Goal: Task Accomplishment & Management: Use online tool/utility

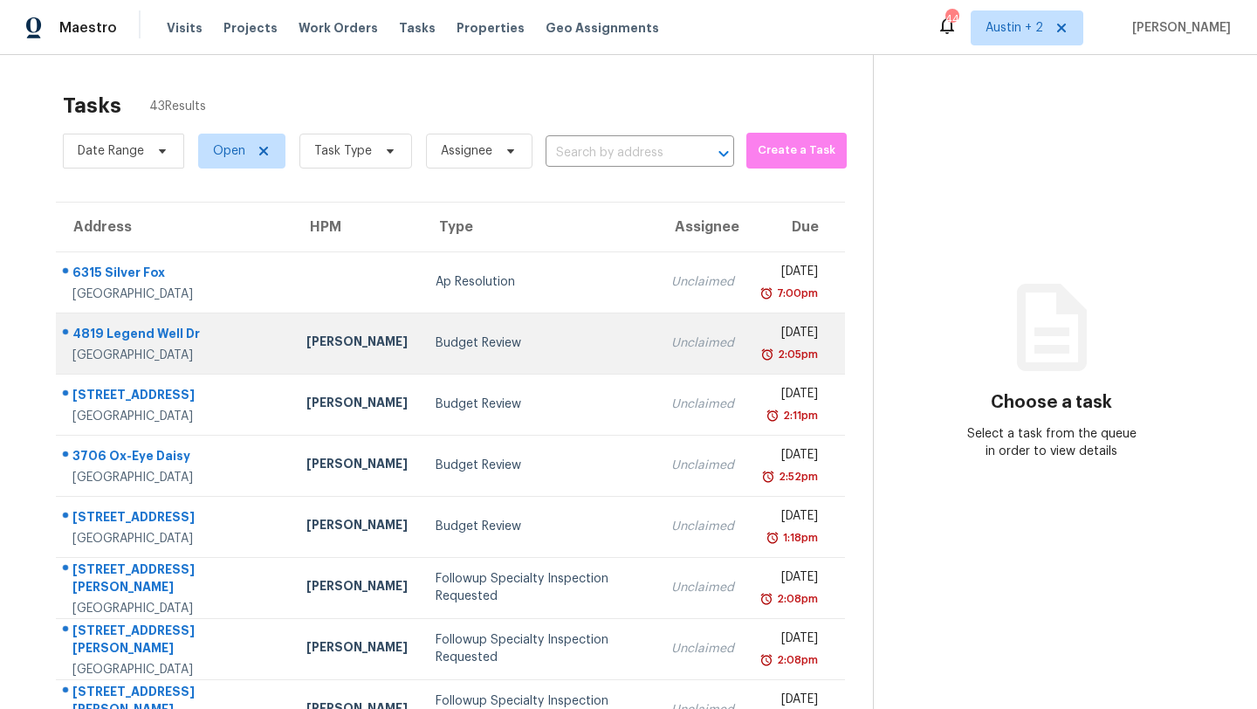
click at [436, 346] on div "Budget Review" at bounding box center [540, 342] width 208 height 17
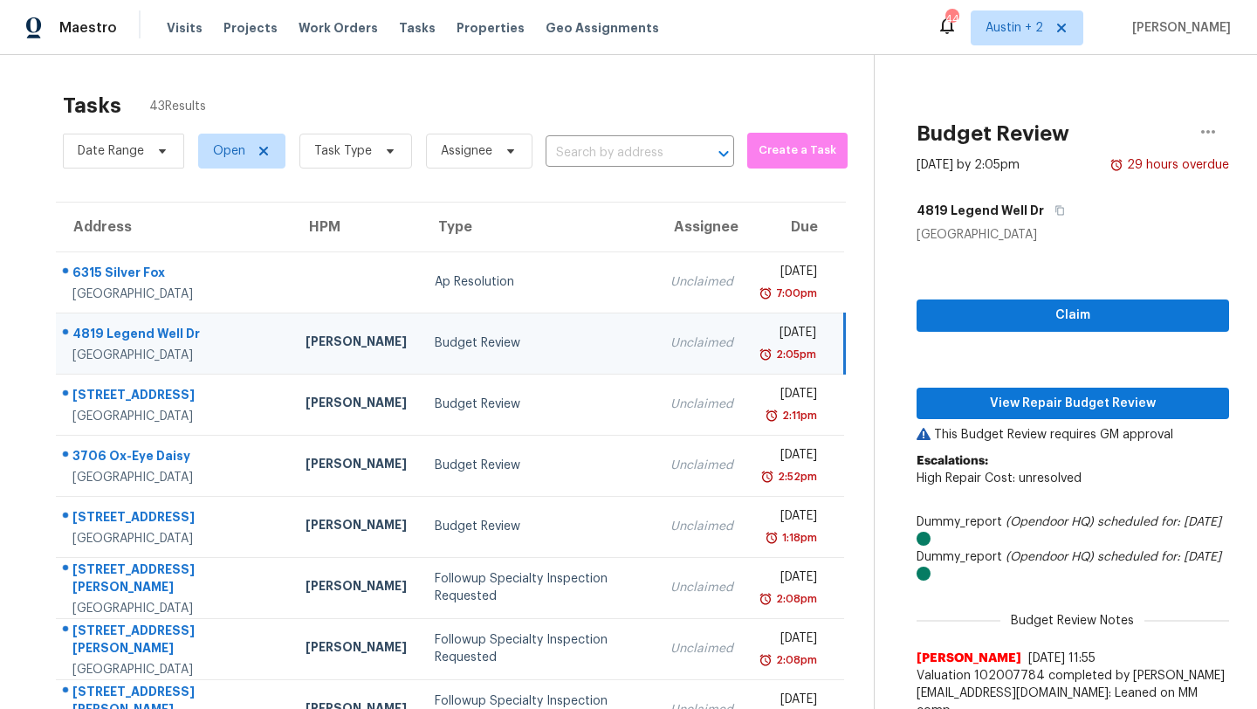
scroll to position [217, 0]
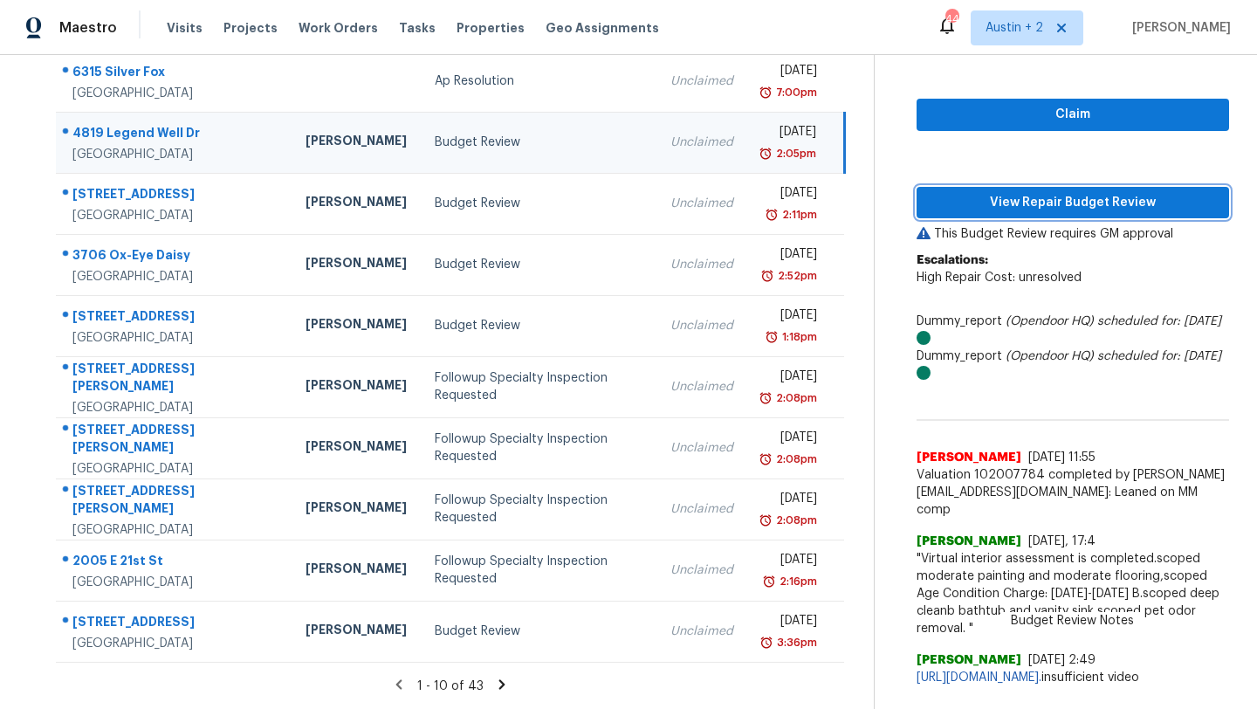
click at [966, 193] on span "View Repair Budget Review" at bounding box center [1072, 203] width 285 height 22
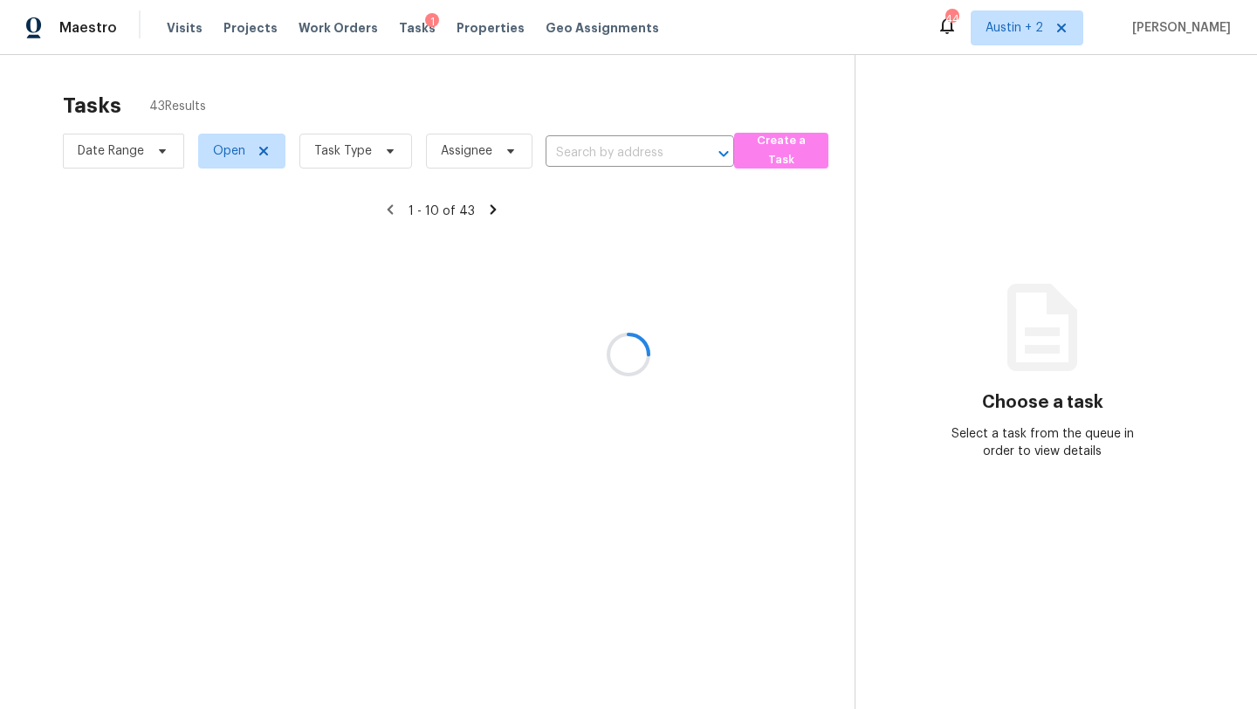
click at [397, 26] on div at bounding box center [628, 354] width 1257 height 709
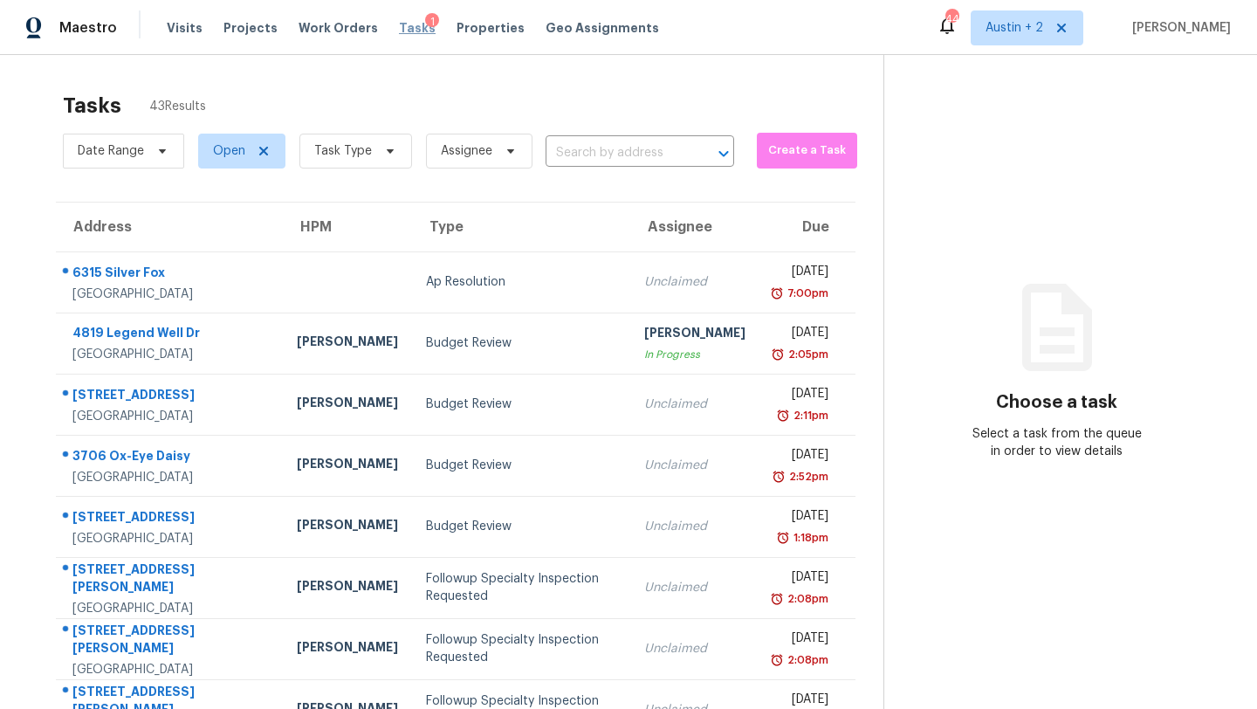
click at [400, 28] on span "Tasks" at bounding box center [417, 28] width 37 height 12
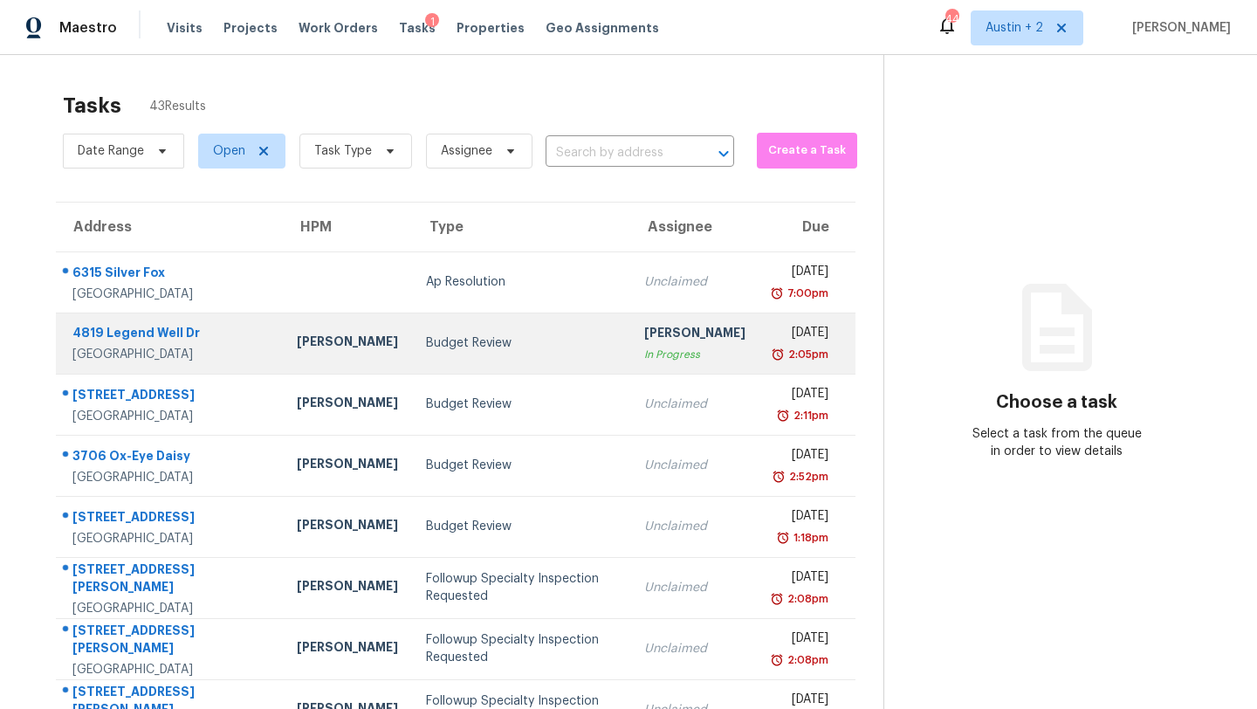
click at [484, 353] on td "Budget Review" at bounding box center [521, 342] width 219 height 61
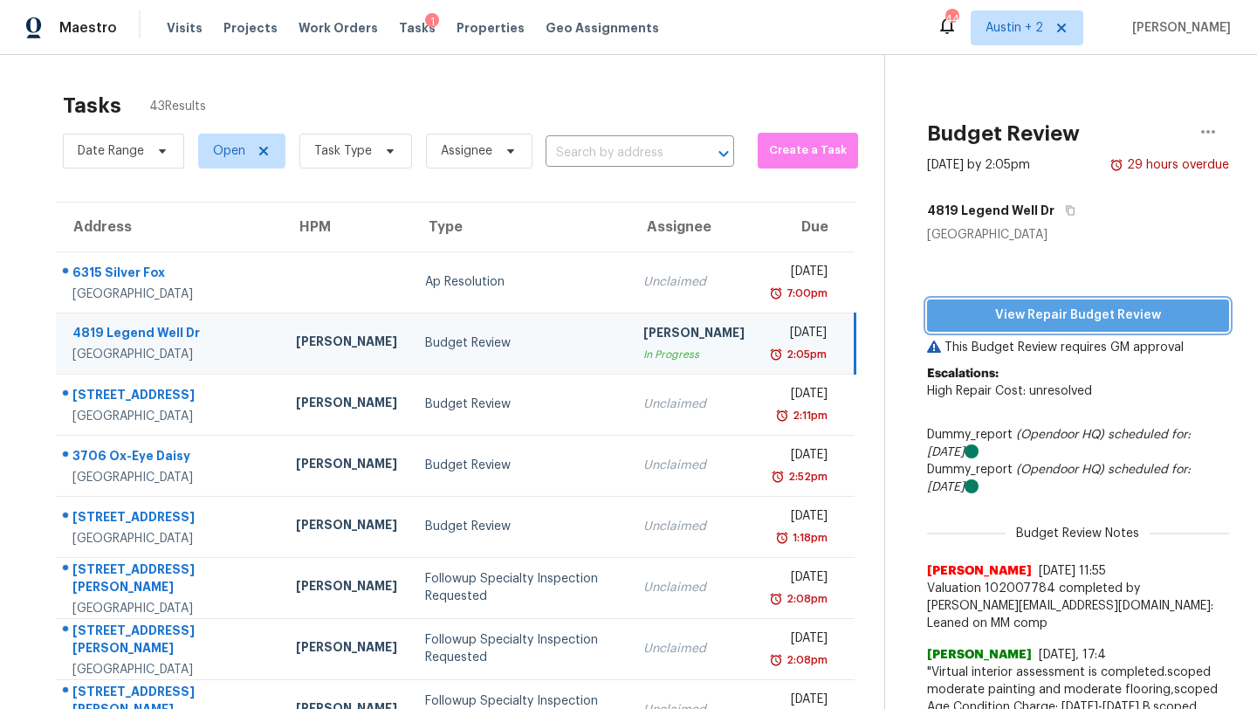
click at [957, 310] on span "View Repair Budget Review" at bounding box center [1078, 316] width 274 height 22
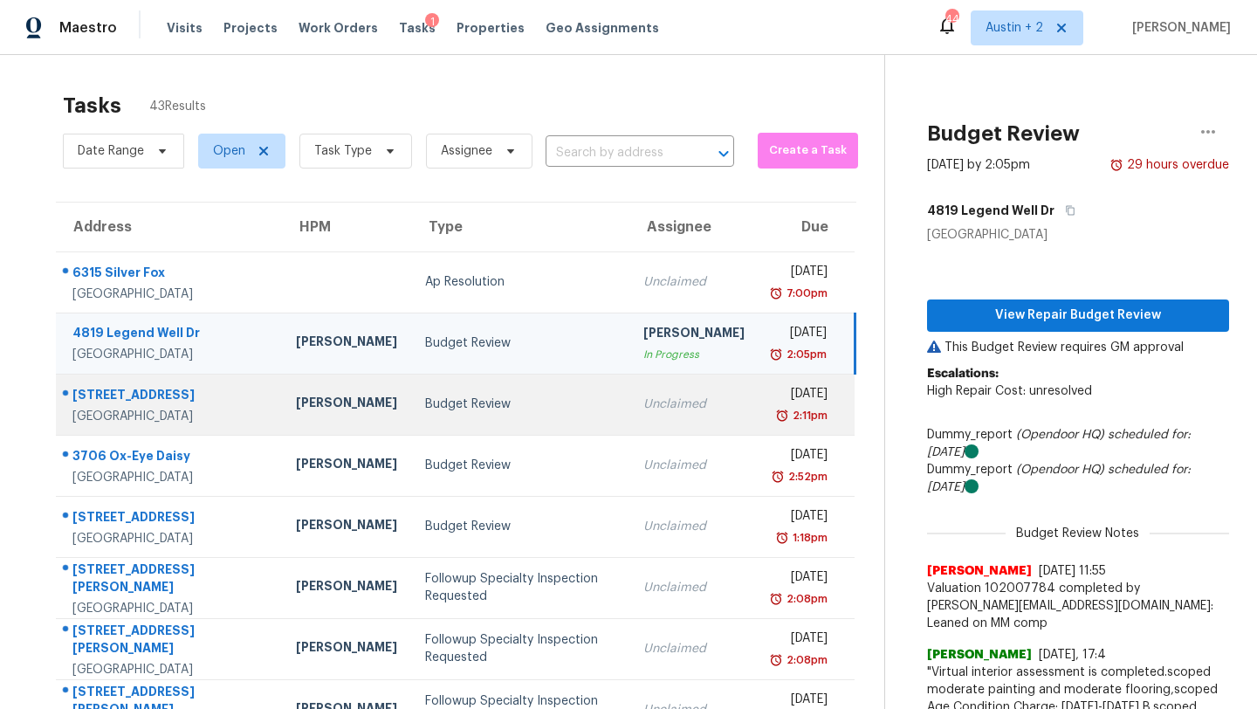
click at [425, 406] on div "Budget Review" at bounding box center [520, 403] width 190 height 17
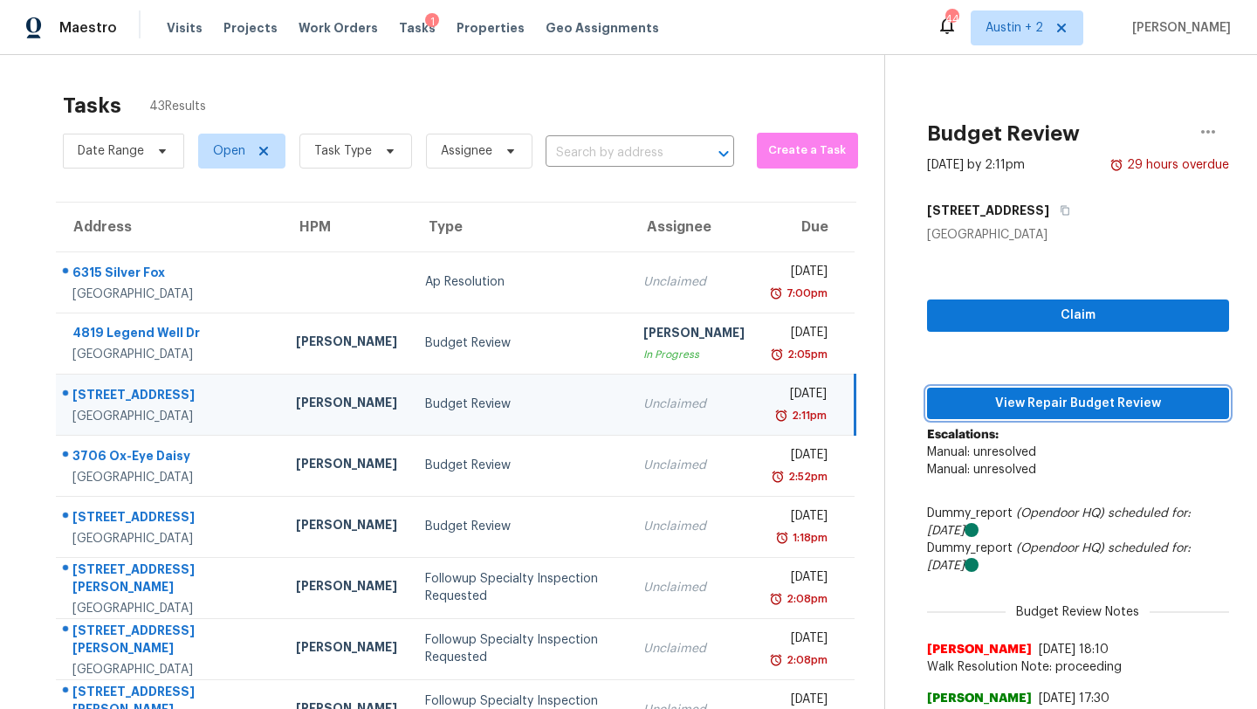
click at [982, 401] on span "View Repair Budget Review" at bounding box center [1078, 404] width 274 height 22
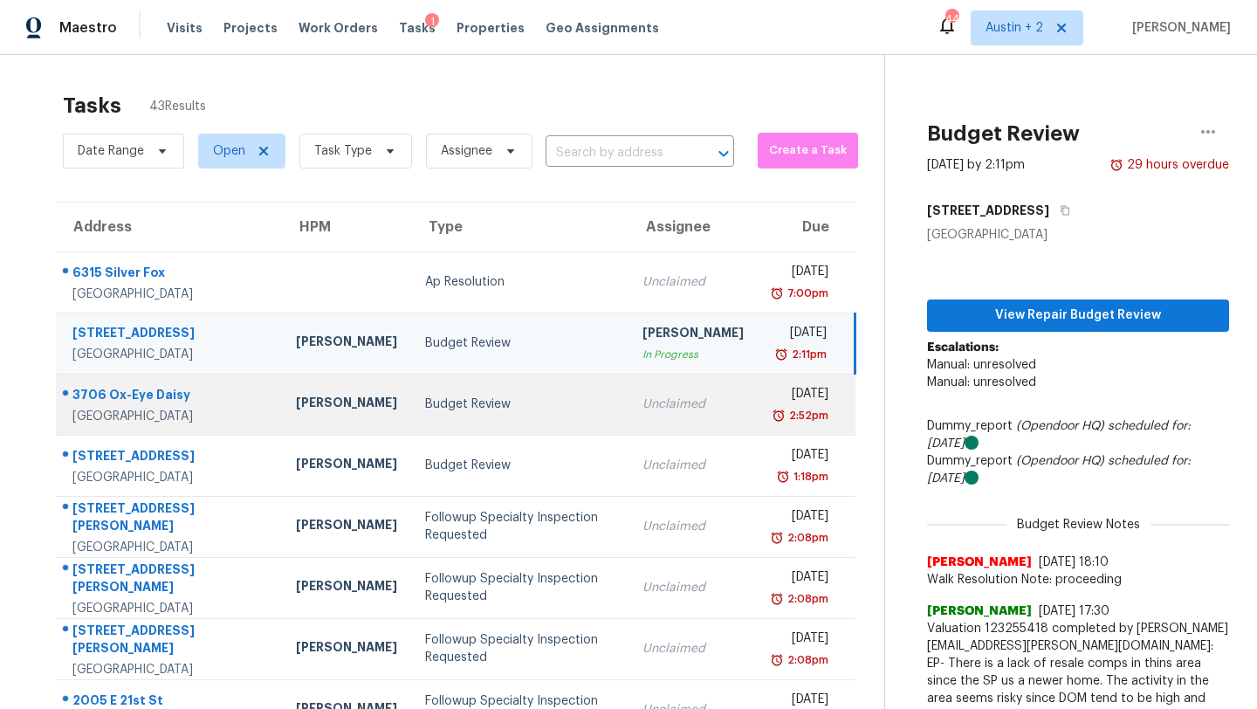
click at [303, 409] on div "[PERSON_NAME]" at bounding box center [346, 405] width 101 height 22
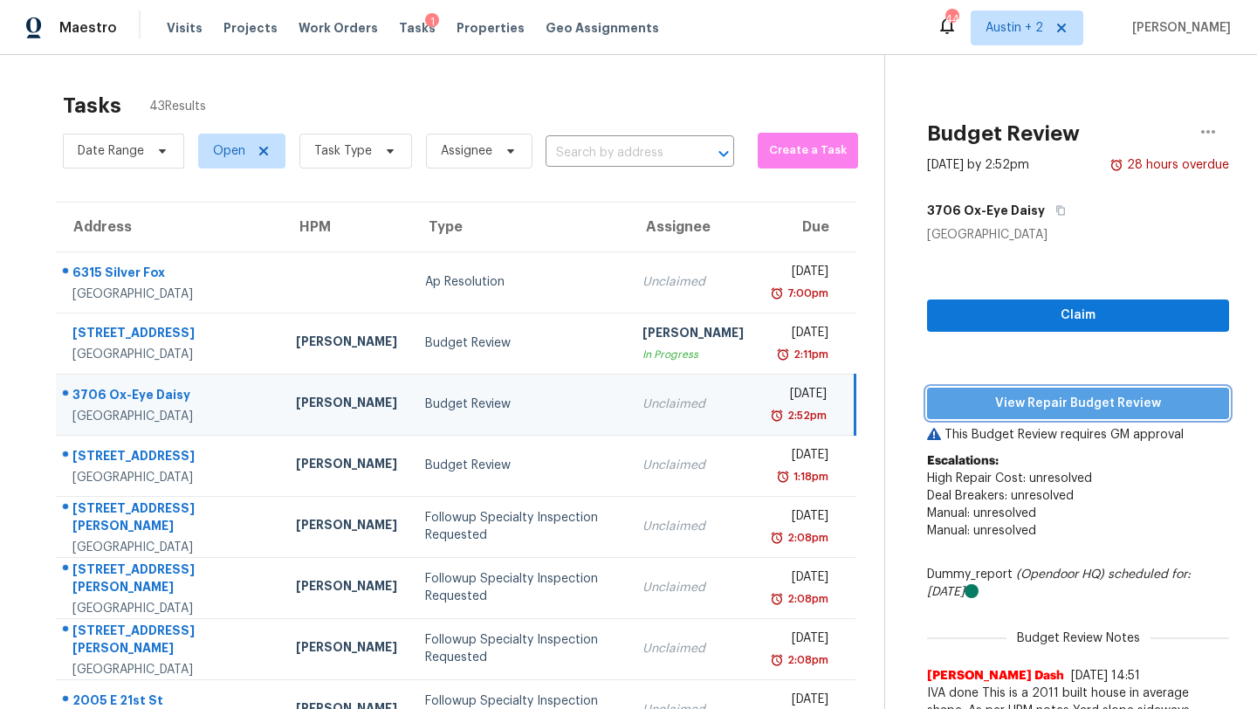
click at [1009, 409] on span "View Repair Budget Review" at bounding box center [1078, 404] width 274 height 22
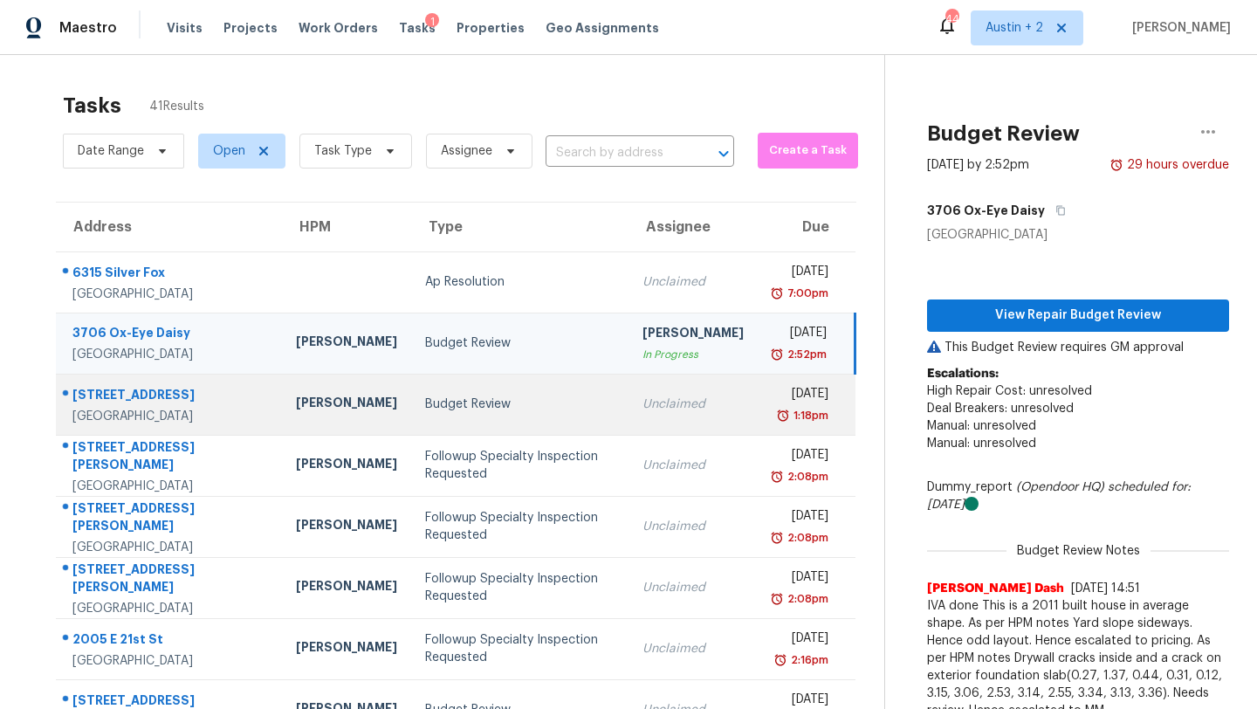
click at [425, 411] on div "Budget Review" at bounding box center [519, 403] width 189 height 17
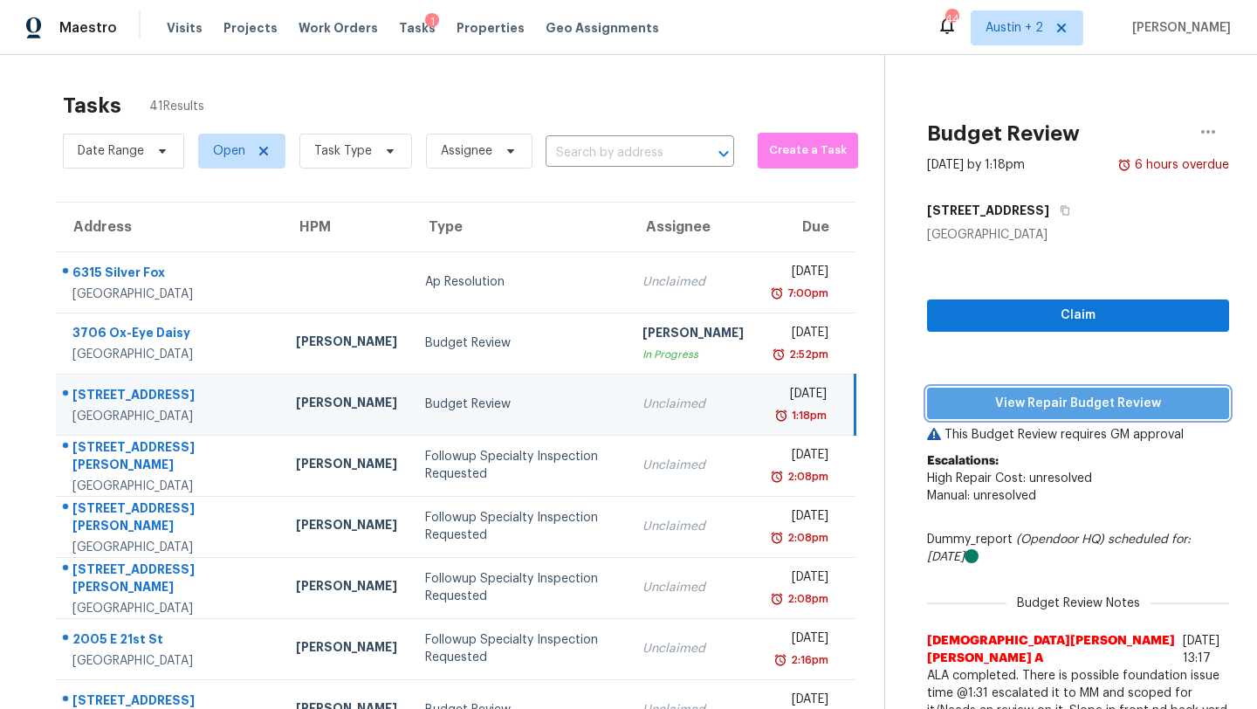
click at [1024, 399] on span "View Repair Budget Review" at bounding box center [1078, 404] width 274 height 22
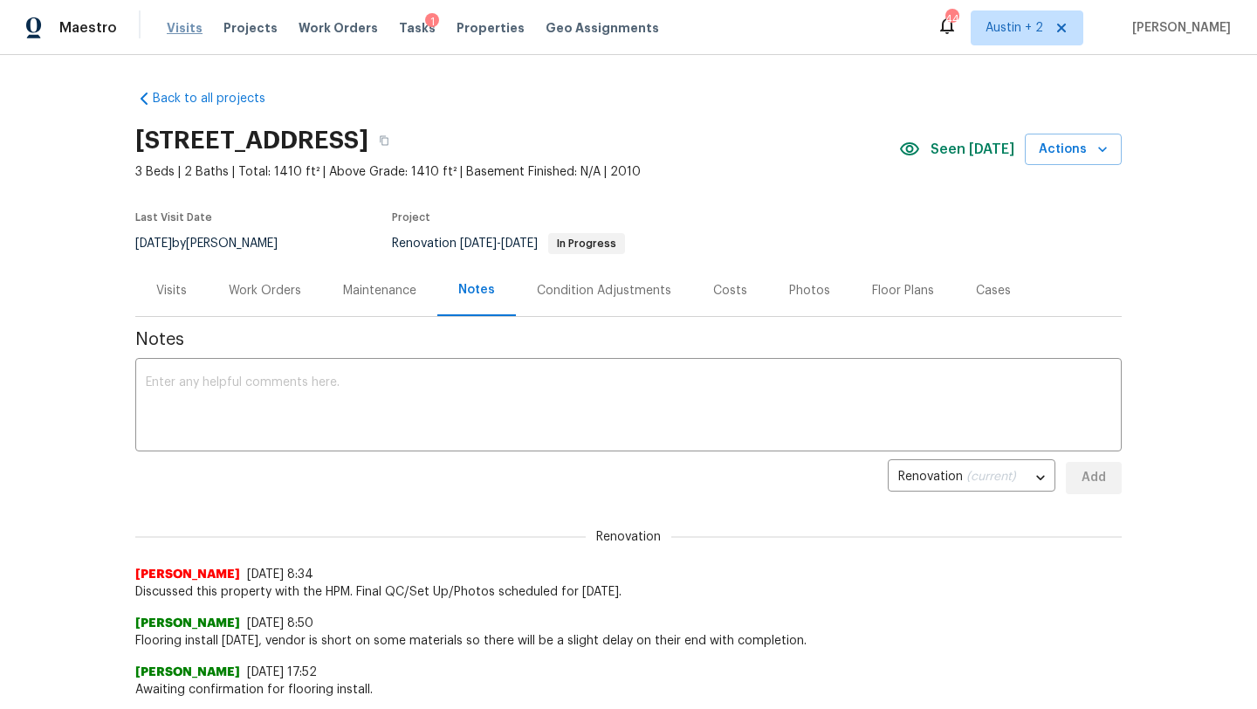
click at [170, 26] on span "Visits" at bounding box center [185, 27] width 36 height 17
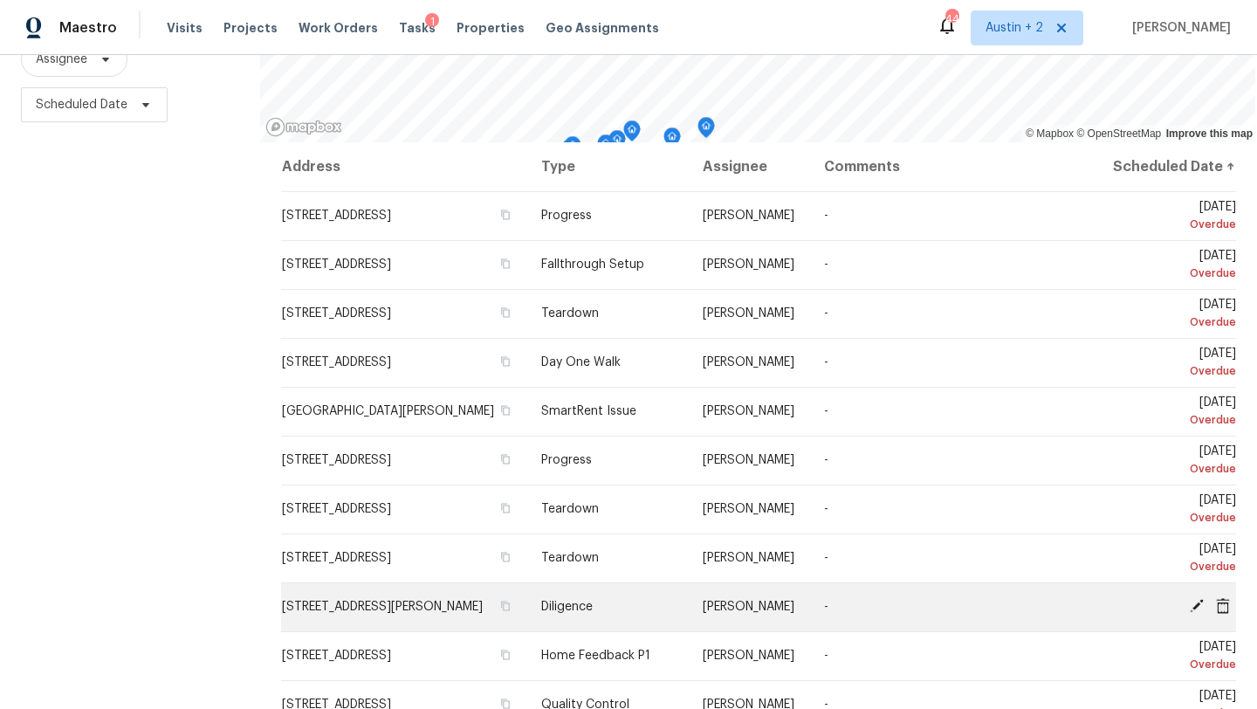
scroll to position [544, 0]
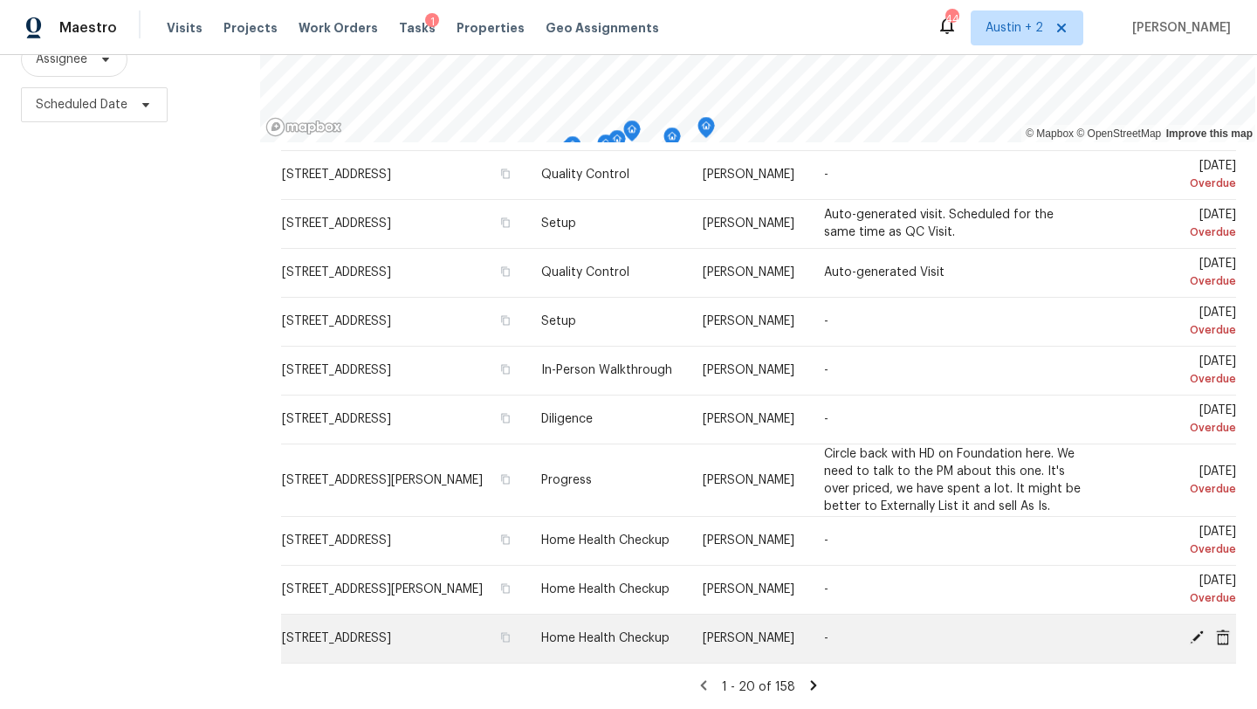
click at [1194, 635] on icon at bounding box center [1196, 637] width 14 height 14
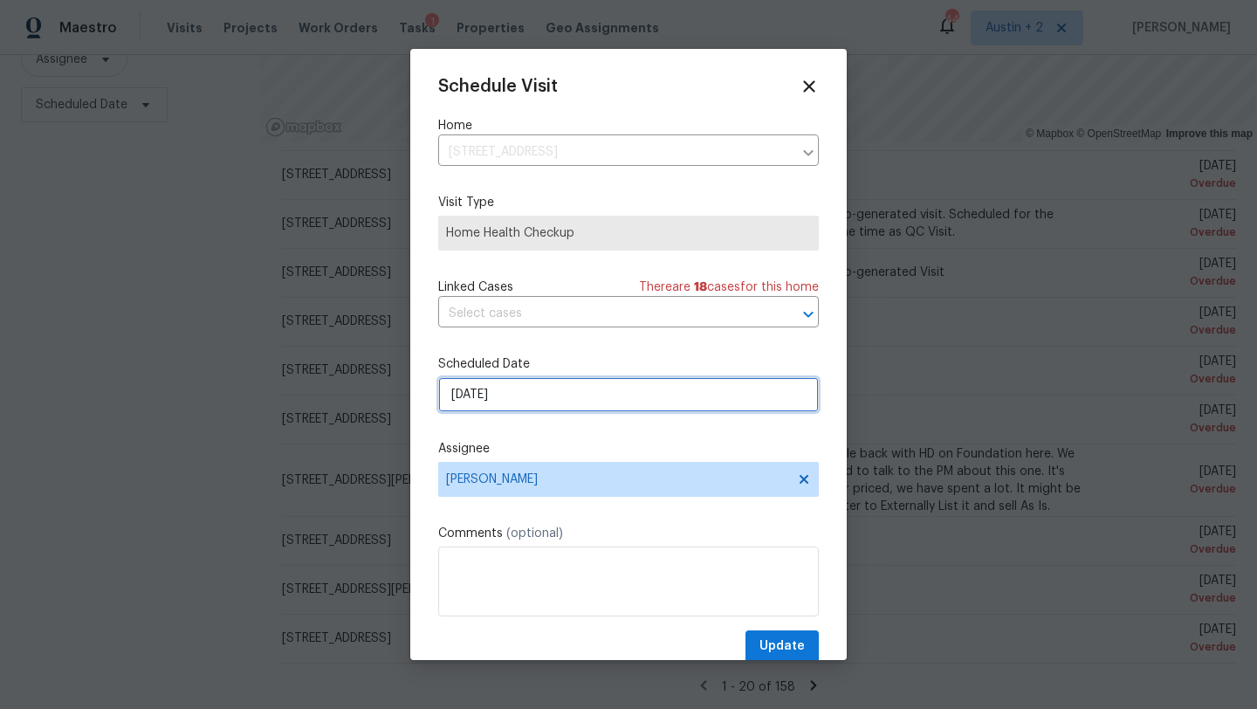
click at [510, 402] on input "9/15/2025" at bounding box center [628, 394] width 381 height 35
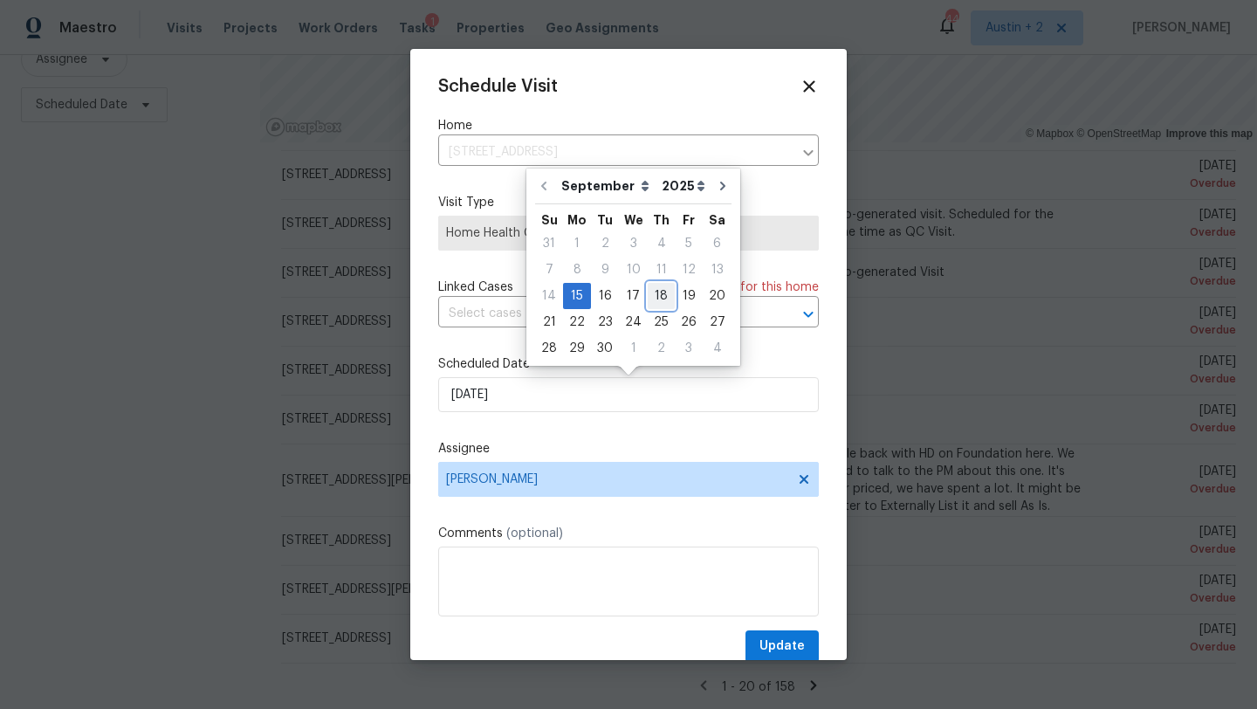
click at [656, 303] on div "18" at bounding box center [661, 296] width 27 height 24
type input "9/18/2025"
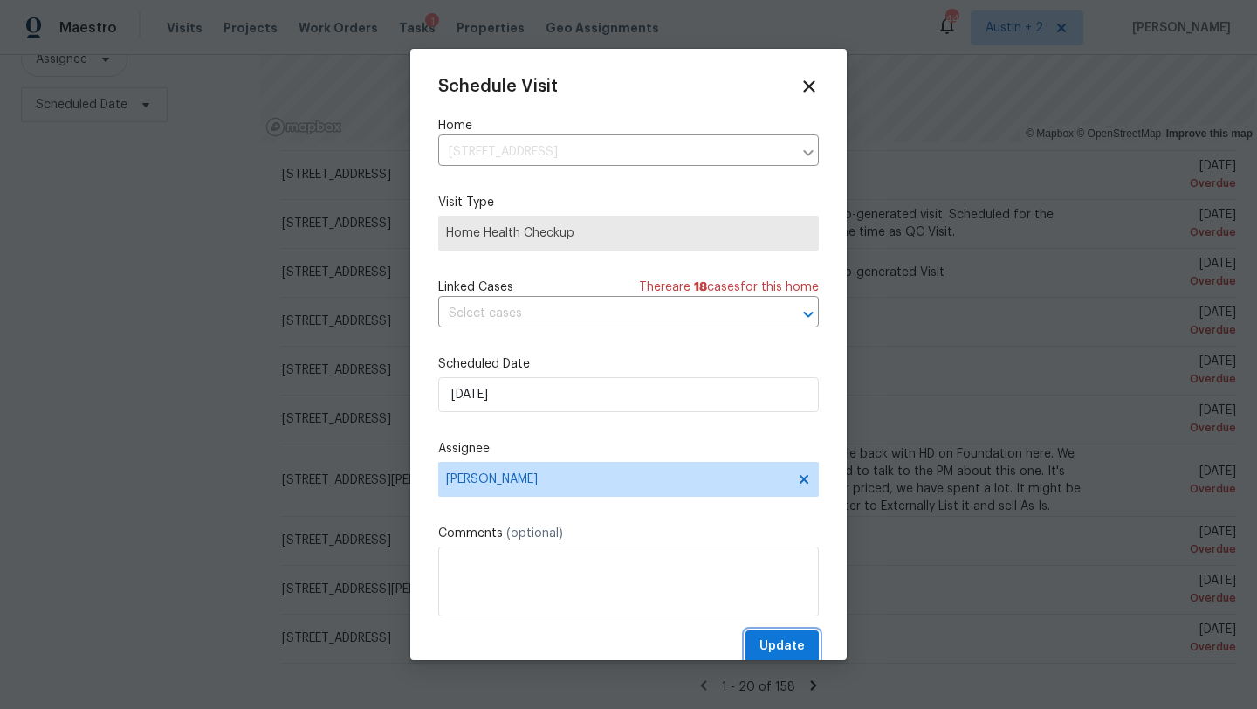
click at [786, 654] on span "Update" at bounding box center [781, 646] width 45 height 22
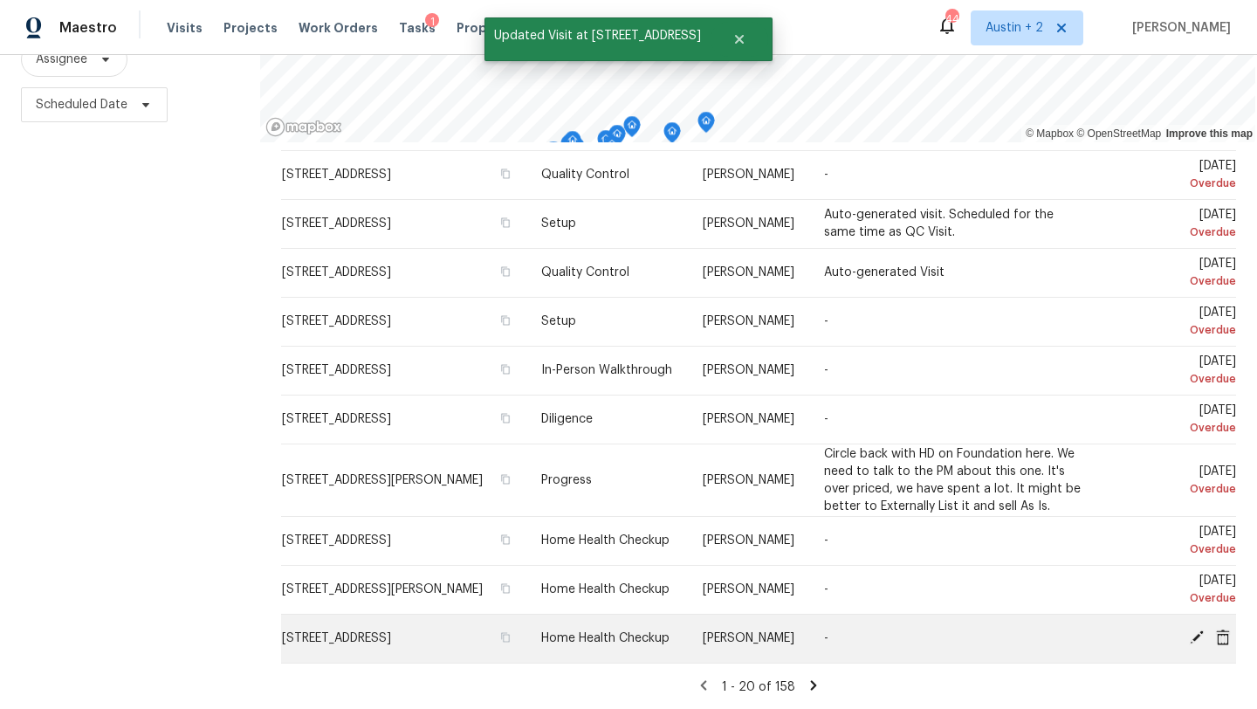
click at [1193, 635] on icon at bounding box center [1196, 637] width 14 height 14
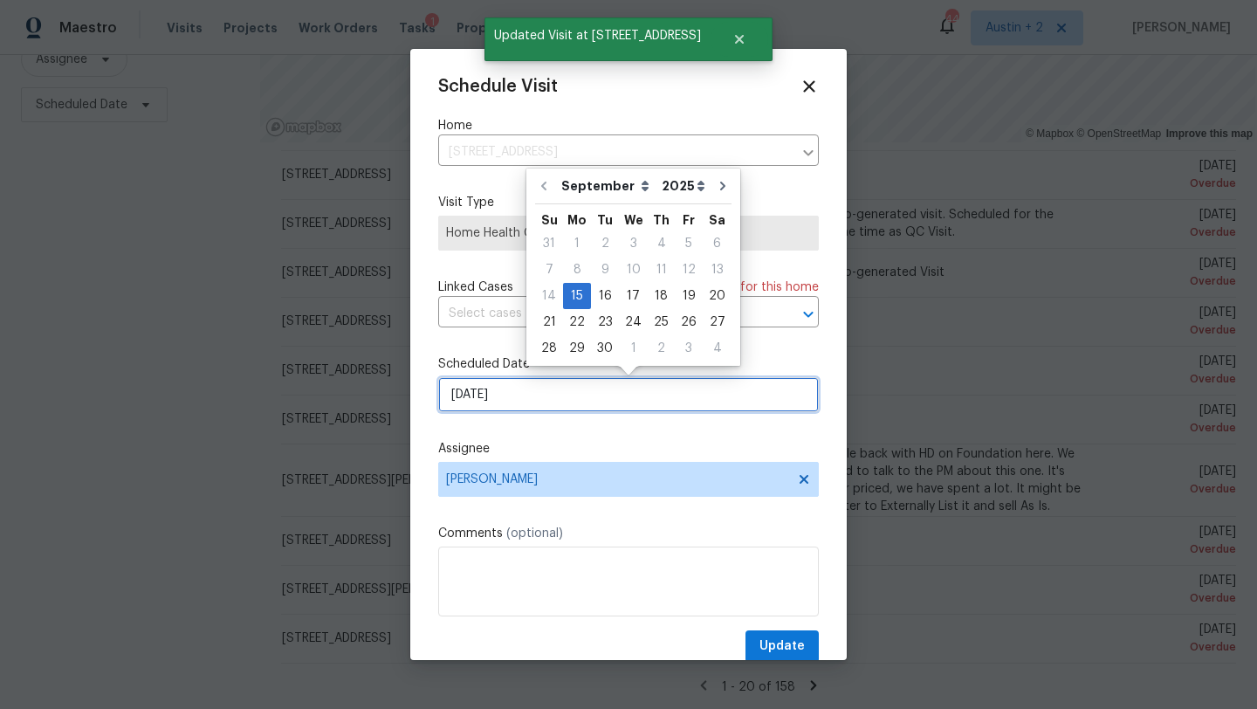
click at [564, 396] on input "9/15/2025" at bounding box center [628, 394] width 381 height 35
click at [654, 293] on div "18" at bounding box center [661, 296] width 27 height 24
type input "9/18/2025"
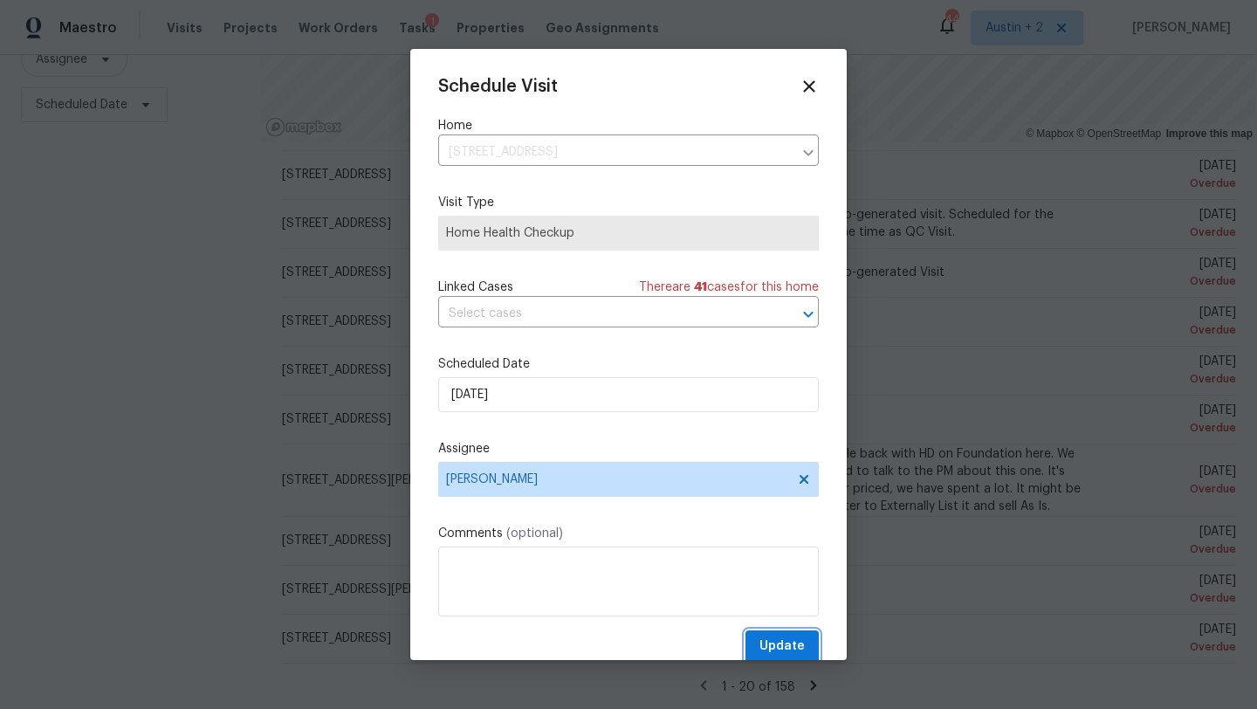
click at [785, 639] on span "Update" at bounding box center [781, 646] width 45 height 22
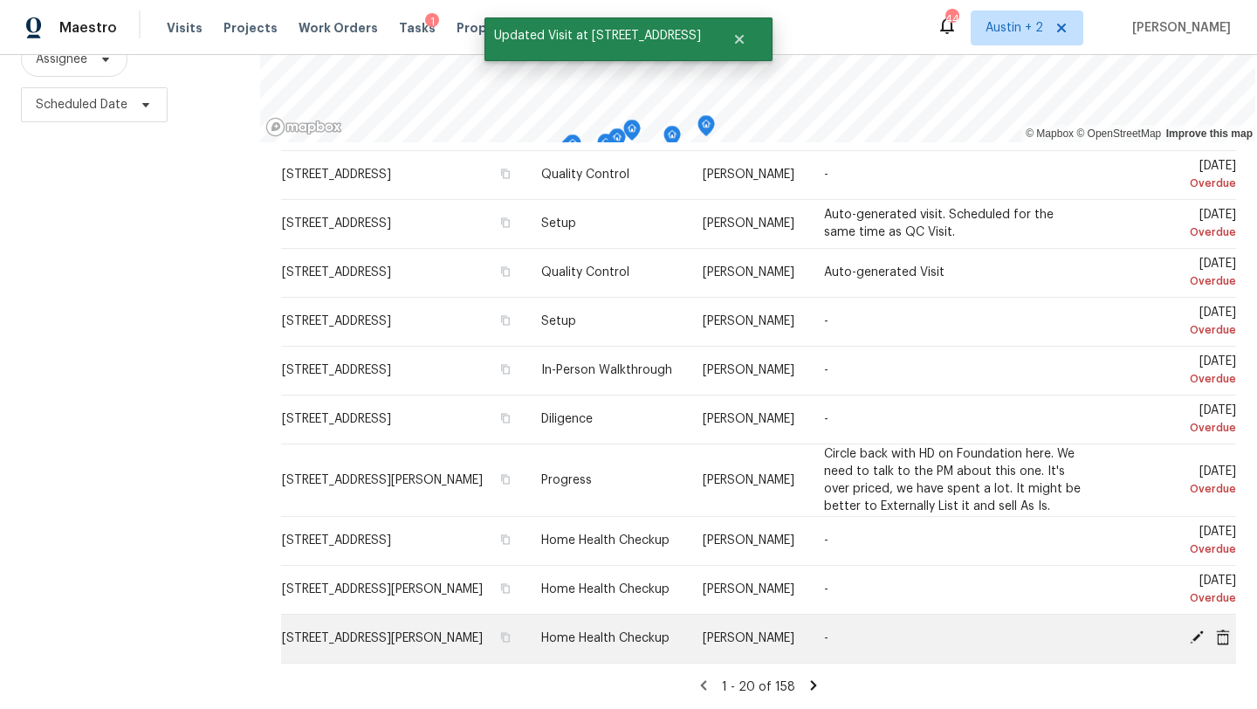
click at [1198, 636] on icon at bounding box center [1196, 637] width 16 height 16
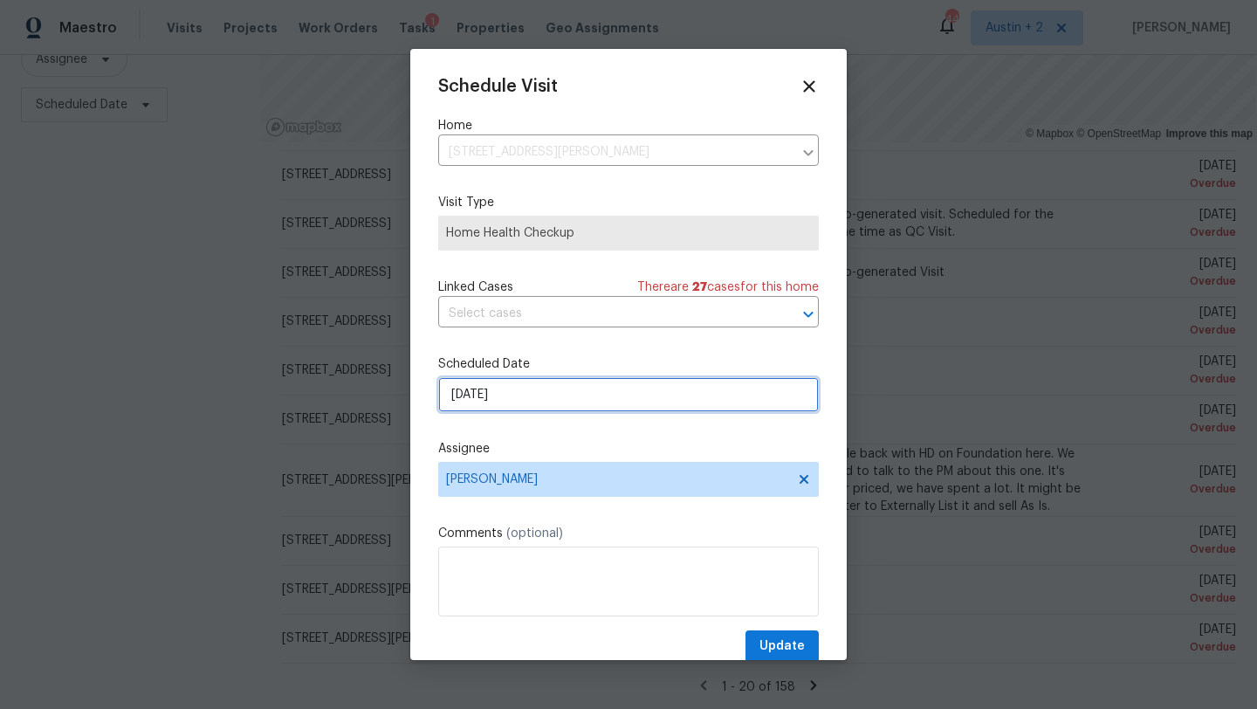
click at [625, 386] on input "[DATE]" at bounding box center [628, 394] width 381 height 35
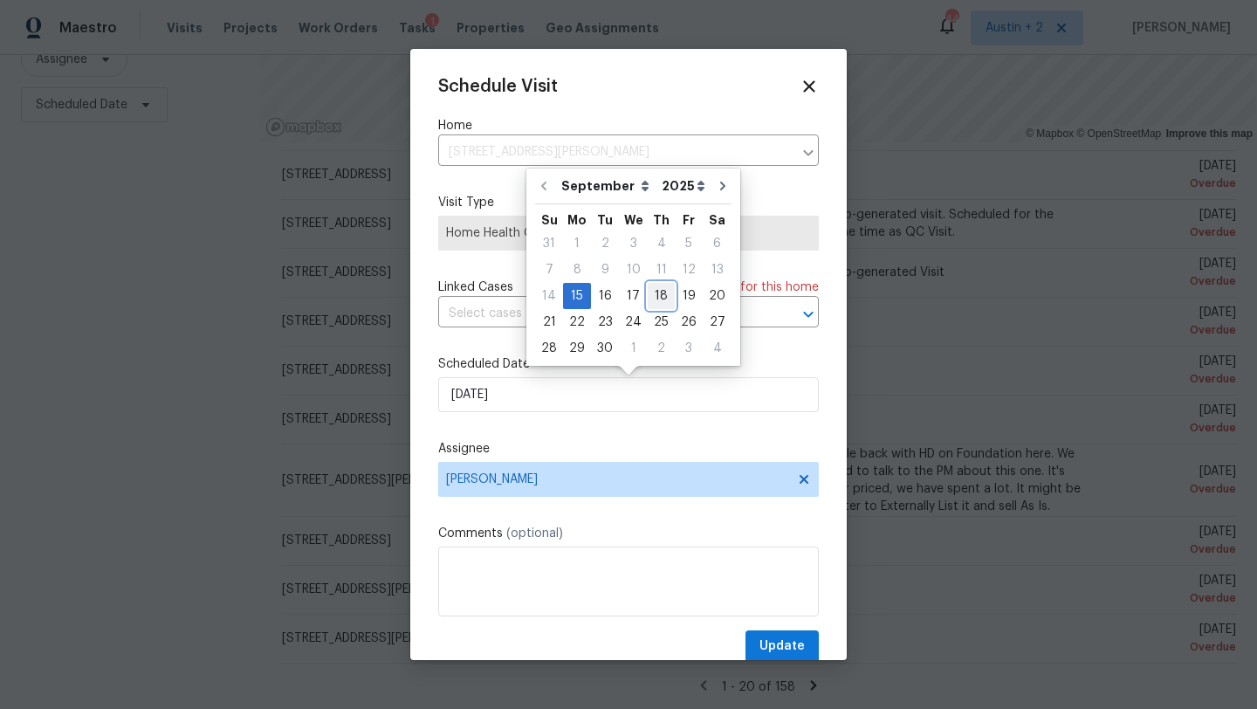
click at [656, 290] on div "18" at bounding box center [661, 296] width 27 height 24
type input "9/18/2025"
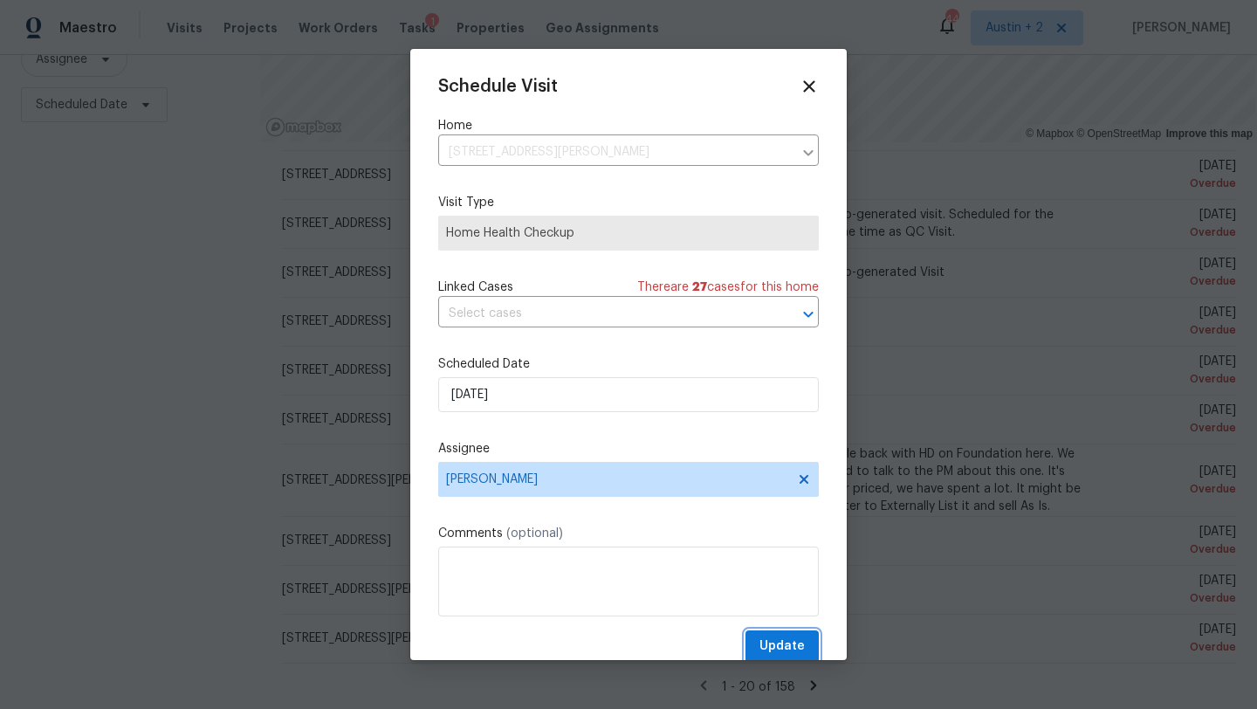
click at [798, 638] on span "Update" at bounding box center [781, 646] width 45 height 22
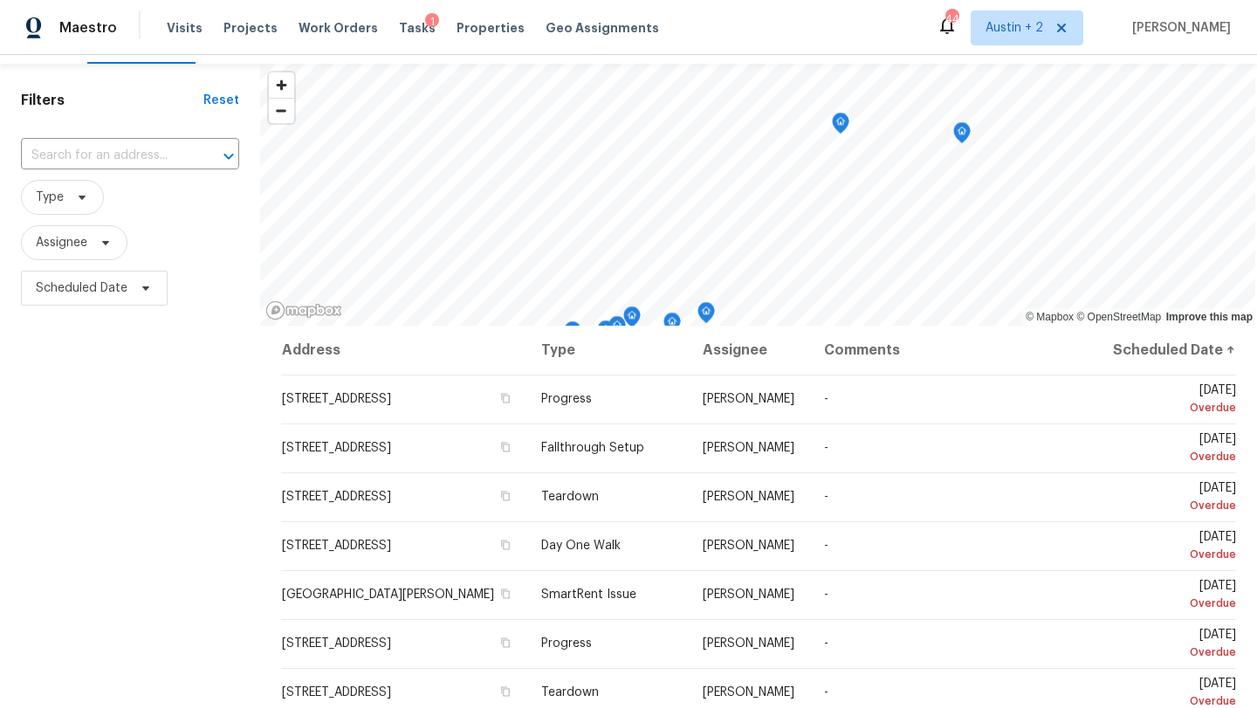
scroll to position [43, 0]
click at [80, 195] on icon at bounding box center [82, 198] width 14 height 14
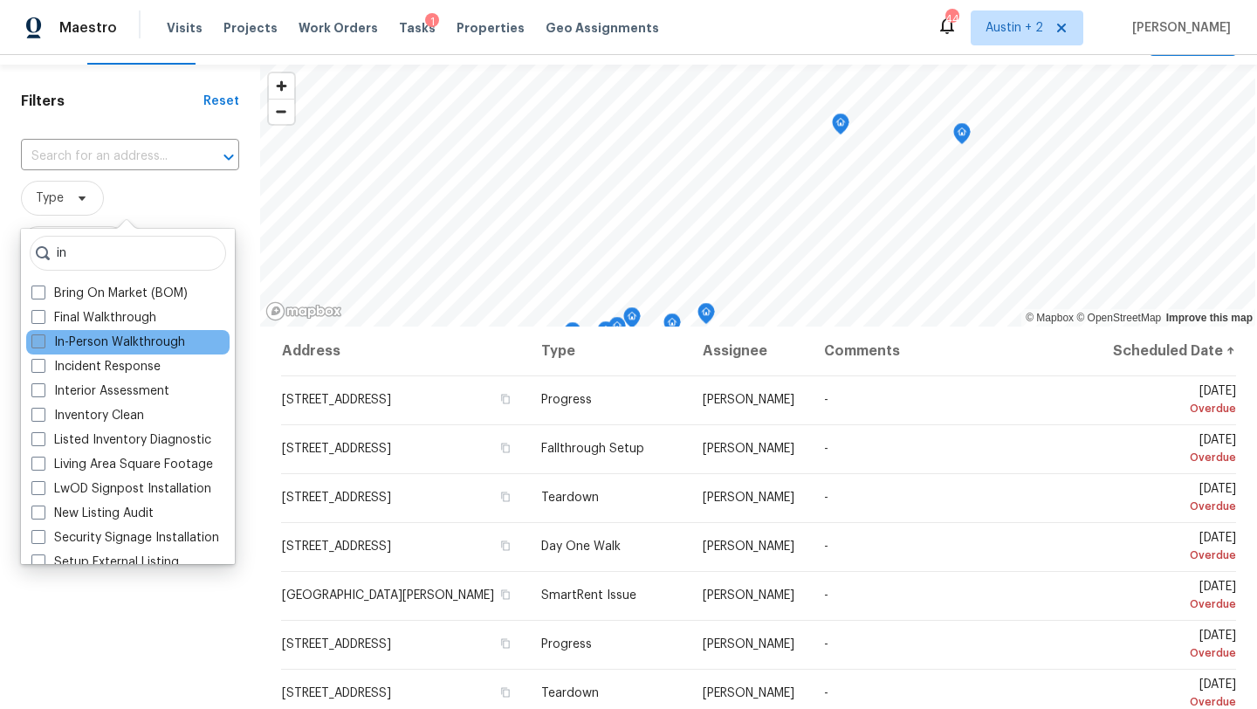
type input "in"
click at [166, 342] on label "In-Person Walkthrough" at bounding box center [108, 341] width 154 height 17
click at [43, 342] on input "In-Person Walkthrough" at bounding box center [36, 338] width 11 height 11
checkbox input "true"
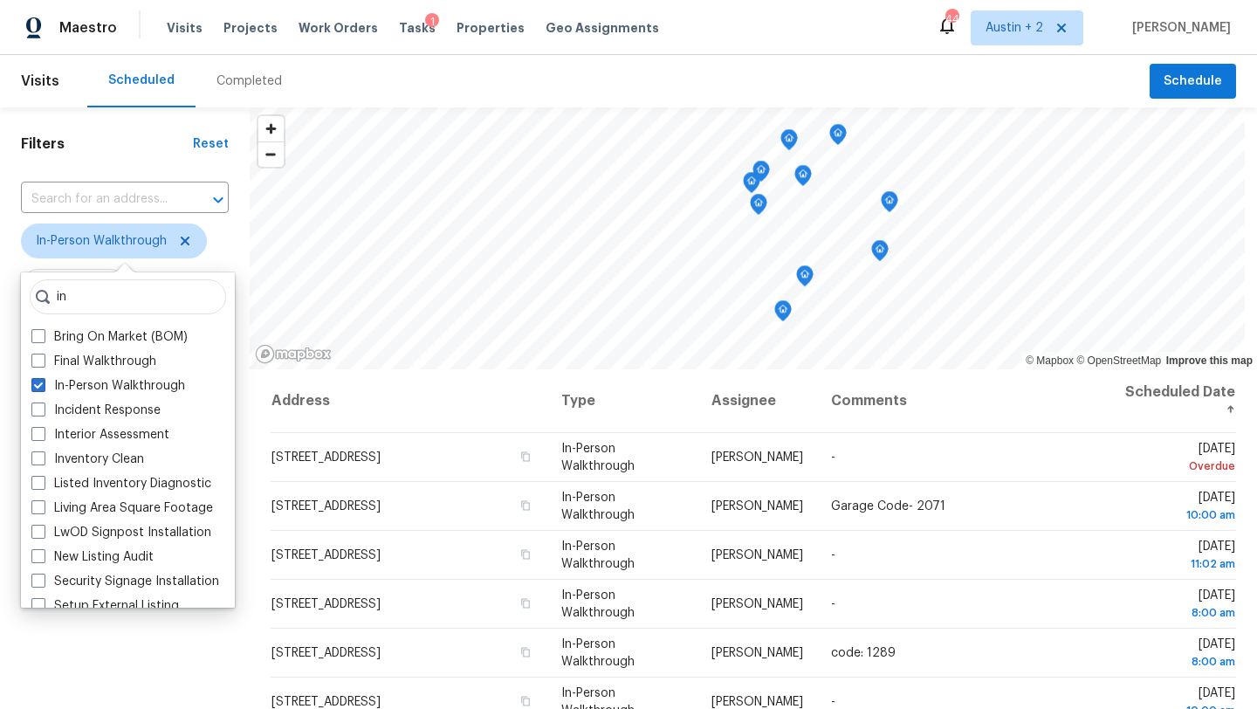
click at [114, 645] on div "Filters Reset ​ In-Person Walkthrough Assignee Scheduled Date" at bounding box center [125, 521] width 250 height 829
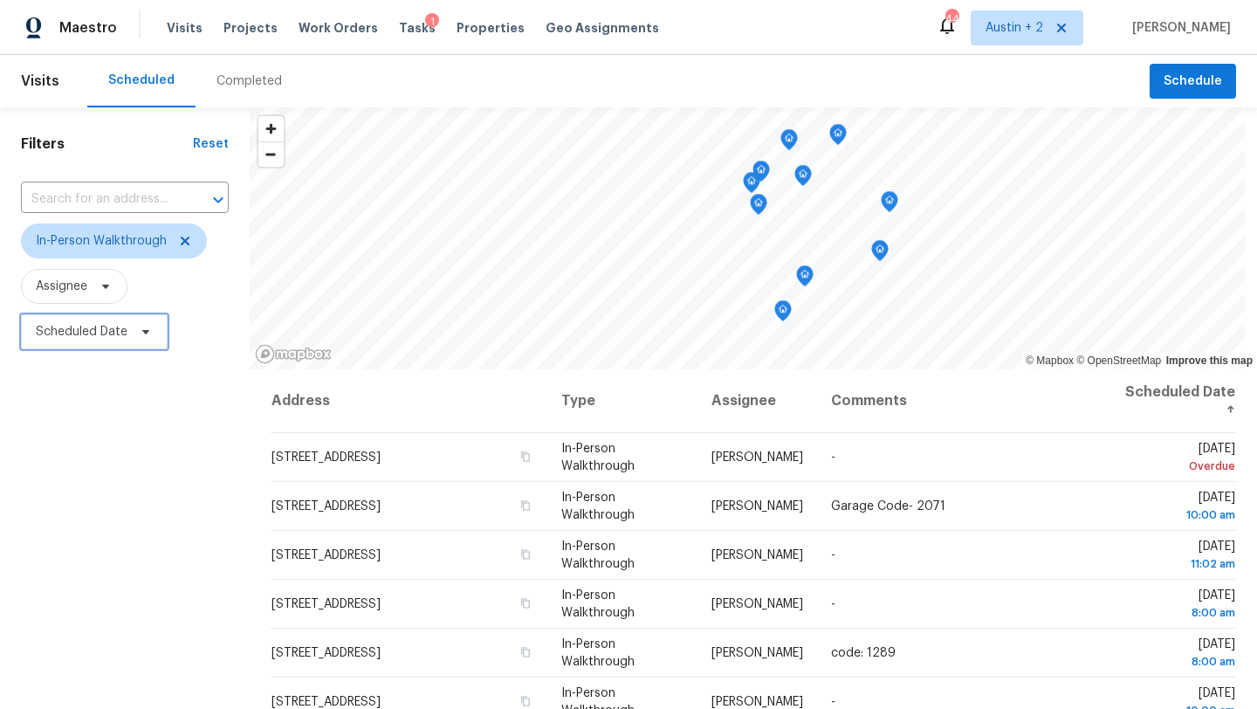
click at [111, 339] on span "Scheduled Date" at bounding box center [82, 331] width 92 height 17
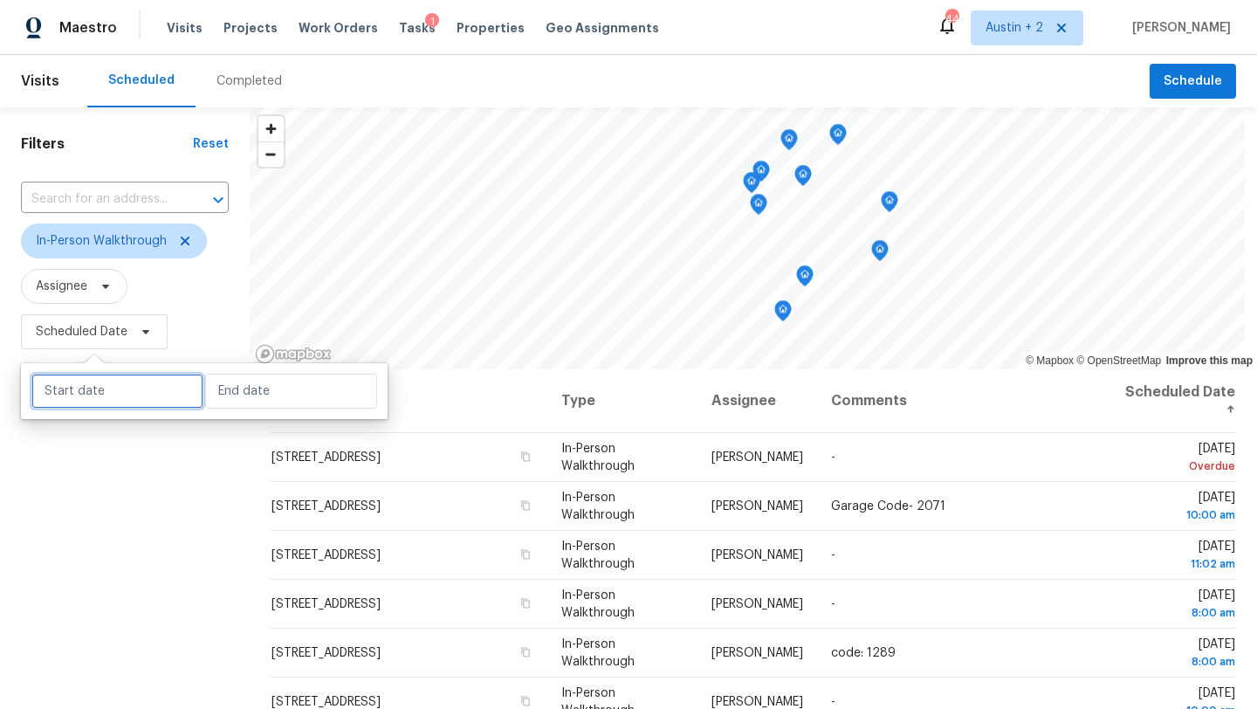
click at [120, 399] on input "text" at bounding box center [117, 391] width 172 height 35
select select "8"
select select "2025"
select select "9"
select select "2025"
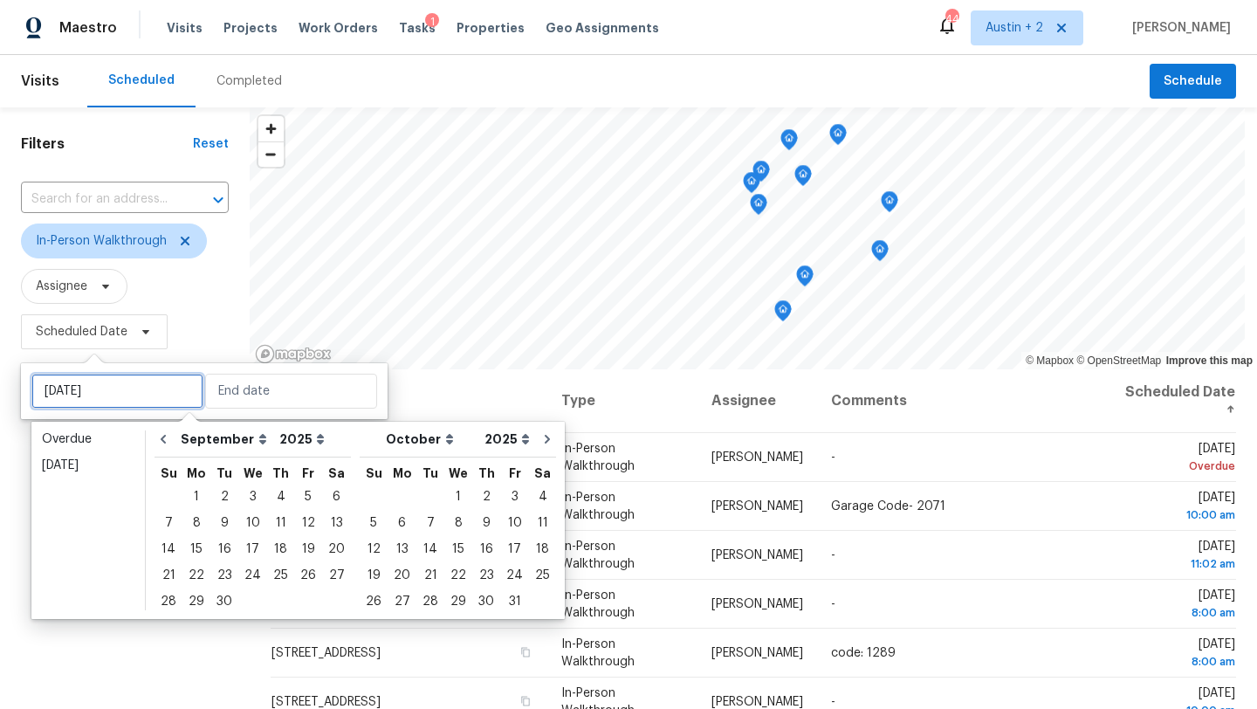
type input "Tue, Sep 02"
click at [248, 546] on div "17" at bounding box center [252, 549] width 29 height 24
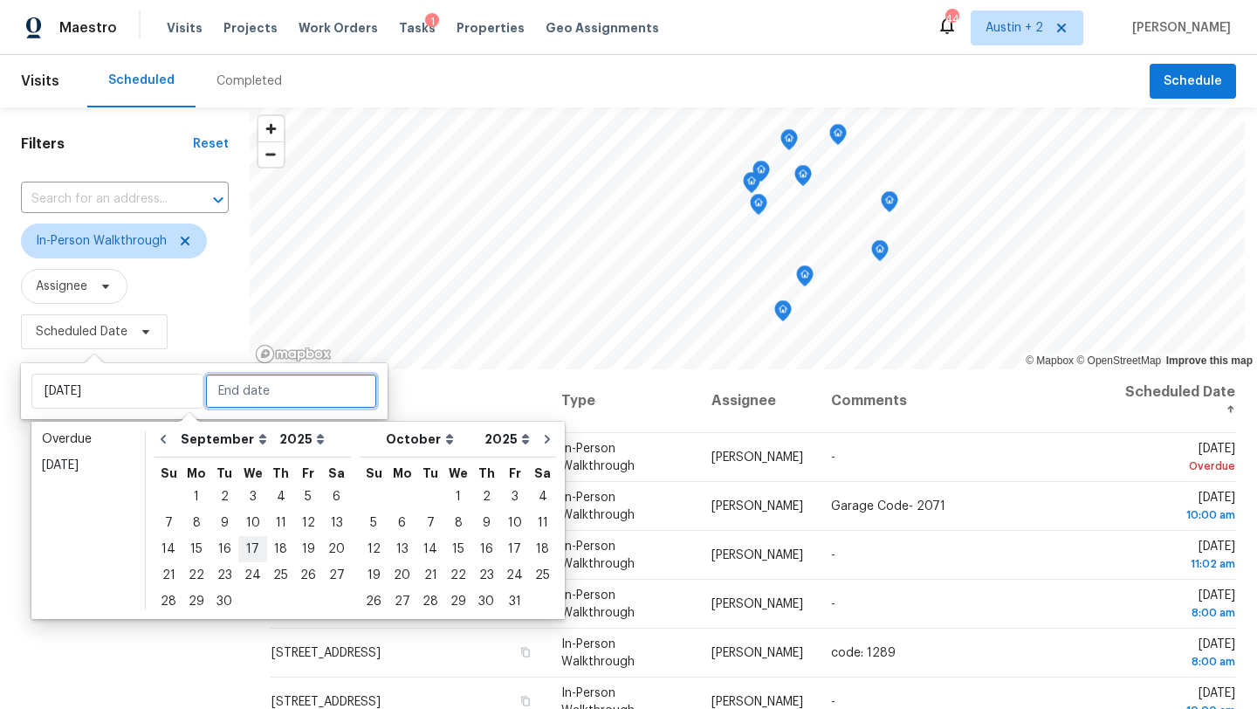
type input "Wed, Sep 17"
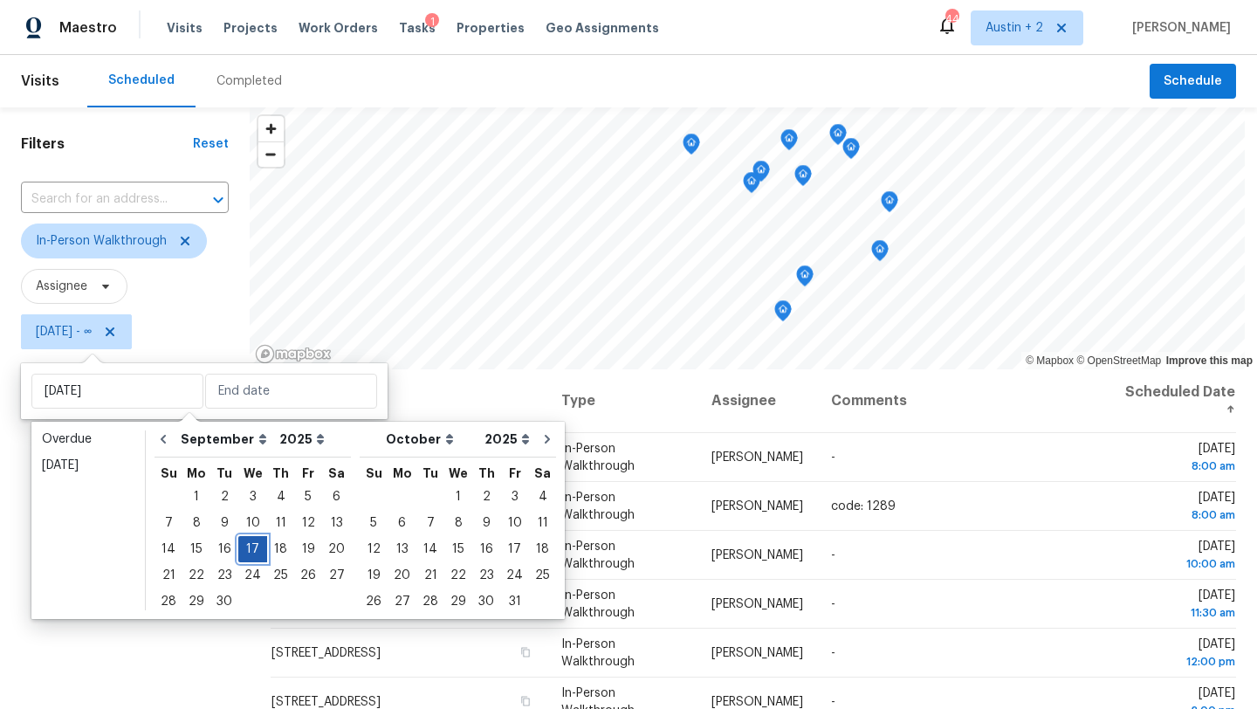
click at [248, 549] on div "17" at bounding box center [252, 549] width 29 height 24
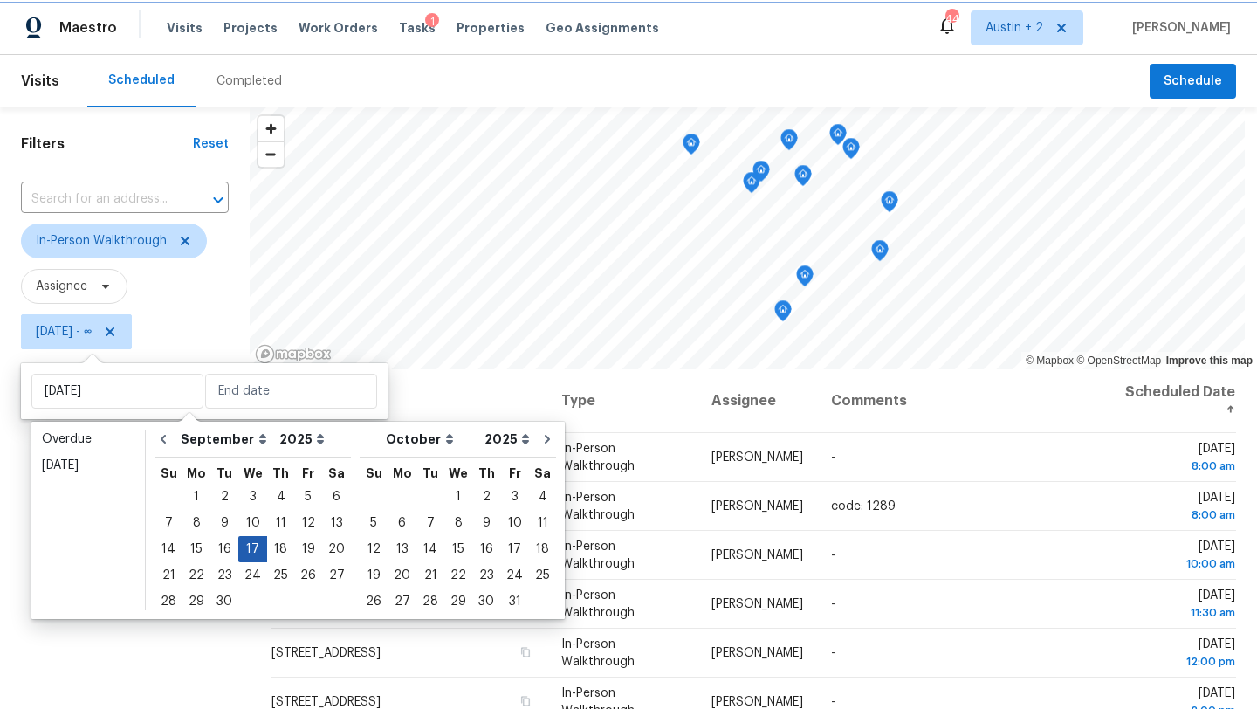
type input "Wed, Sep 17"
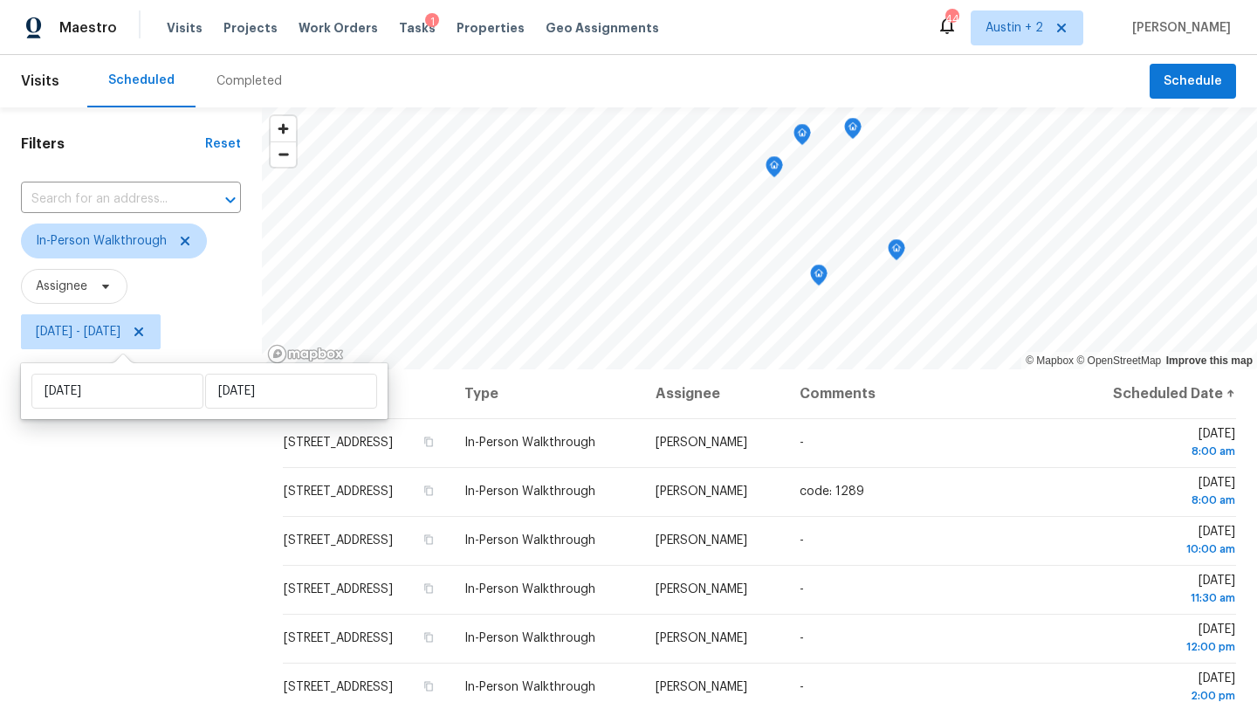
click at [78, 575] on div "Filters Reset ​ In-Person Walkthrough Assignee Wed, Sep 17 - Wed, Sep 17" at bounding box center [131, 521] width 262 height 829
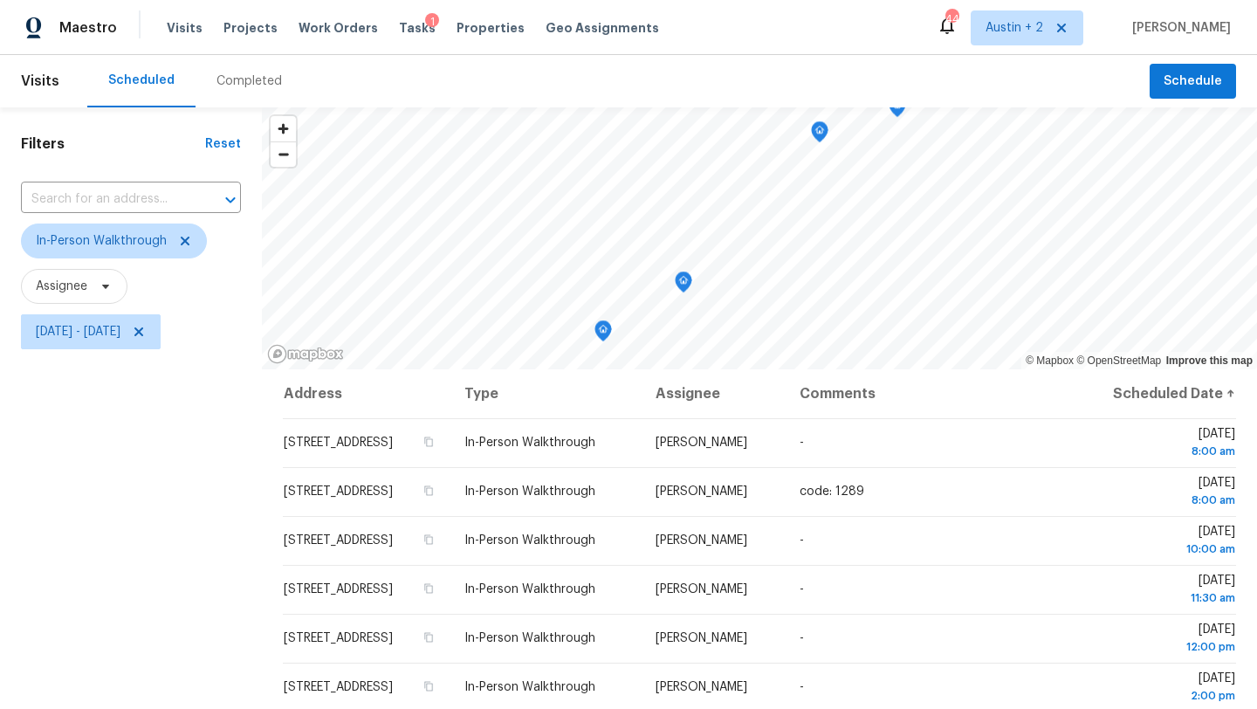
click at [681, 283] on icon "Map marker" at bounding box center [683, 281] width 5 height 4
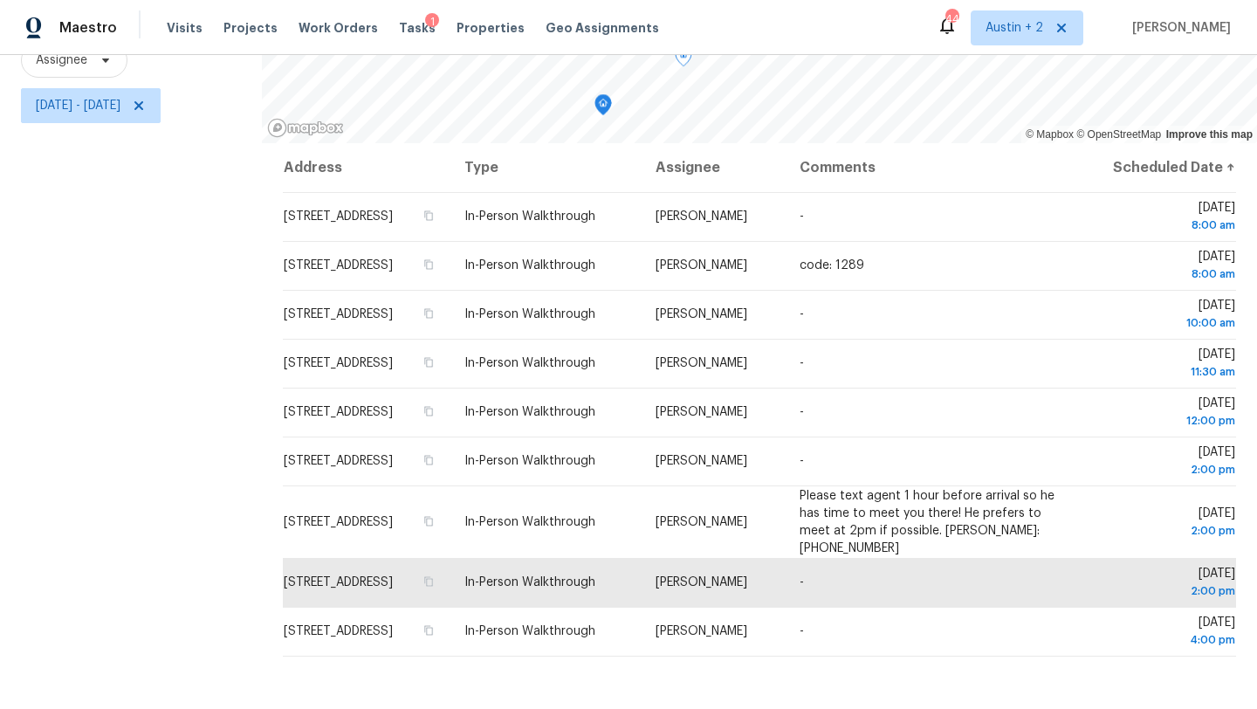
scroll to position [227, 0]
click at [115, 542] on div "Filters Reset ​ In-Person Walkthrough Assignee Wed, Sep 17 - Wed, Sep 17" at bounding box center [131, 294] width 262 height 829
click at [111, 579] on div "Filters Reset ​ In-Person Walkthrough Assignee Wed, Sep 17 - Wed, Sep 17" at bounding box center [131, 294] width 262 height 829
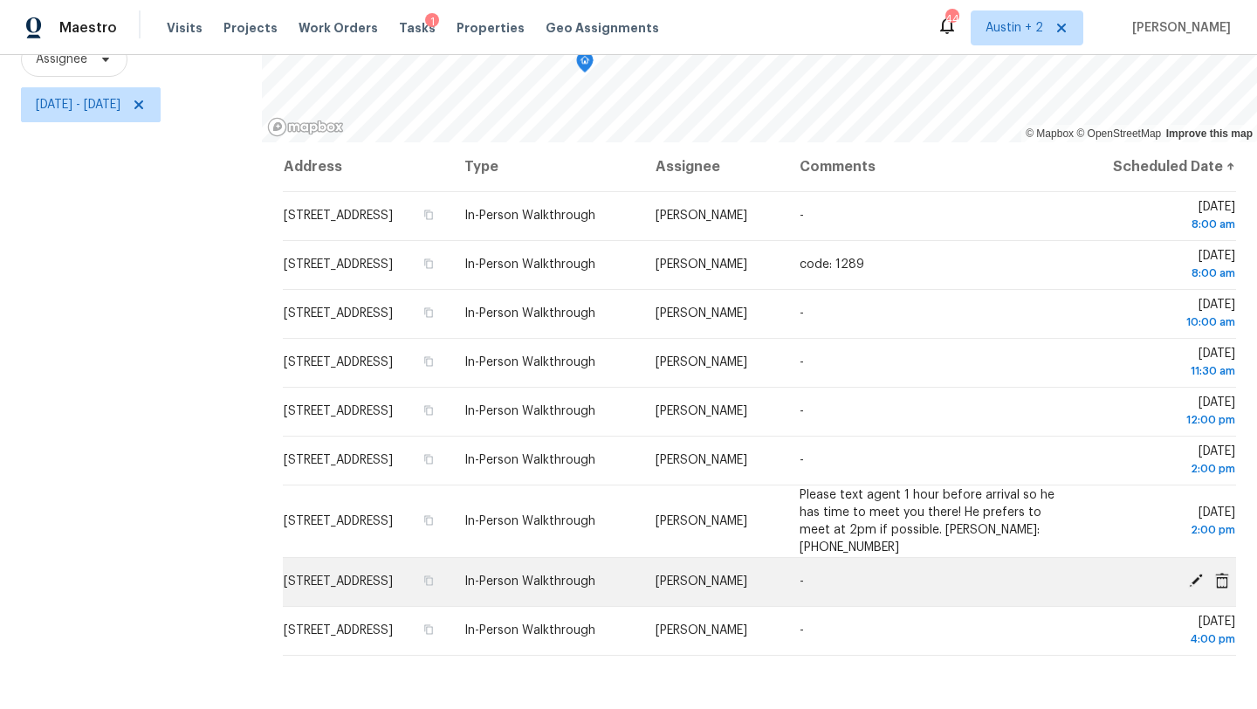
click at [1193, 574] on icon at bounding box center [1196, 581] width 16 height 16
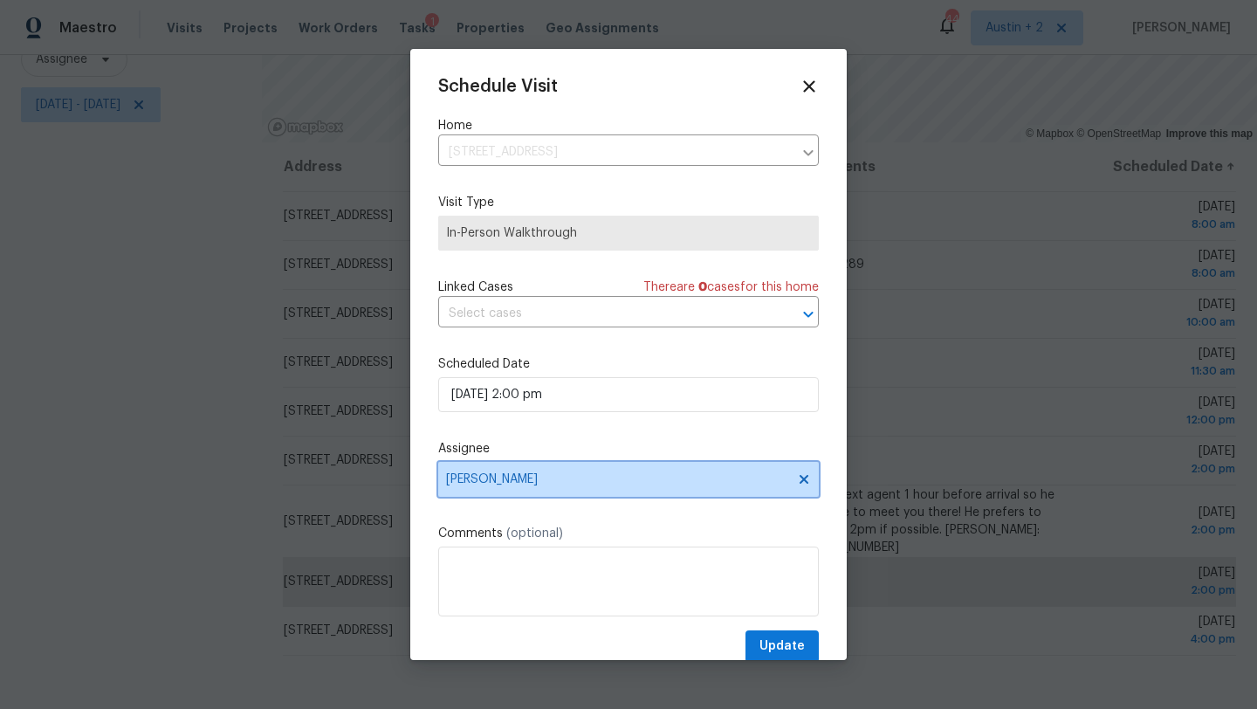
click at [531, 477] on span "[PERSON_NAME]" at bounding box center [617, 479] width 342 height 14
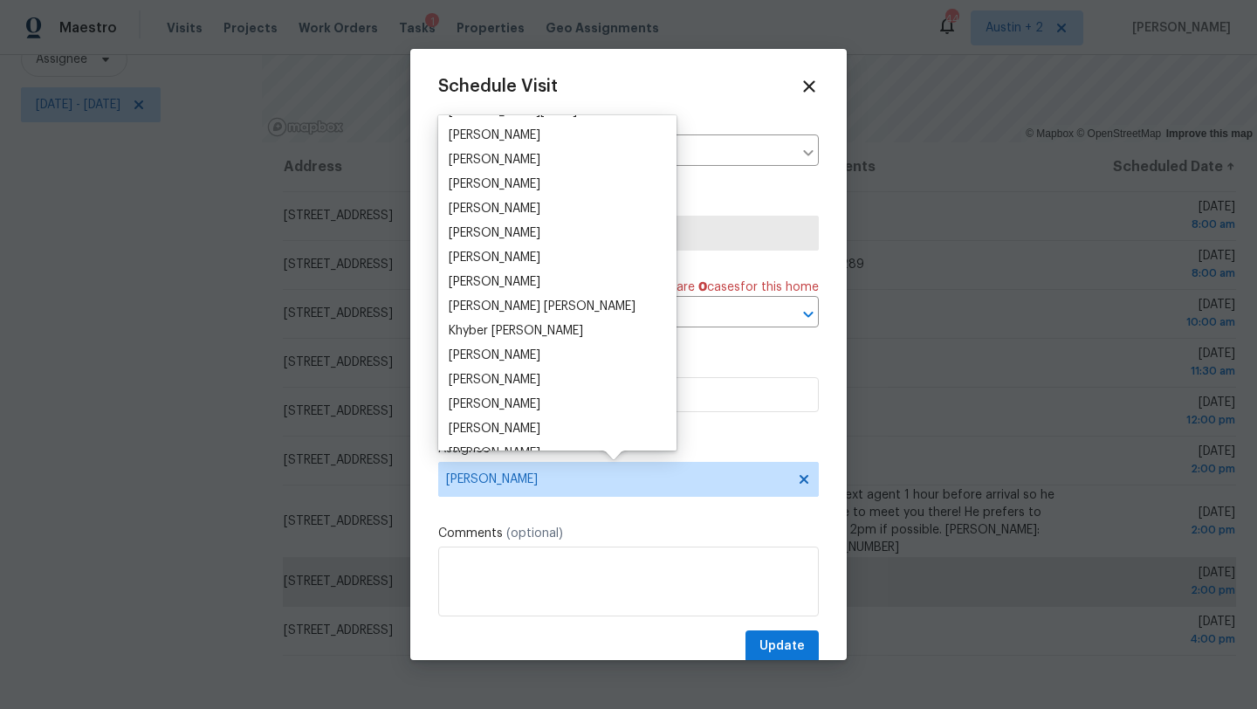
scroll to position [0, 0]
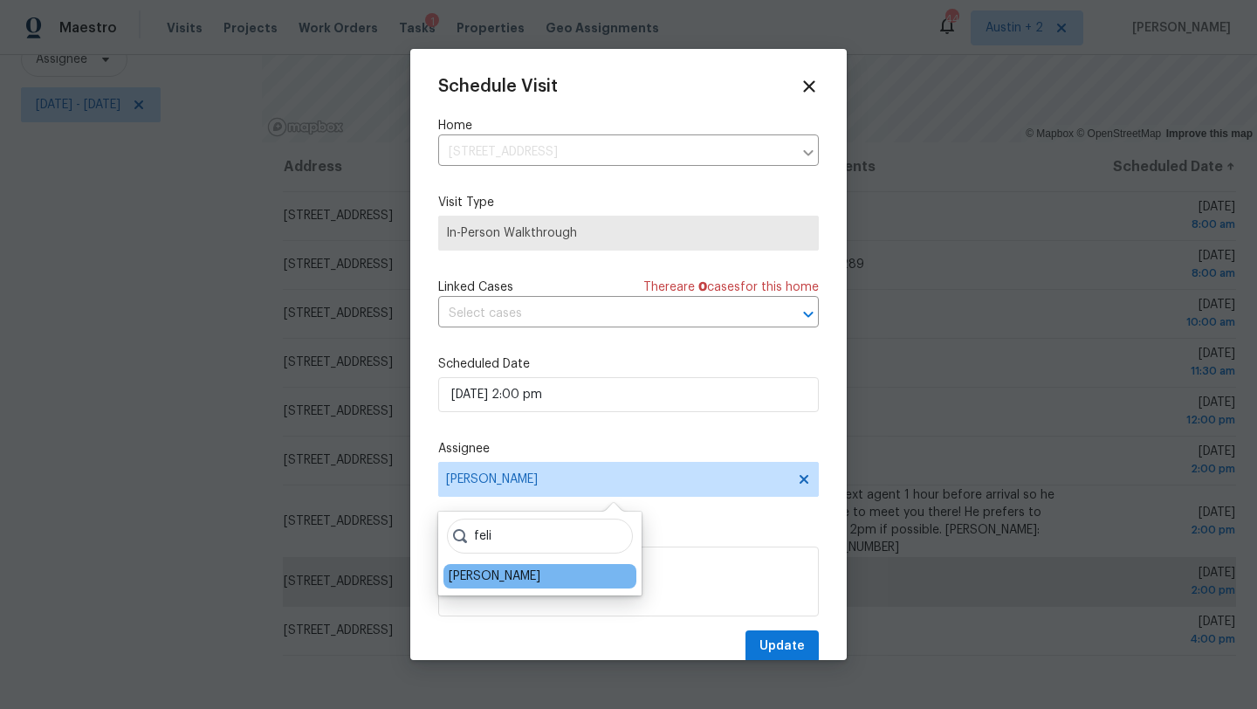
type input "feli"
click at [501, 579] on div "[PERSON_NAME]" at bounding box center [495, 575] width 92 height 17
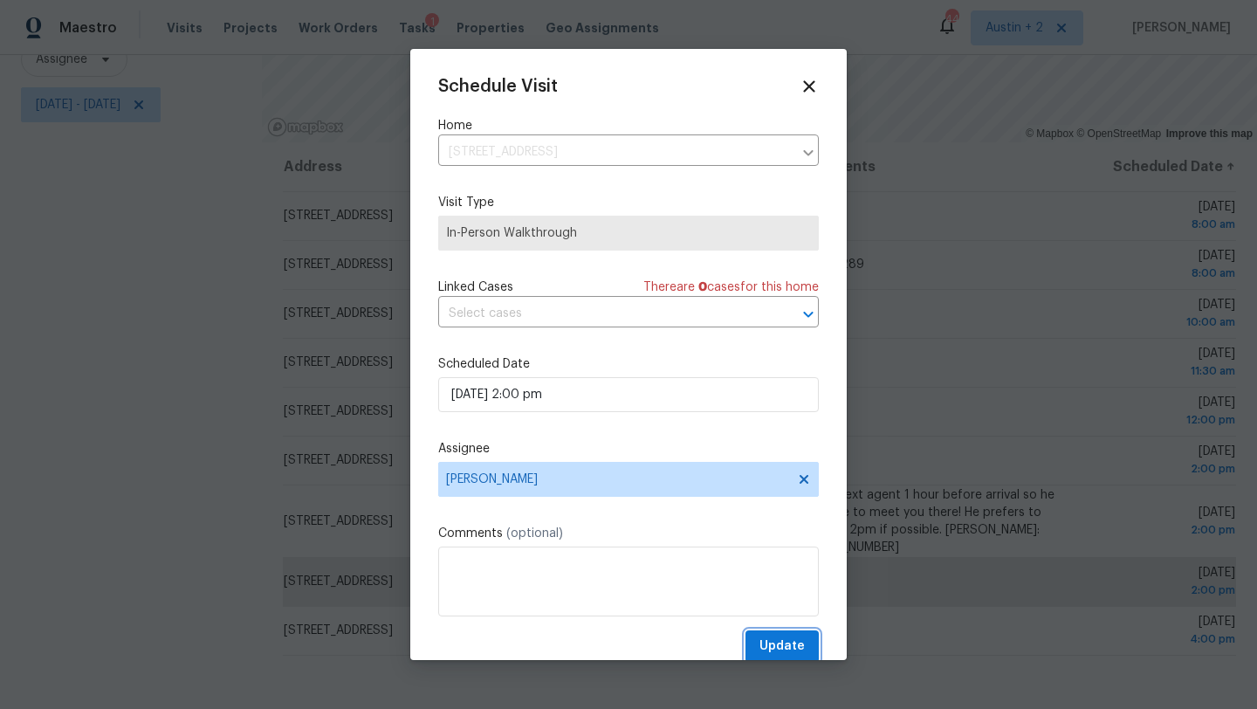
click at [786, 645] on span "Update" at bounding box center [781, 646] width 45 height 22
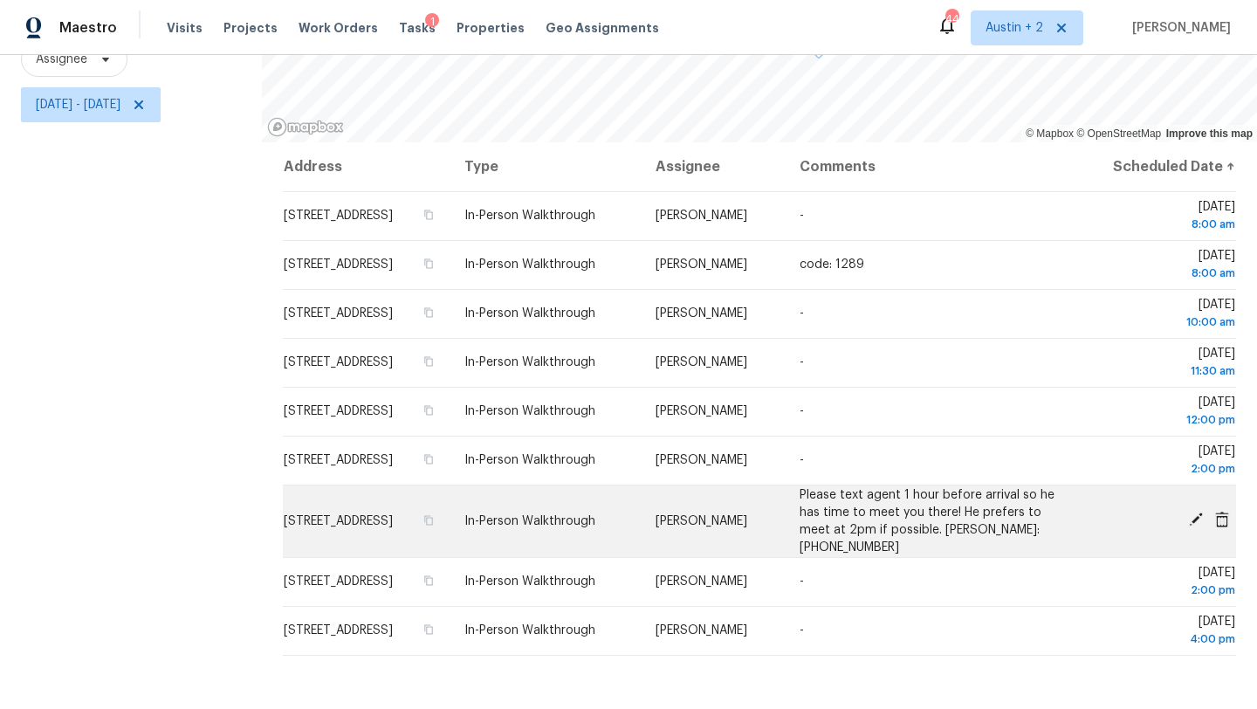
click at [1197, 527] on icon at bounding box center [1196, 519] width 16 height 16
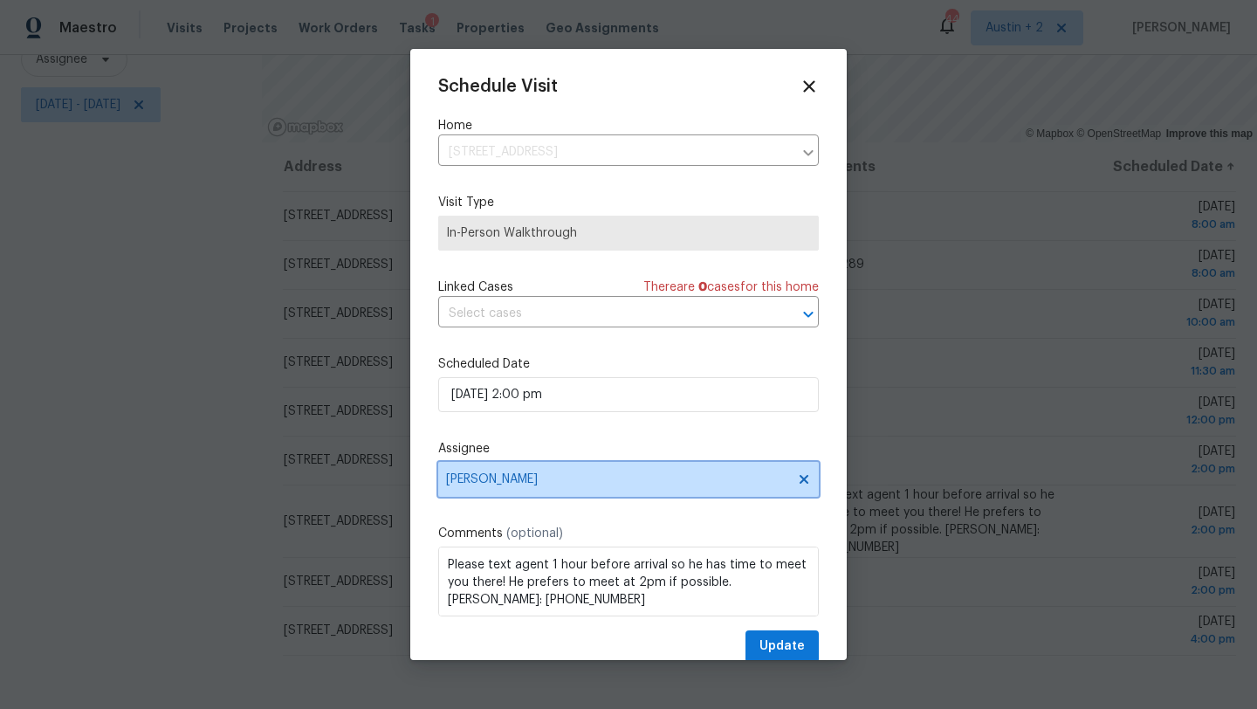
click at [541, 484] on span "Martin Chagolla" at bounding box center [617, 479] width 342 height 14
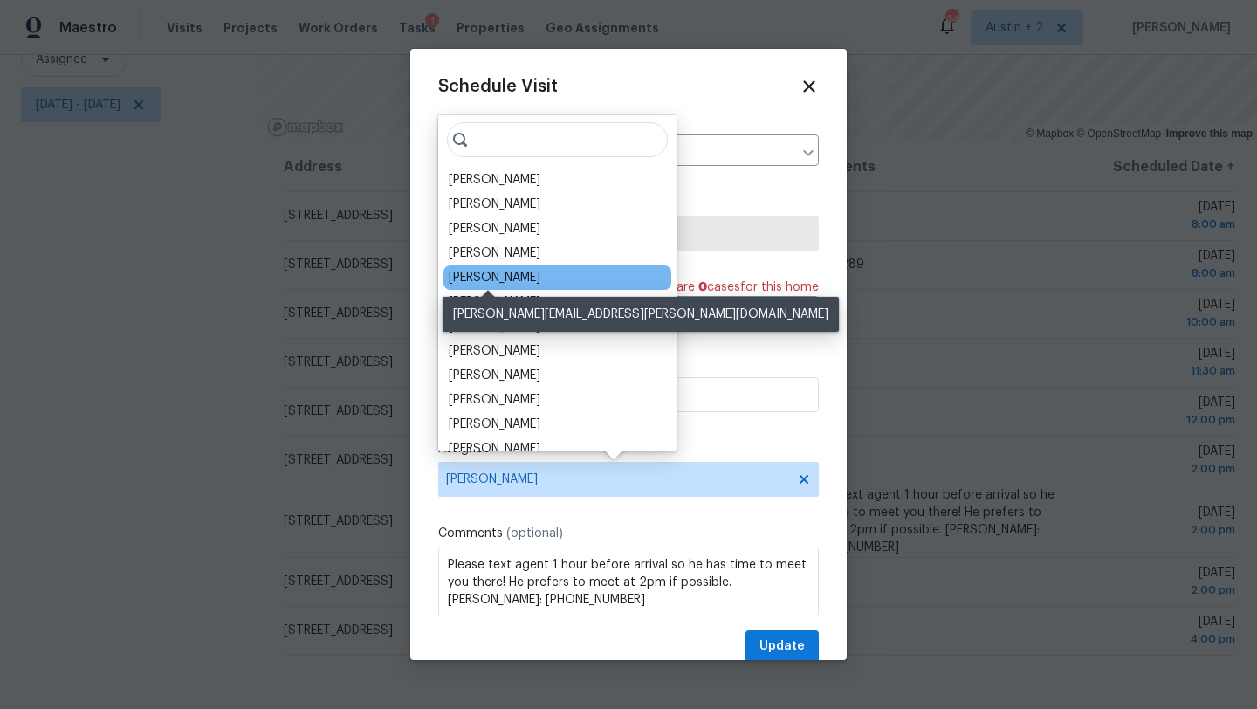
click at [515, 278] on div "[PERSON_NAME]" at bounding box center [495, 277] width 92 height 17
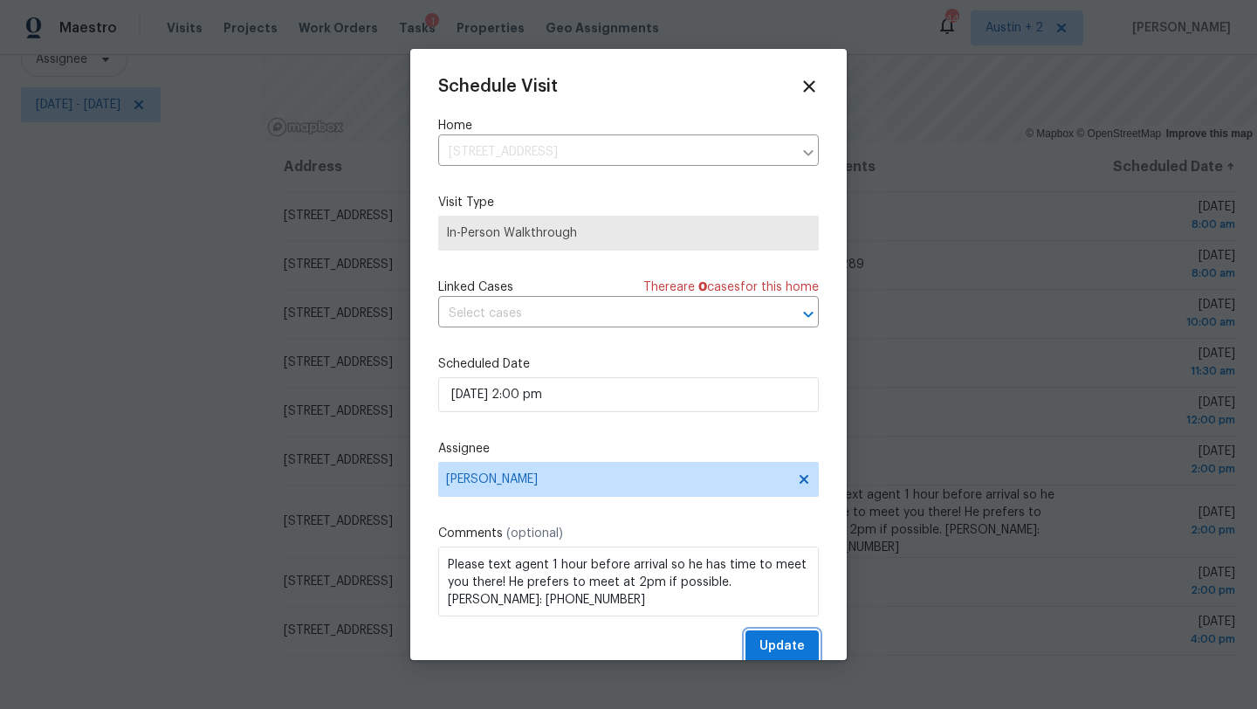
click at [778, 641] on span "Update" at bounding box center [781, 646] width 45 height 22
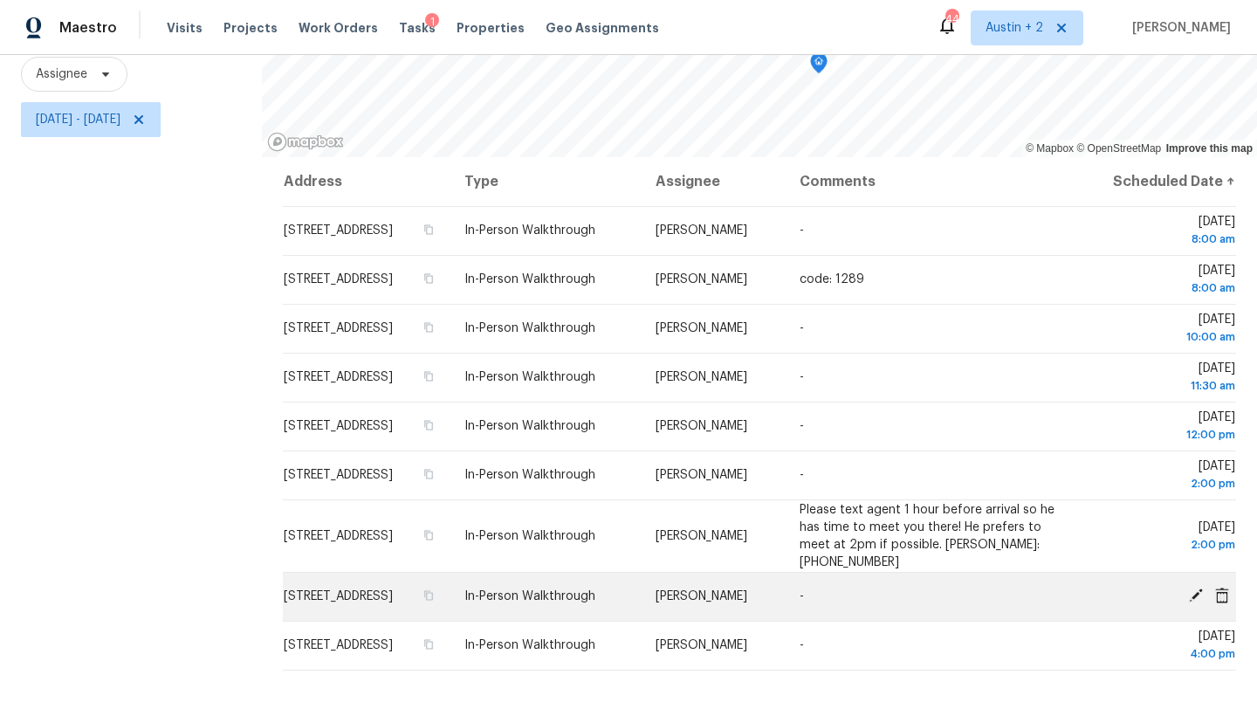
scroll to position [227, 0]
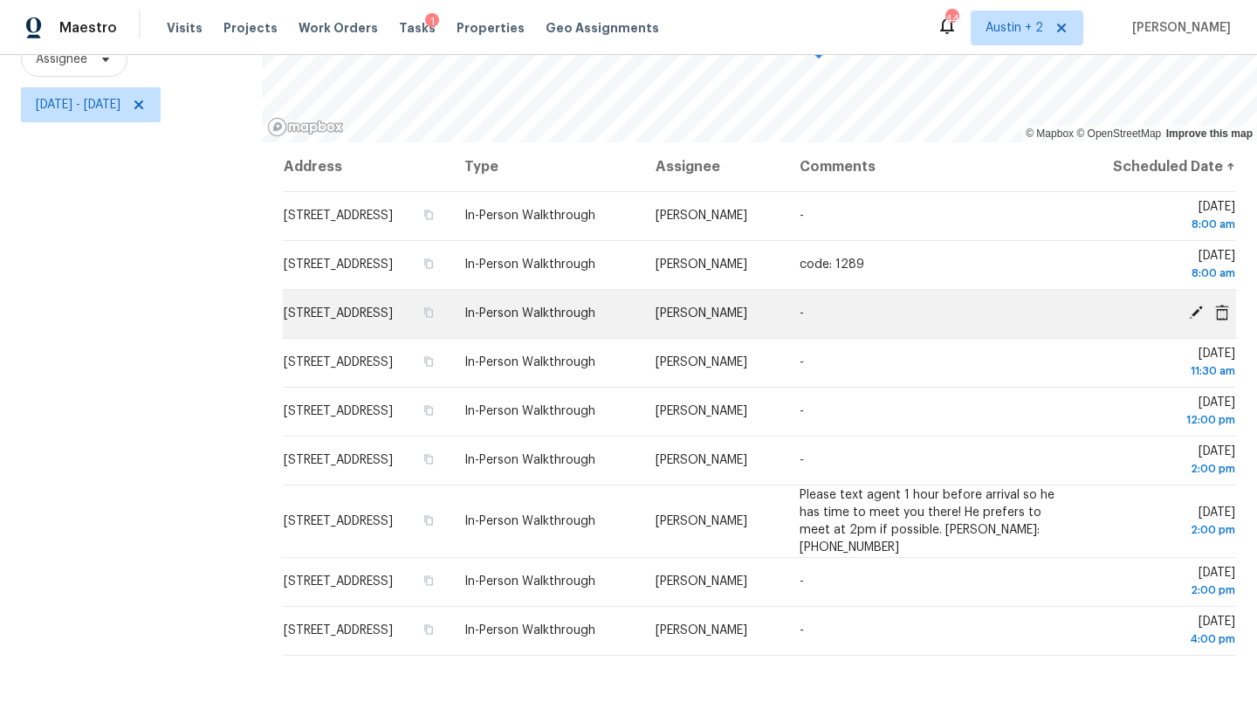
click at [1194, 319] on icon at bounding box center [1196, 312] width 14 height 14
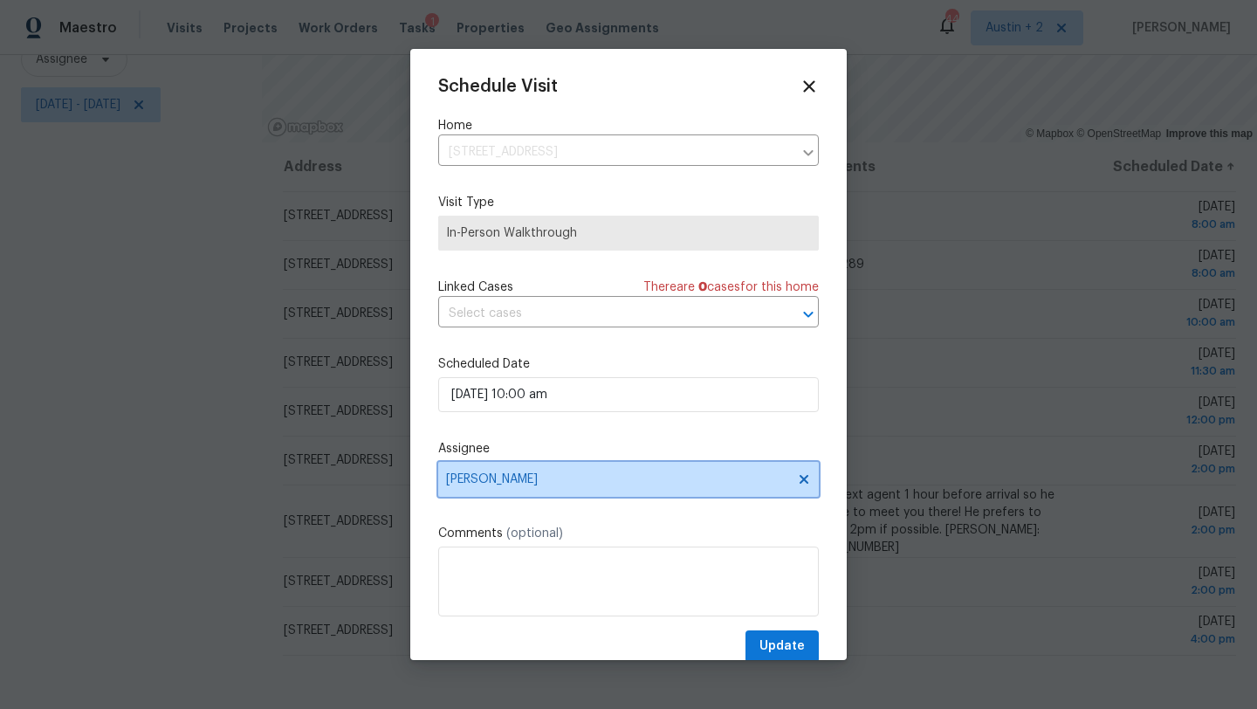
click at [562, 463] on span "[PERSON_NAME]" at bounding box center [628, 479] width 381 height 35
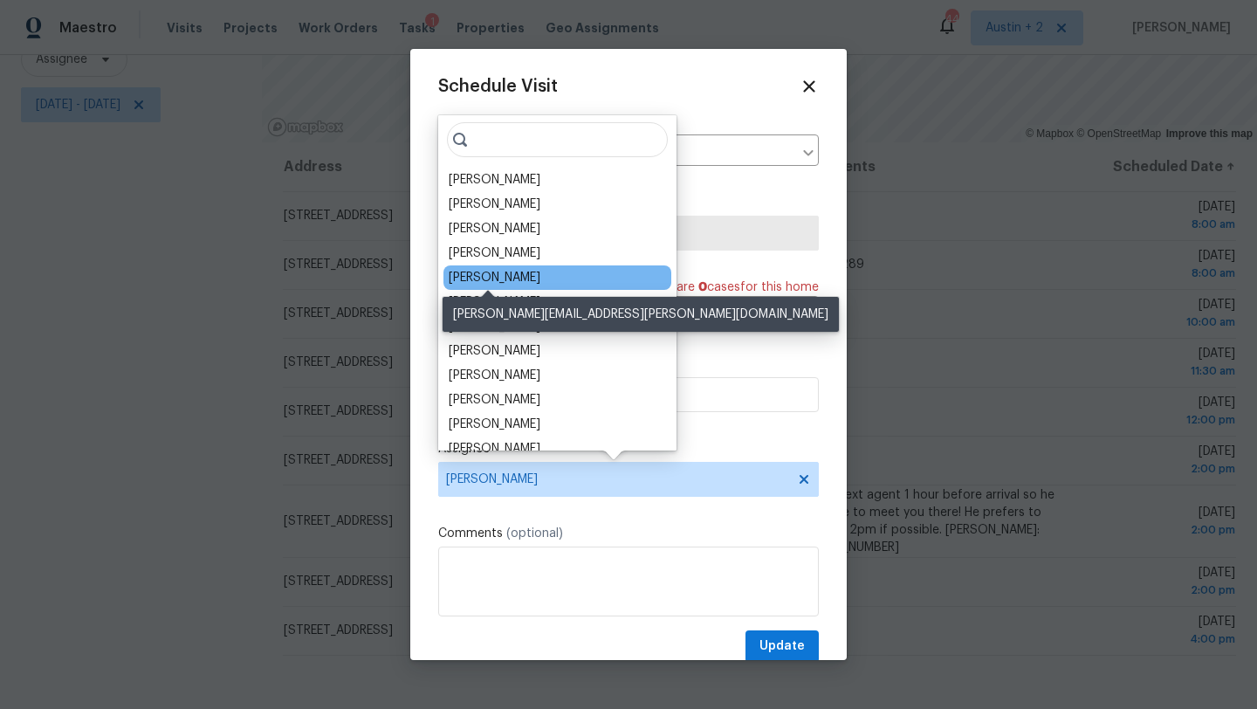
click at [511, 282] on div "[PERSON_NAME]" at bounding box center [495, 277] width 92 height 17
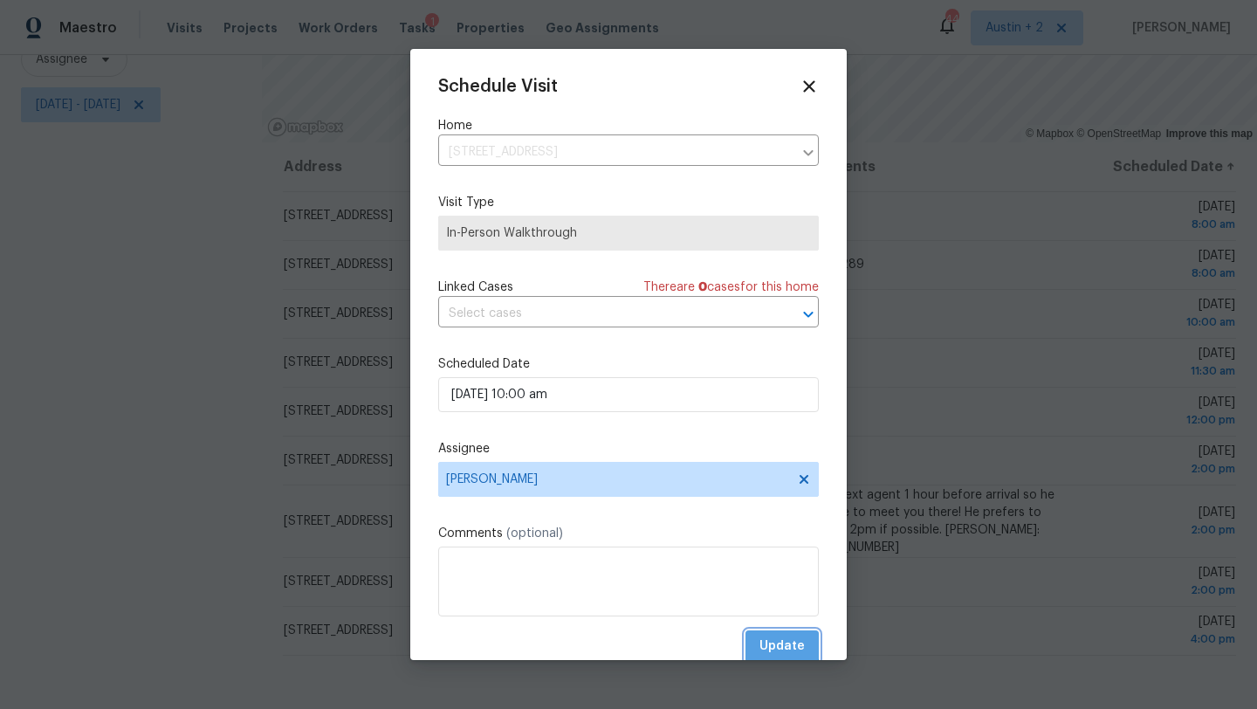
click at [758, 635] on button "Update" at bounding box center [781, 646] width 73 height 32
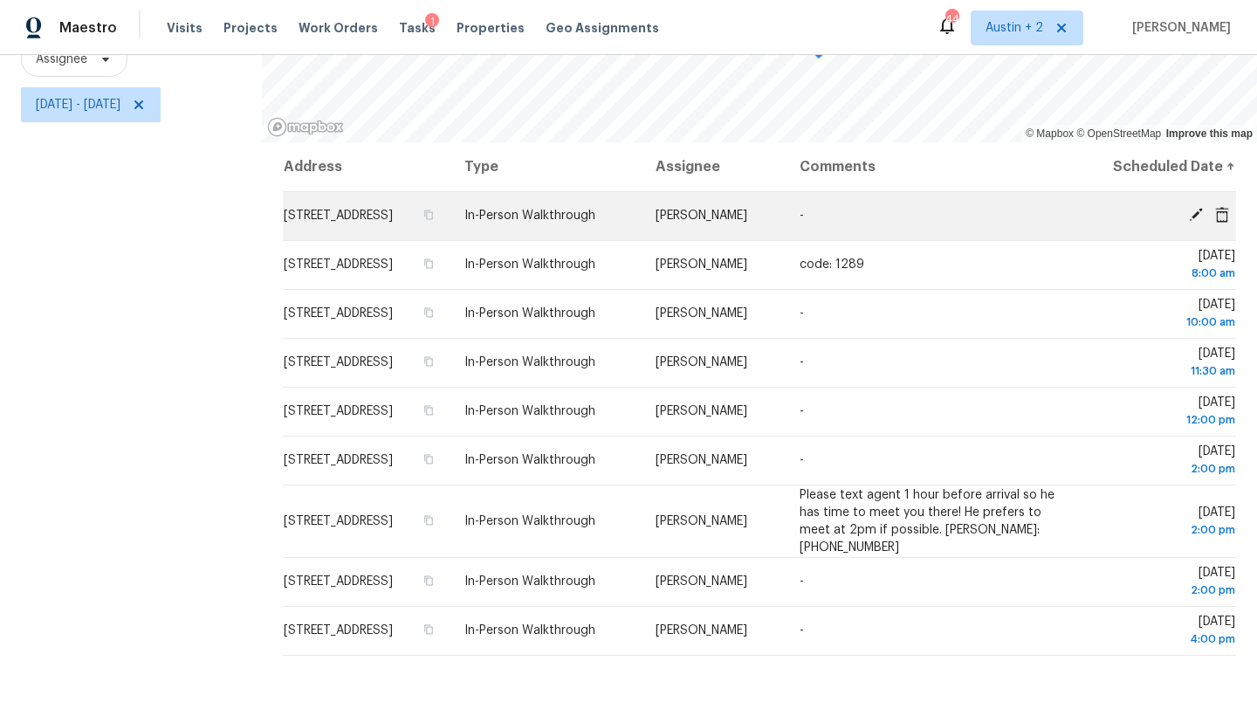
click at [1196, 222] on icon at bounding box center [1196, 215] width 14 height 14
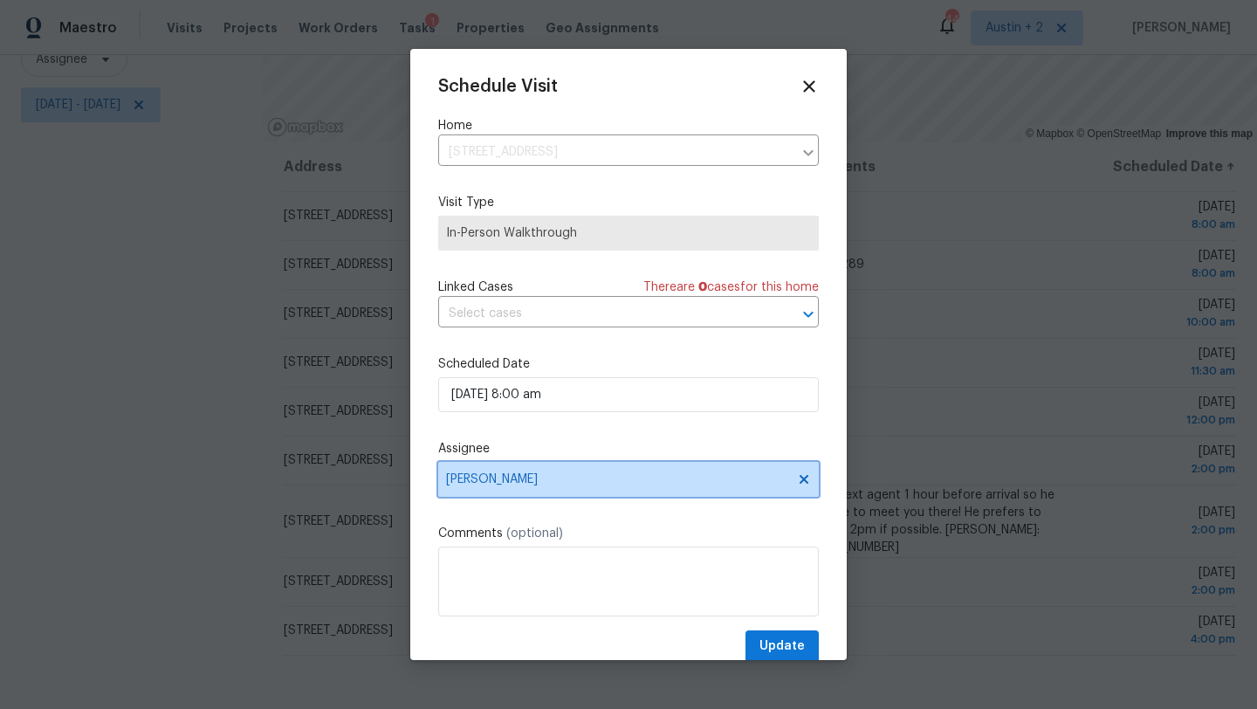
click at [527, 469] on span "Nelson Figueroa" at bounding box center [628, 479] width 381 height 35
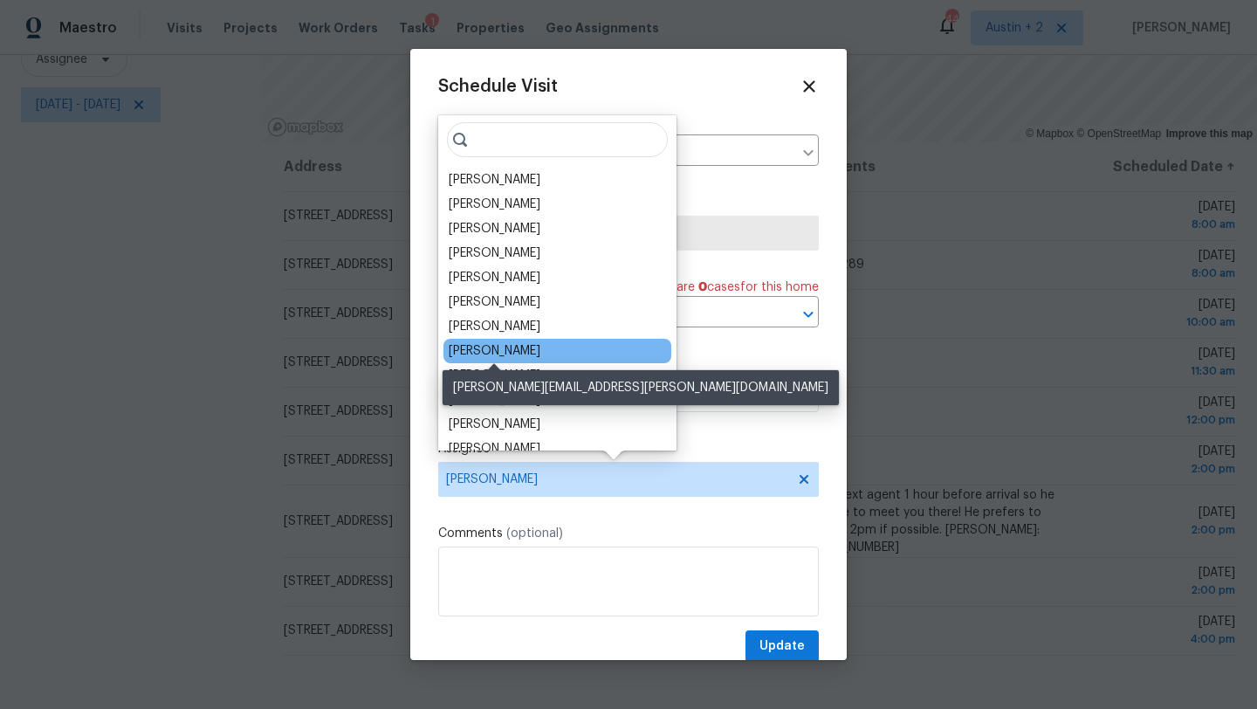
click at [525, 353] on div "Martin Chagolla" at bounding box center [495, 350] width 92 height 17
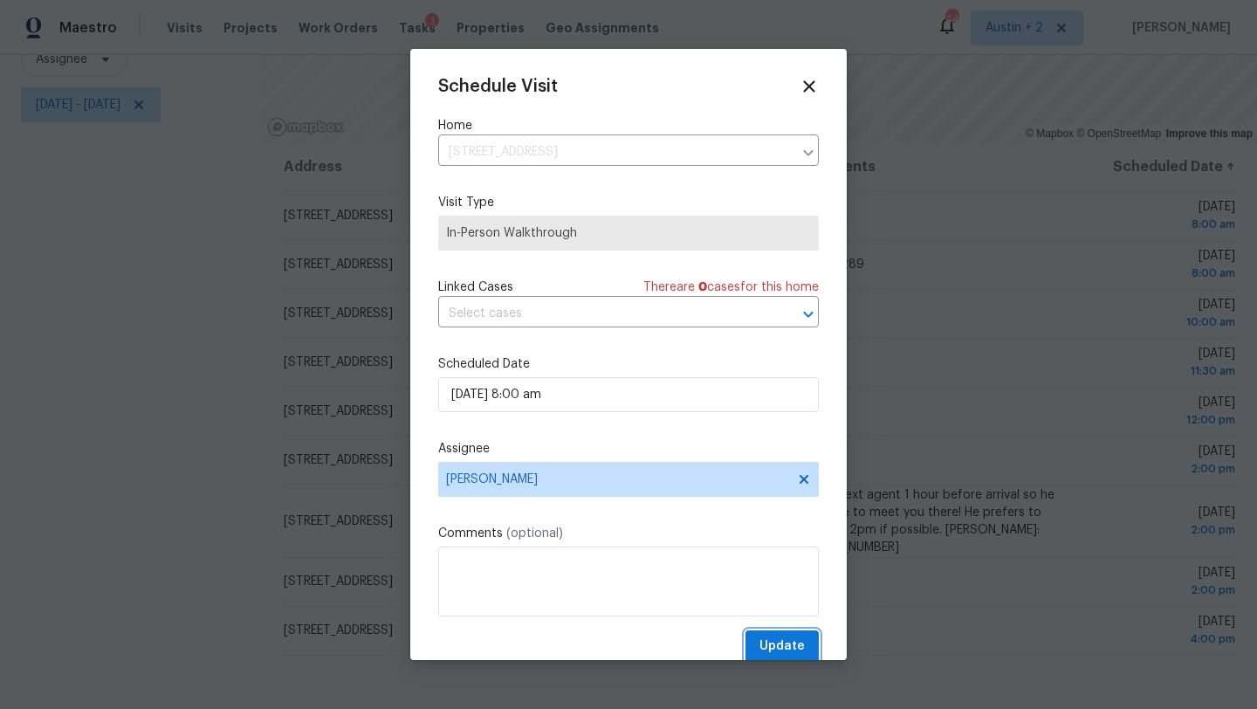
click at [783, 643] on span "Update" at bounding box center [781, 646] width 45 height 22
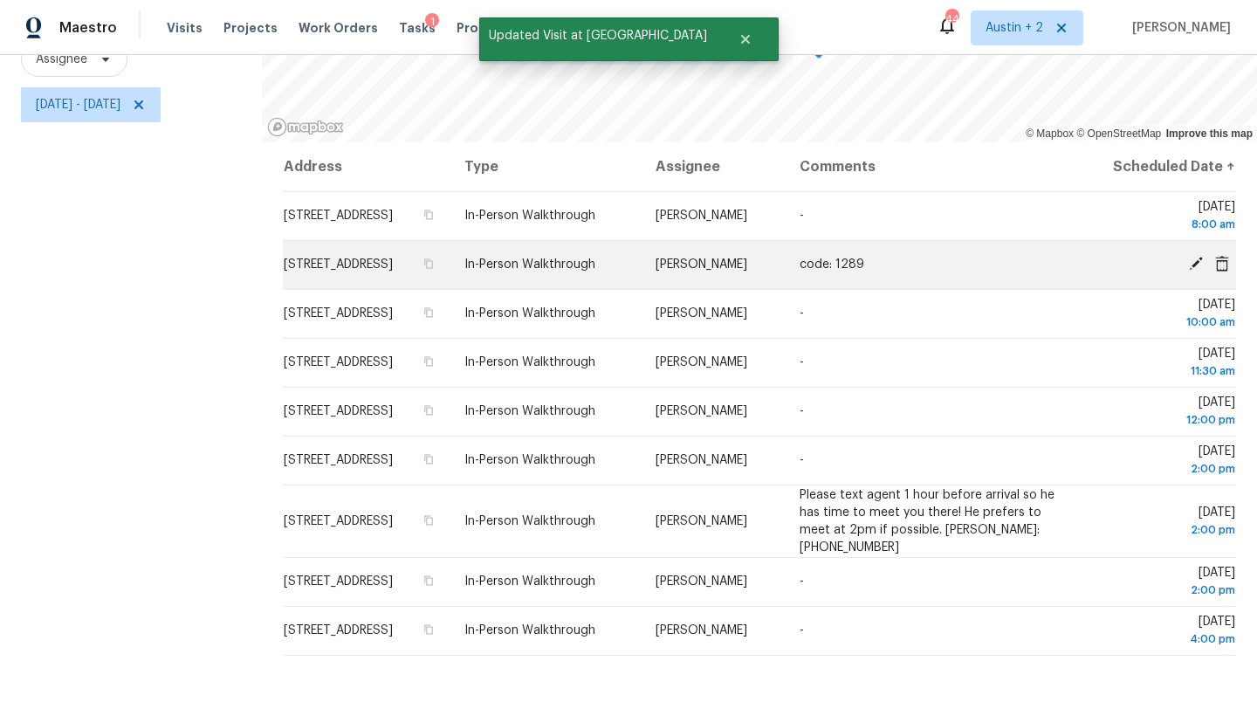
click at [1198, 271] on icon at bounding box center [1196, 264] width 14 height 14
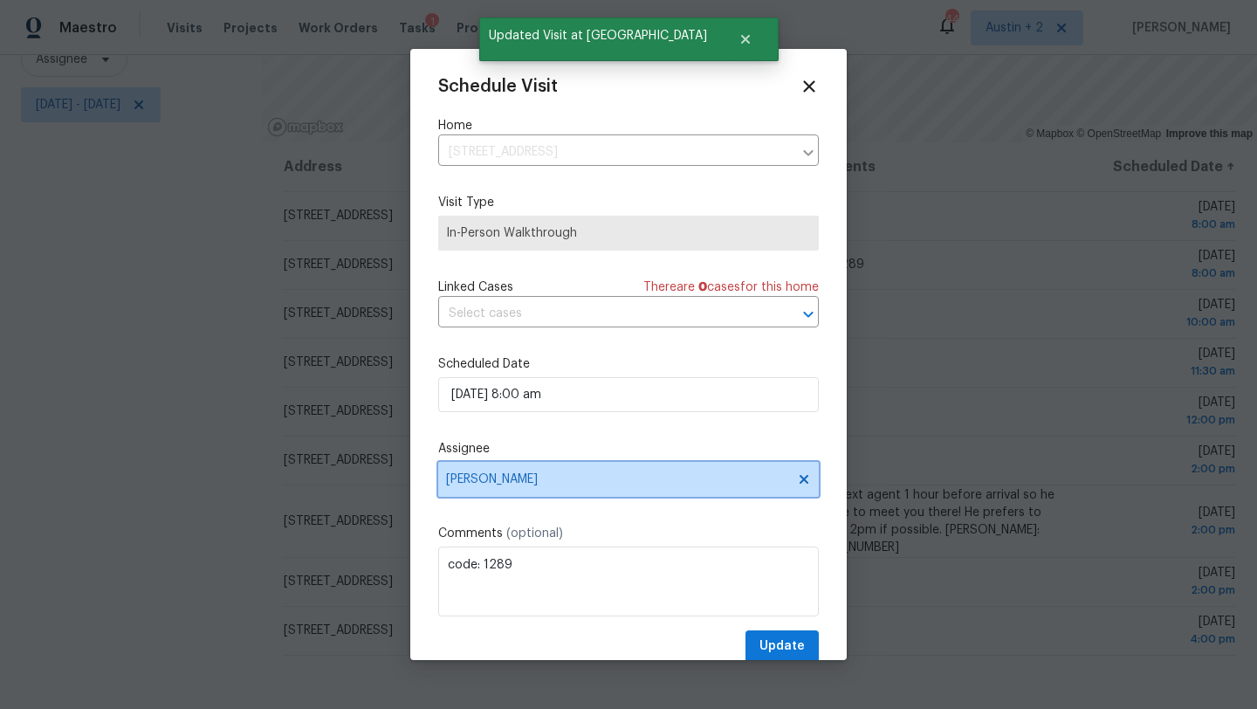
click at [534, 476] on span "Martin Chagolla" at bounding box center [617, 479] width 342 height 14
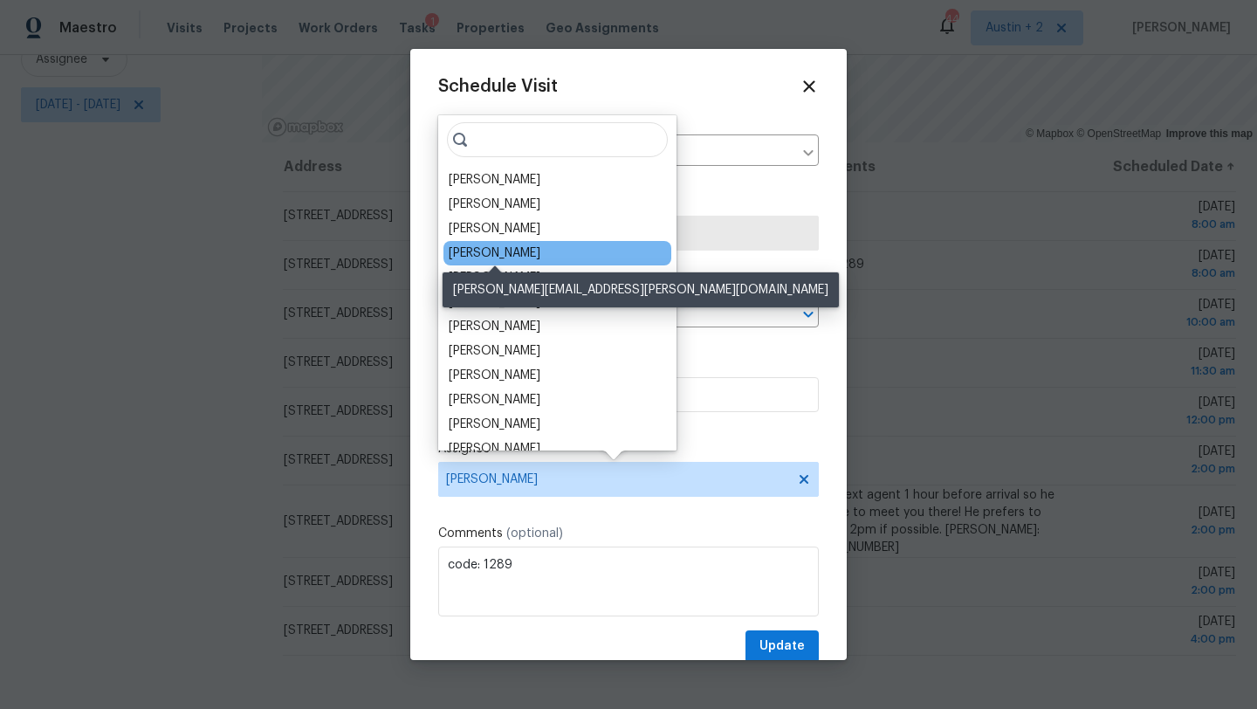
click at [513, 252] on div "Nelson Figueroa" at bounding box center [495, 252] width 92 height 17
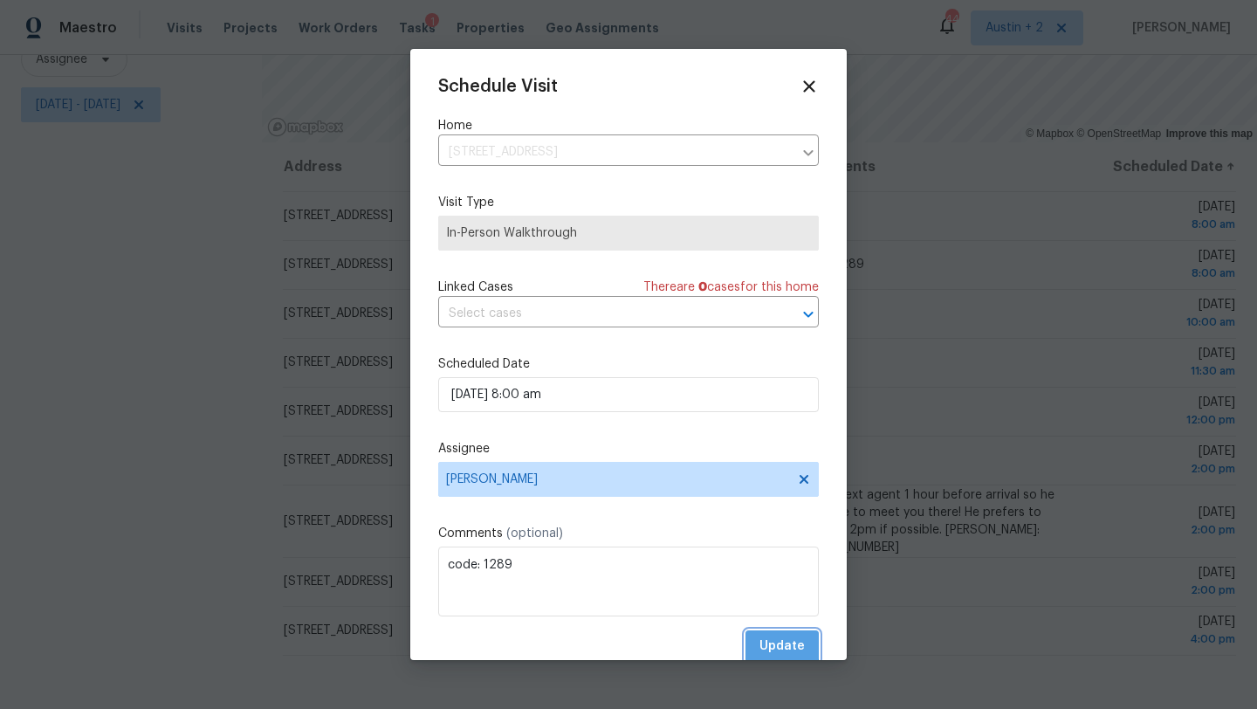
click at [769, 642] on span "Update" at bounding box center [781, 646] width 45 height 22
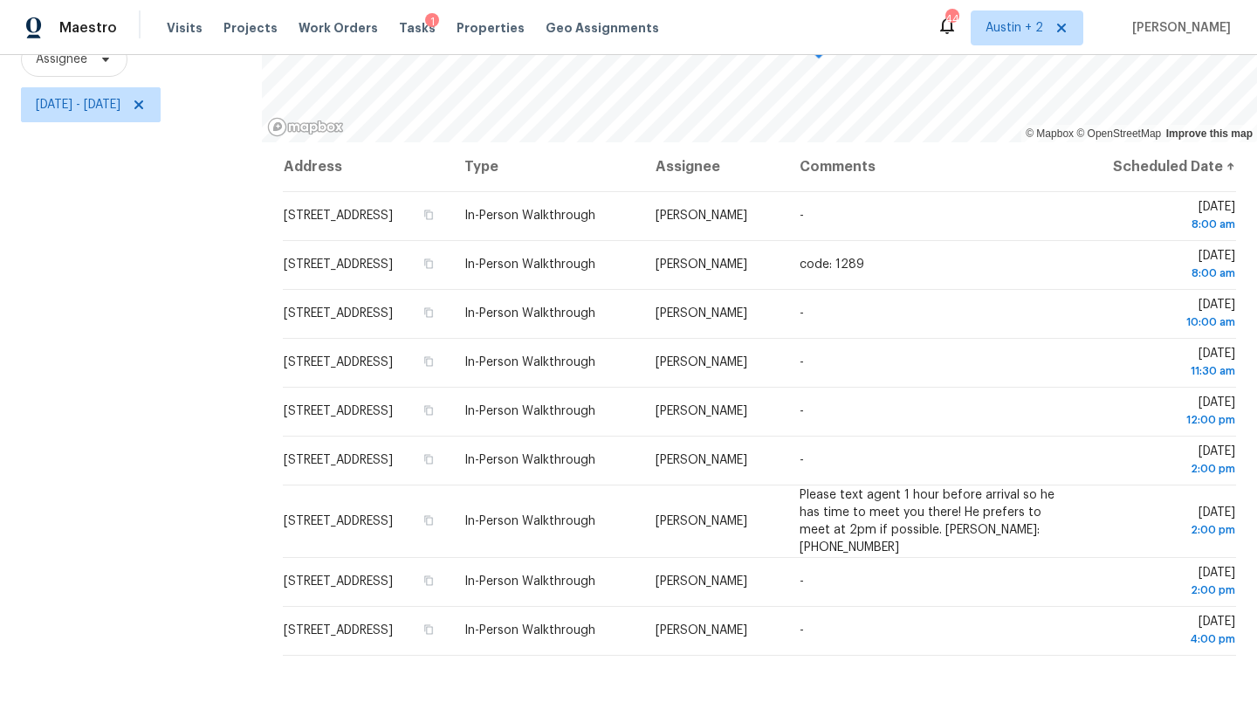
scroll to position [0, 0]
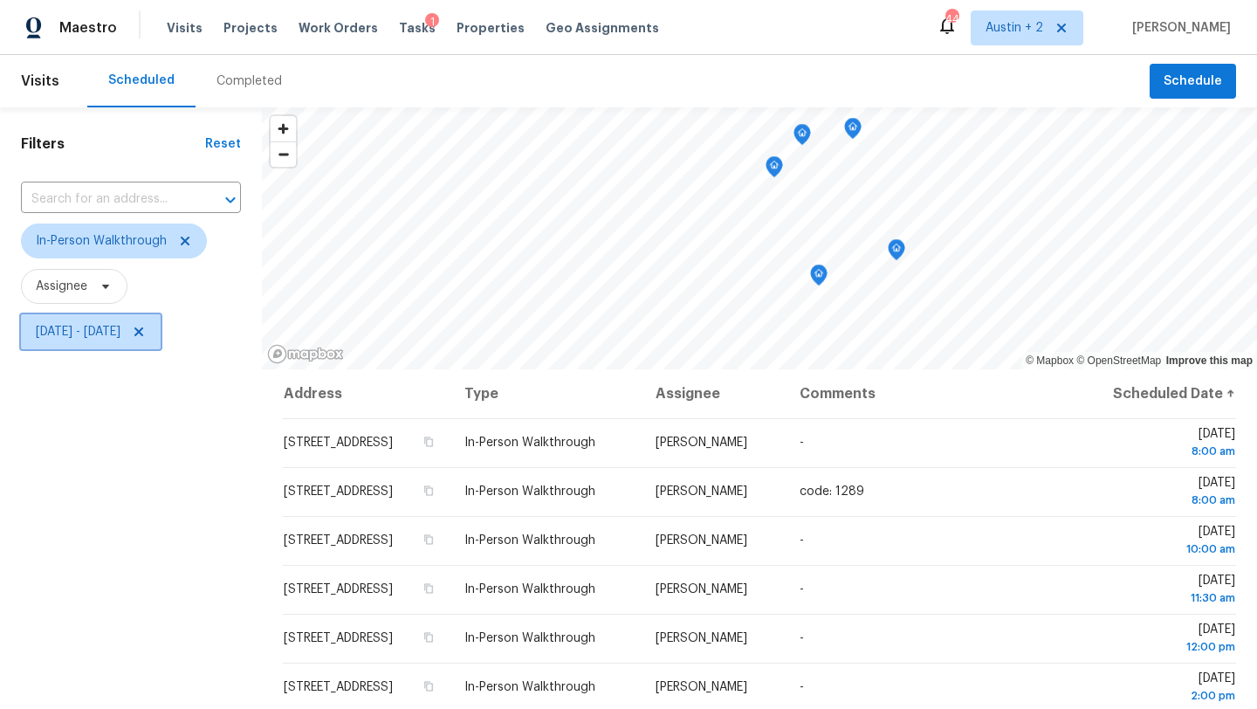
click at [120, 334] on span "Wed, Sep 17 - Wed, Sep 17" at bounding box center [78, 331] width 85 height 17
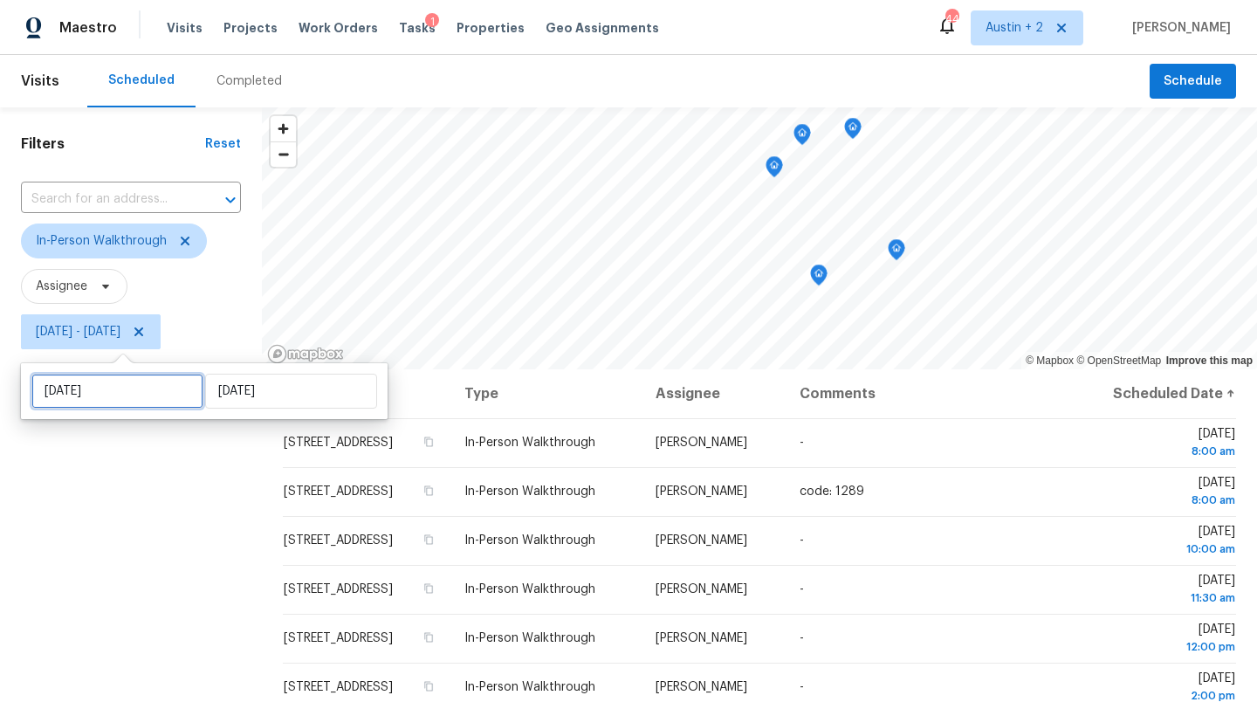
click at [140, 396] on input "Wed, Sep 17" at bounding box center [117, 391] width 172 height 35
select select "8"
select select "2025"
select select "9"
select select "2025"
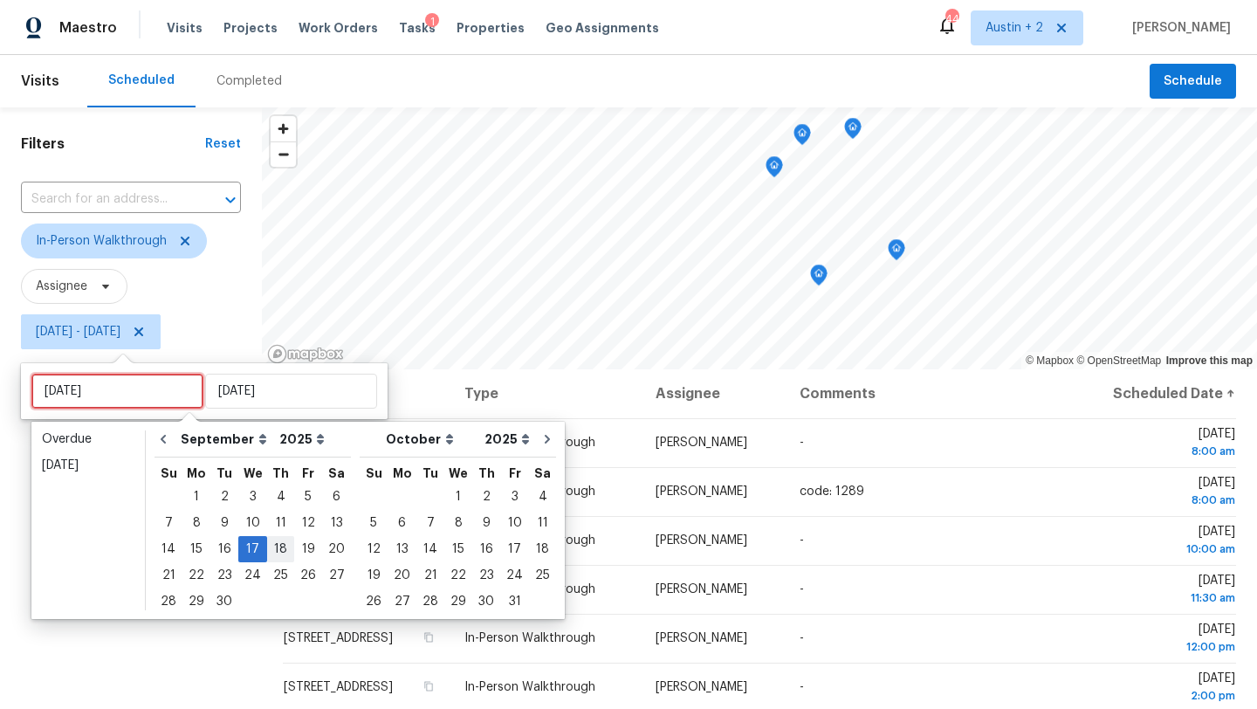
type input "Thu, Sep 18"
click at [278, 550] on div "18" at bounding box center [280, 549] width 27 height 24
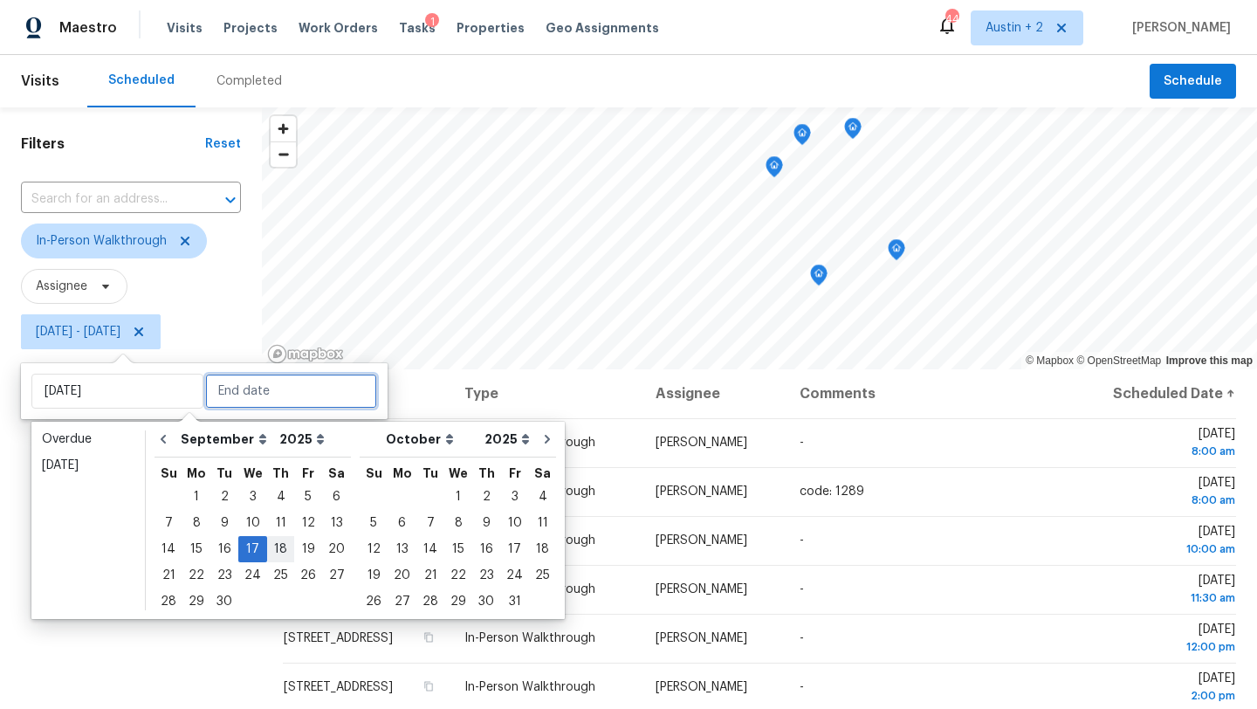
type input "Thu, Sep 18"
type input "Wed, Sep 17"
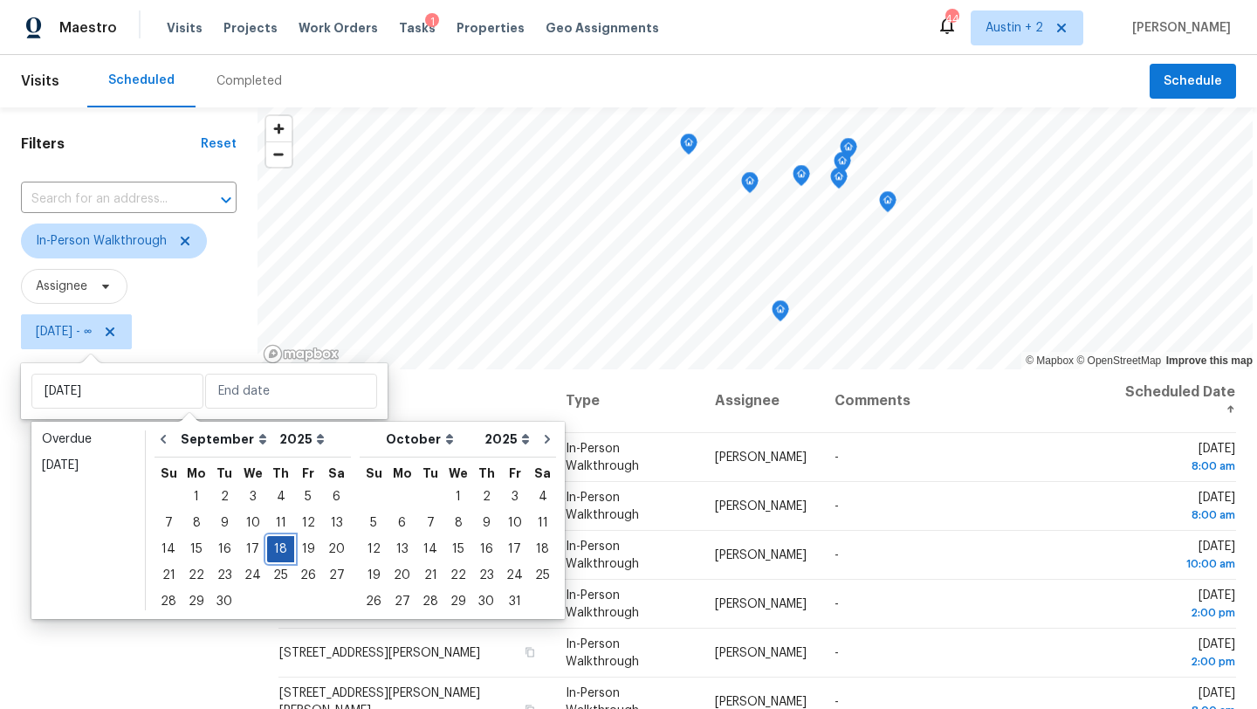
click at [278, 550] on div "18" at bounding box center [280, 549] width 27 height 24
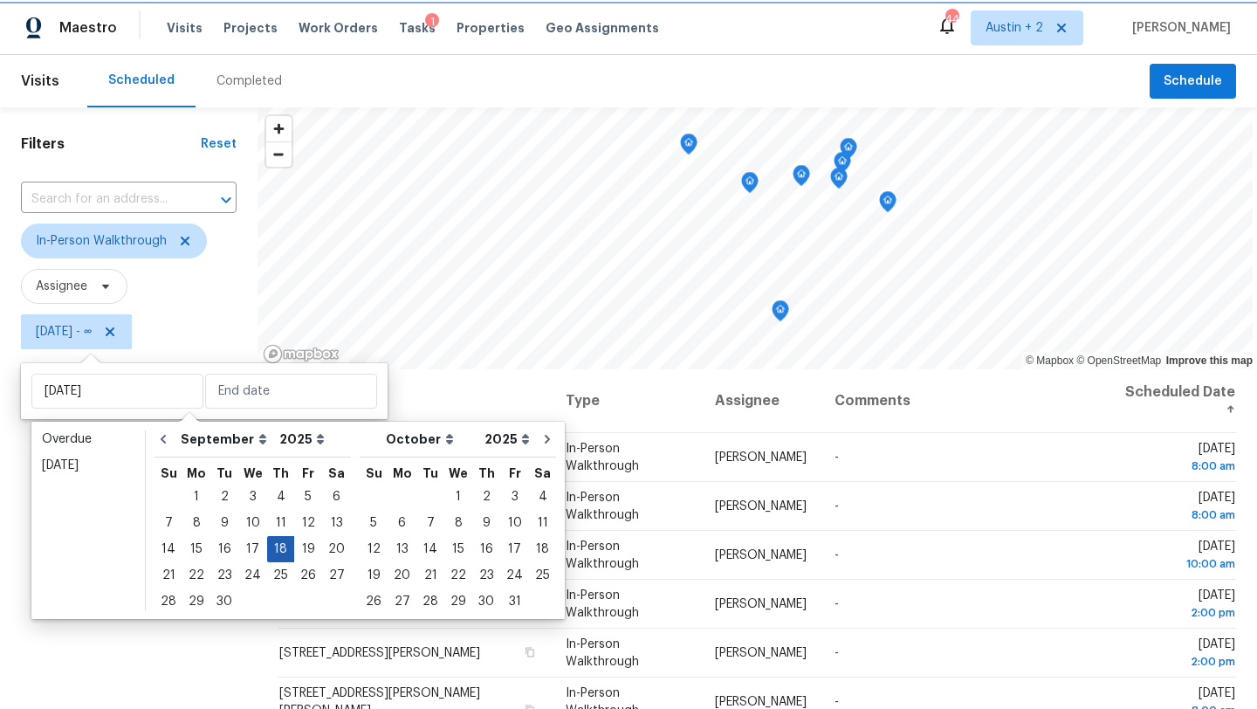
type input "Thu, Sep 18"
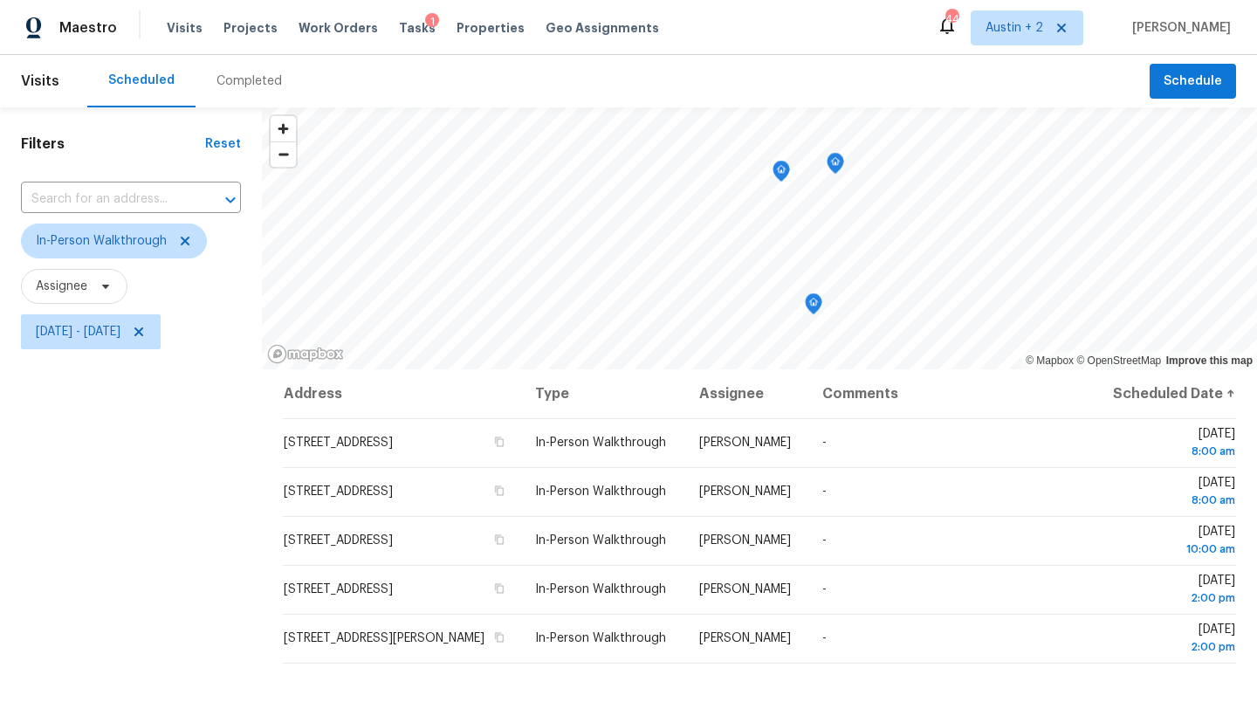
click at [106, 568] on div "Filters Reset ​ In-Person Walkthrough Assignee Thu, Sep 18 - Thu, Sep 18" at bounding box center [131, 521] width 262 height 829
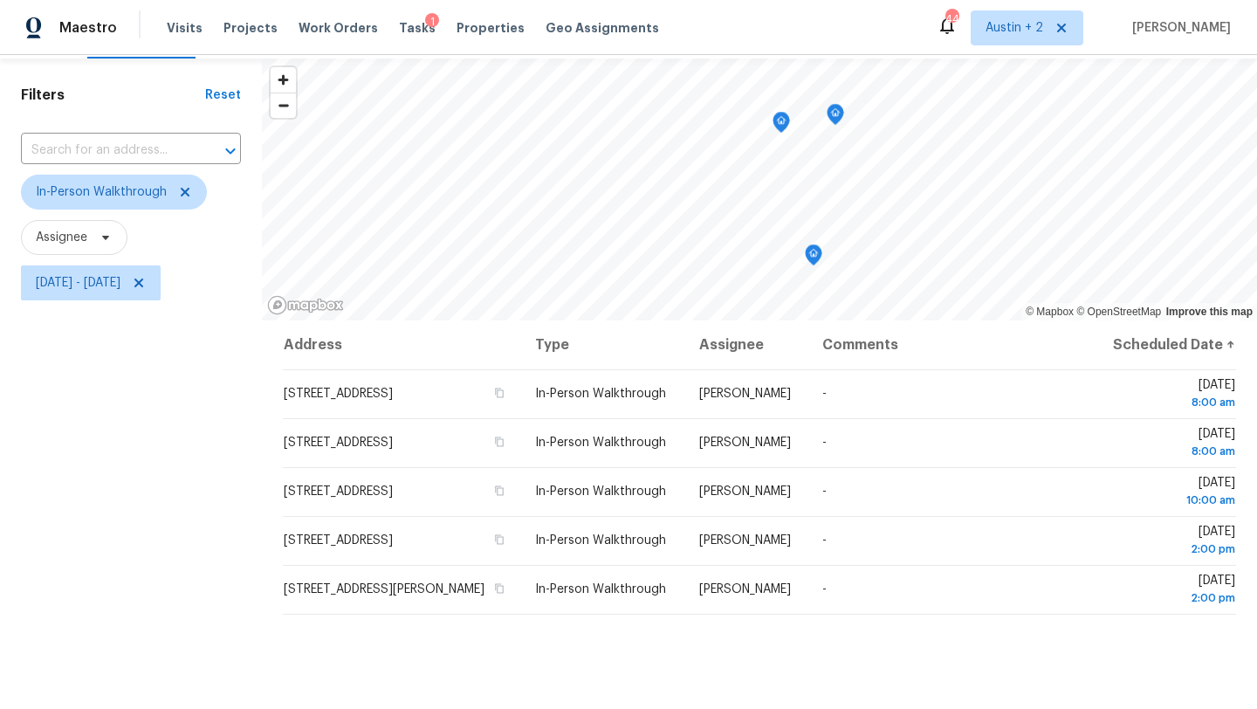
scroll to position [44, 0]
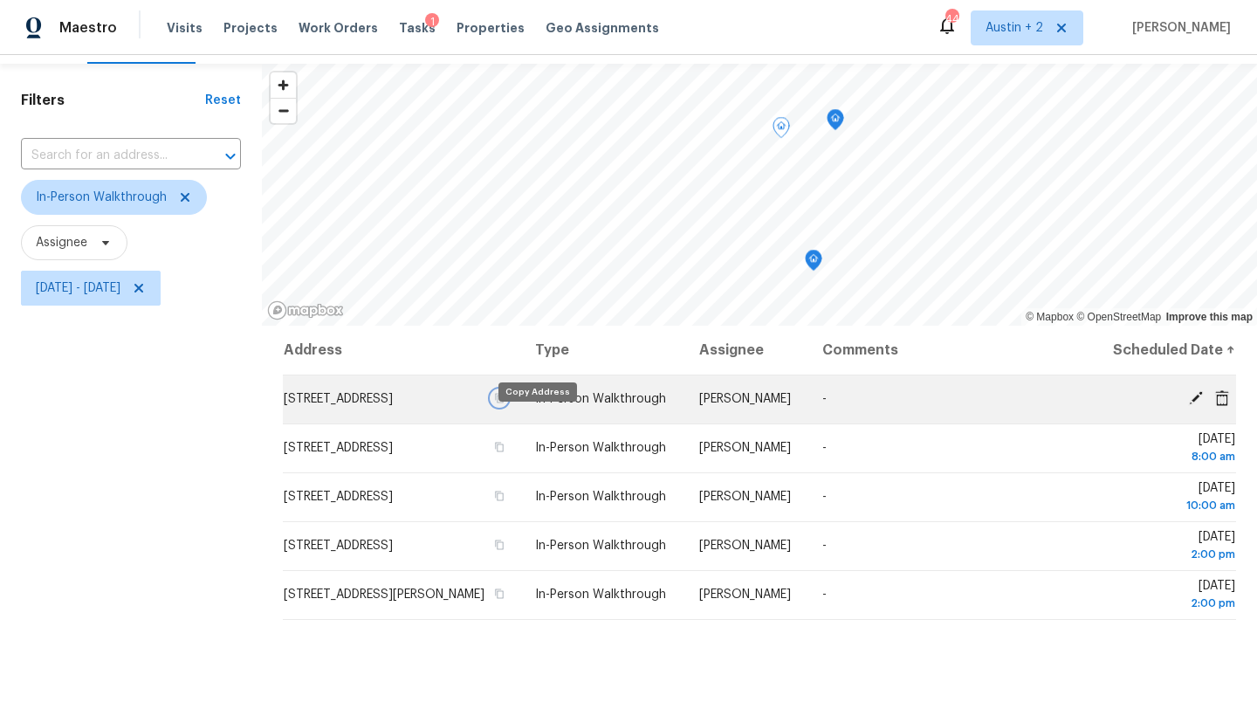
click at [504, 403] on icon "button" at bounding box center [499, 398] width 10 height 10
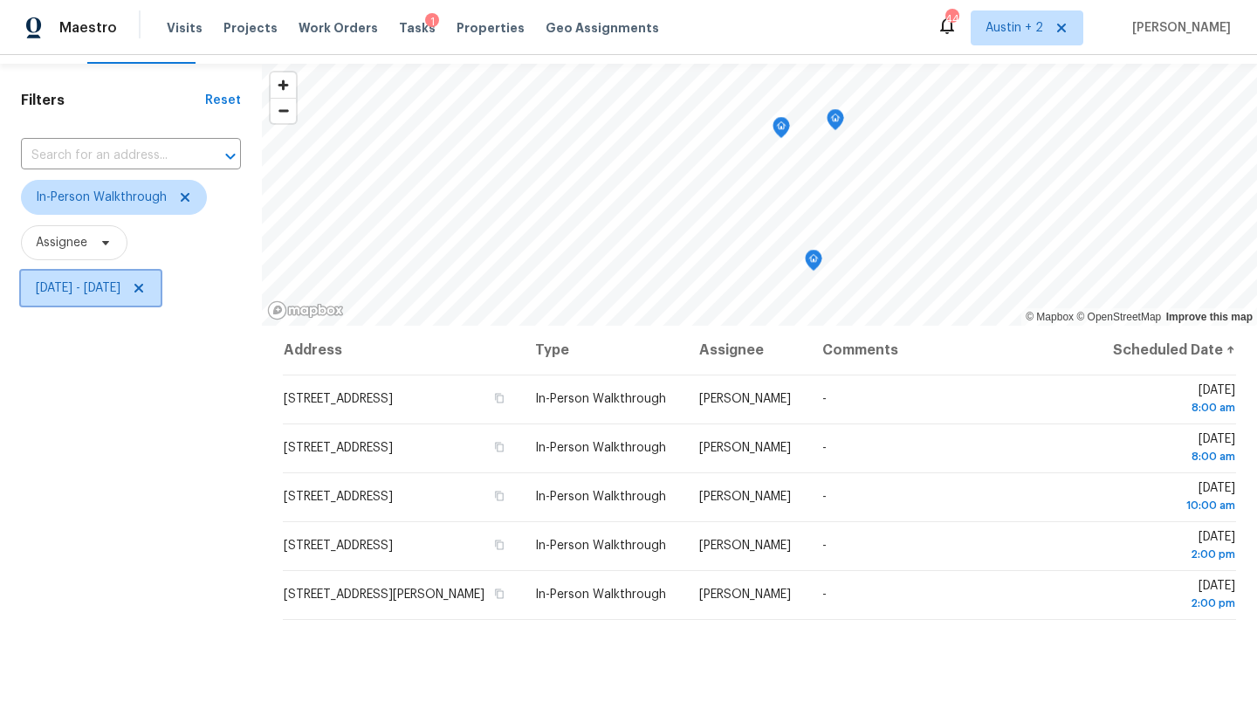
click at [119, 286] on span "Thu, Sep 18 - Thu, Sep 18" at bounding box center [78, 287] width 85 height 17
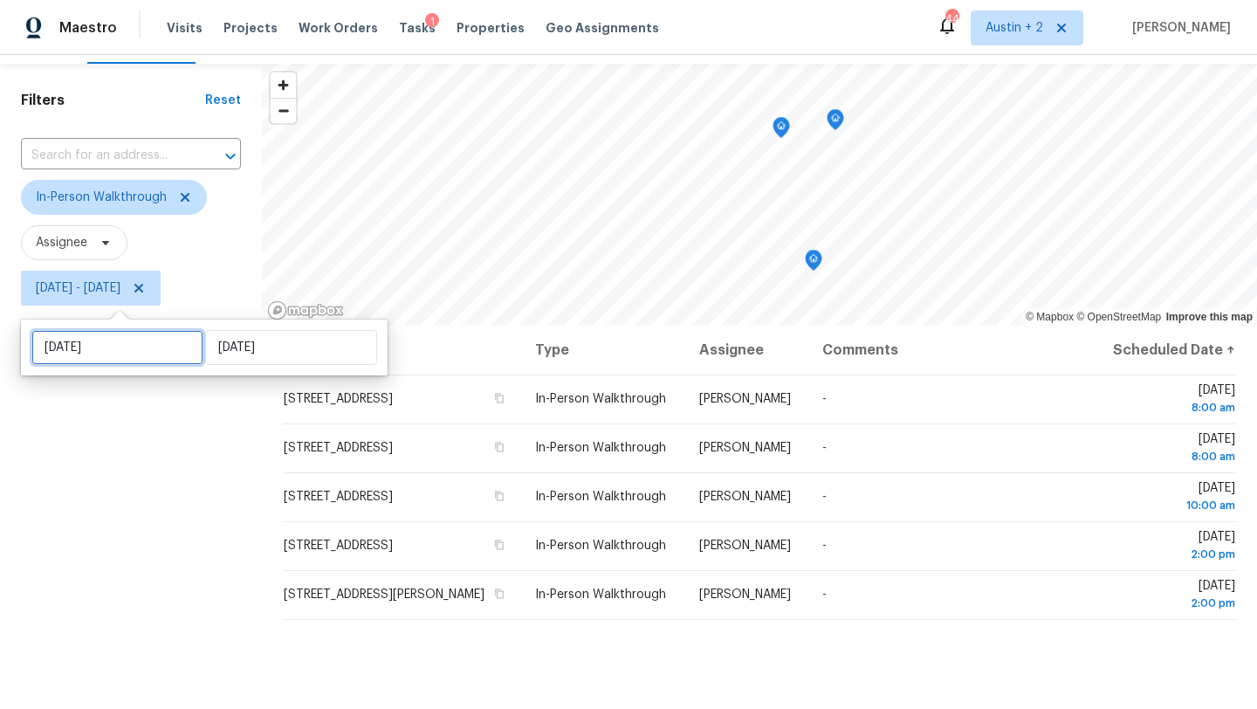
click at [146, 349] on input "Thu, Sep 18" at bounding box center [117, 347] width 172 height 35
select select "8"
select select "2025"
select select "9"
select select "2025"
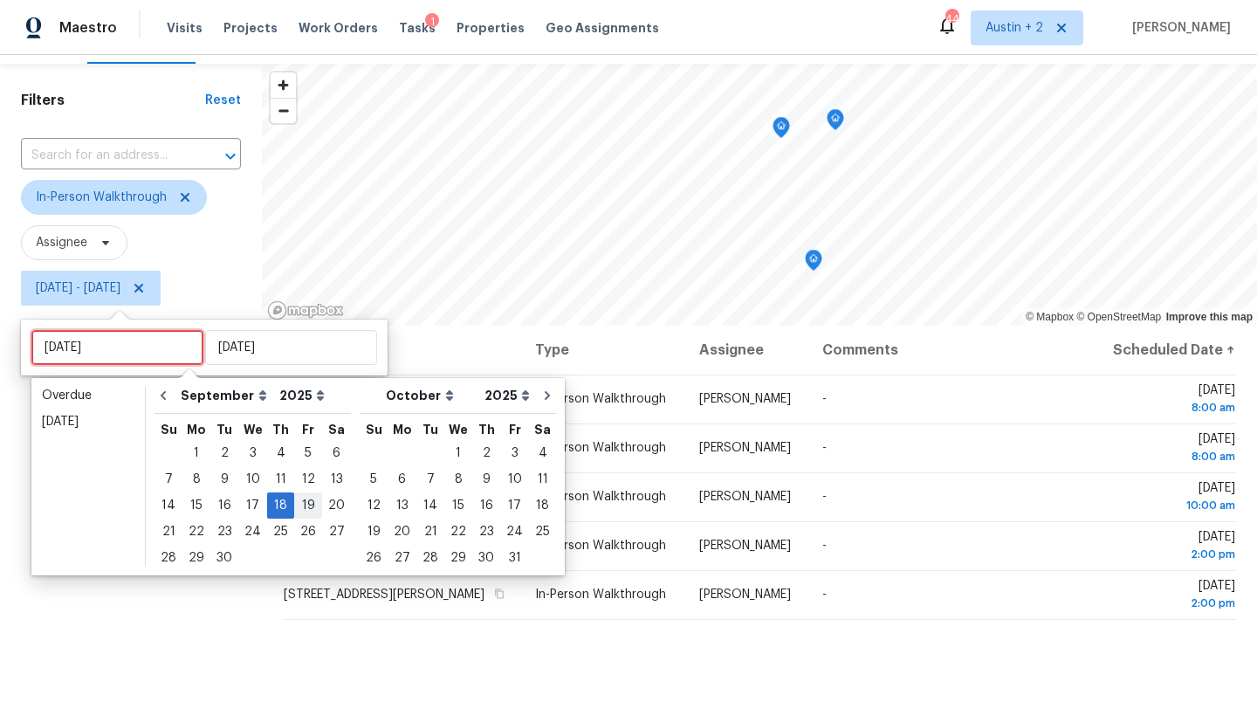
type input "Thu, Sep 11"
click at [299, 507] on div "19" at bounding box center [308, 505] width 28 height 24
type input "Fri, Sep 19"
type input "Thu, Sep 18"
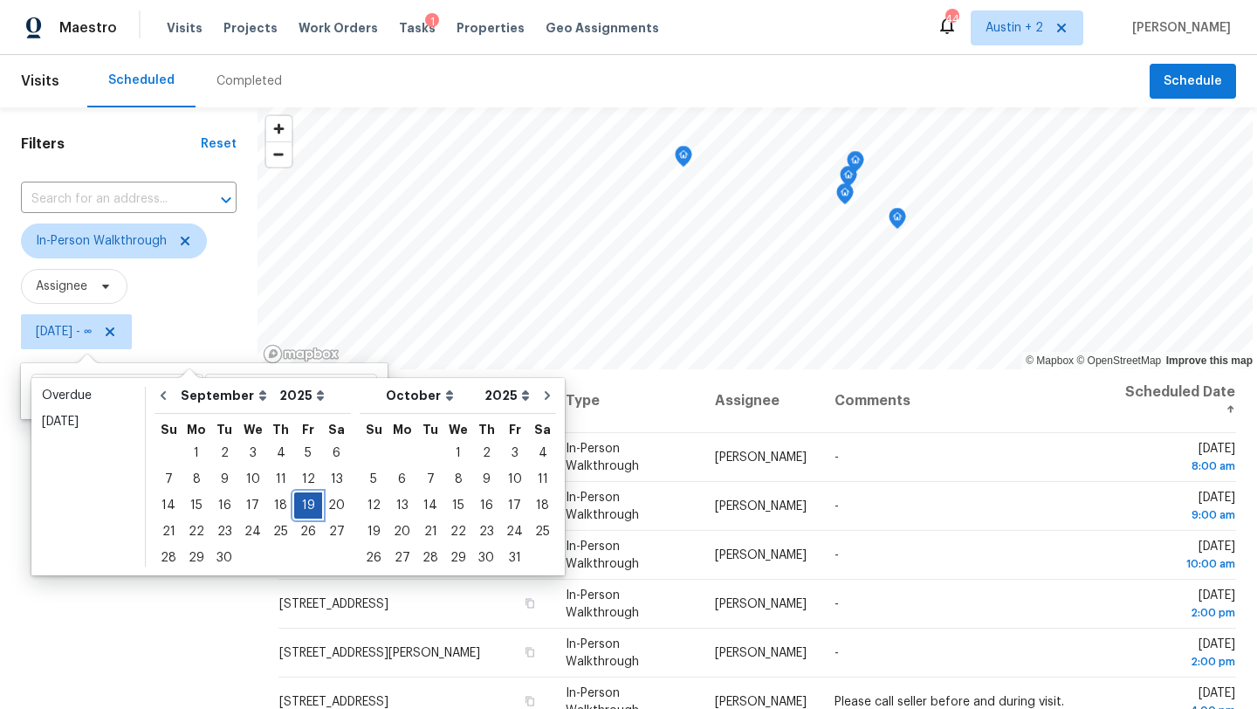
click at [299, 507] on div "19" at bounding box center [308, 505] width 28 height 24
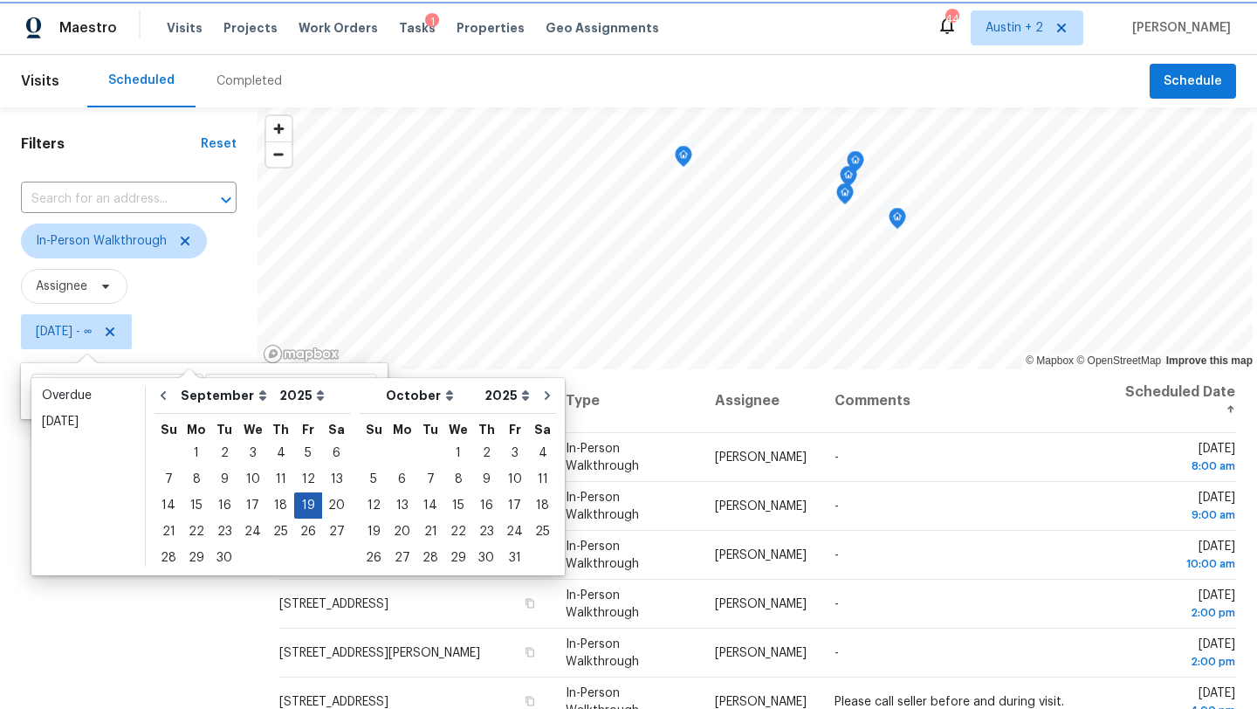
type input "Fri, Sep 19"
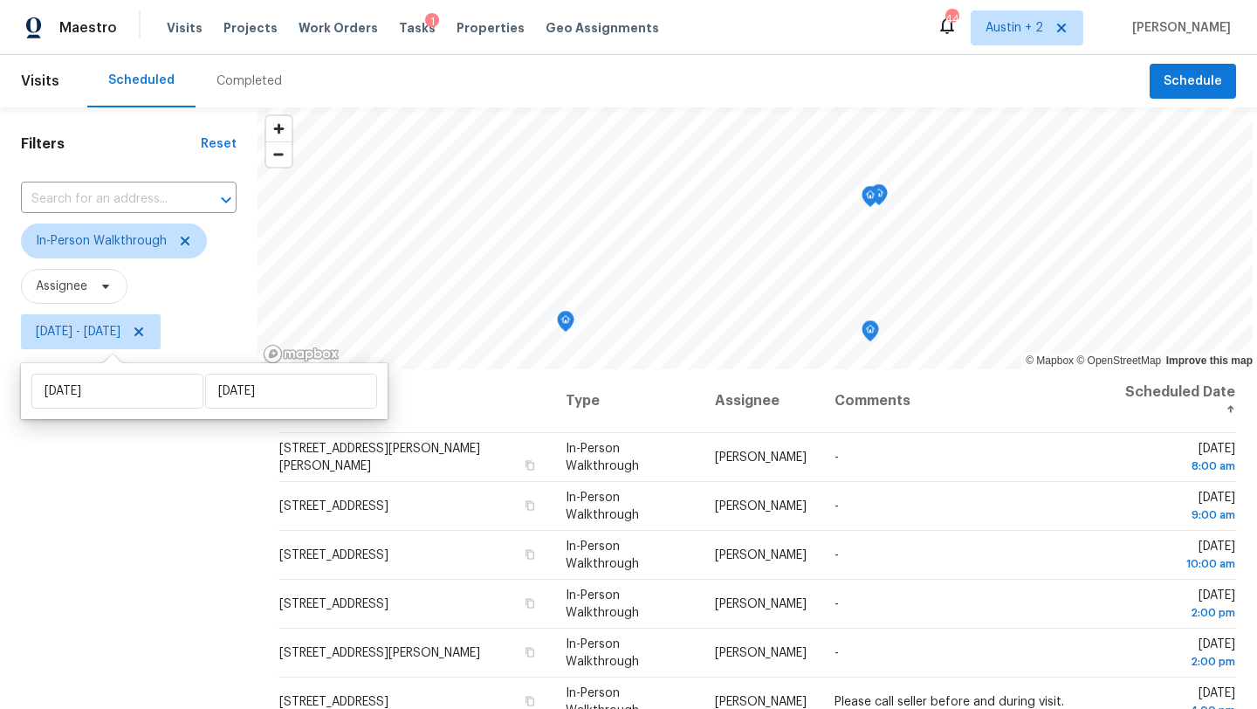
click at [156, 476] on div "Filters Reset ​ In-Person Walkthrough Assignee Fri, Sep 19 - Fri, Sep 19" at bounding box center [128, 521] width 257 height 829
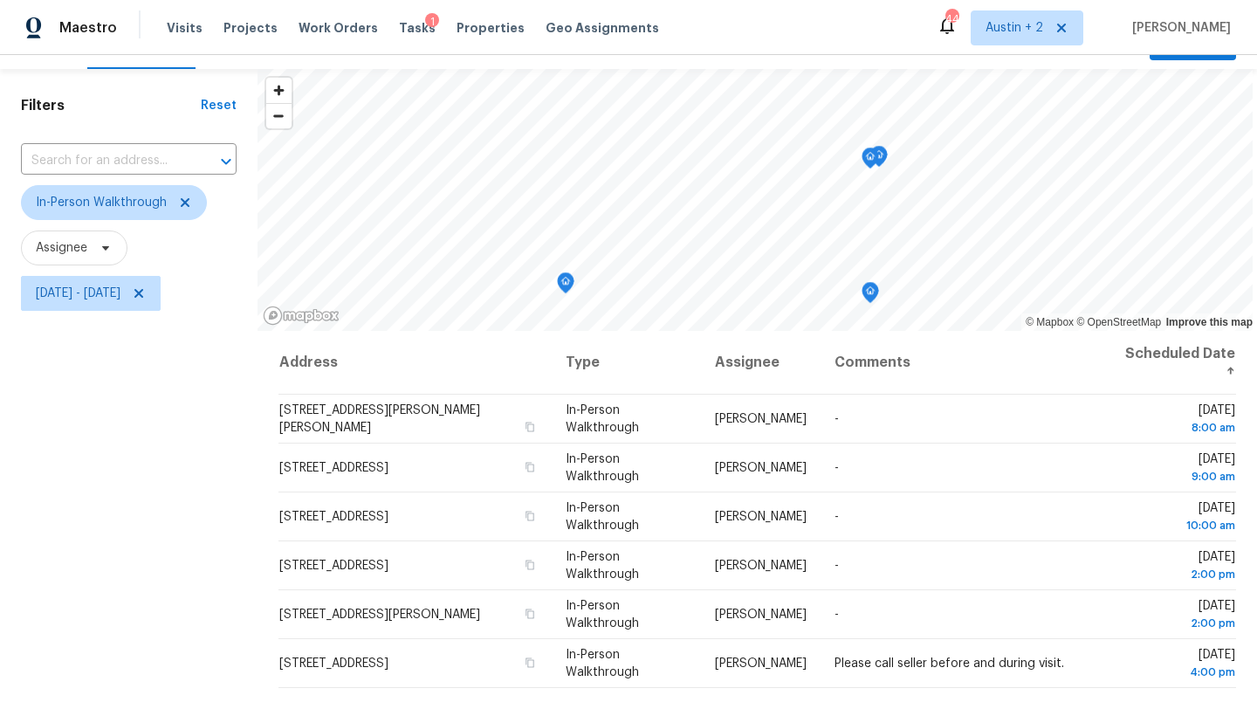
scroll to position [38, 0]
click at [101, 295] on span "Fri, Sep 19 - Fri, Sep 19" at bounding box center [78, 293] width 85 height 17
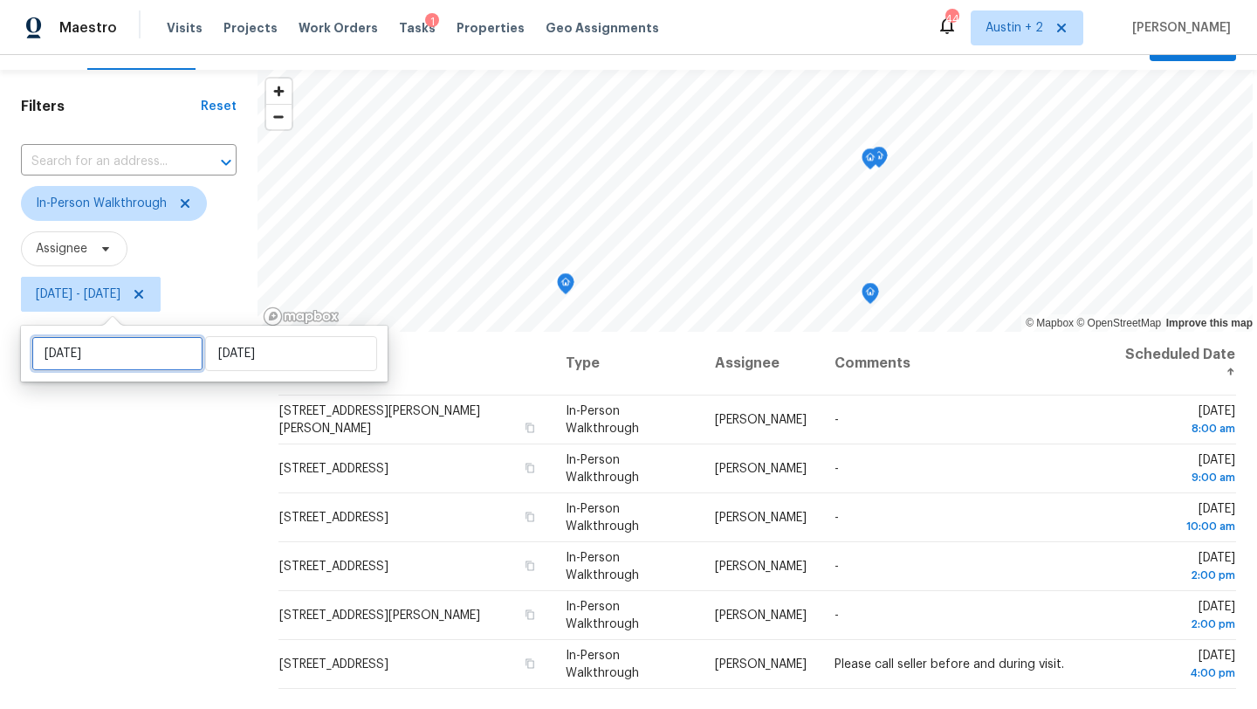
click at [127, 348] on input "Fri, Sep 19" at bounding box center [117, 353] width 172 height 35
select select "8"
select select "2025"
select select "9"
select select "2025"
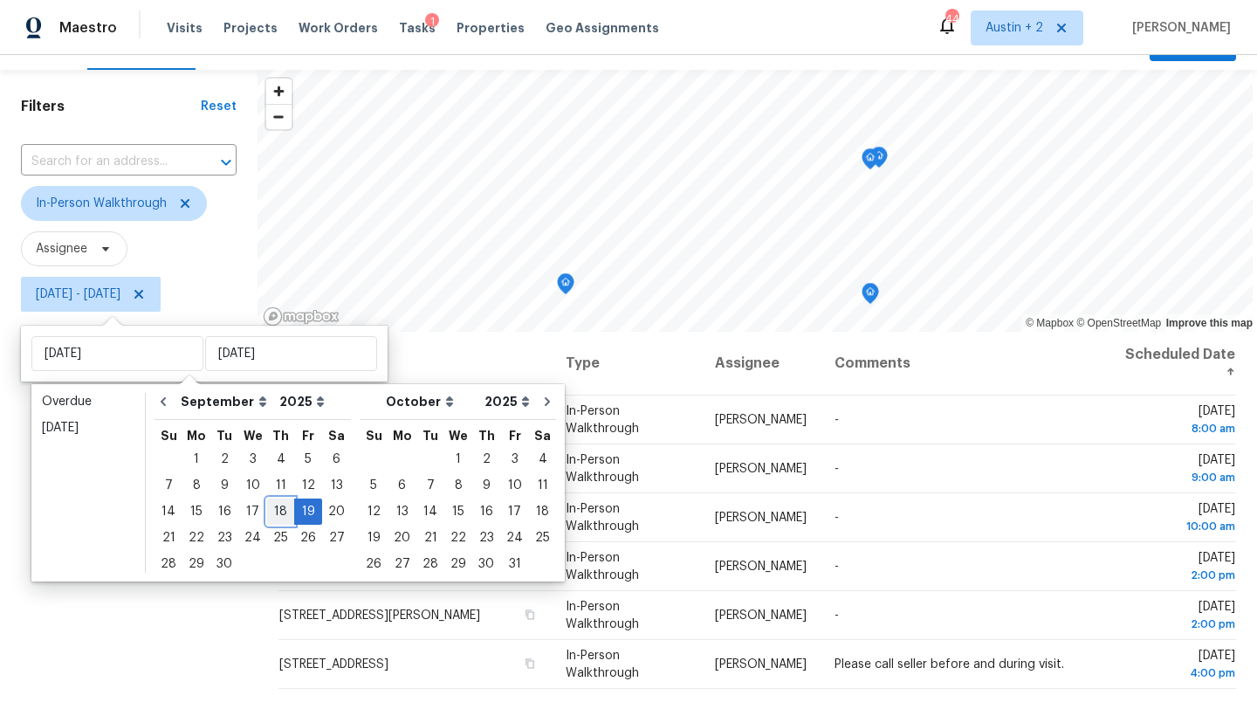
click at [274, 506] on div "18" at bounding box center [280, 511] width 27 height 24
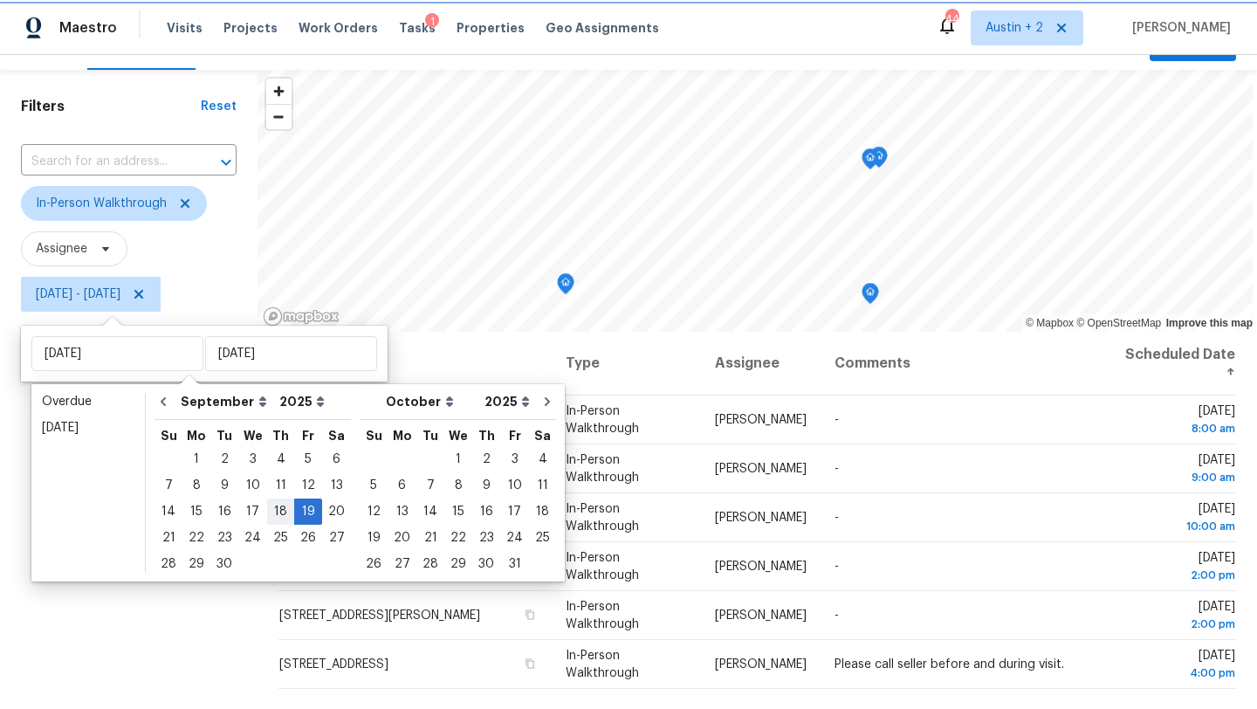
type input "Thu, Sep 18"
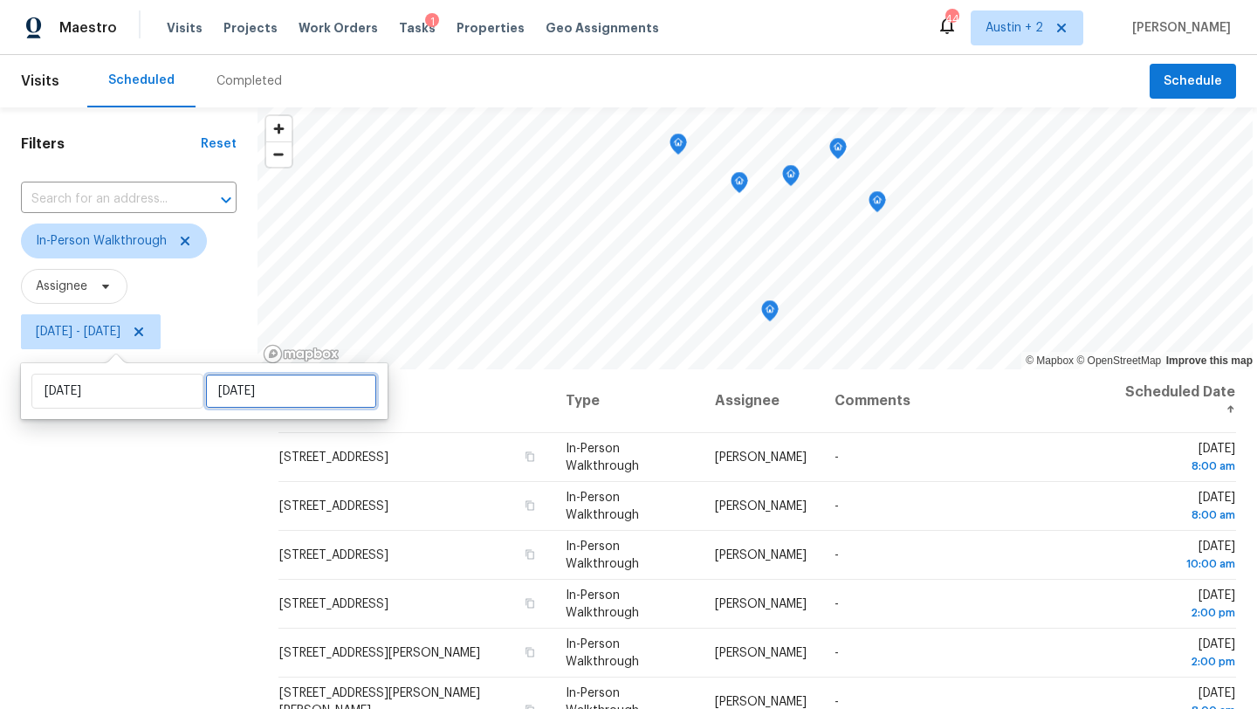
click at [238, 397] on input "Fri, Sep 19" at bounding box center [291, 391] width 172 height 35
select select "8"
select select "2025"
select select "9"
select select "2025"
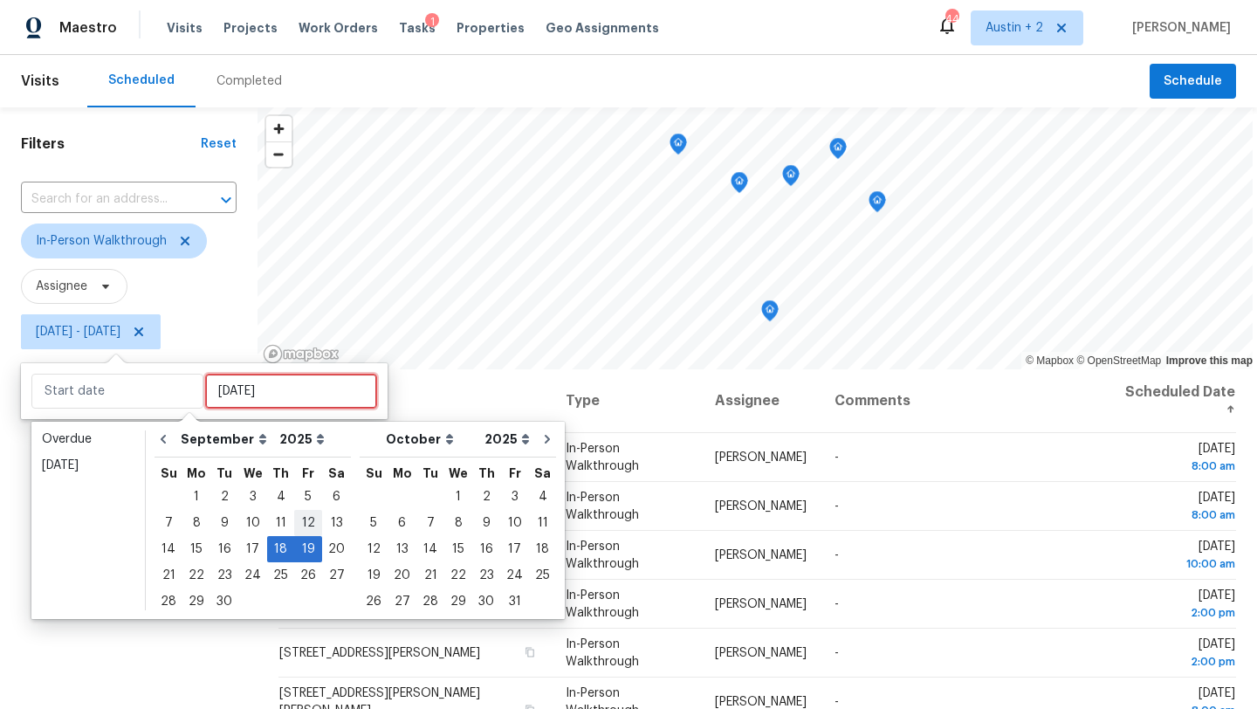
type input "Fri, Sep 12"
type input "Thu, Sep 18"
click at [278, 551] on div "18" at bounding box center [280, 549] width 27 height 24
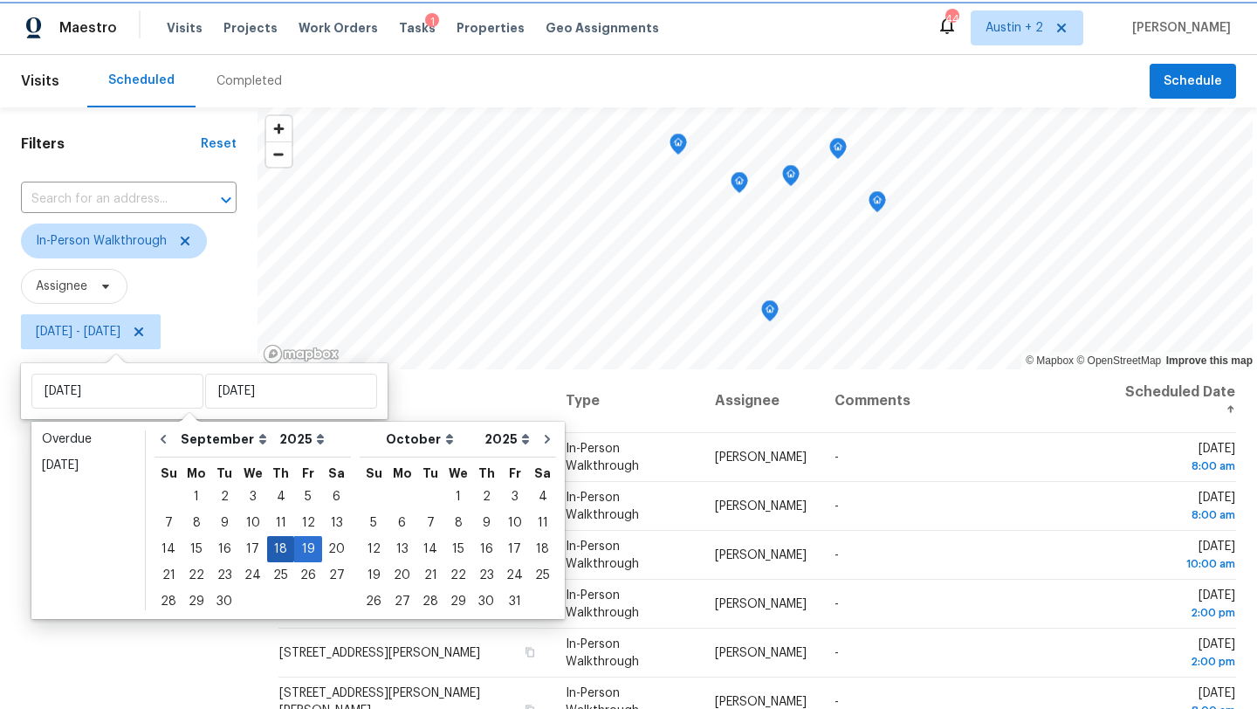
type input "Thu, Sep 18"
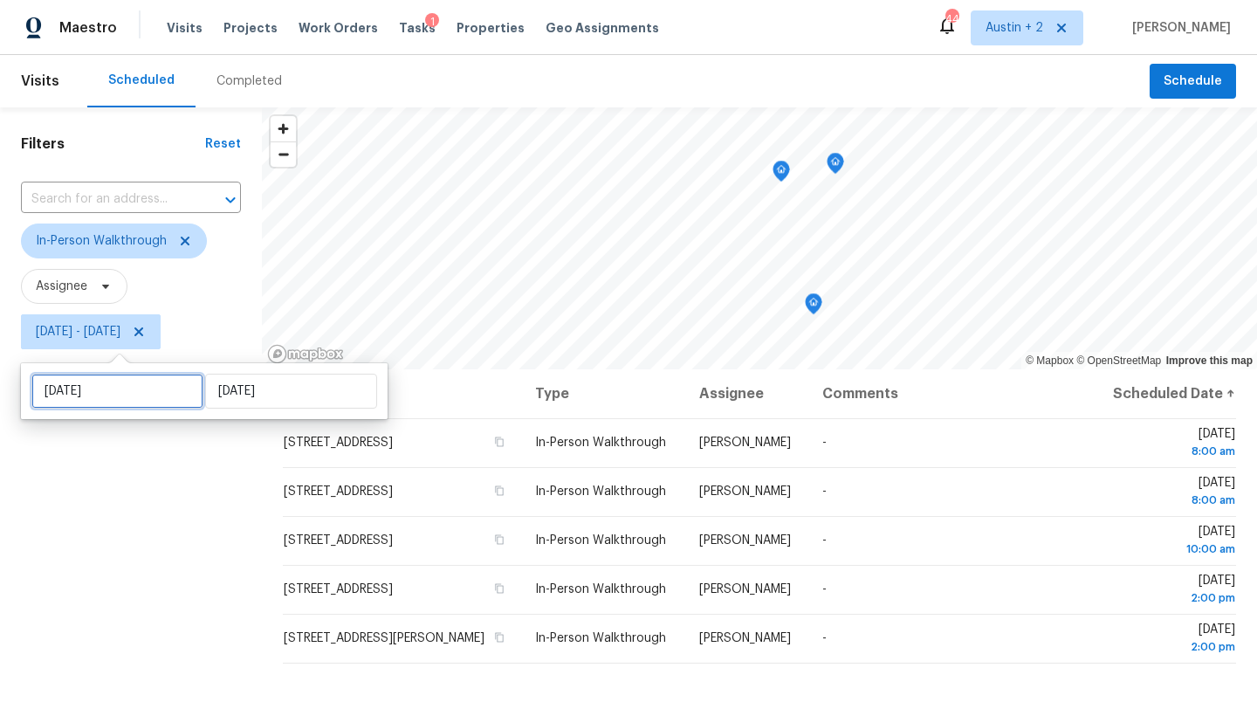
select select "8"
select select "2025"
select select "9"
select select "2025"
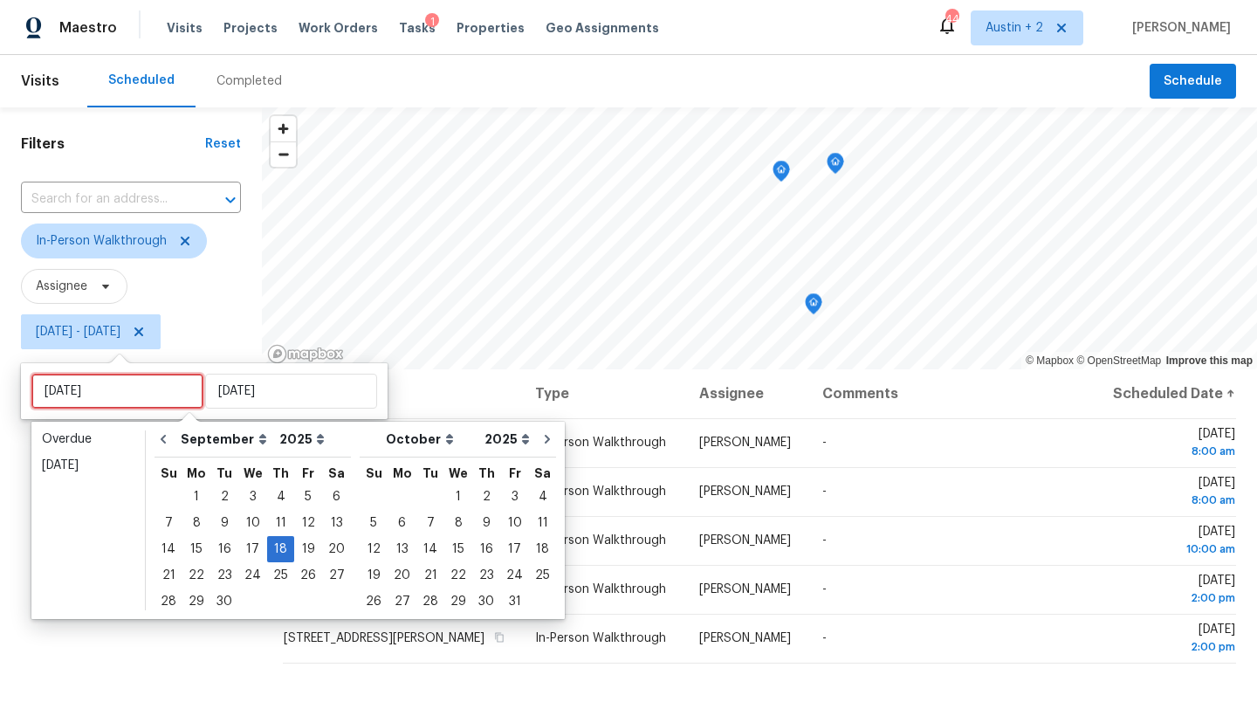
click at [95, 394] on input "Thu, Sep 18" at bounding box center [117, 391] width 172 height 35
click at [249, 545] on div "17" at bounding box center [252, 549] width 29 height 24
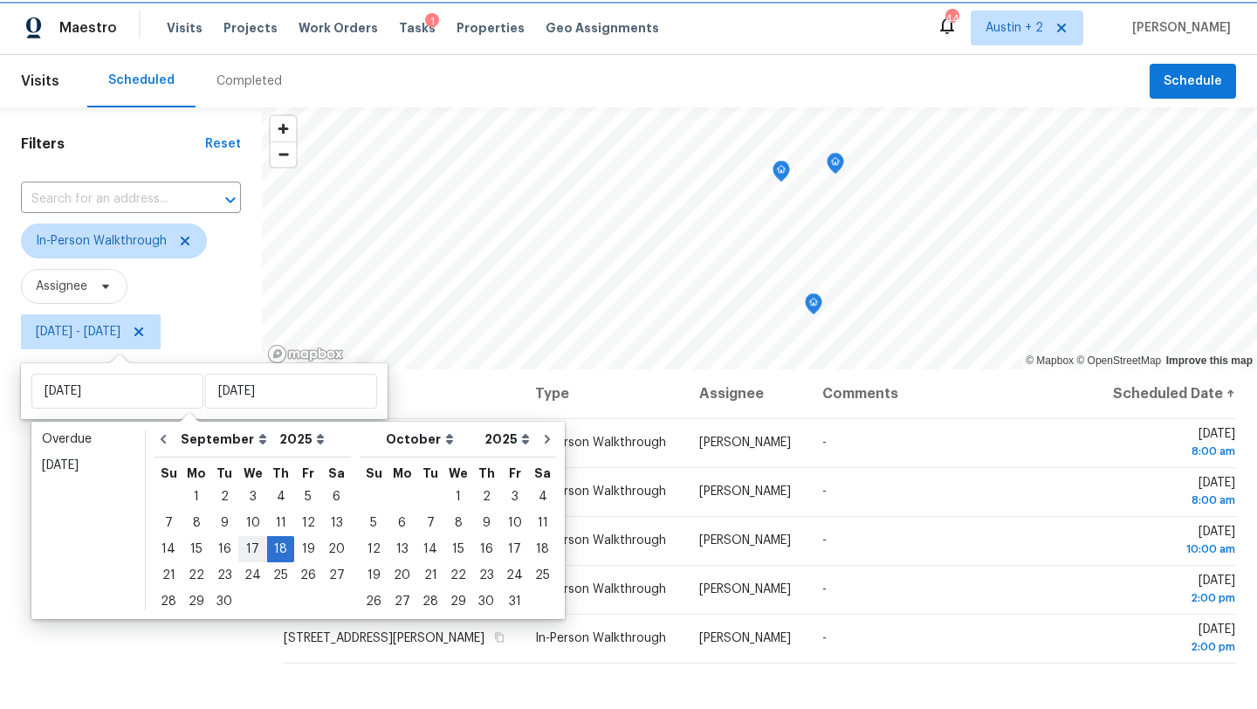
type input "[DATE]"
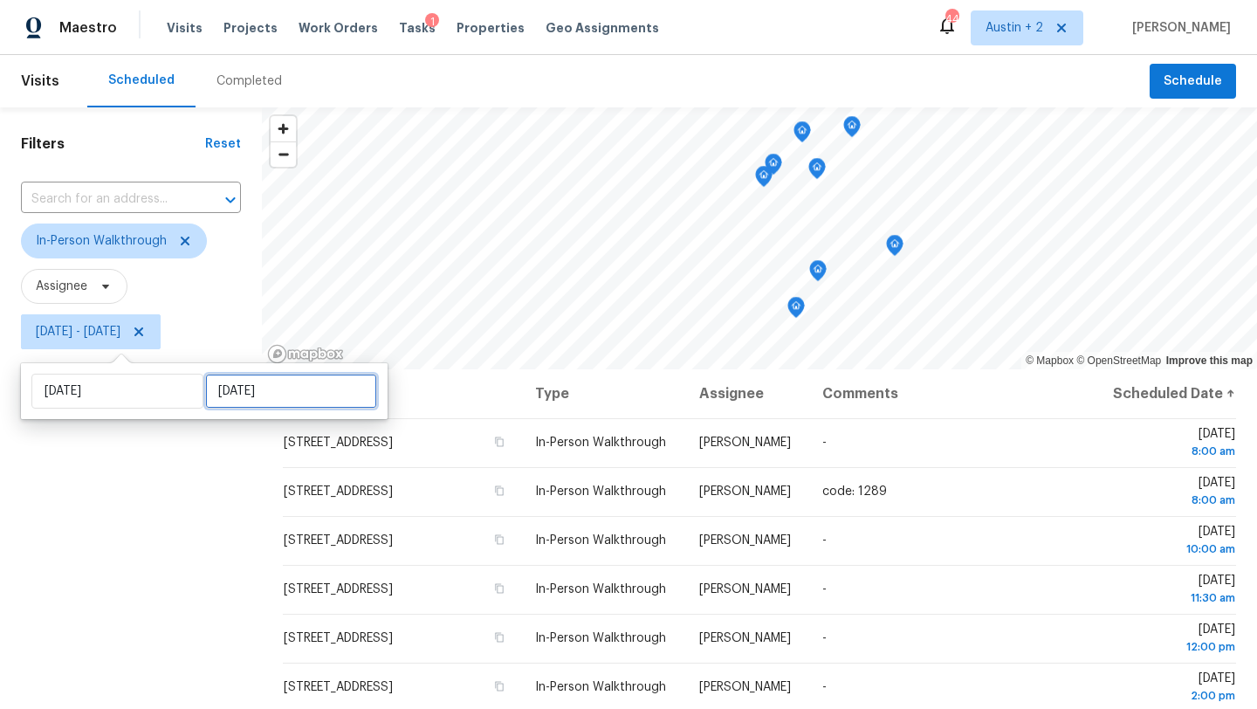
click at [230, 384] on input "Thu, Sep 18" at bounding box center [291, 391] width 172 height 35
select select "8"
select select "2025"
select select "9"
select select "2025"
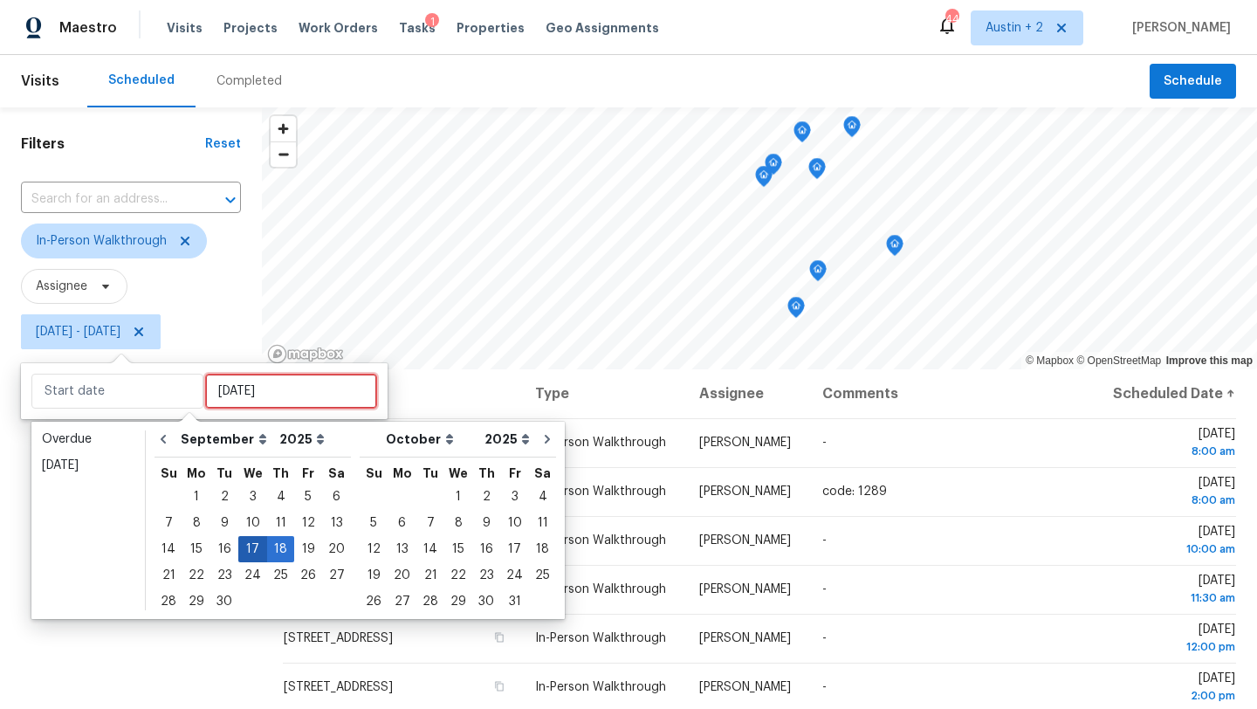
type input "Wed, Sep 10"
type input "[DATE]"
click at [245, 543] on div "17" at bounding box center [252, 549] width 29 height 24
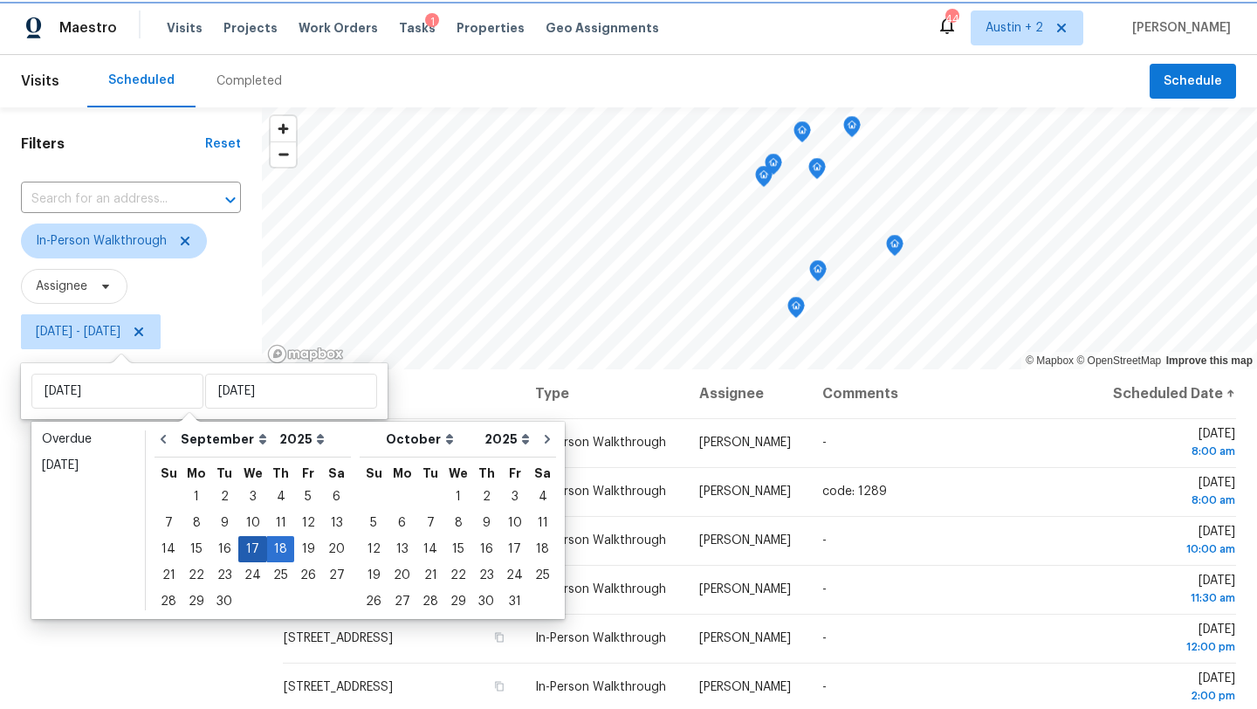
type input "[DATE]"
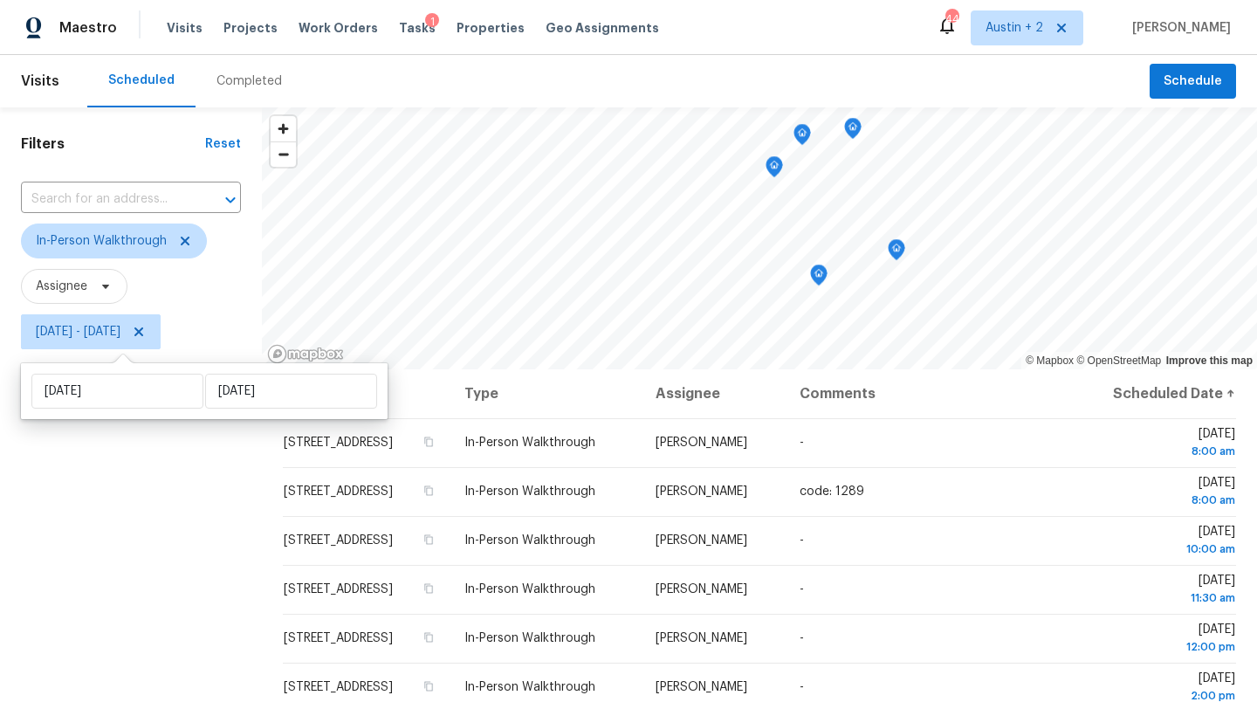
click at [198, 527] on div "Filters Reset ​ In-Person Walkthrough Assignee Wed, Sep 17 - Wed, Sep 17" at bounding box center [131, 521] width 262 height 829
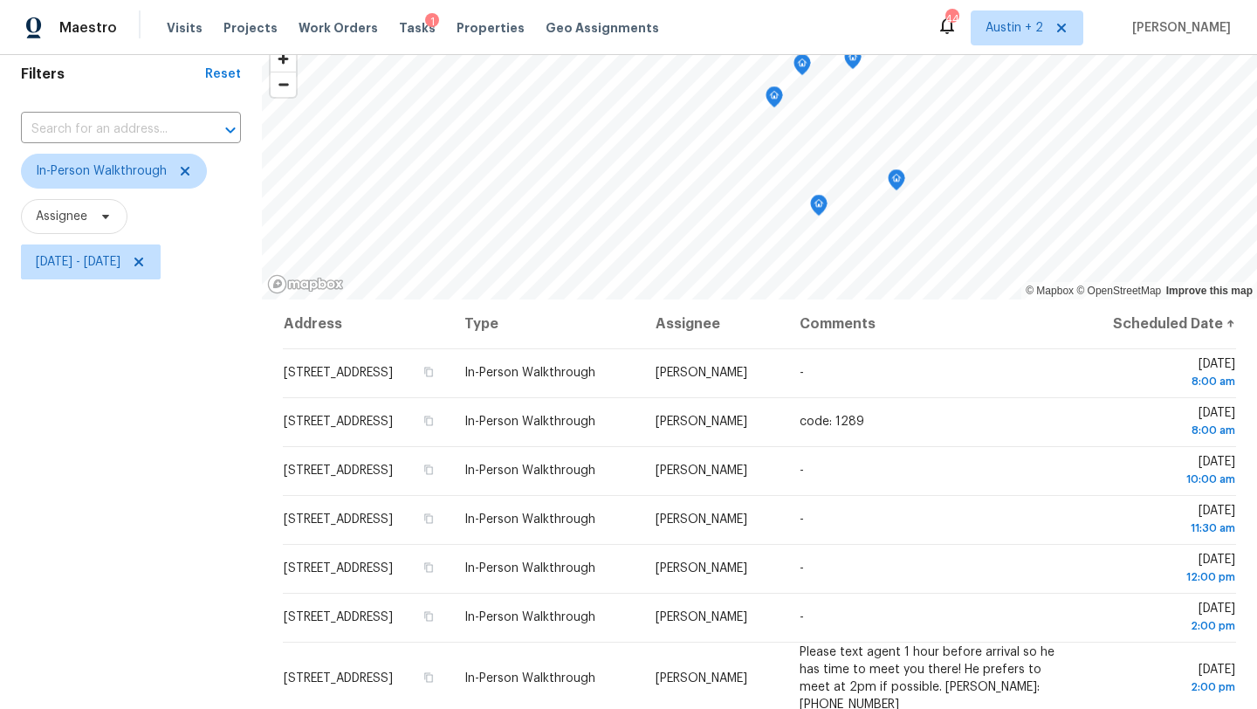
scroll to position [79, 0]
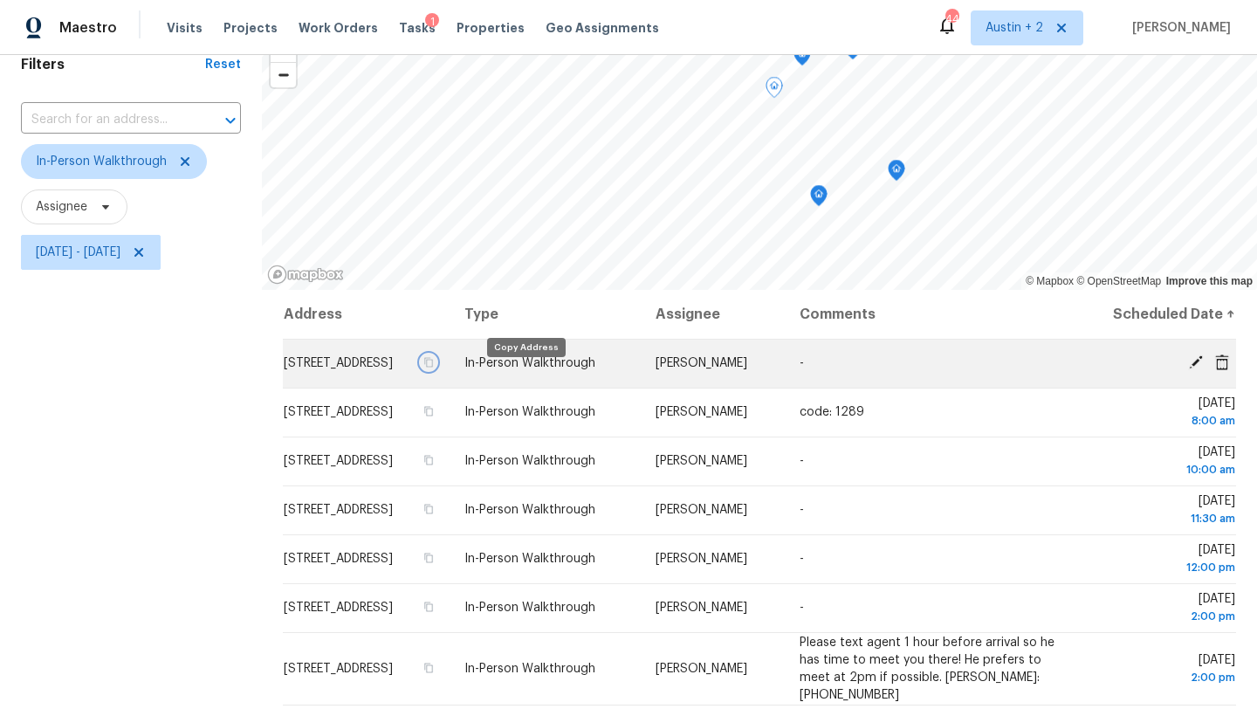
click at [434, 367] on icon "button" at bounding box center [429, 363] width 9 height 10
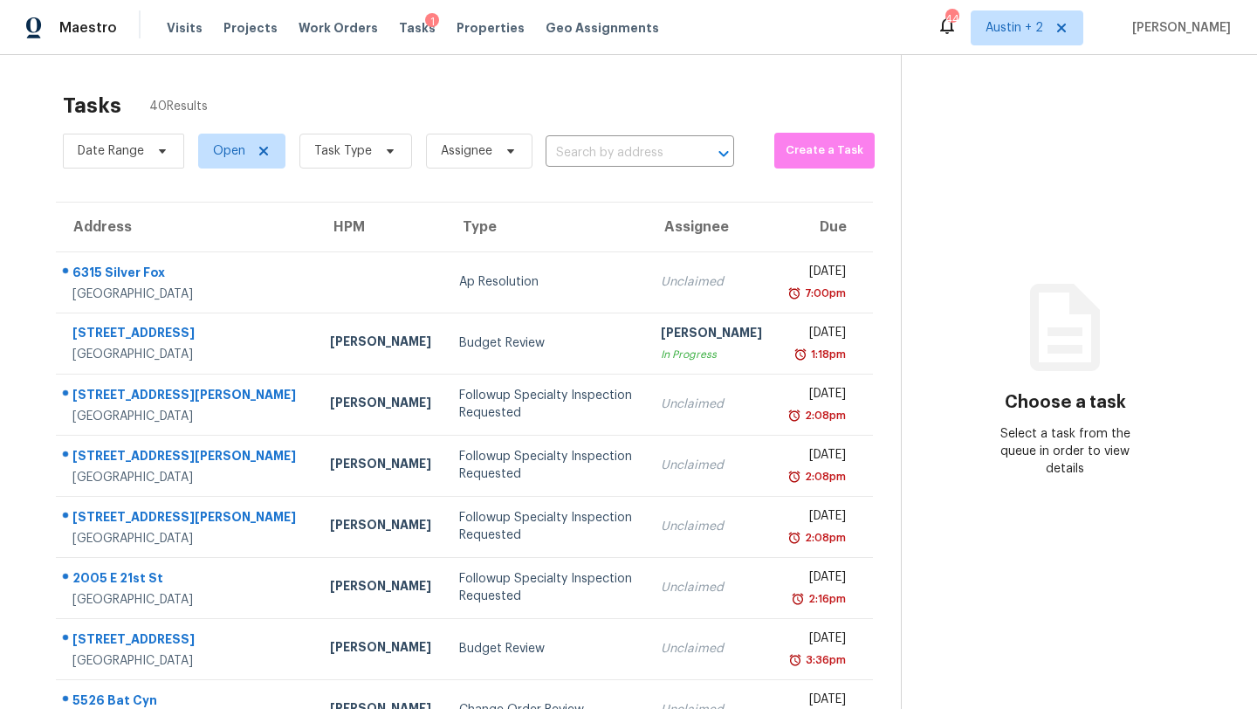
click at [330, 348] on div "[PERSON_NAME]" at bounding box center [380, 344] width 101 height 22
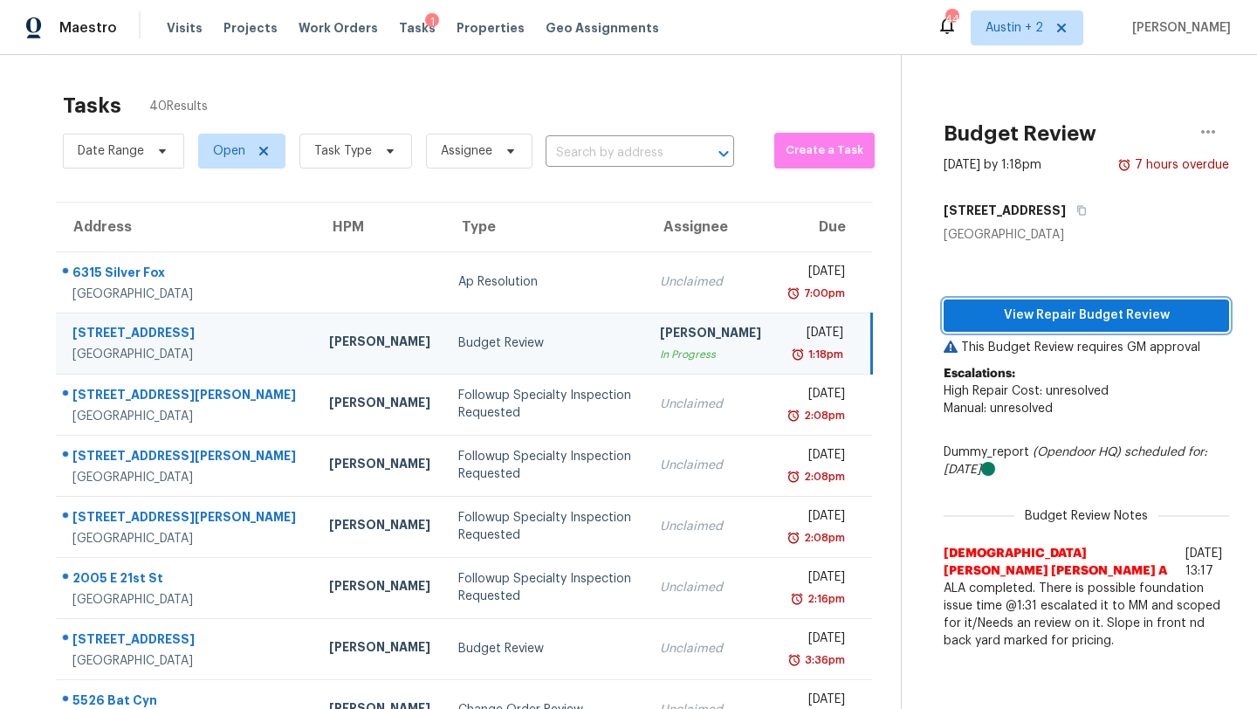
click at [975, 311] on span "View Repair Budget Review" at bounding box center [1085, 316] width 257 height 22
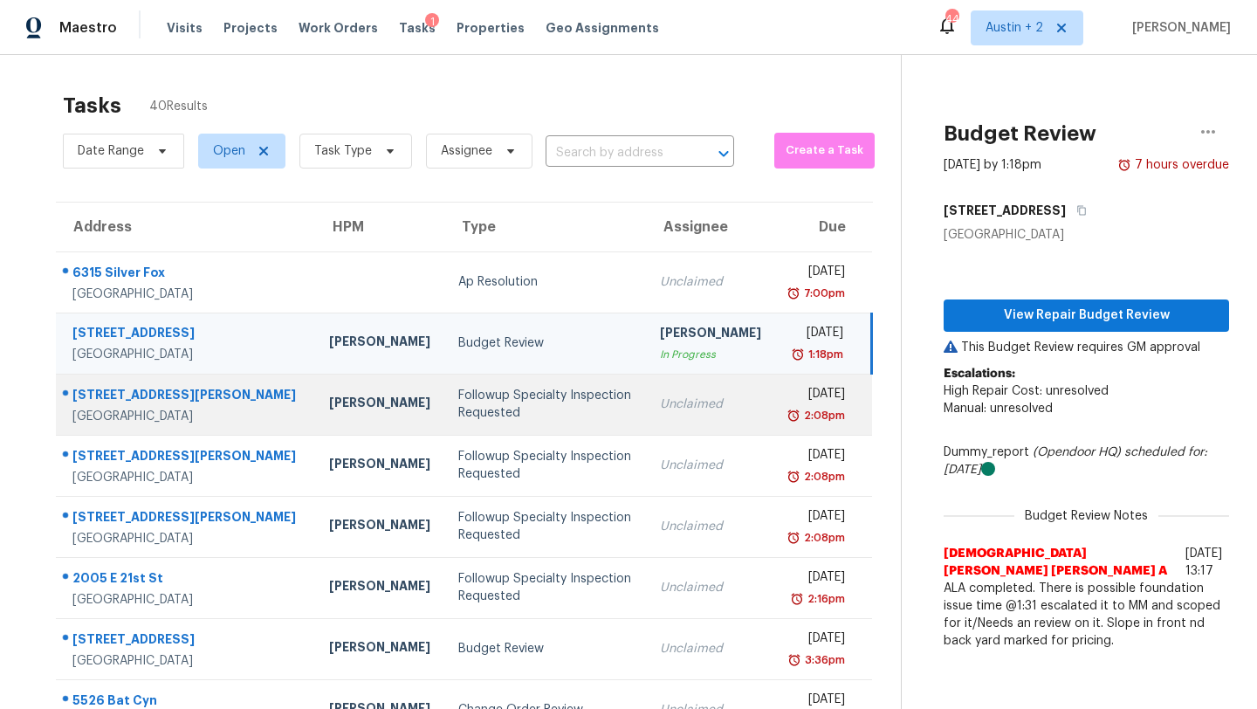
click at [458, 411] on div "Followup Specialty Inspection Requested" at bounding box center [545, 404] width 174 height 35
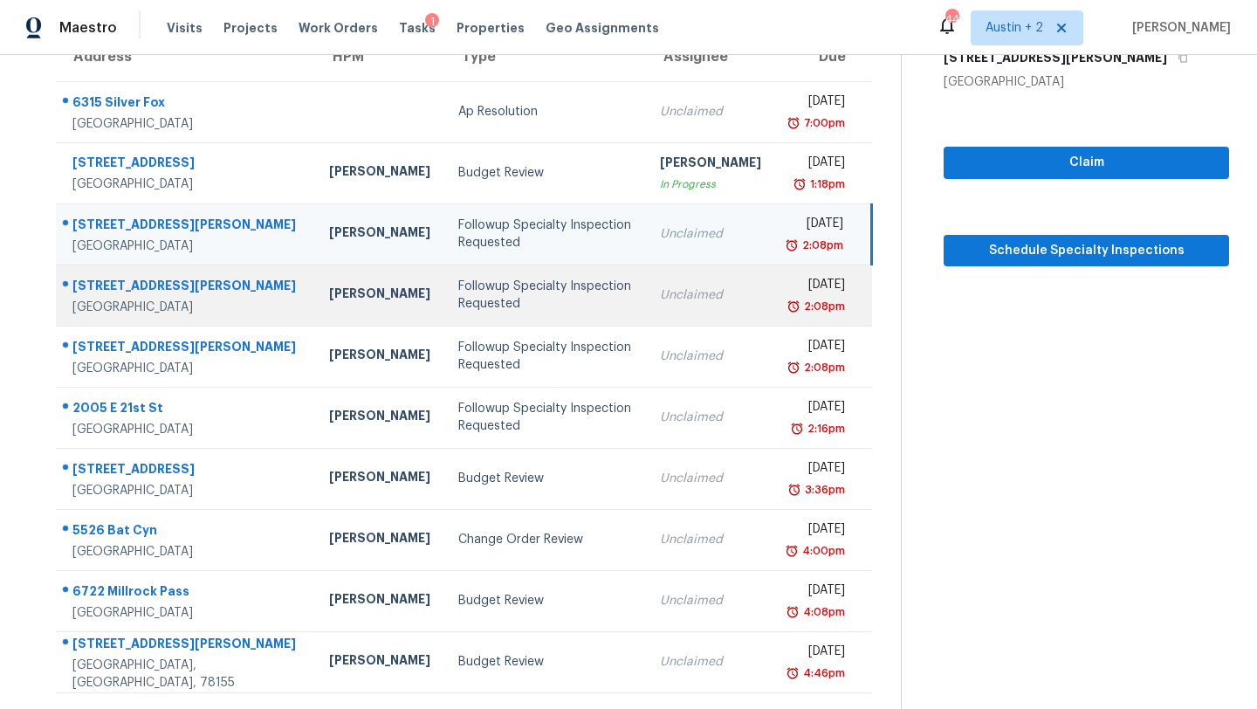
scroll to position [176, 0]
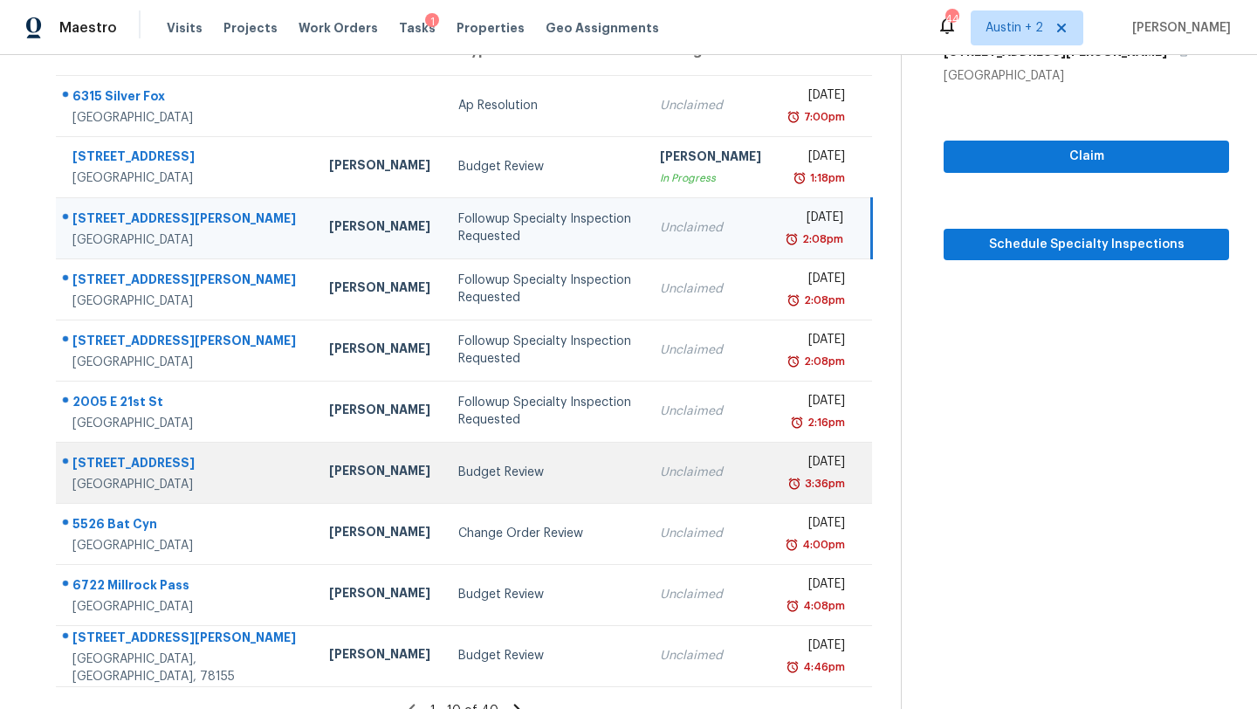
click at [501, 481] on div "Budget Review" at bounding box center [545, 471] width 174 height 17
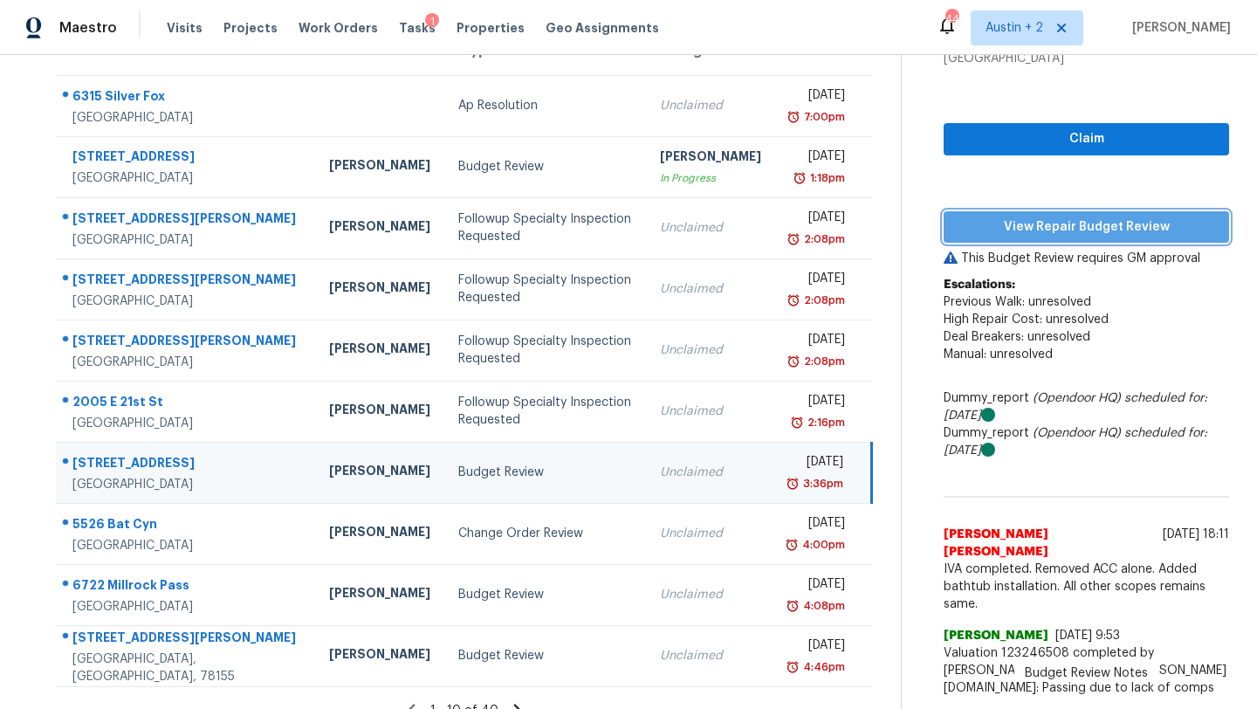
click at [990, 233] on span "View Repair Budget Review" at bounding box center [1085, 227] width 257 height 22
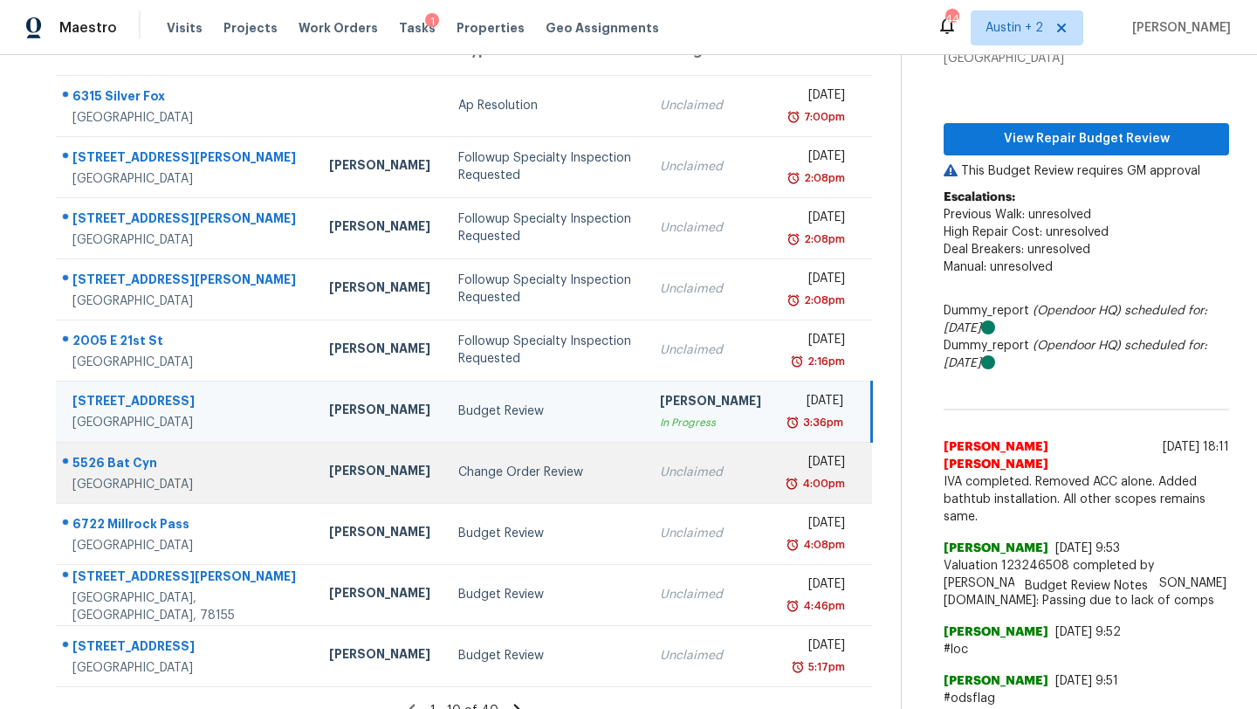
click at [516, 481] on div "Change Order Review" at bounding box center [545, 471] width 174 height 17
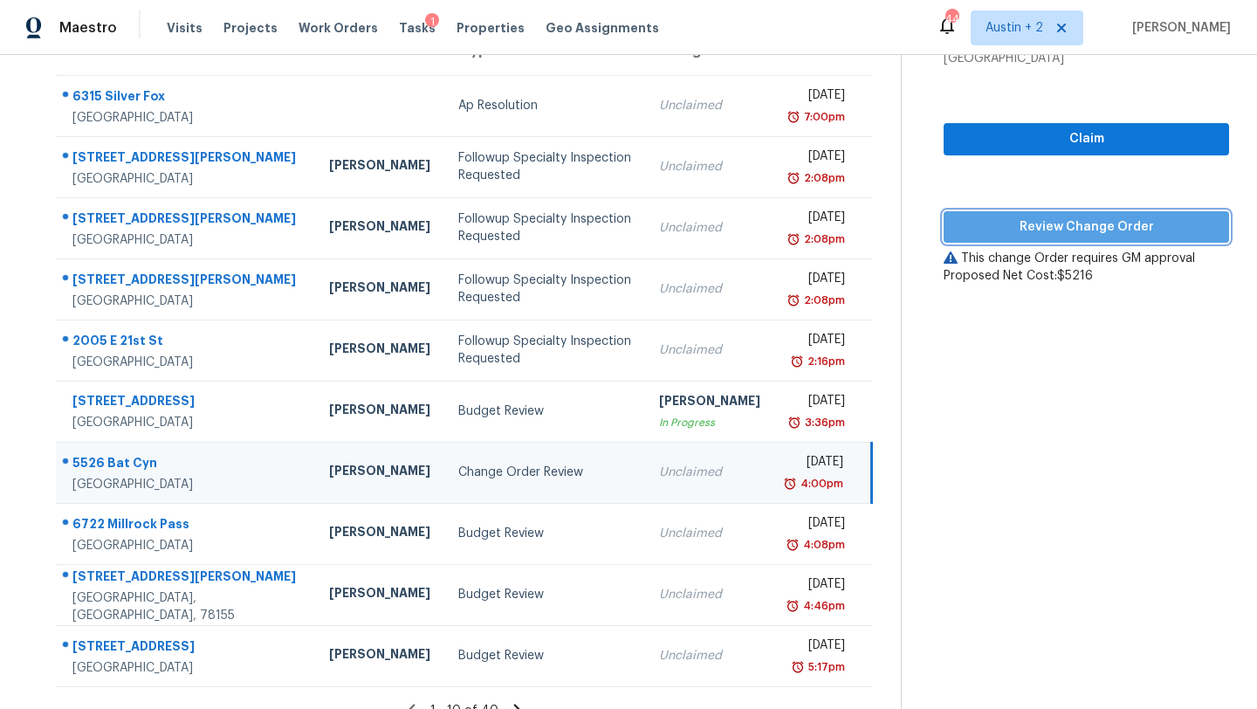
click at [1060, 223] on span "Review Change Order" at bounding box center [1085, 227] width 257 height 22
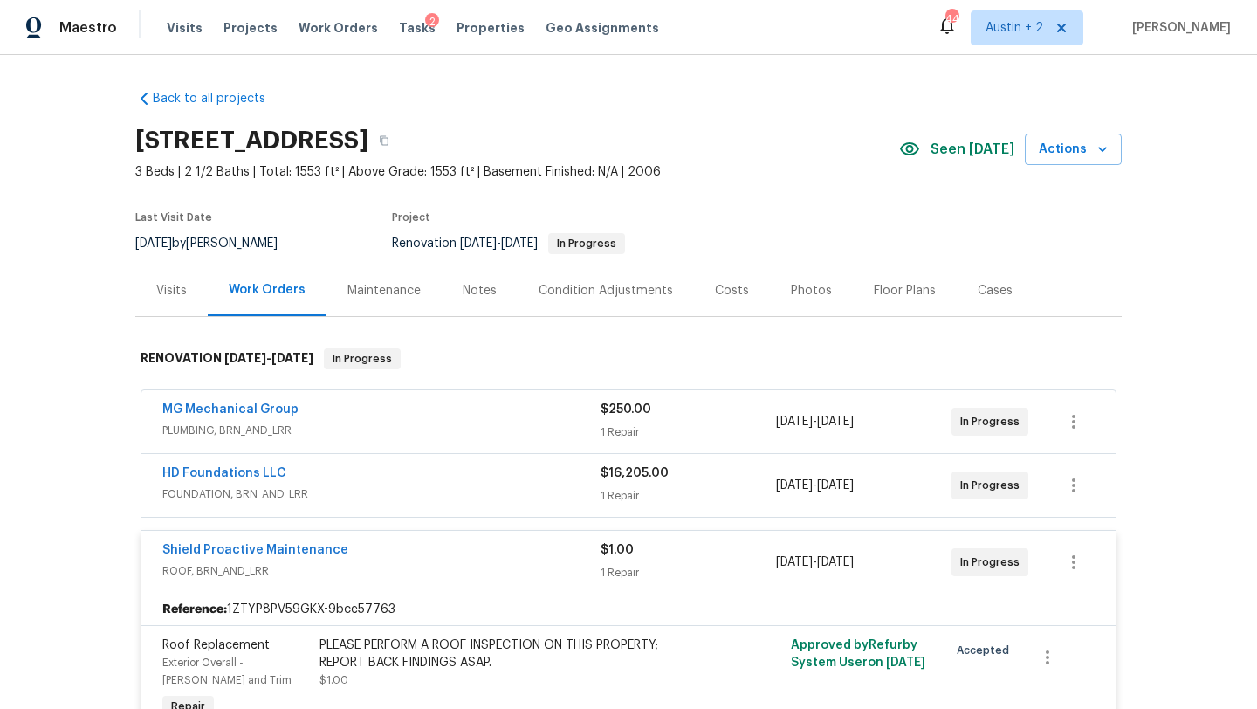
click at [728, 295] on div "Costs" at bounding box center [732, 290] width 34 height 17
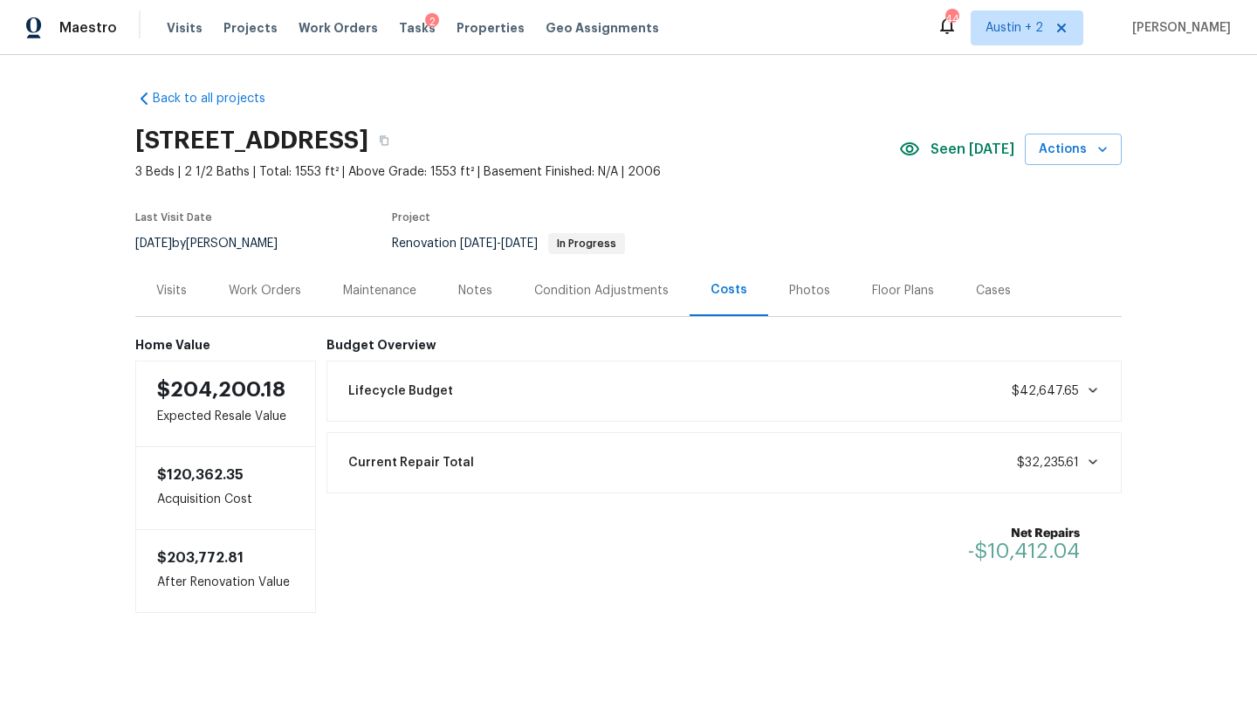
click at [288, 293] on div "Work Orders" at bounding box center [265, 290] width 72 height 17
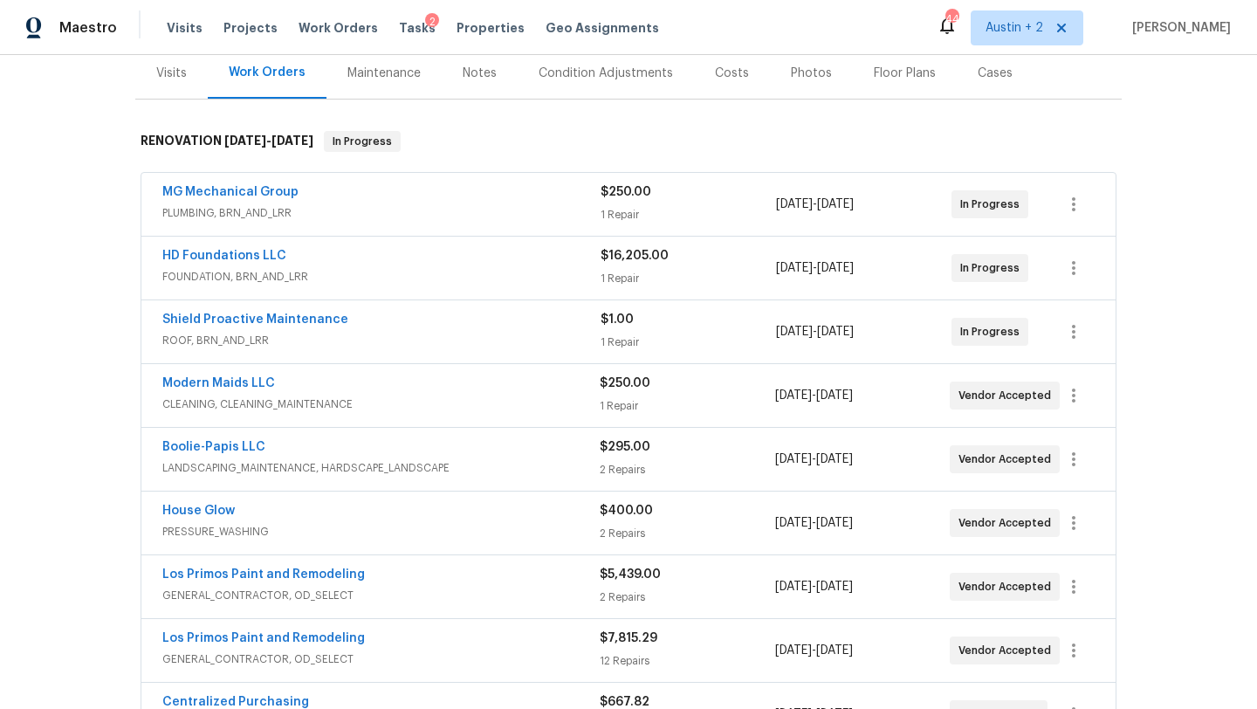
scroll to position [208, 0]
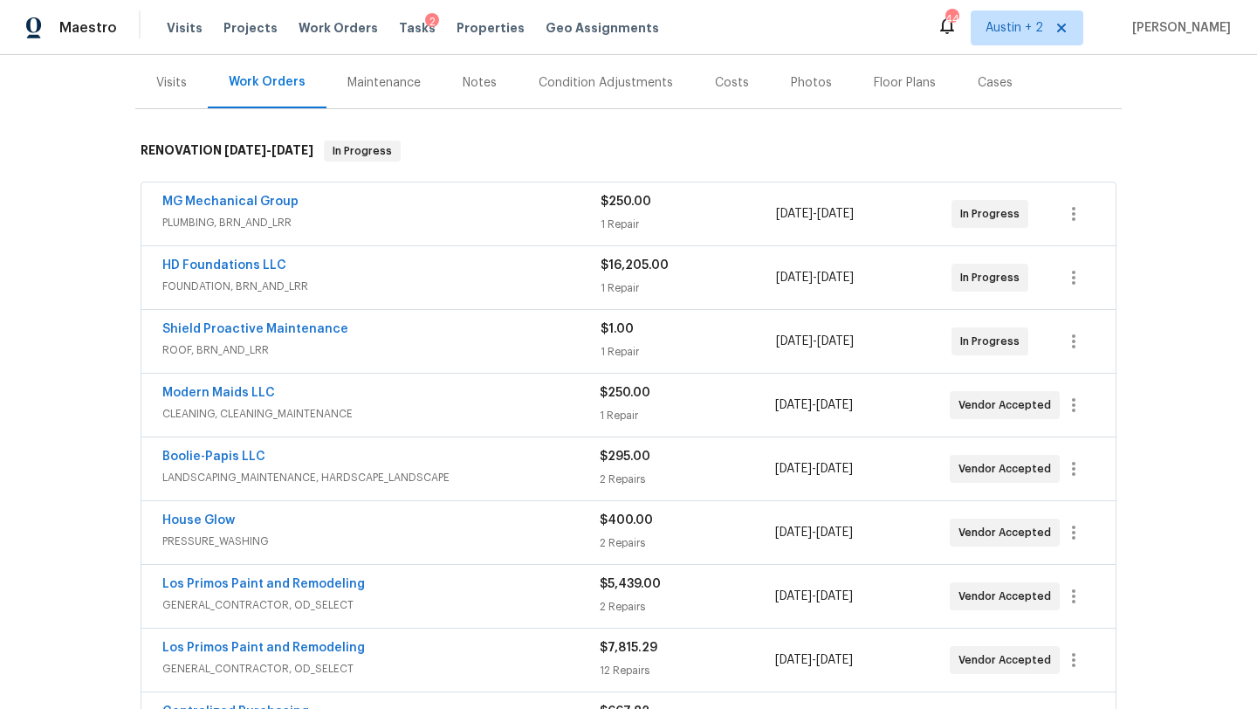
click at [492, 216] on span "PLUMBING, BRN_AND_LRR" at bounding box center [381, 222] width 438 height 17
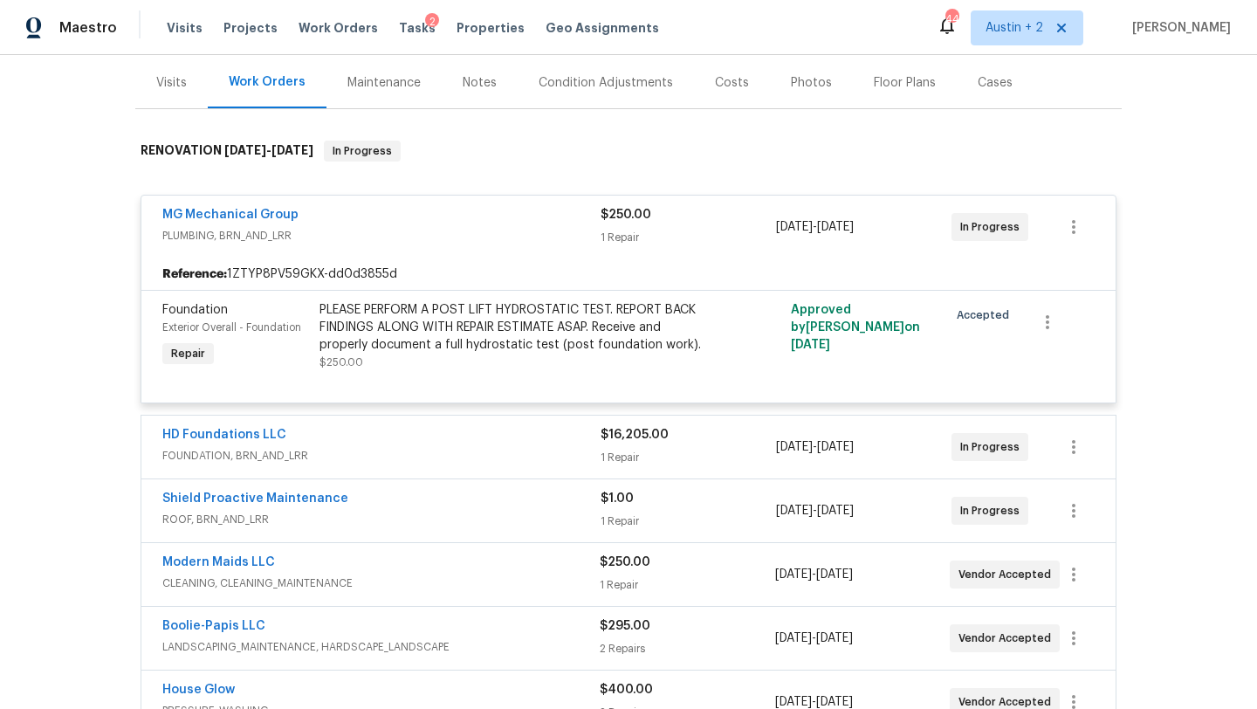
click at [458, 436] on div "HD Foundations LLC" at bounding box center [381, 436] width 438 height 21
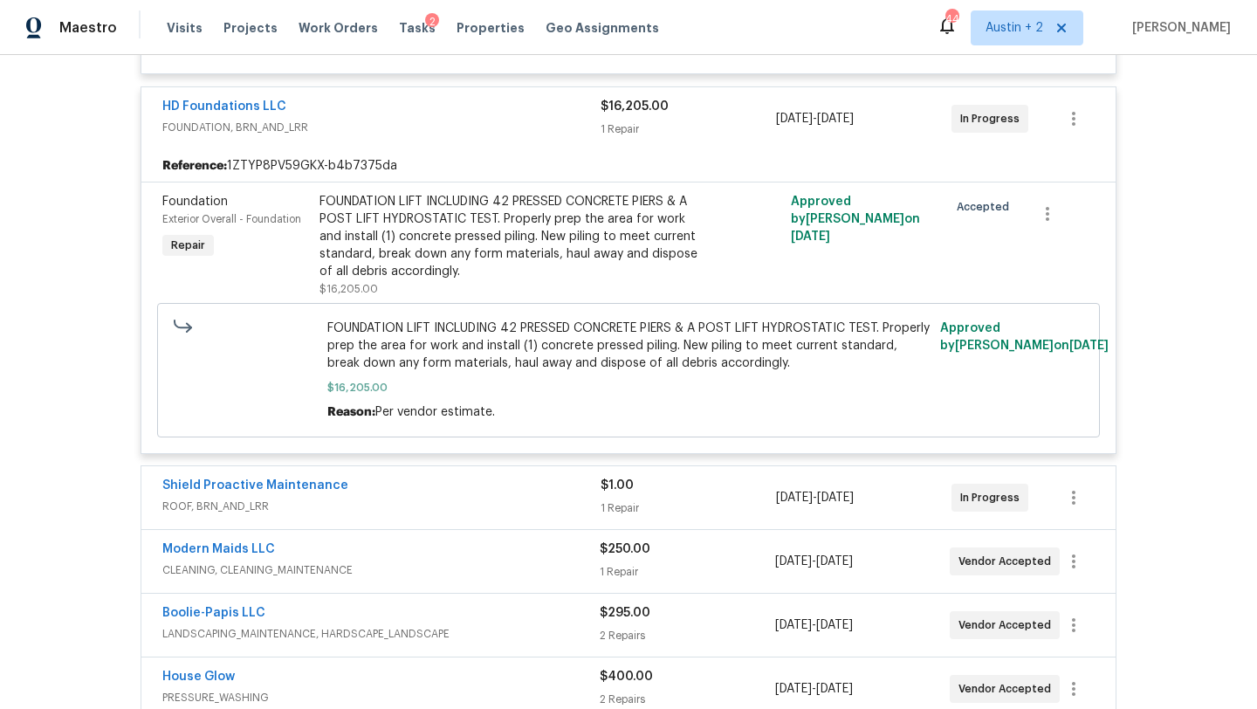
scroll to position [598, 0]
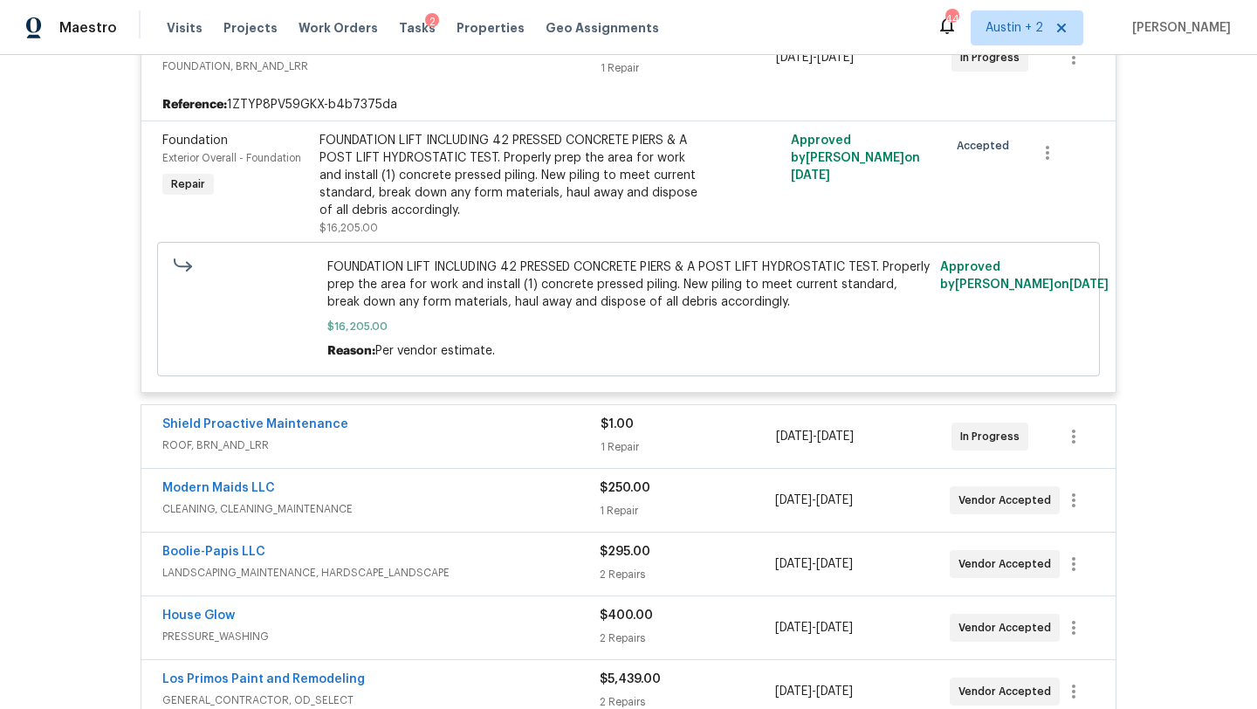
click at [457, 436] on div "Shield Proactive Maintenance" at bounding box center [381, 425] width 438 height 21
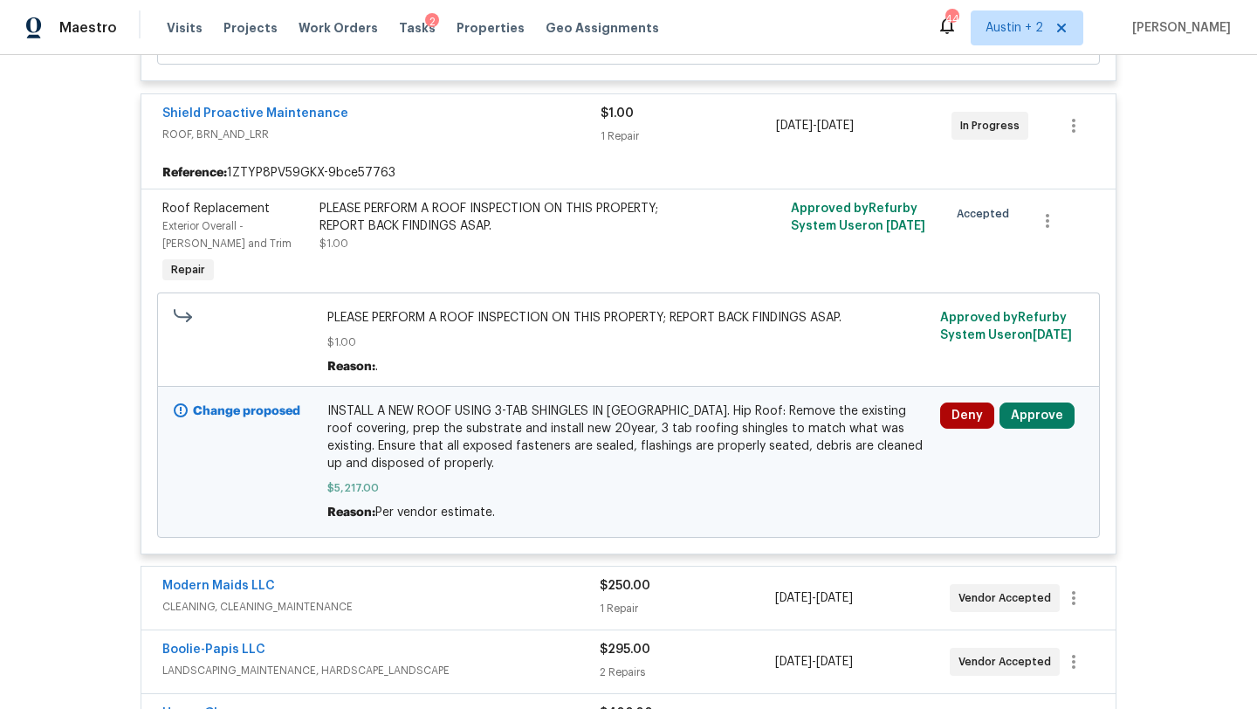
scroll to position [913, 0]
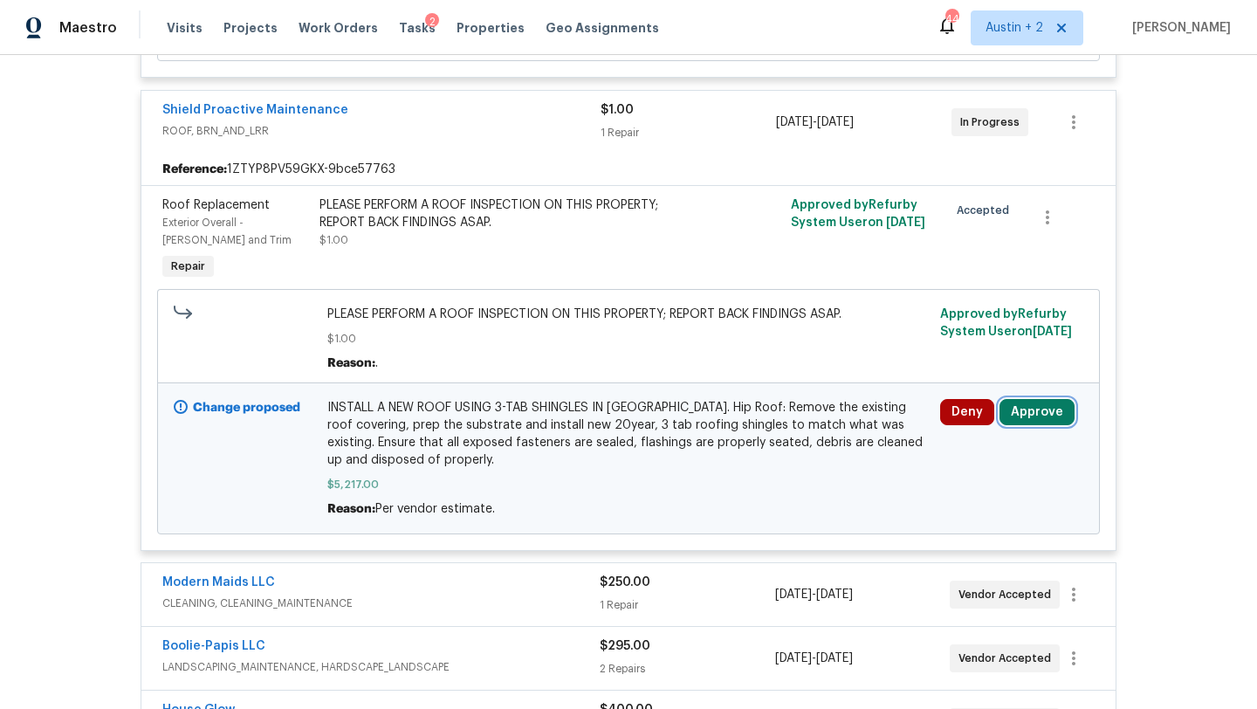
click at [1021, 406] on button "Approve" at bounding box center [1036, 412] width 75 height 26
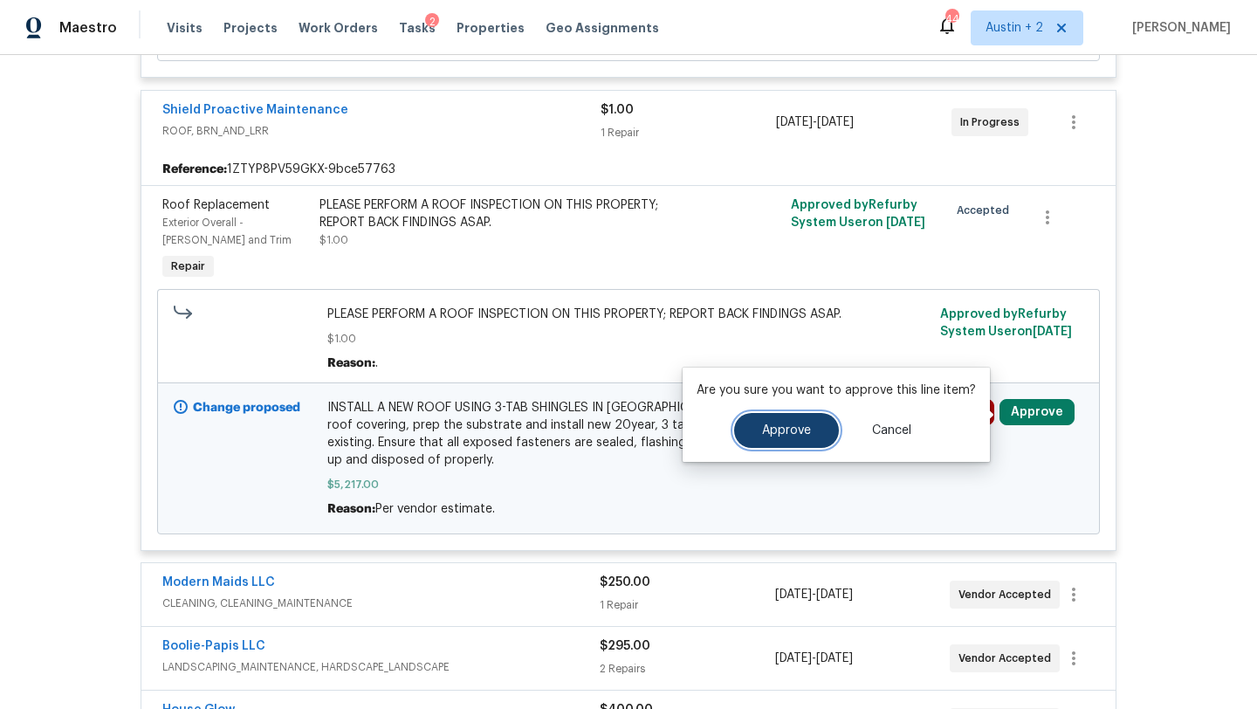
click at [803, 440] on button "Approve" at bounding box center [786, 430] width 105 height 35
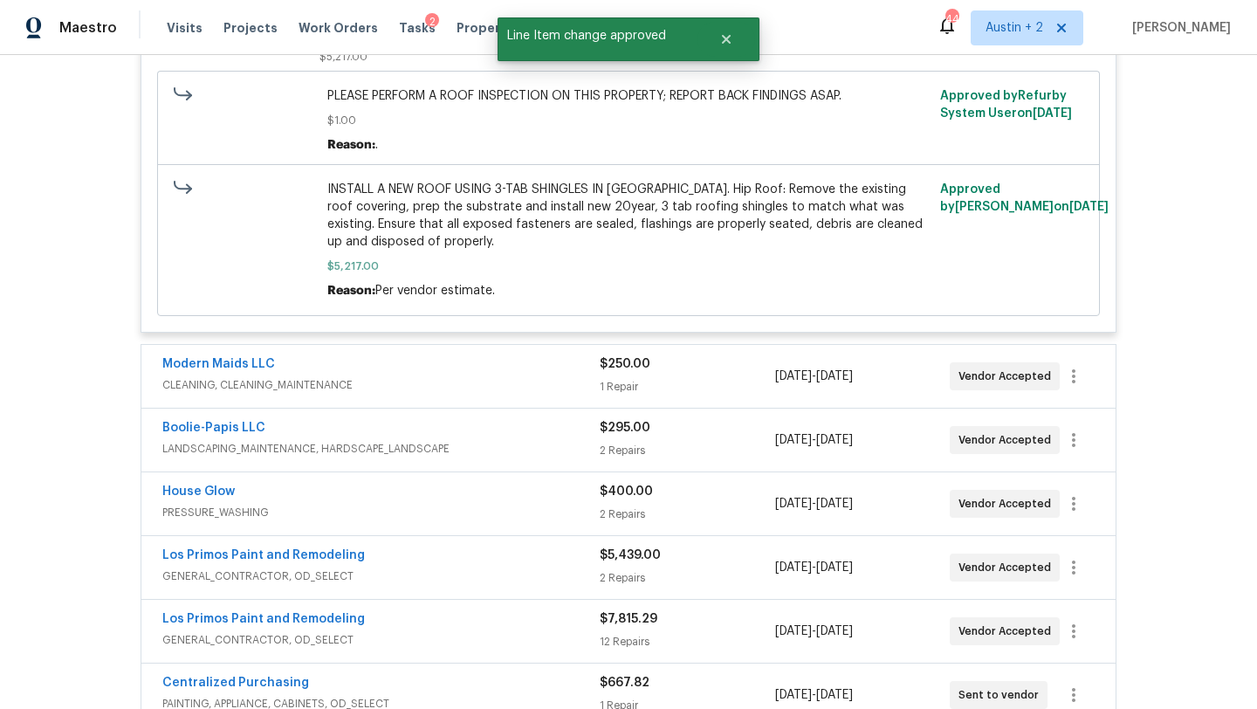
scroll to position [1170, 0]
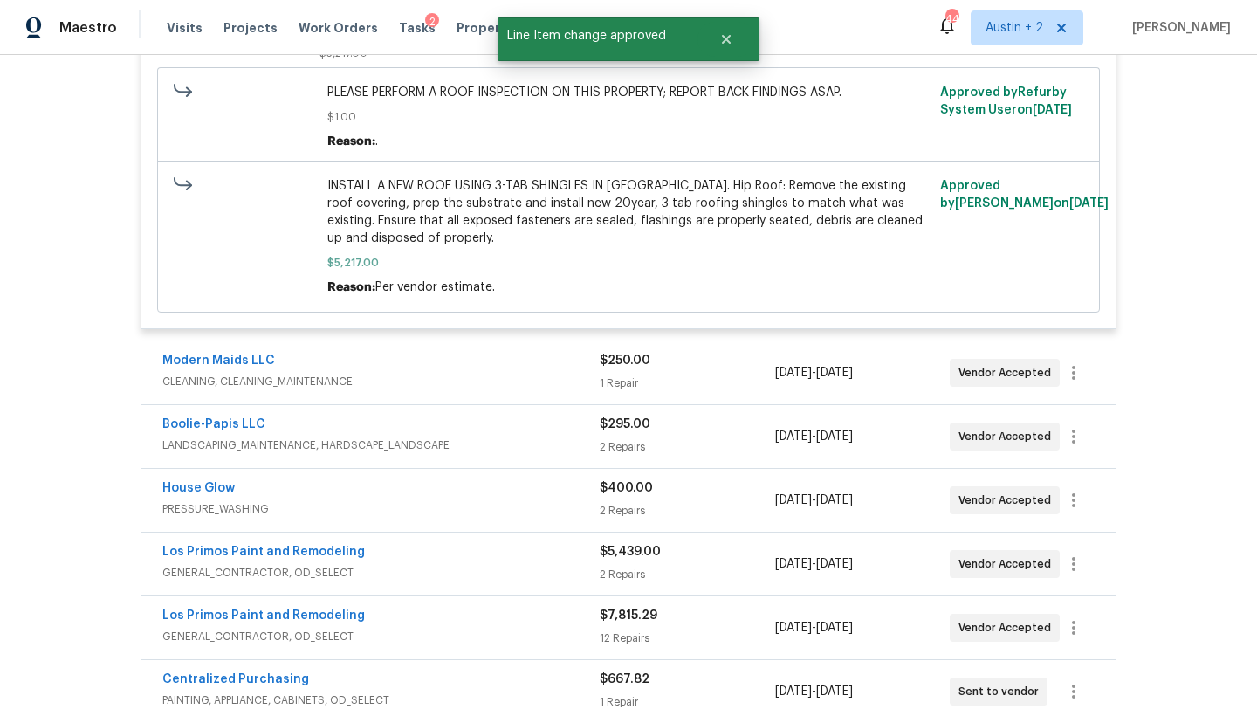
click at [525, 352] on div "Modern Maids LLC" at bounding box center [380, 362] width 437 height 21
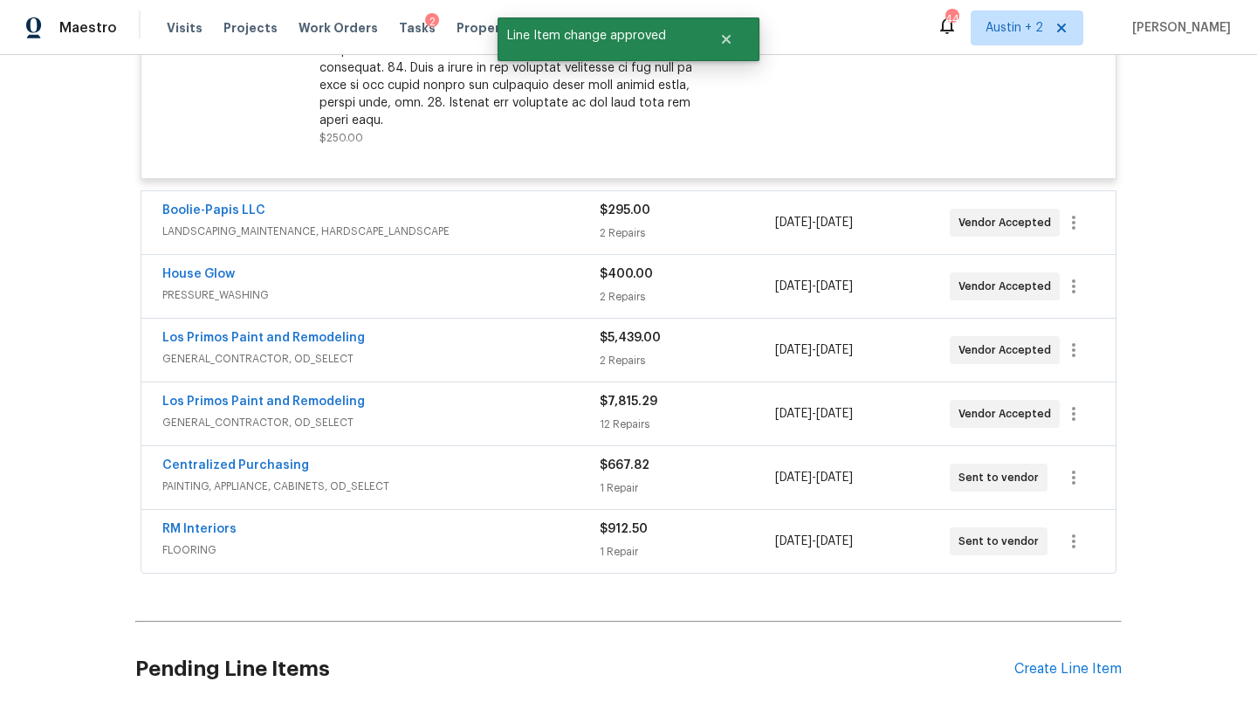
scroll to position [1878, 0]
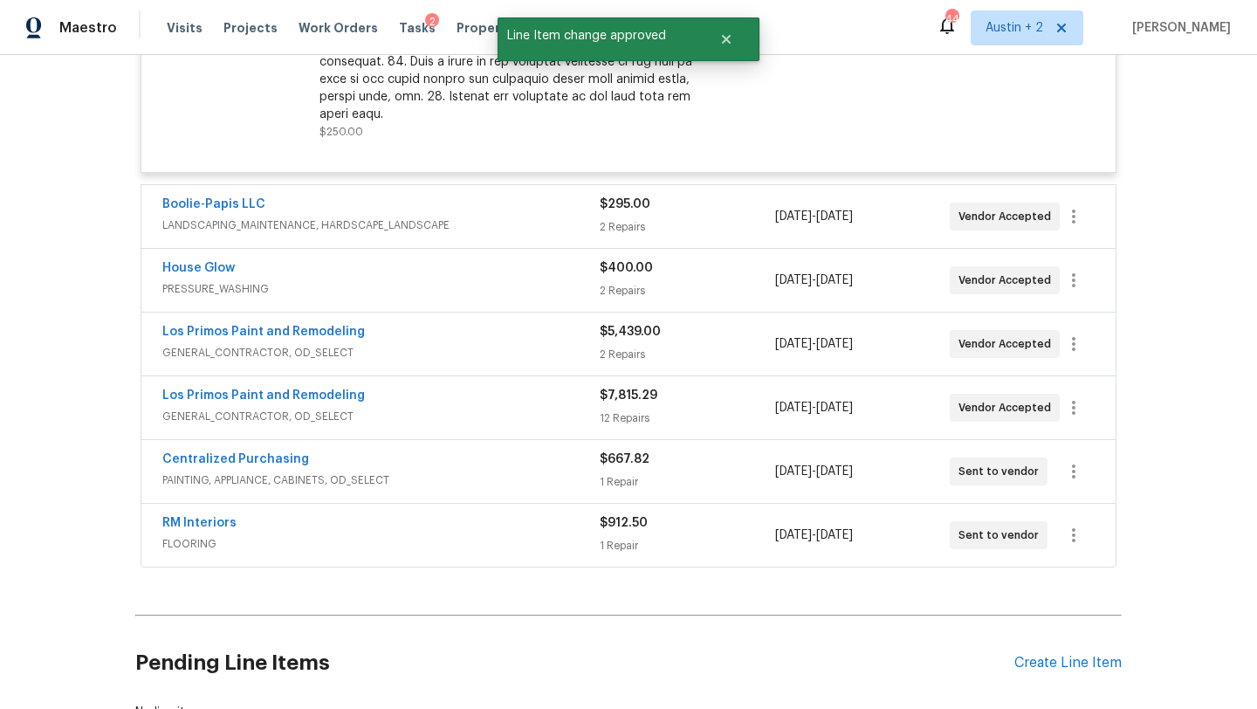
click at [514, 216] on span "LANDSCAPING_MAINTENANCE, HARDSCAPE_LANDSCAPE" at bounding box center [380, 224] width 437 height 17
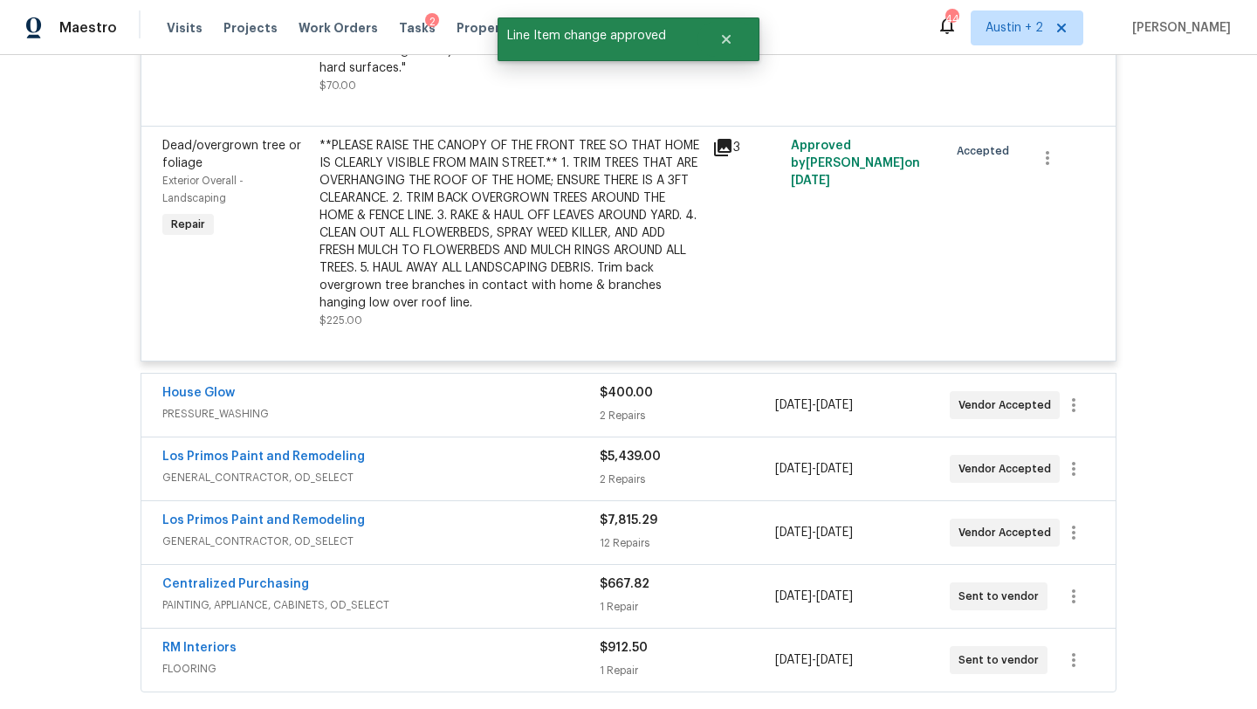
scroll to position [2203, 0]
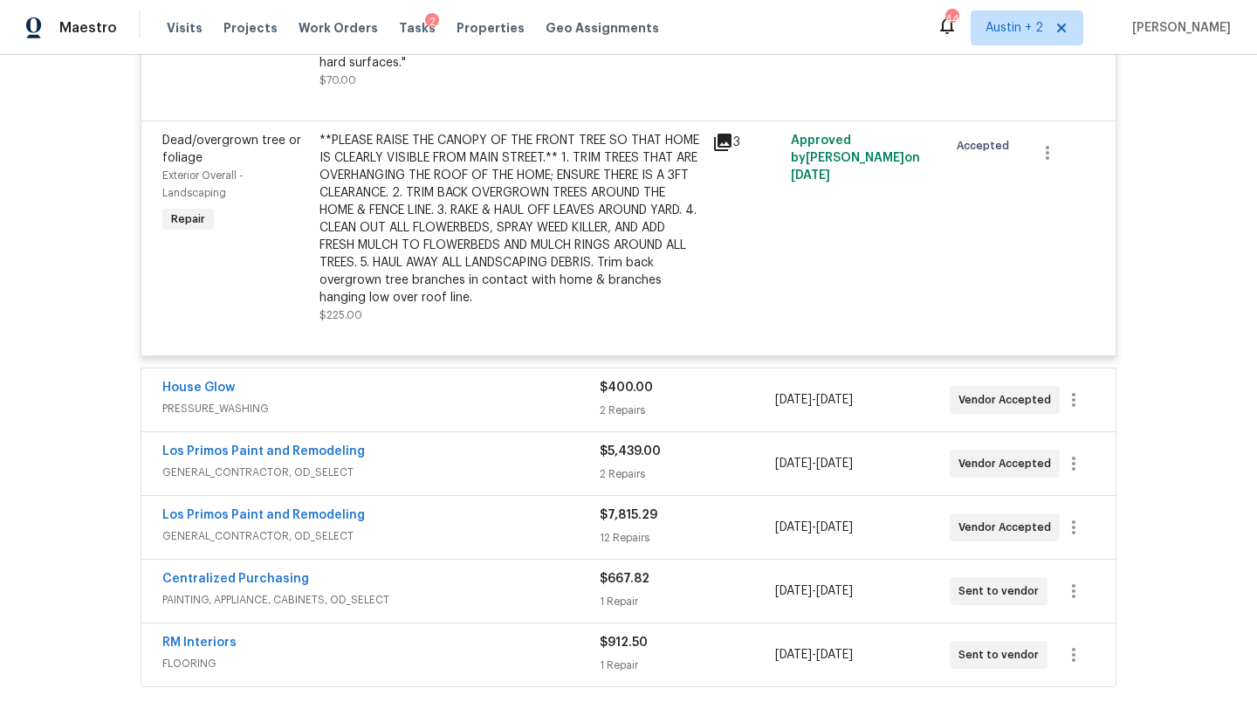
click at [515, 400] on span "PRESSURE_WASHING" at bounding box center [380, 408] width 437 height 17
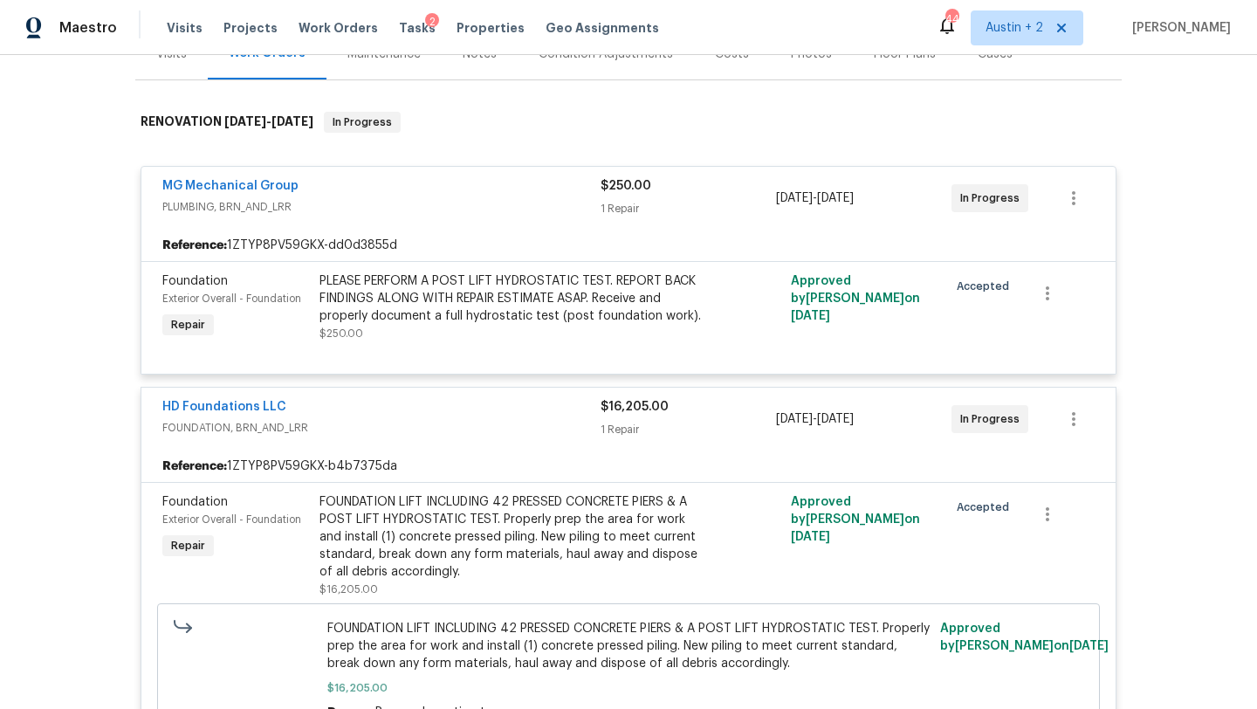
scroll to position [0, 0]
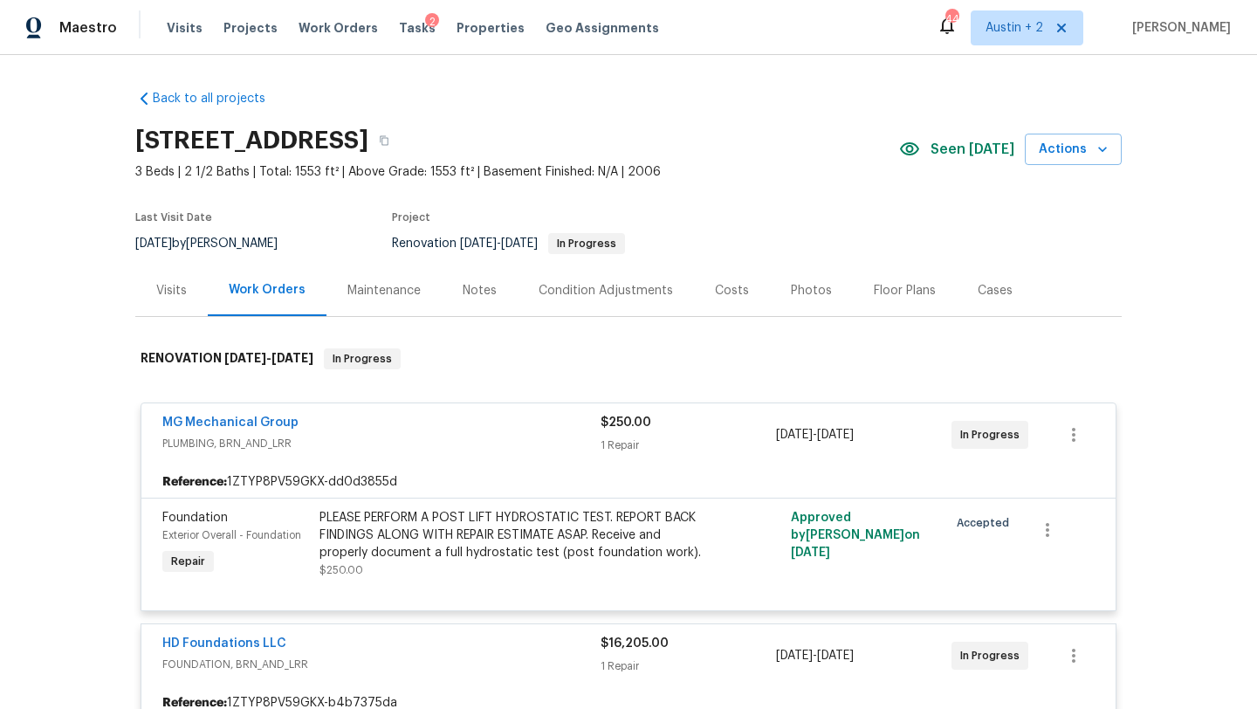
click at [479, 295] on div "Notes" at bounding box center [480, 290] width 34 height 17
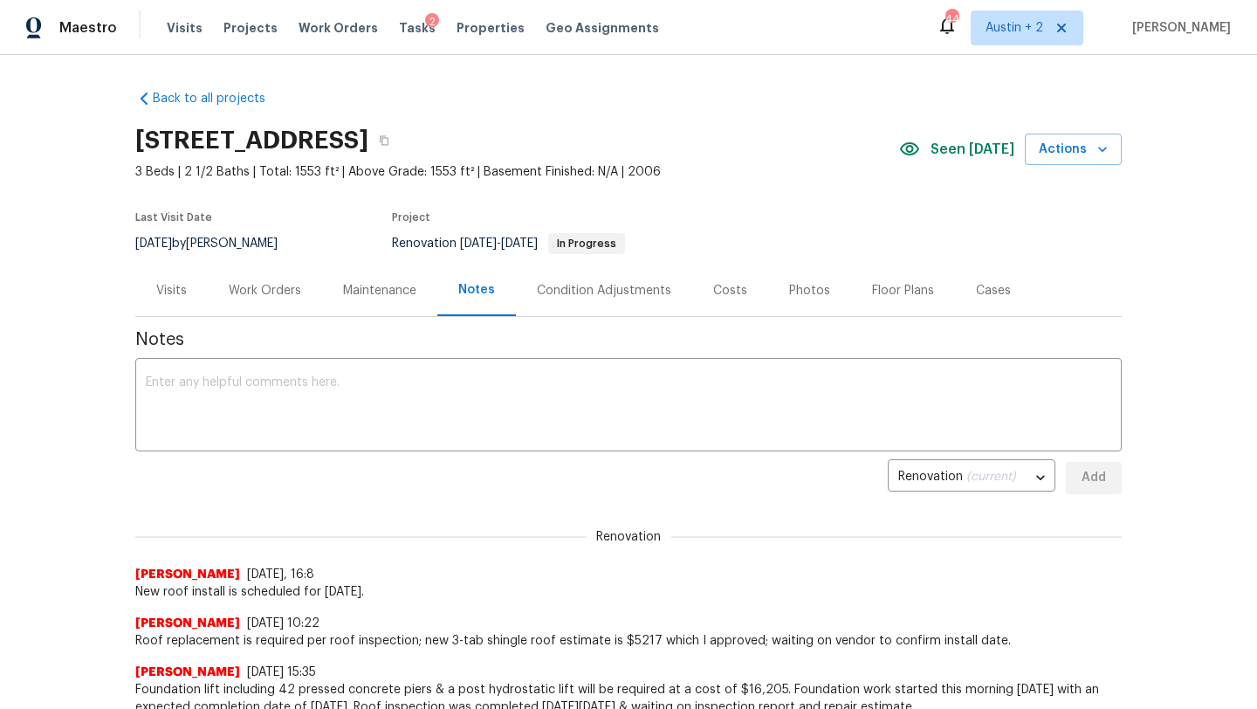
click at [728, 298] on div "Costs" at bounding box center [730, 290] width 34 height 17
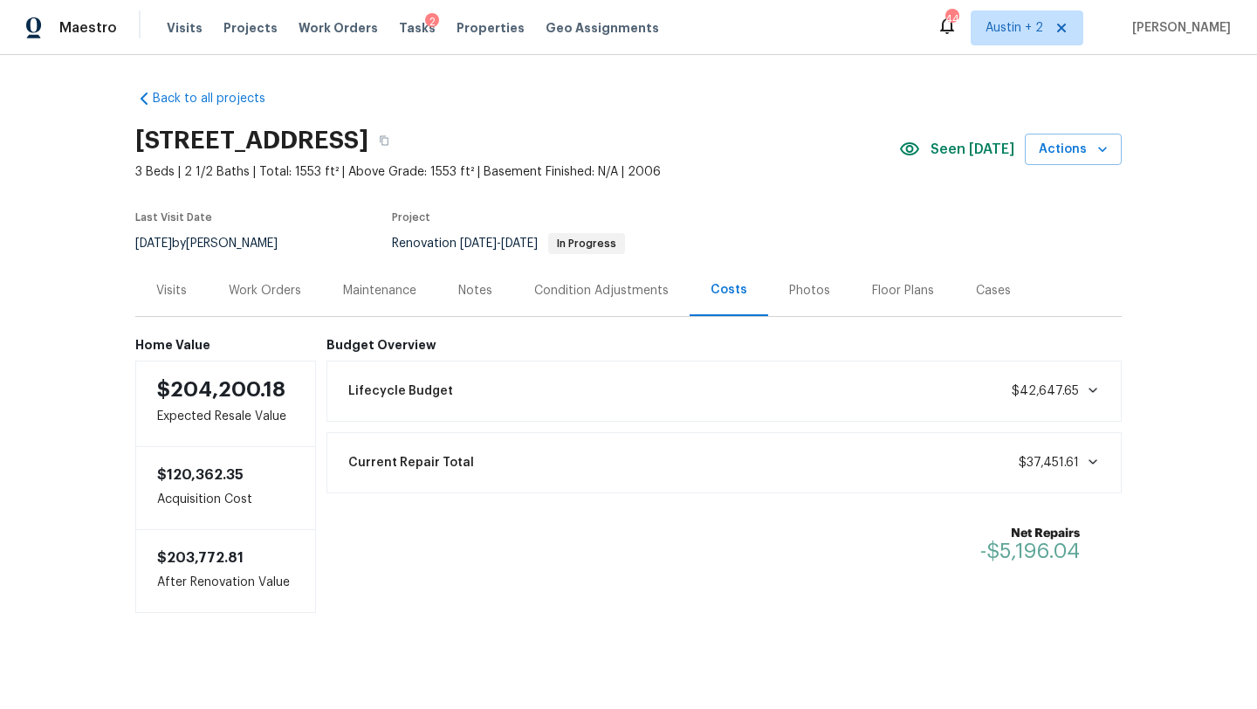
click at [248, 289] on div "Work Orders" at bounding box center [265, 290] width 72 height 17
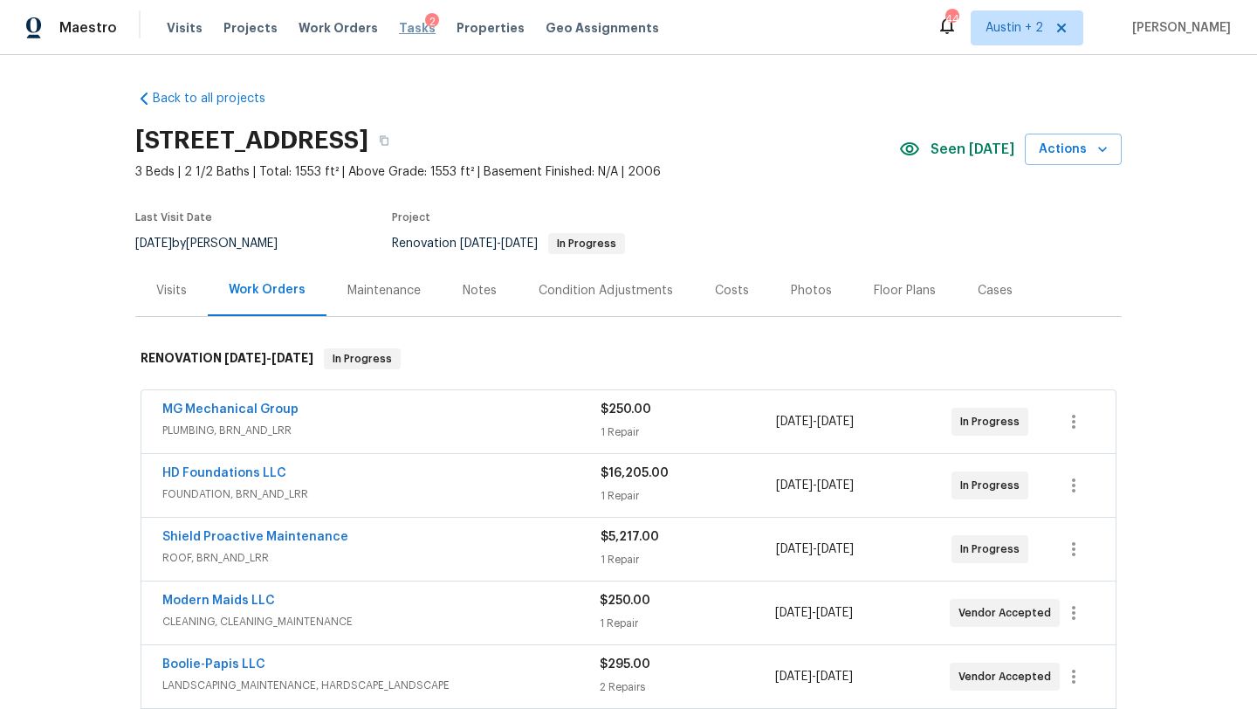
click at [399, 27] on span "Tasks" at bounding box center [417, 28] width 37 height 12
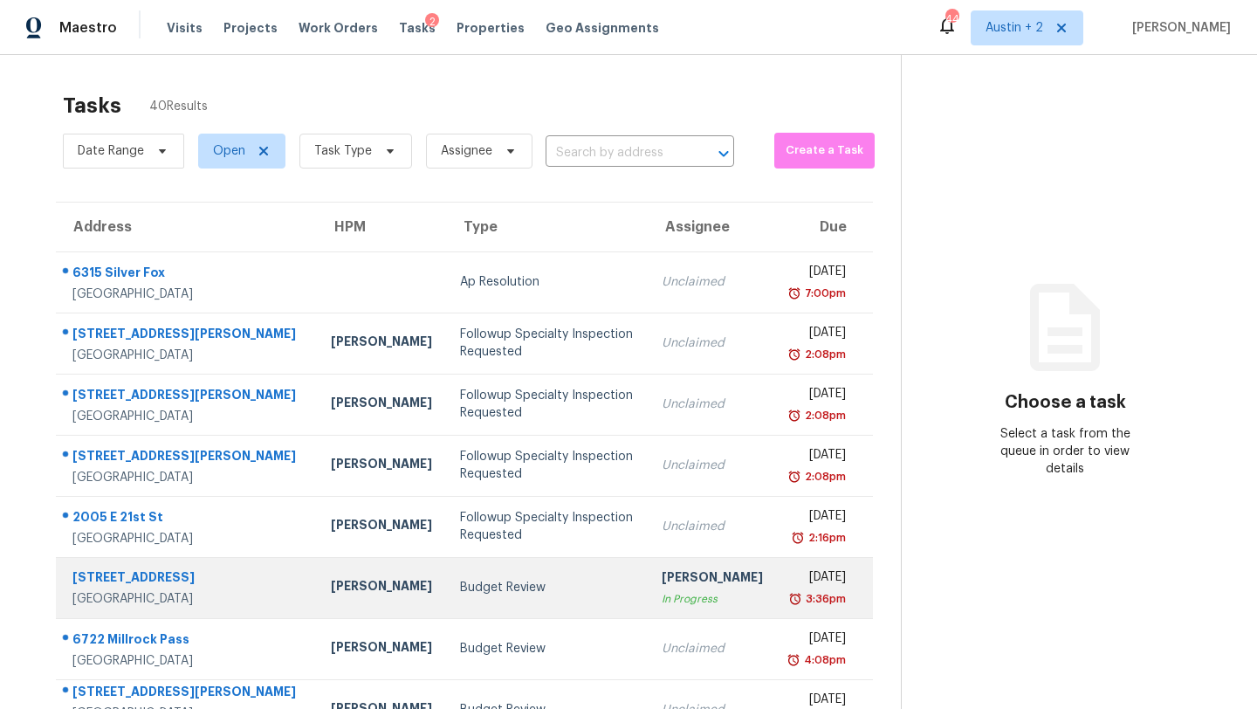
scroll to position [216, 0]
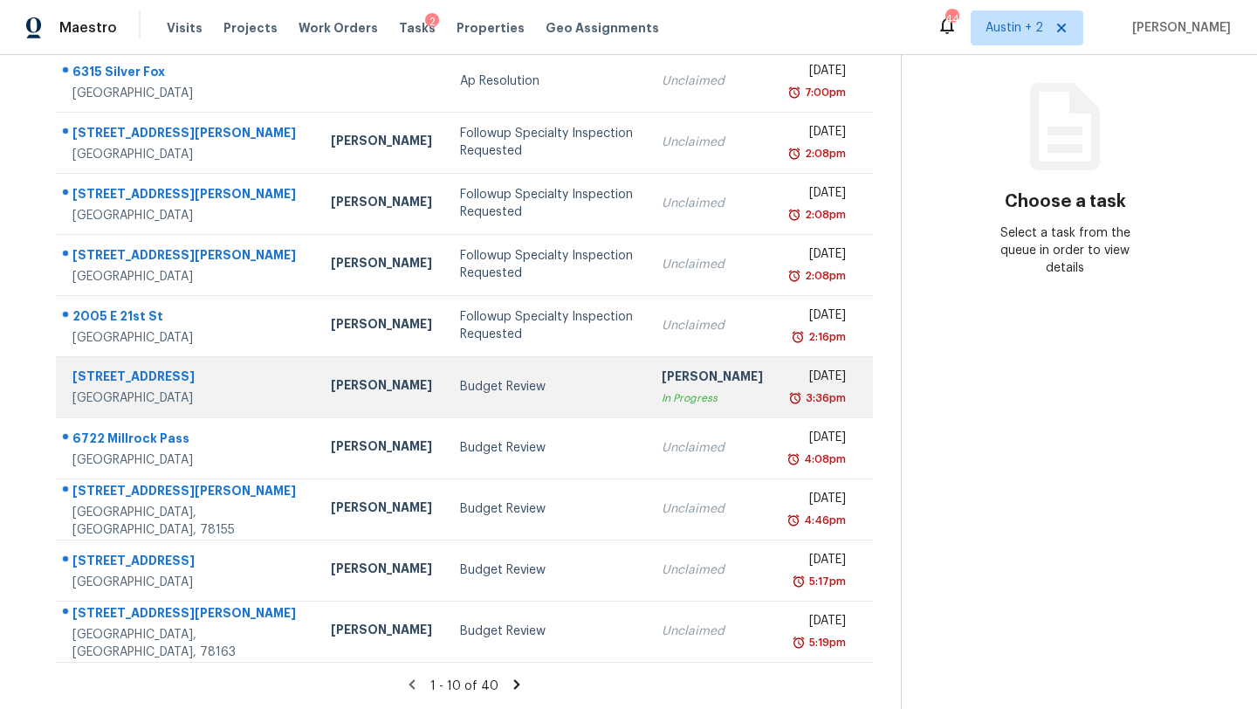
click at [460, 383] on div "Budget Review" at bounding box center [547, 386] width 175 height 17
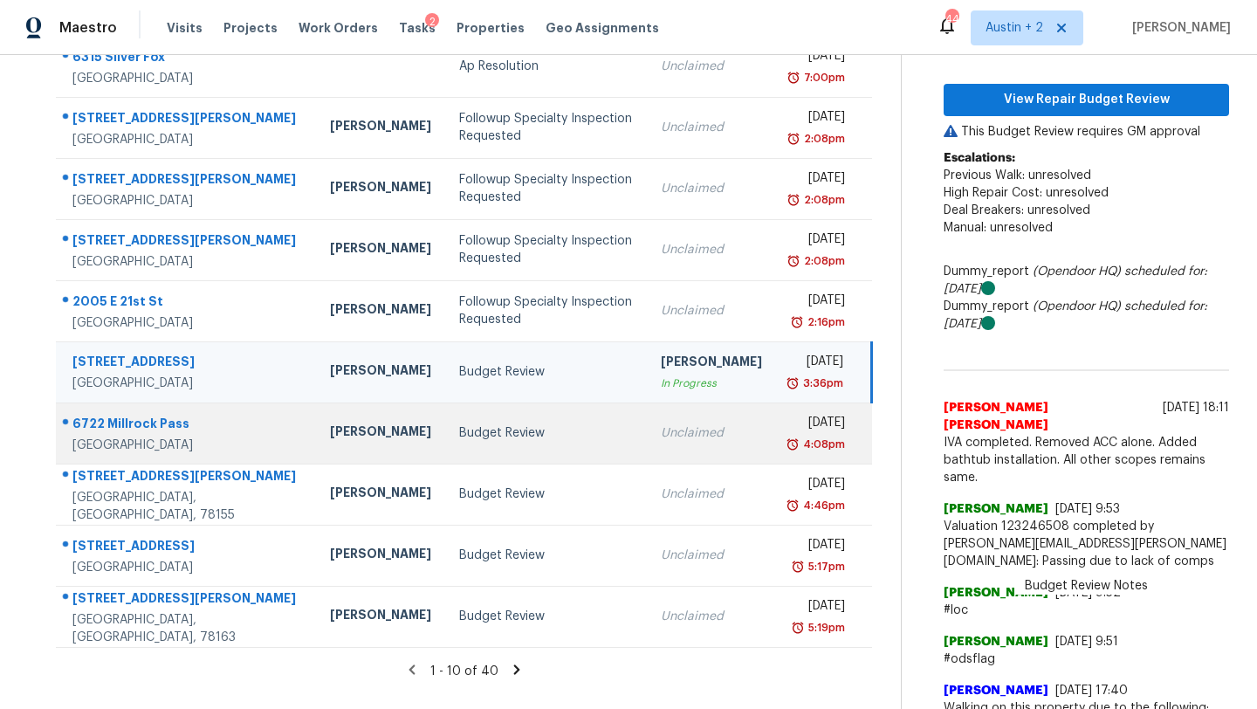
click at [445, 463] on td "Budget Review" at bounding box center [546, 432] width 202 height 61
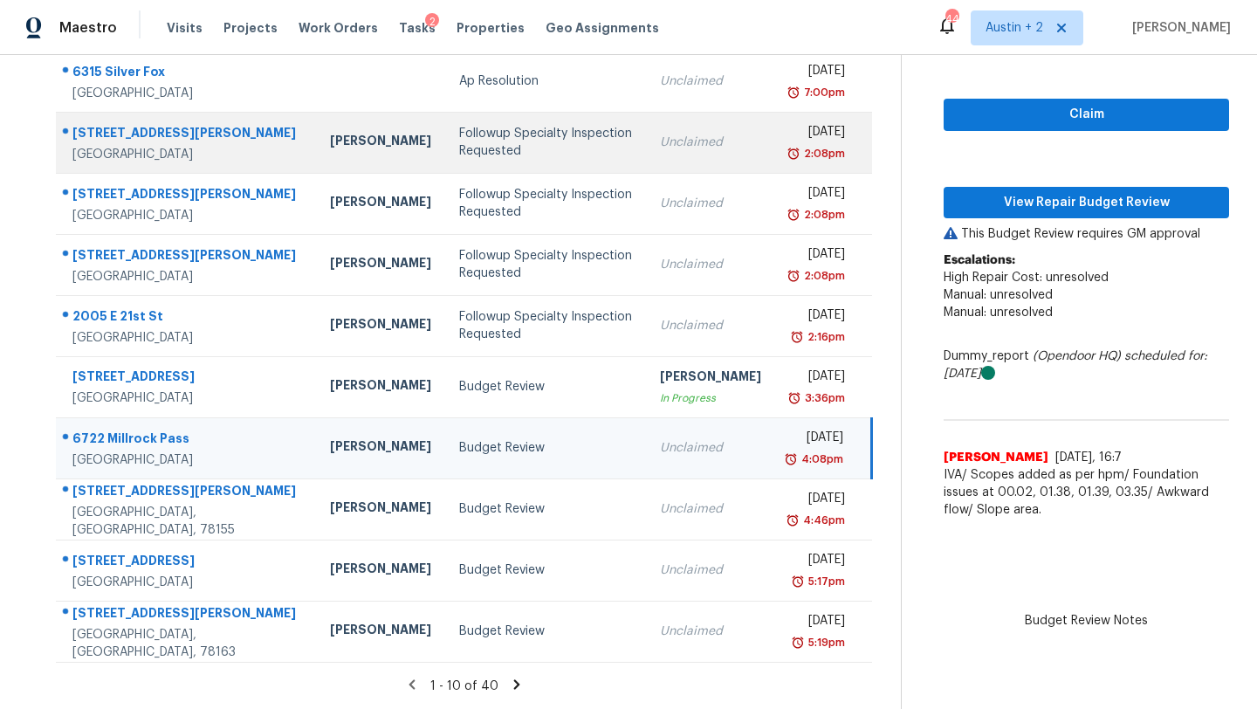
click at [459, 143] on div "Followup Specialty Inspection Requested" at bounding box center [546, 142] width 174 height 35
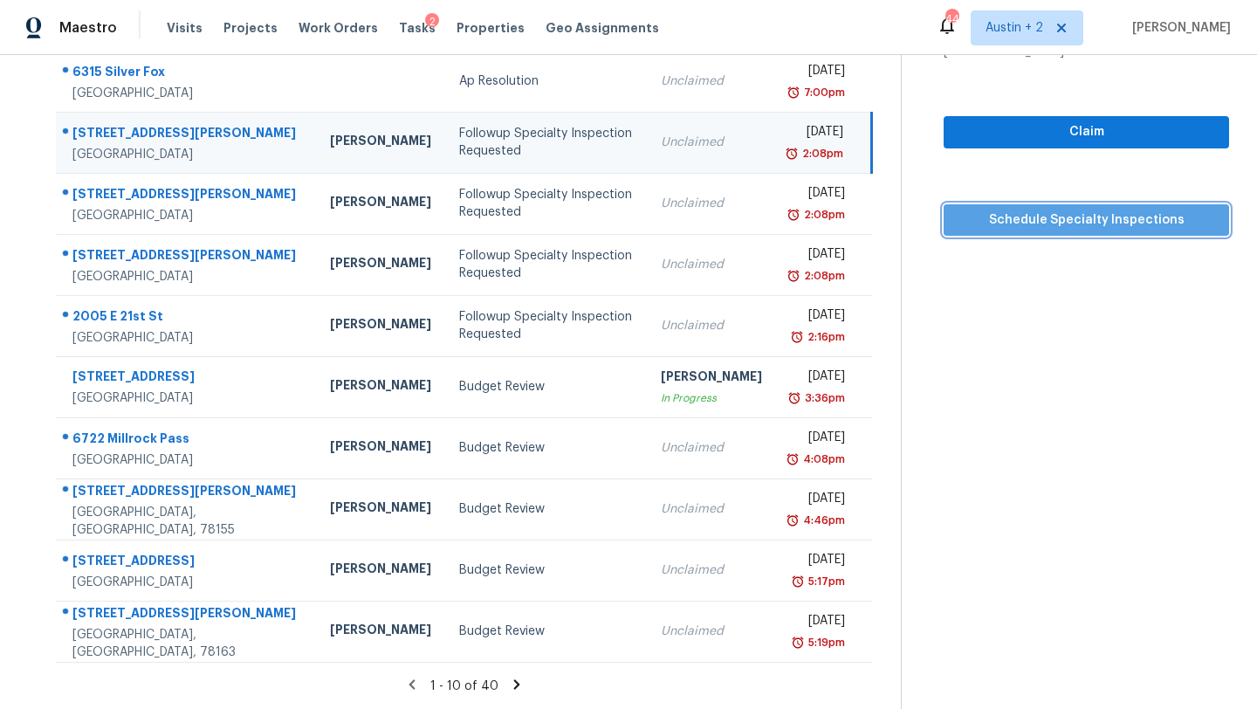
click at [961, 209] on span "Schedule Specialty Inspections" at bounding box center [1085, 220] width 257 height 22
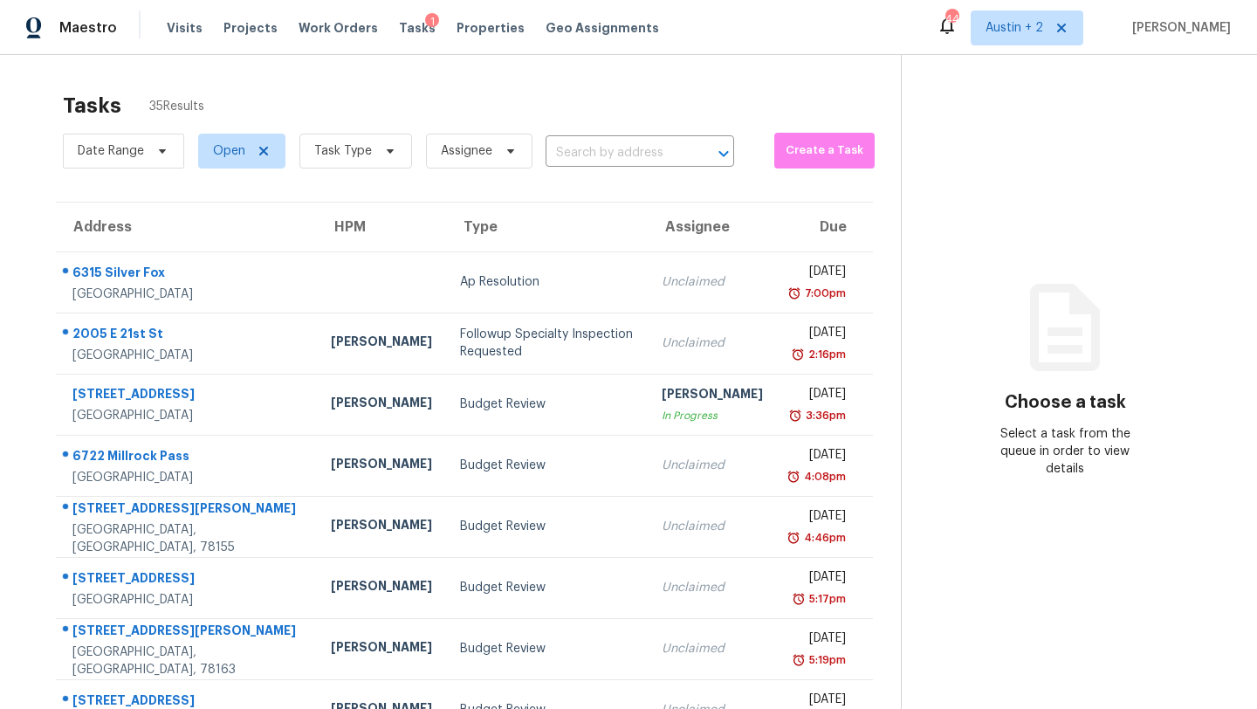
scroll to position [216, 0]
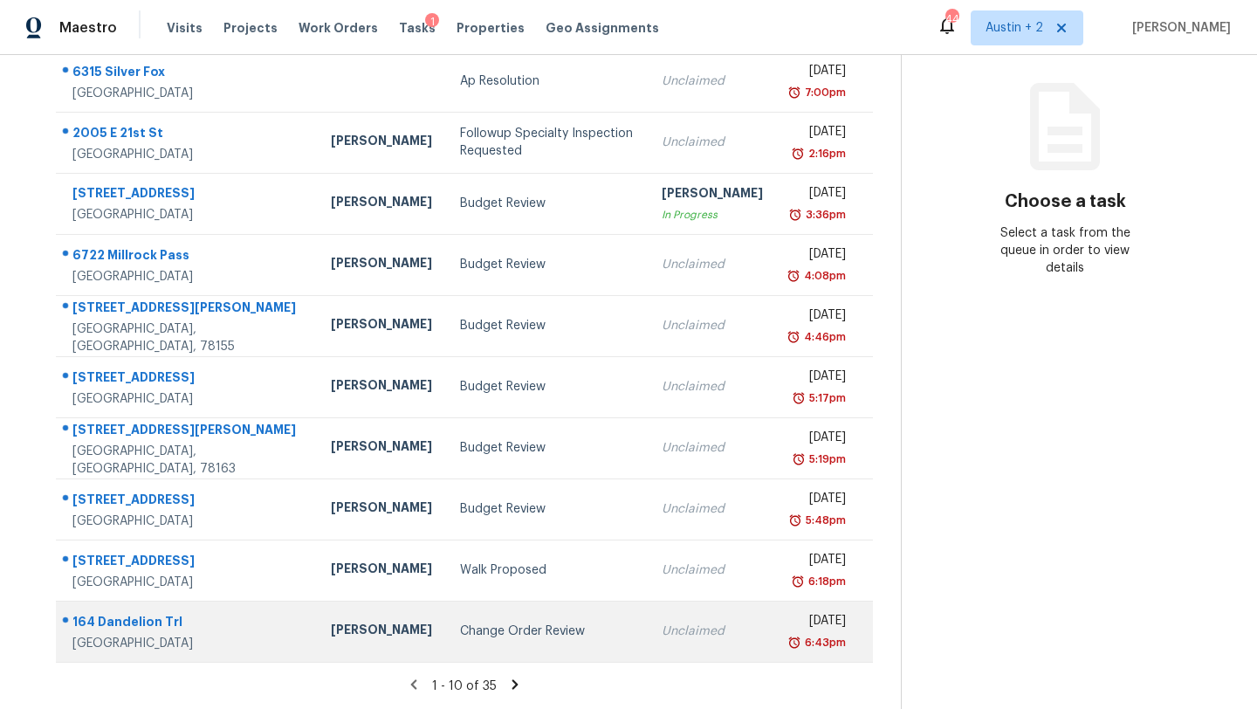
click at [499, 629] on div "Change Order Review" at bounding box center [547, 630] width 175 height 17
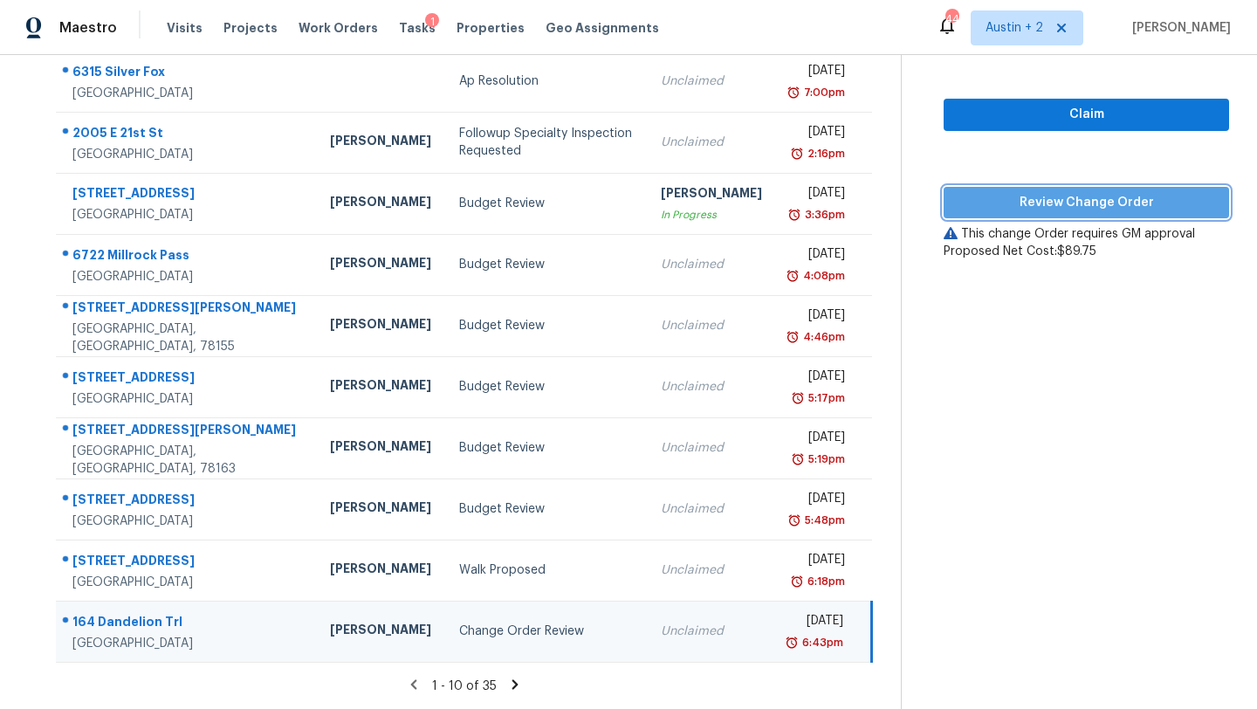
click at [1060, 199] on button "Review Change Order" at bounding box center [1085, 203] width 285 height 32
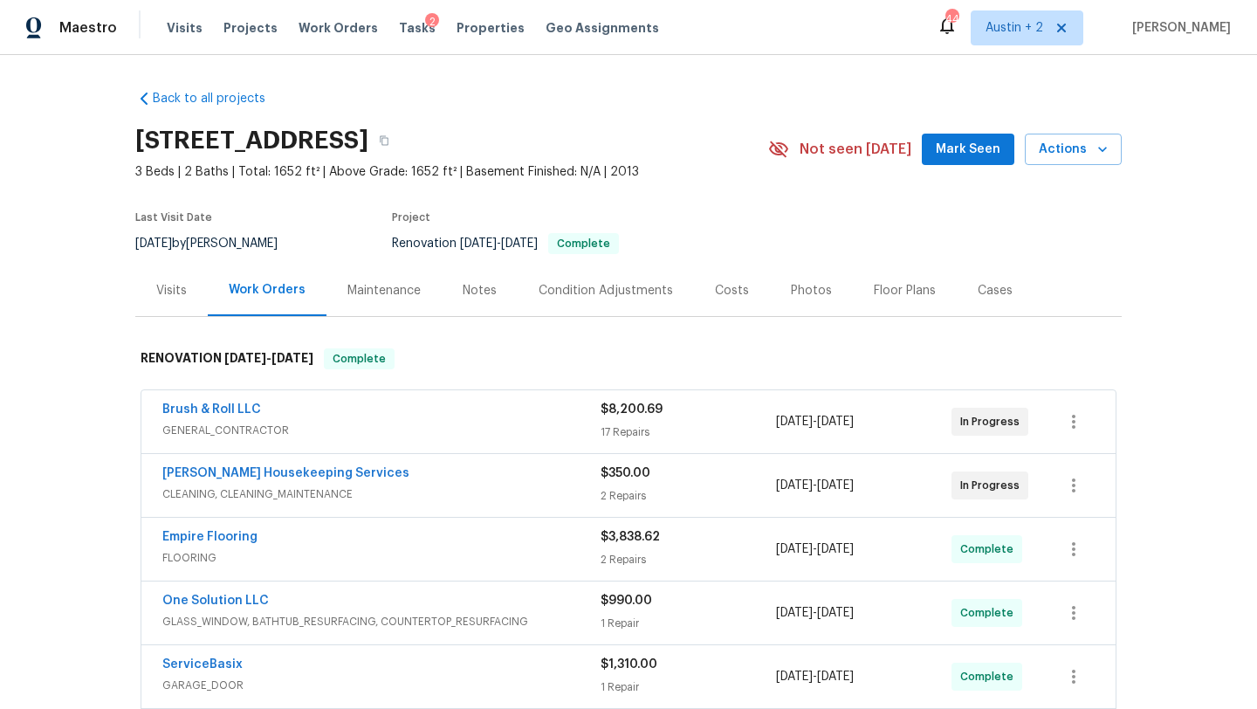
click at [957, 153] on span "Mark Seen" at bounding box center [968, 150] width 65 height 22
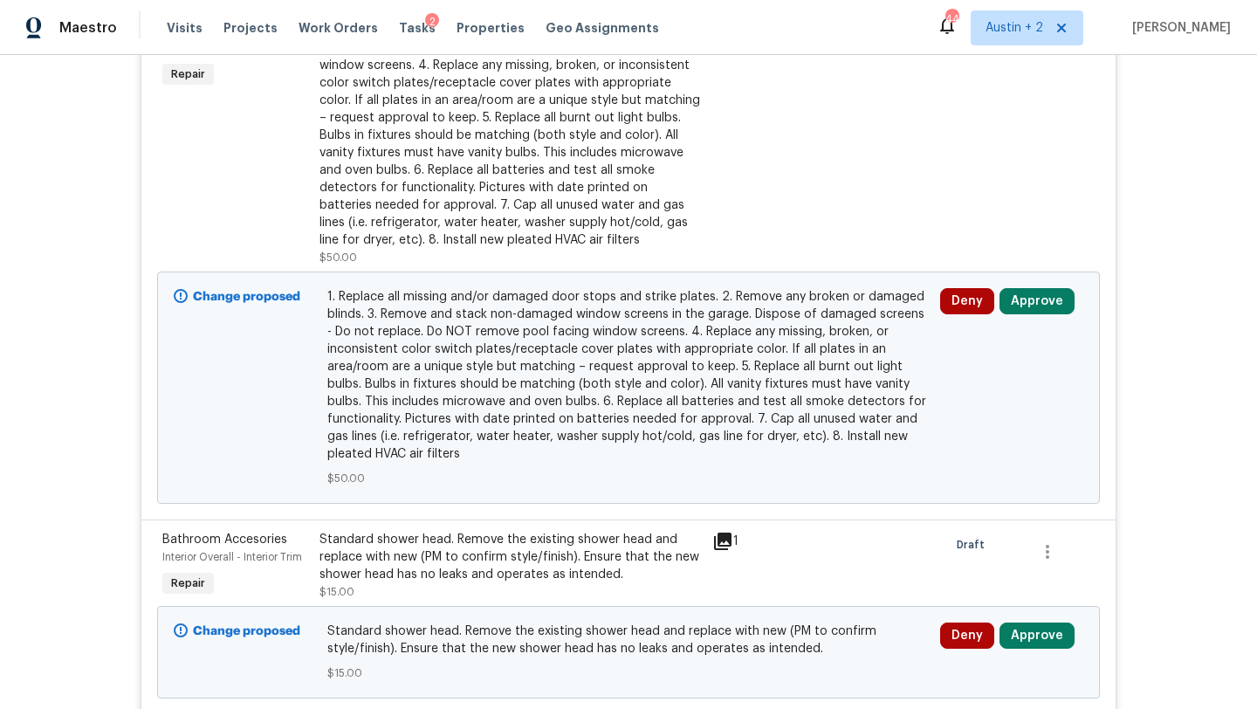
scroll to position [530, 0]
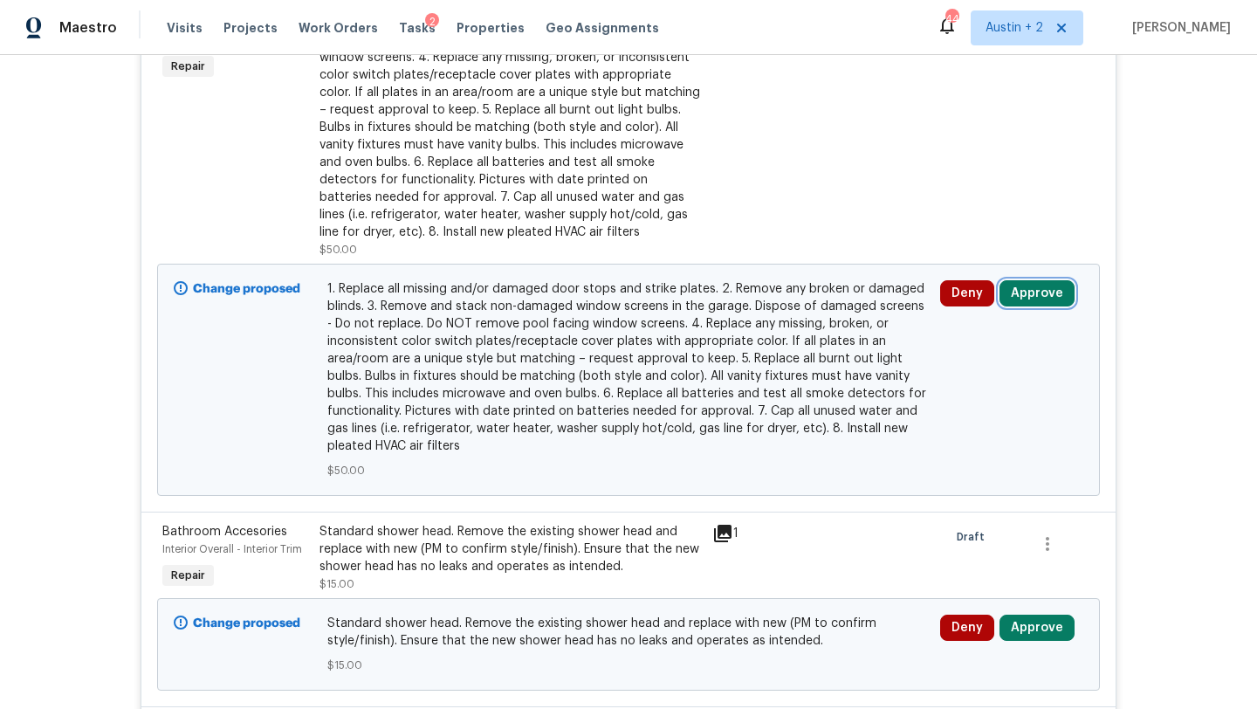
click at [1020, 282] on button "Approve" at bounding box center [1036, 293] width 75 height 26
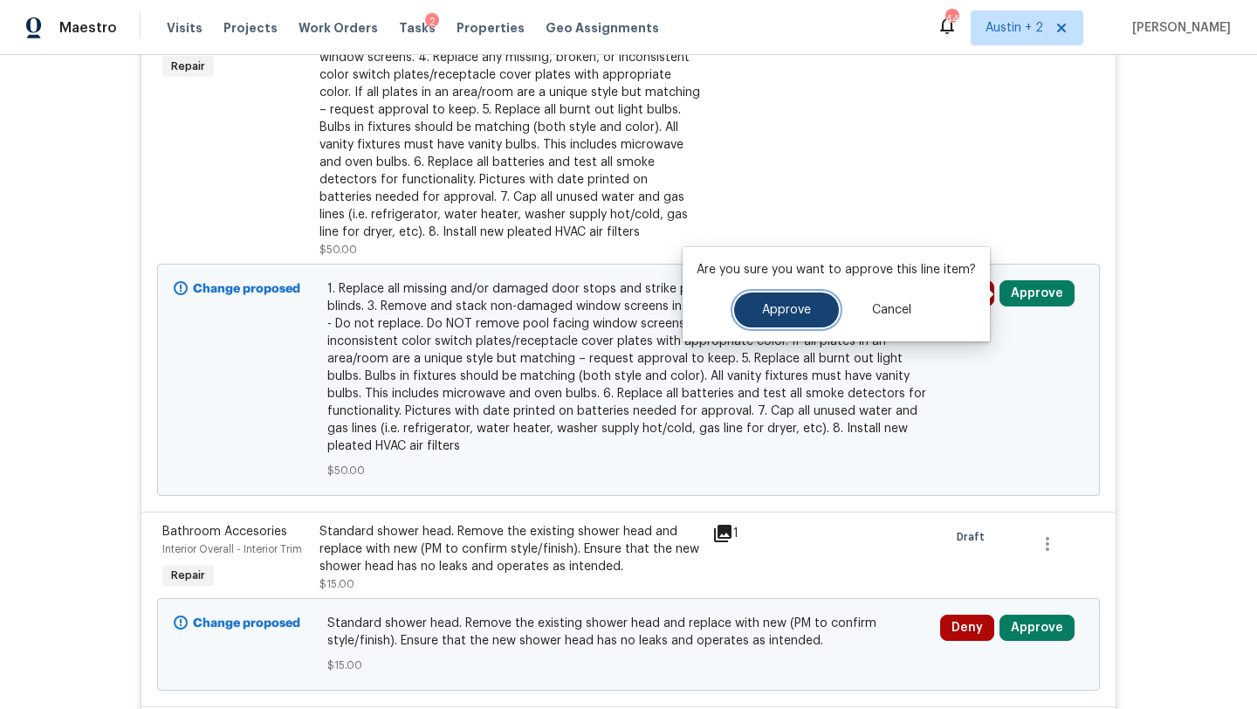
click at [812, 305] on button "Approve" at bounding box center [786, 309] width 105 height 35
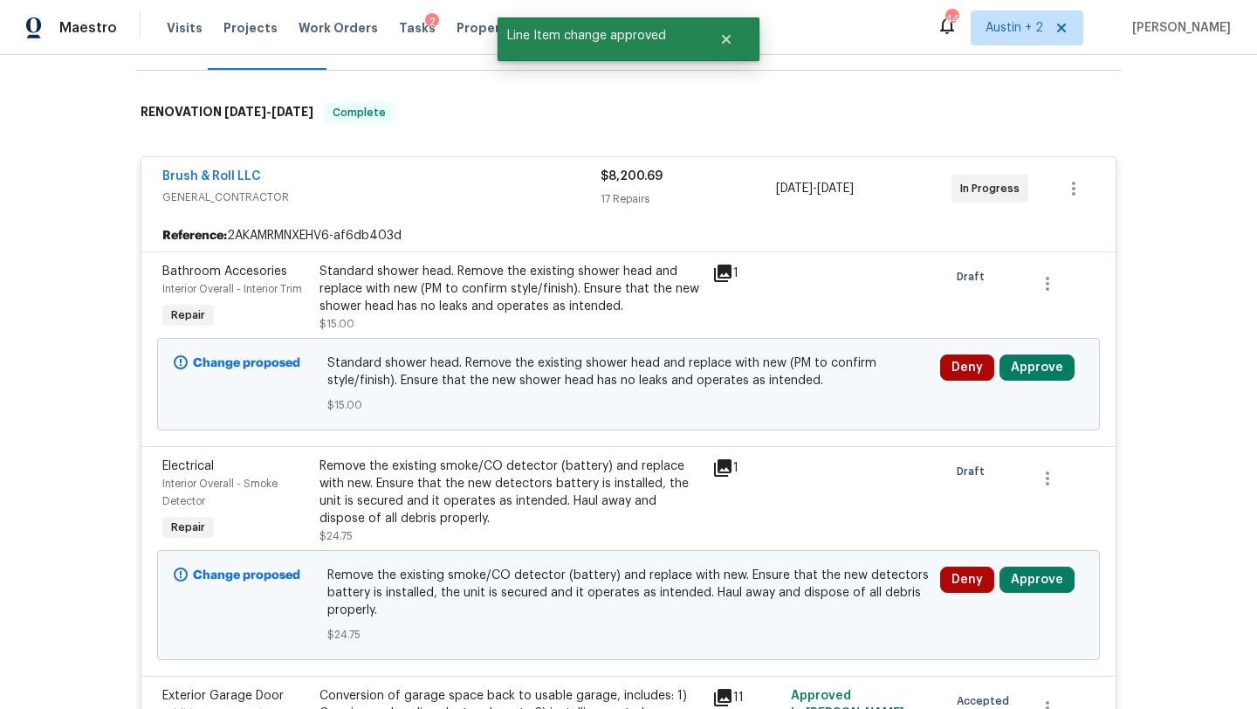
scroll to position [240, 0]
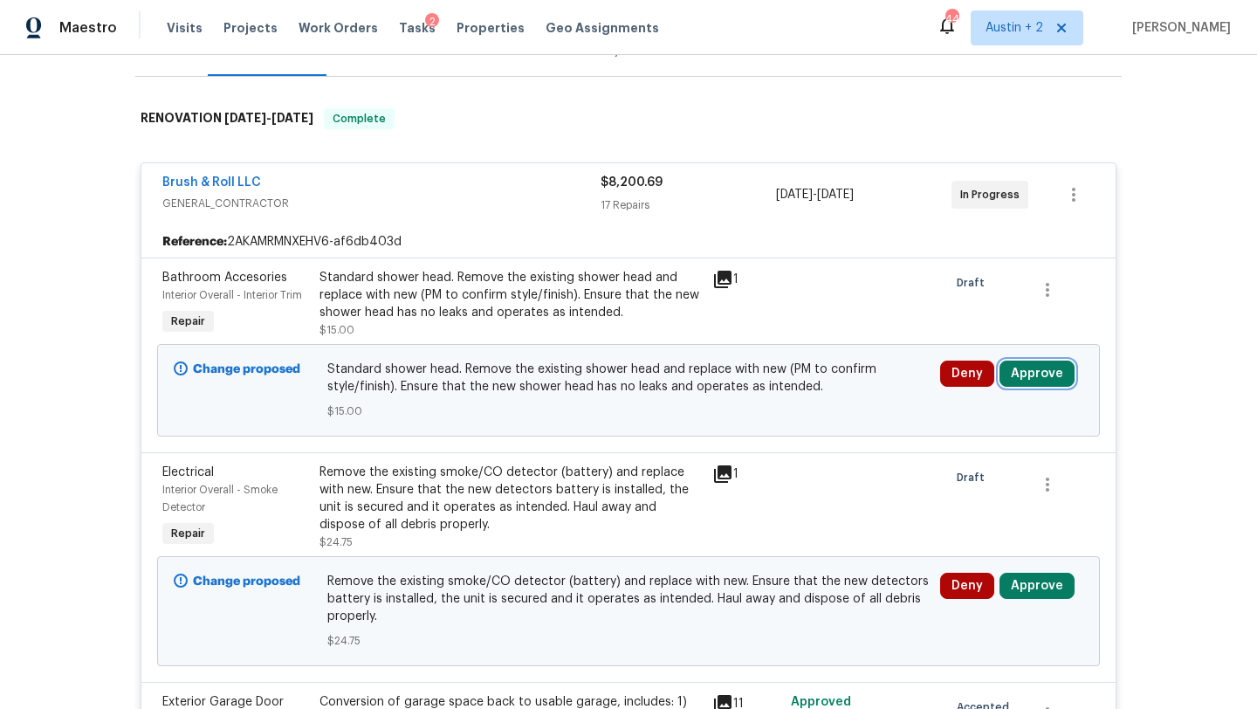
click at [1044, 373] on button "Approve" at bounding box center [1036, 373] width 75 height 26
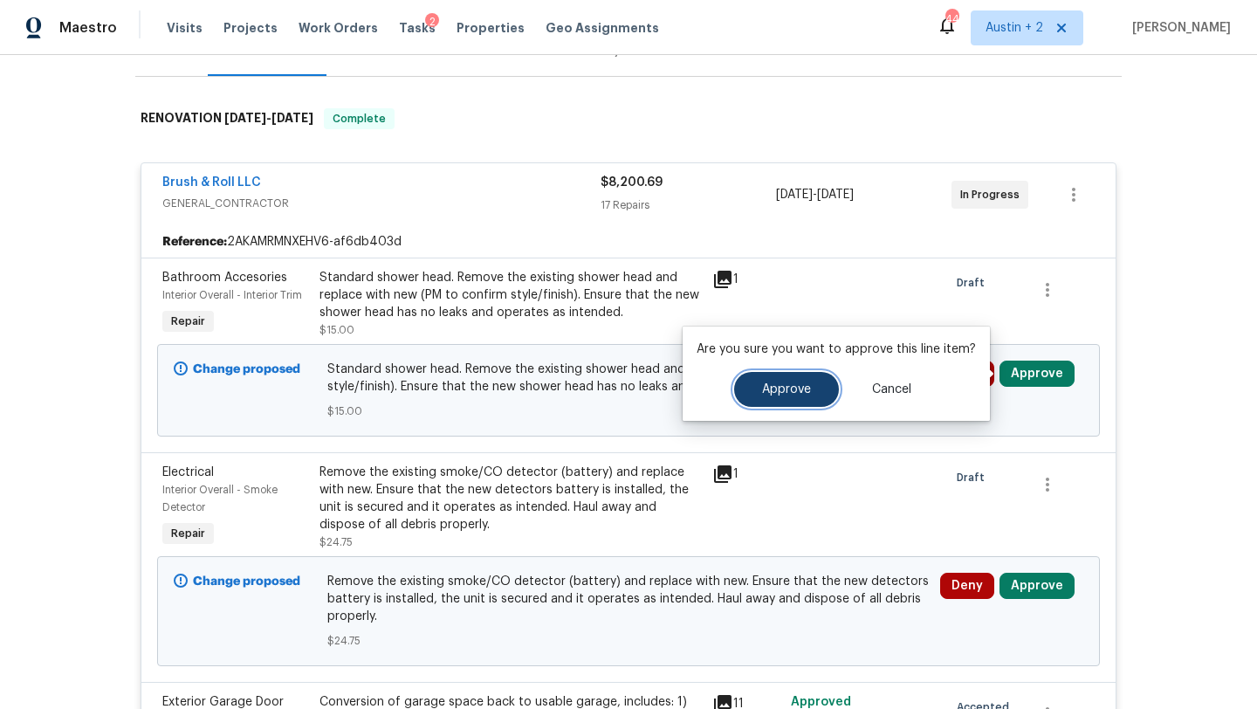
click at [818, 385] on button "Approve" at bounding box center [786, 389] width 105 height 35
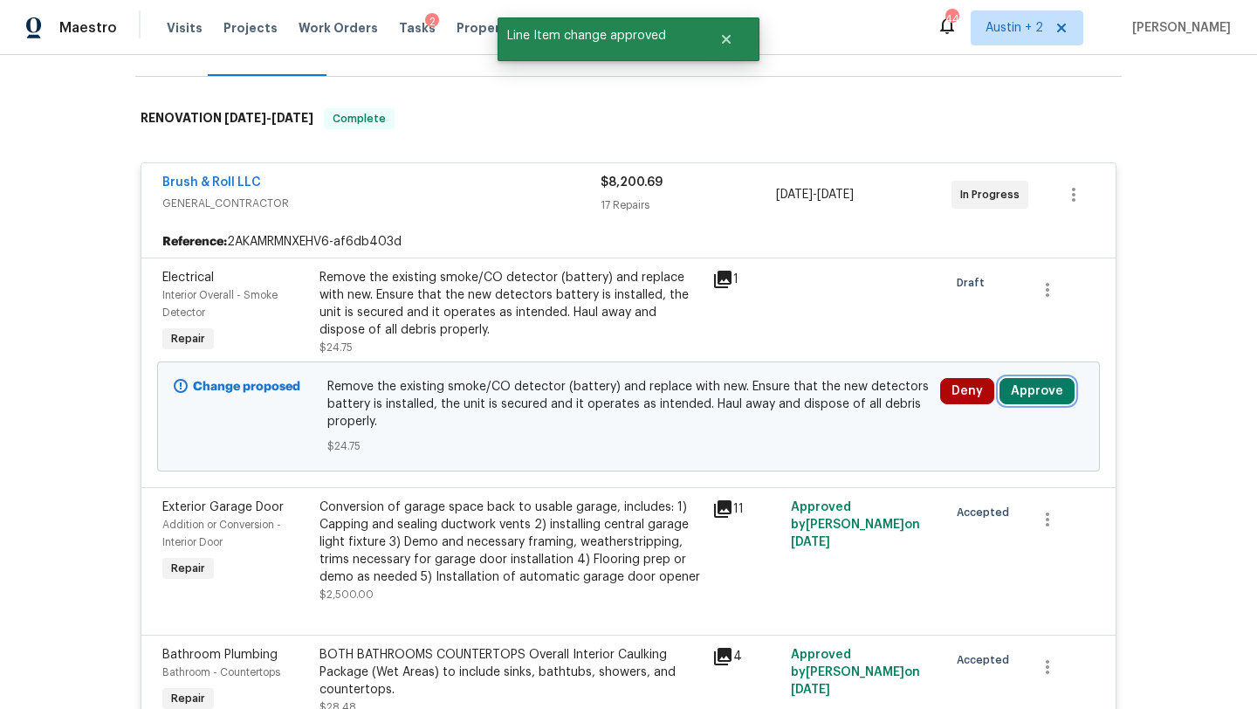
click at [1036, 395] on button "Approve" at bounding box center [1036, 391] width 75 height 26
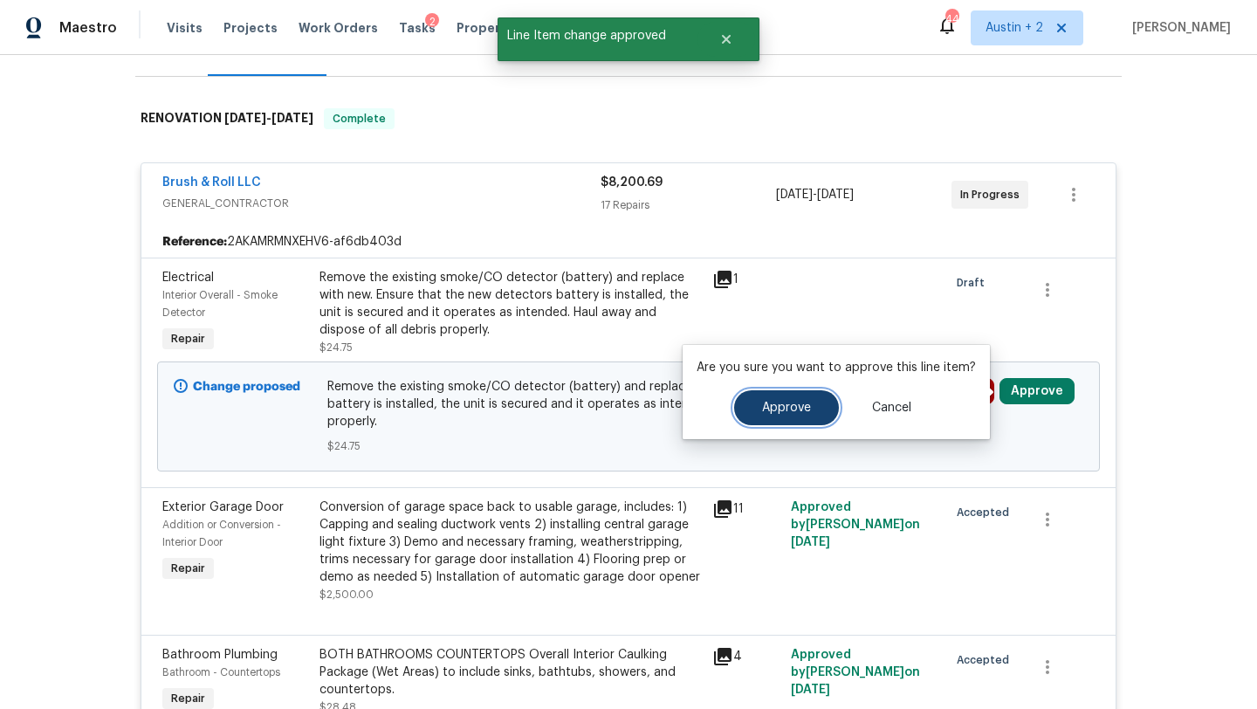
click at [784, 411] on span "Approve" at bounding box center [786, 407] width 49 height 13
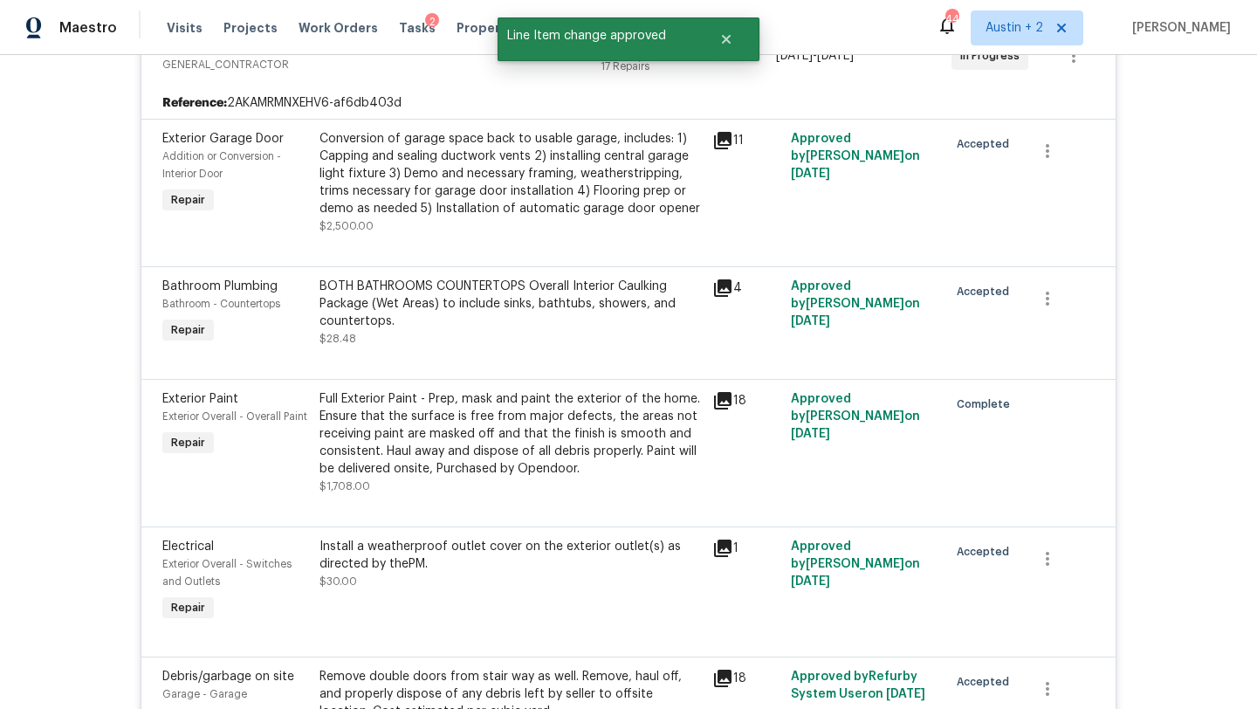
scroll to position [0, 0]
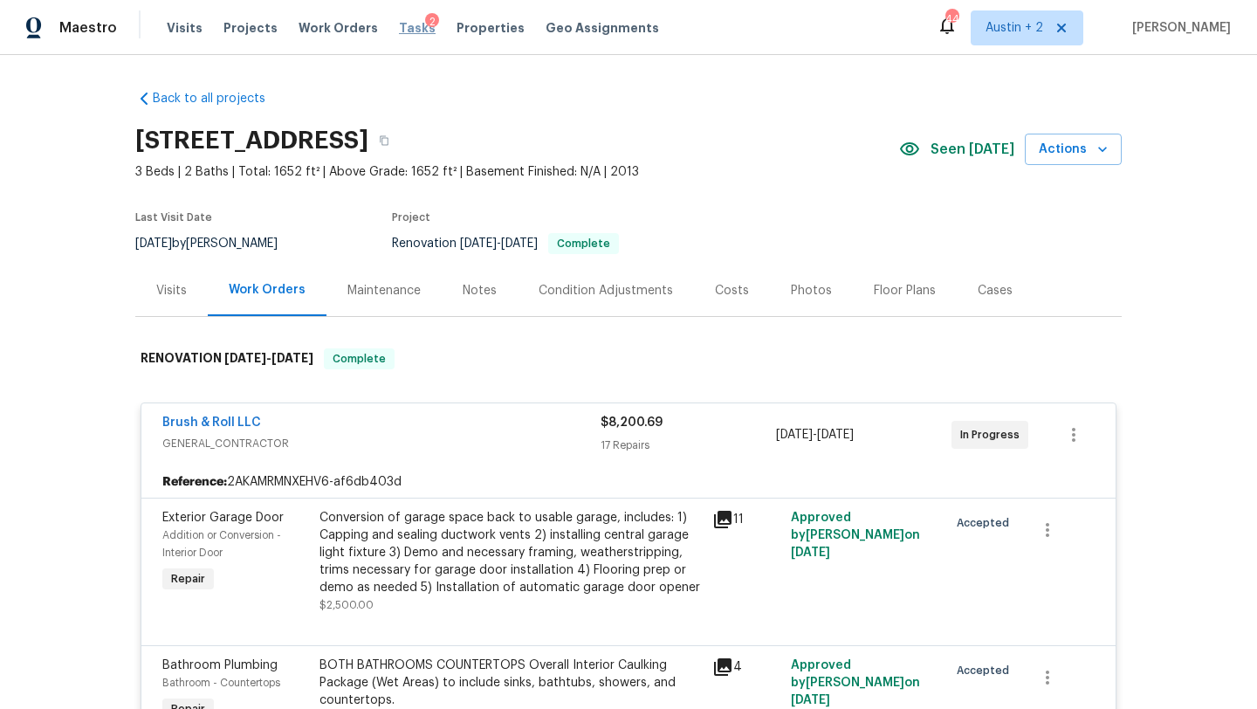
click at [401, 29] on span "Tasks" at bounding box center [417, 28] width 37 height 12
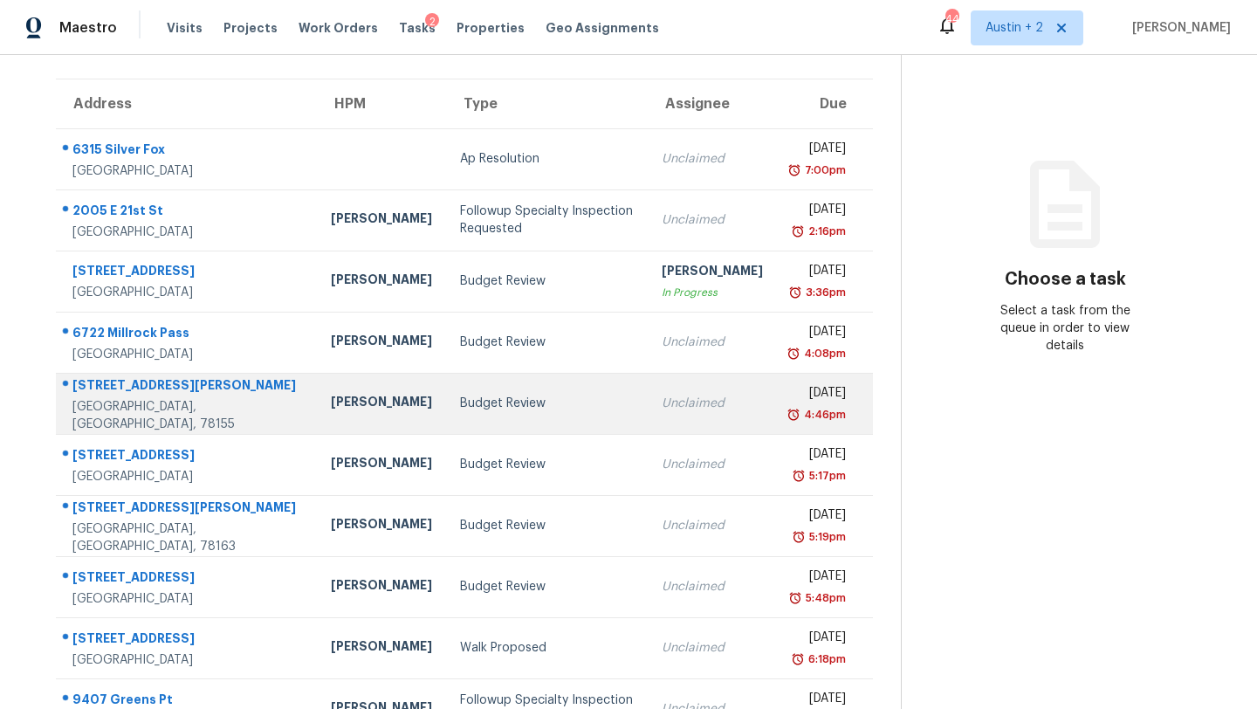
scroll to position [216, 0]
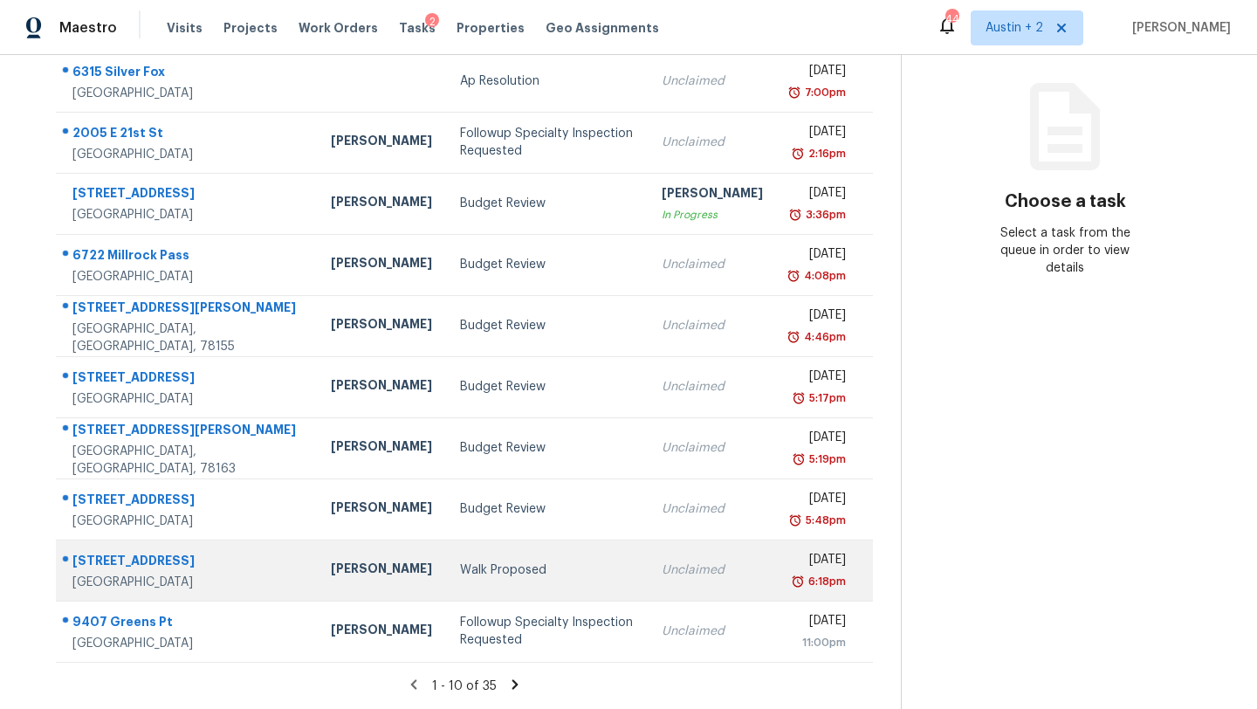
click at [460, 574] on div "Walk Proposed" at bounding box center [547, 569] width 175 height 17
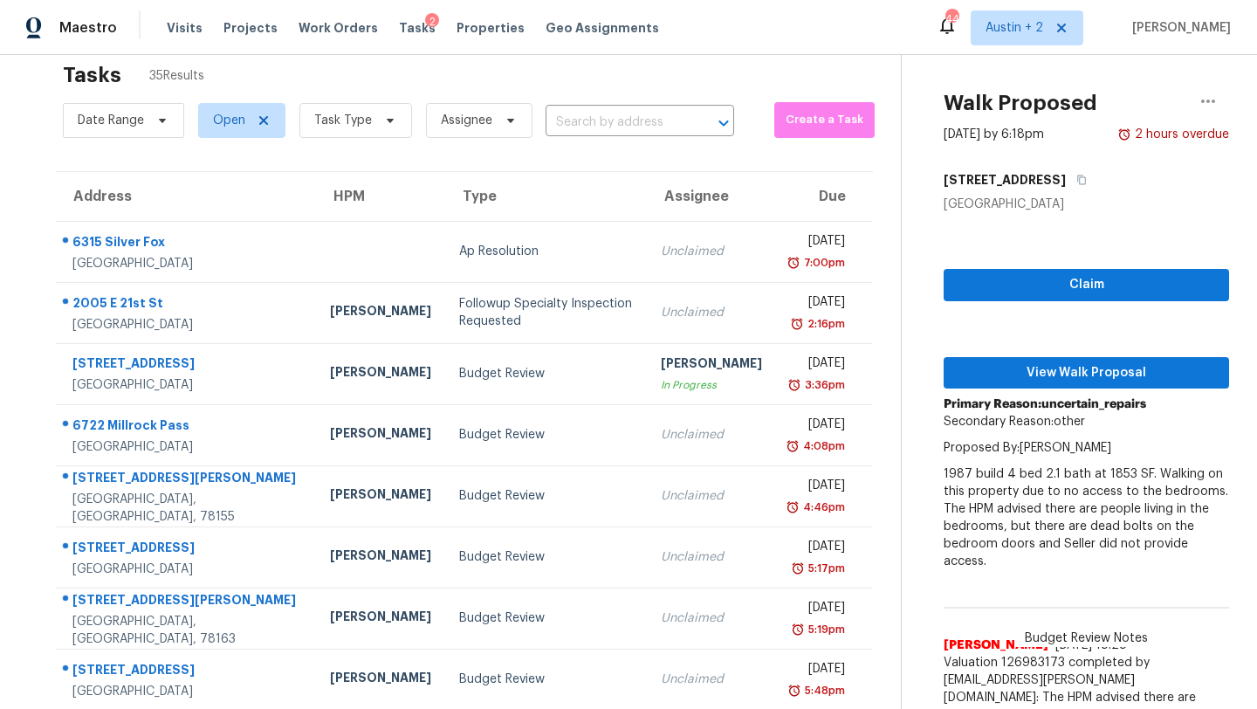
scroll to position [26, 0]
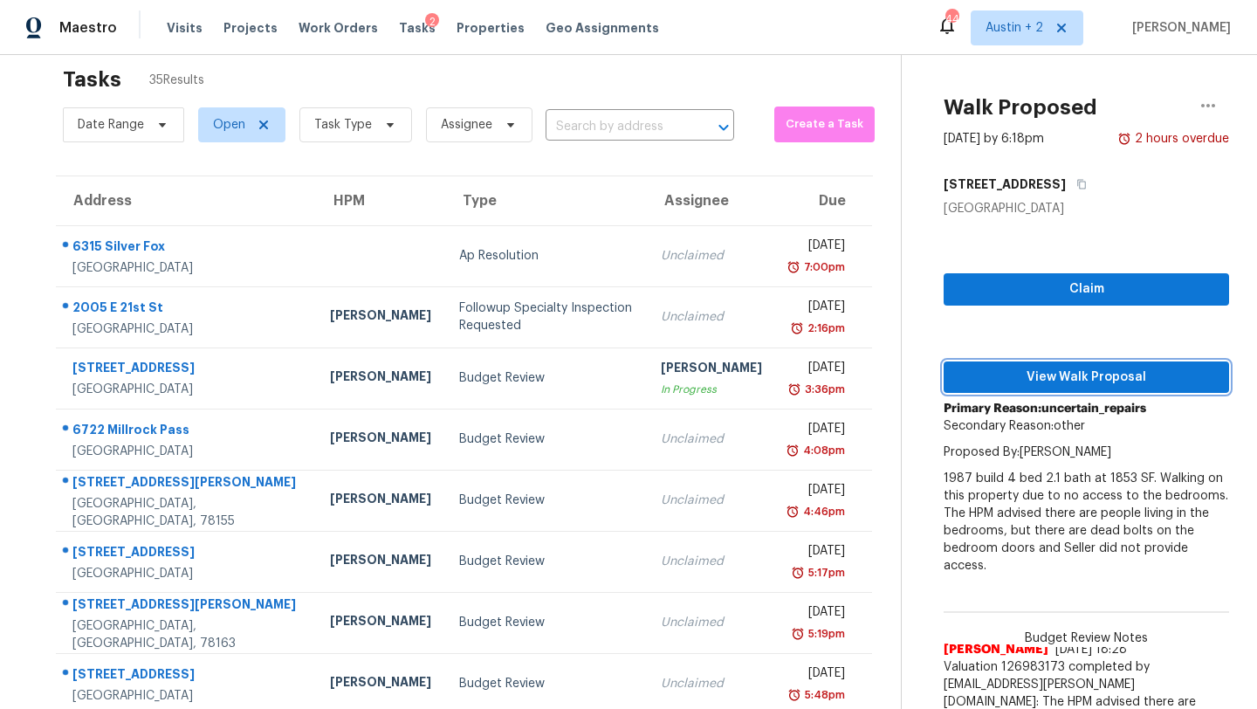
click at [1067, 381] on span "View Walk Proposal" at bounding box center [1085, 378] width 257 height 22
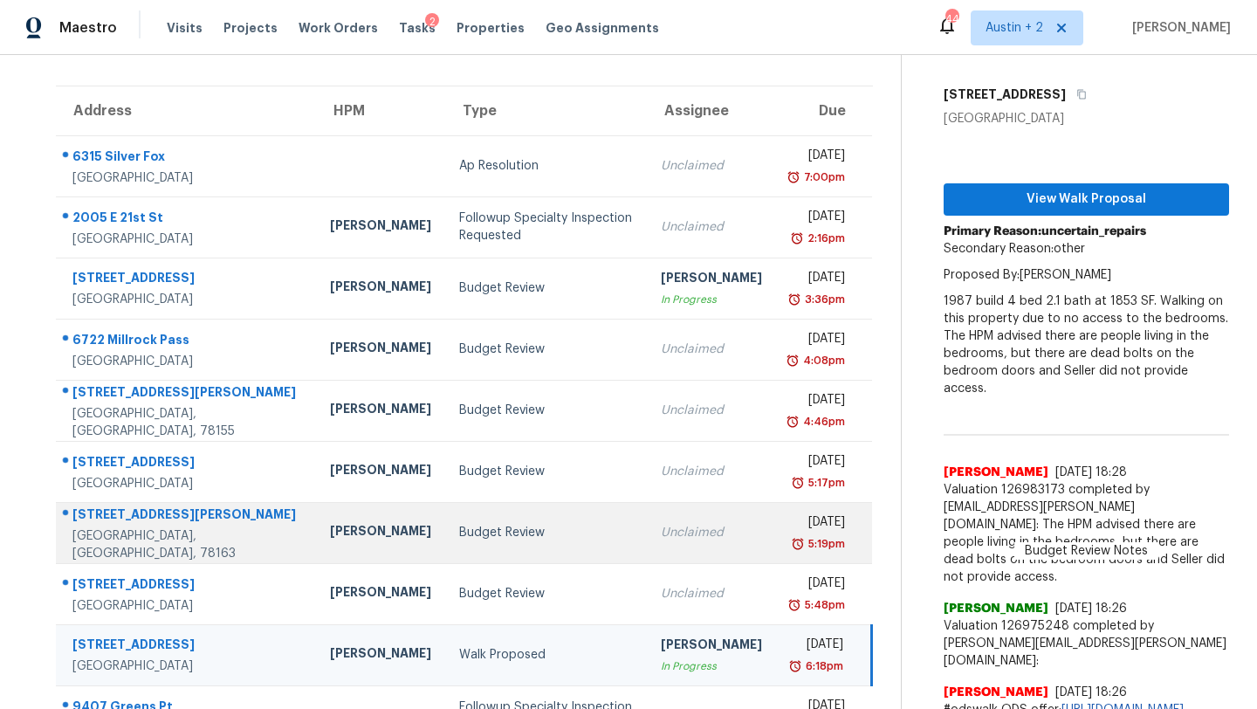
scroll to position [0, 0]
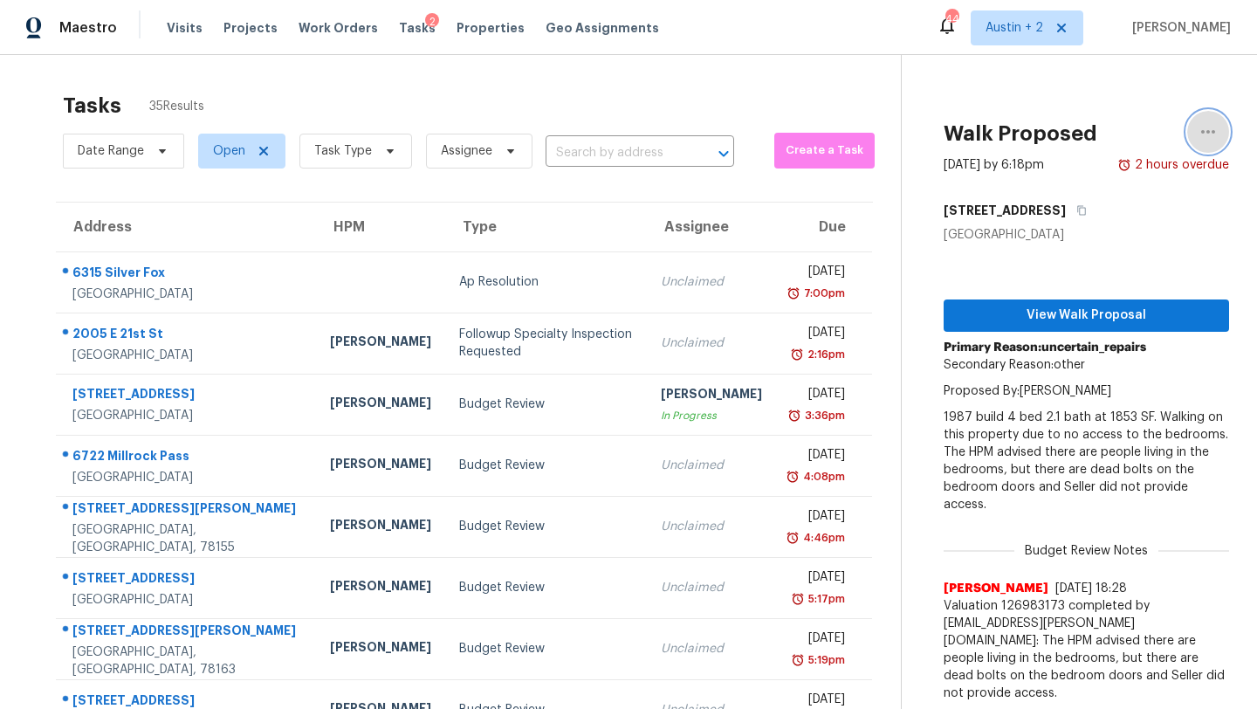
click at [1211, 130] on icon "button" at bounding box center [1207, 131] width 21 height 21
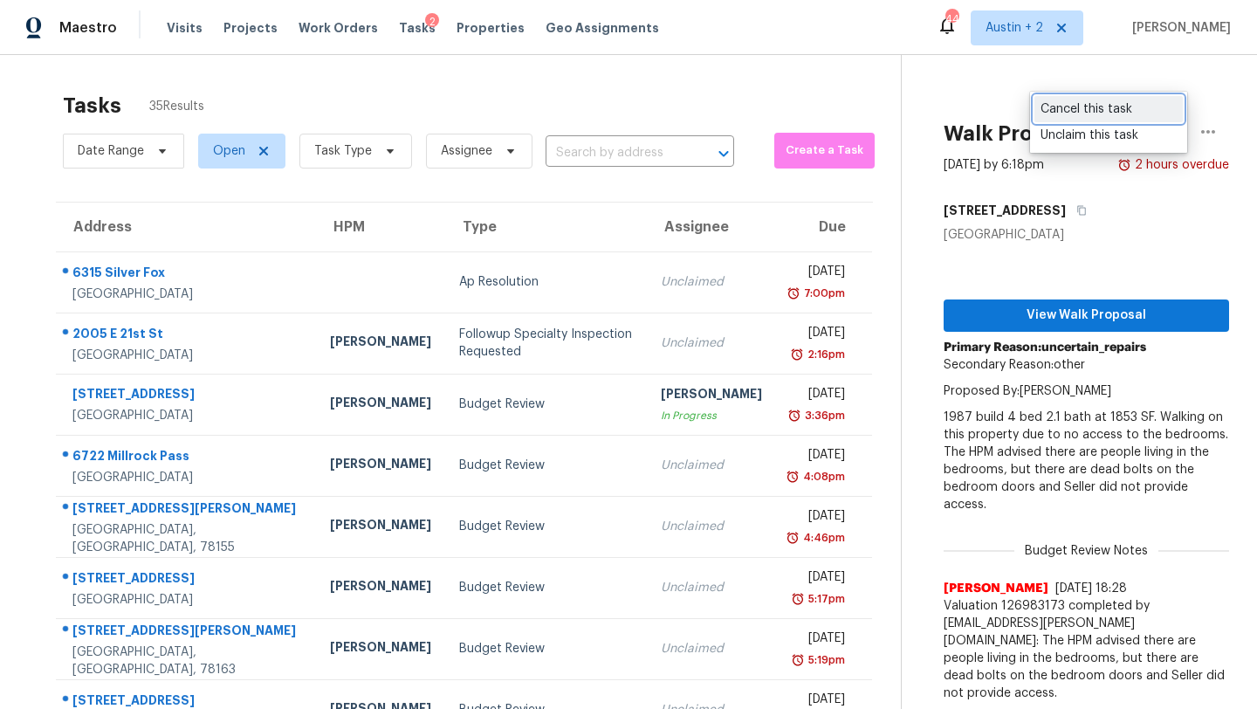
click at [1131, 109] on div "Cancel this task" at bounding box center [1108, 108] width 136 height 17
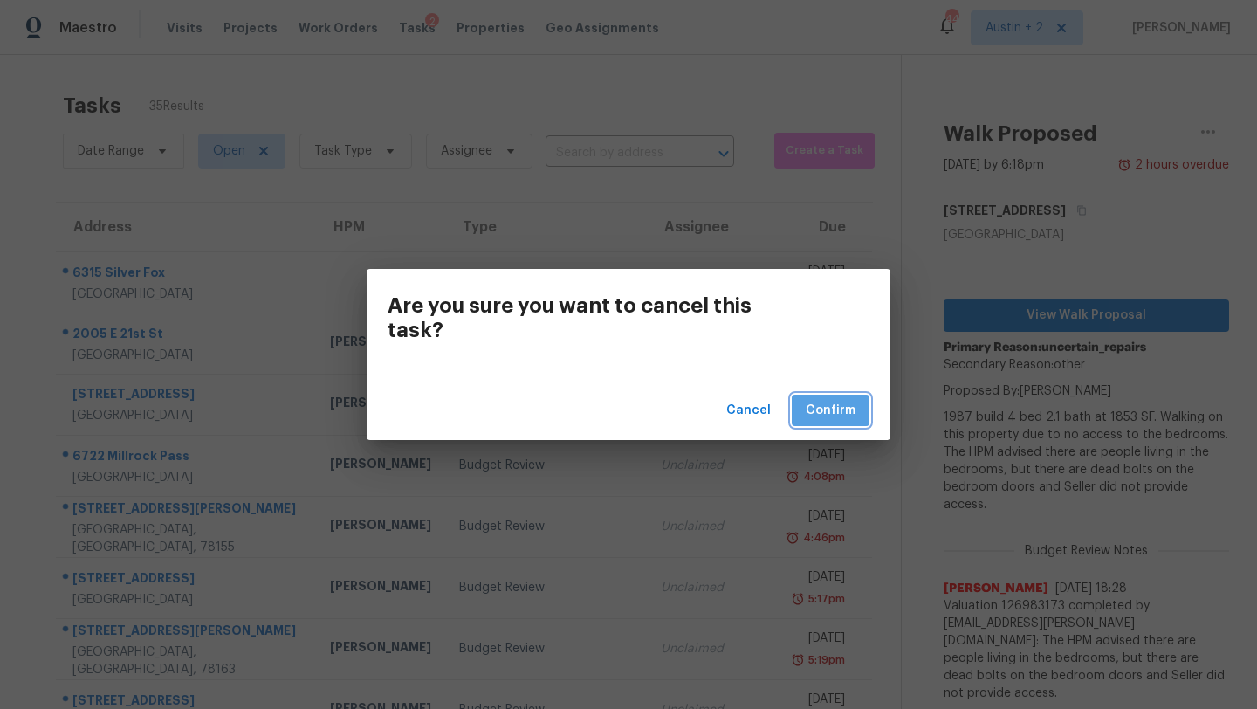
click at [856, 403] on button "Confirm" at bounding box center [831, 410] width 78 height 32
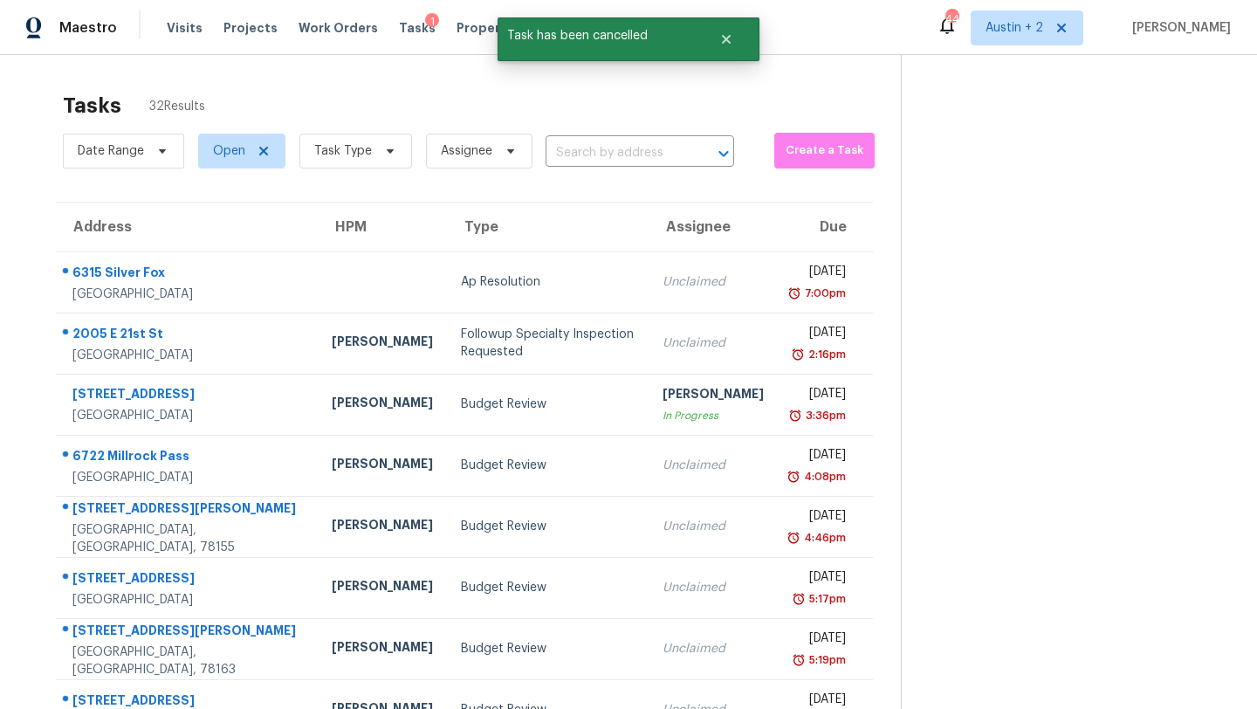
scroll to position [216, 0]
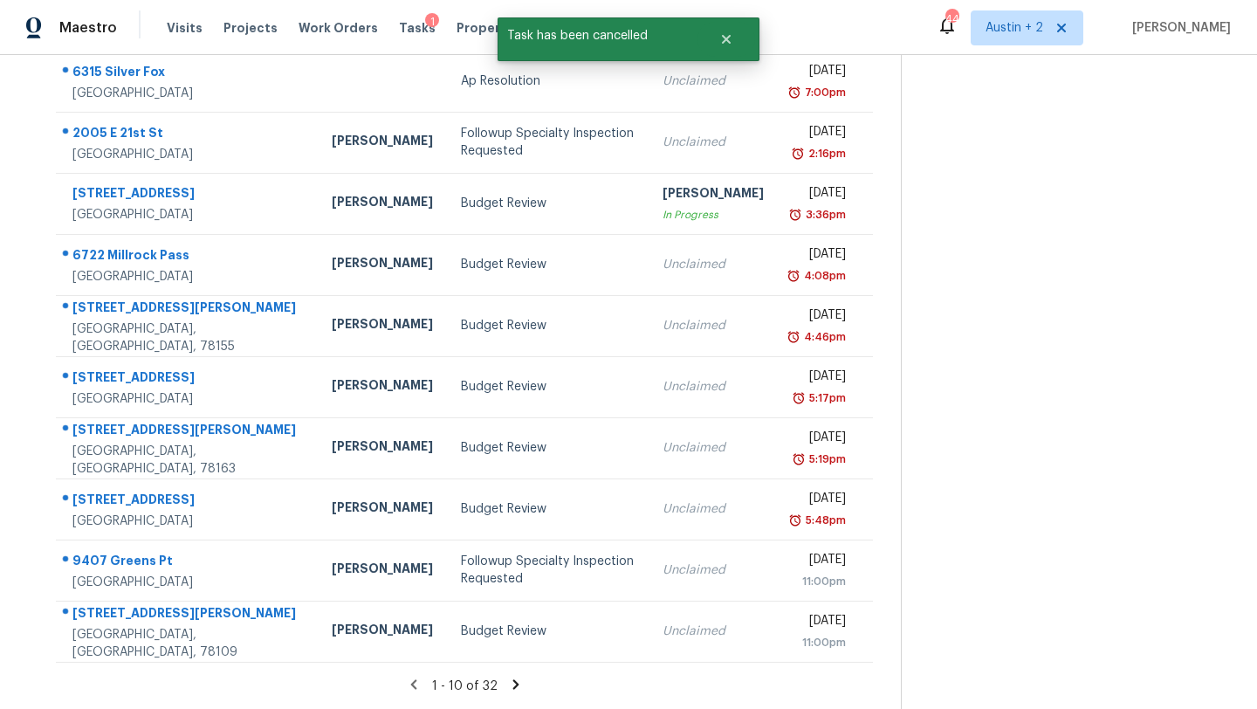
click at [508, 684] on icon at bounding box center [516, 684] width 16 height 16
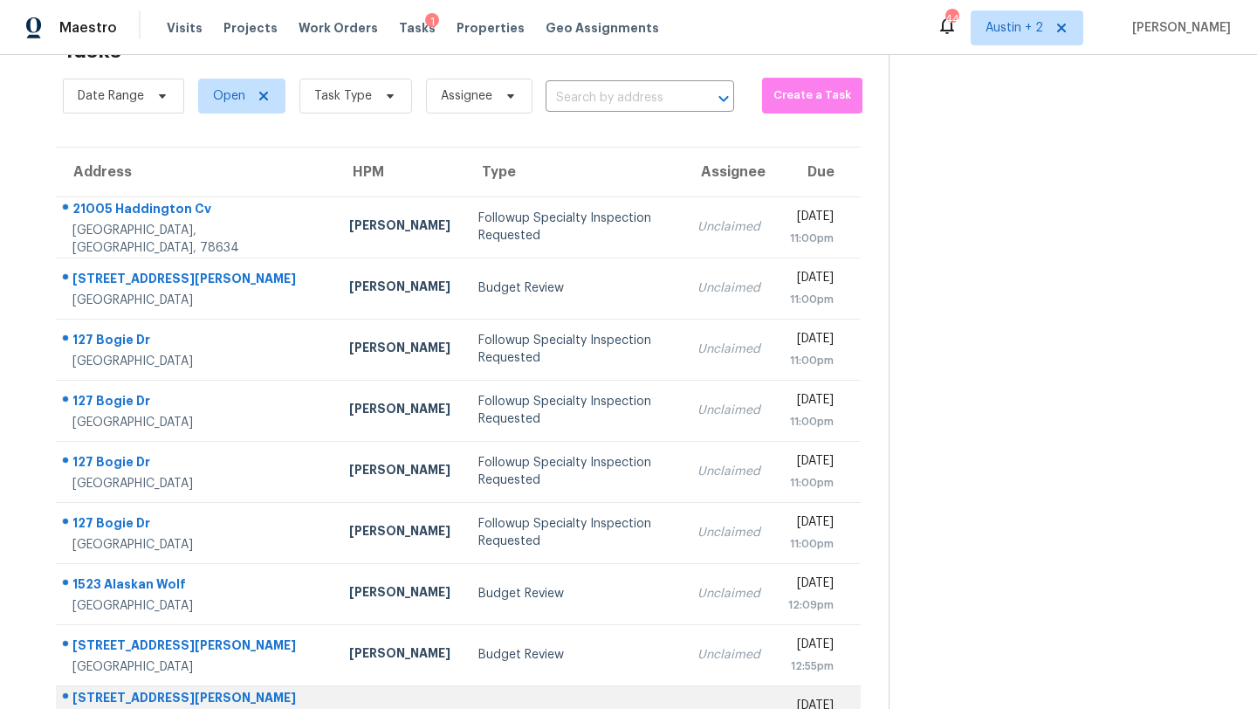
scroll to position [200, 0]
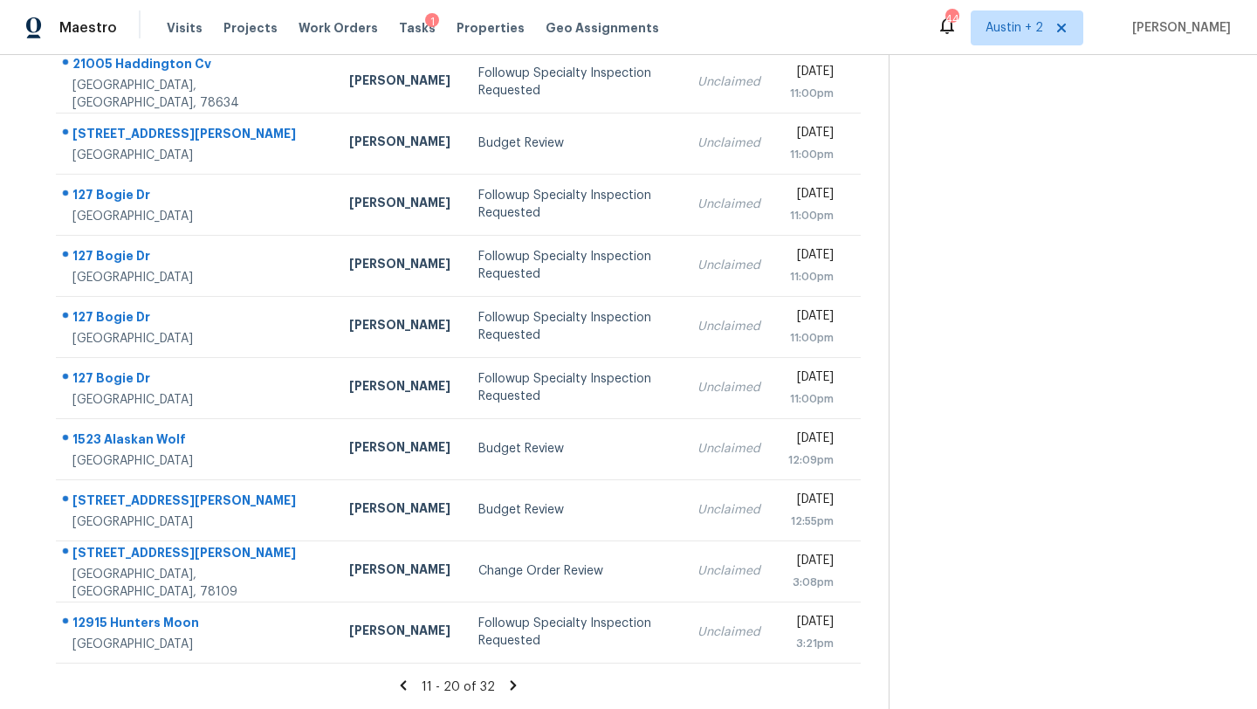
click at [511, 681] on icon at bounding box center [514, 685] width 6 height 10
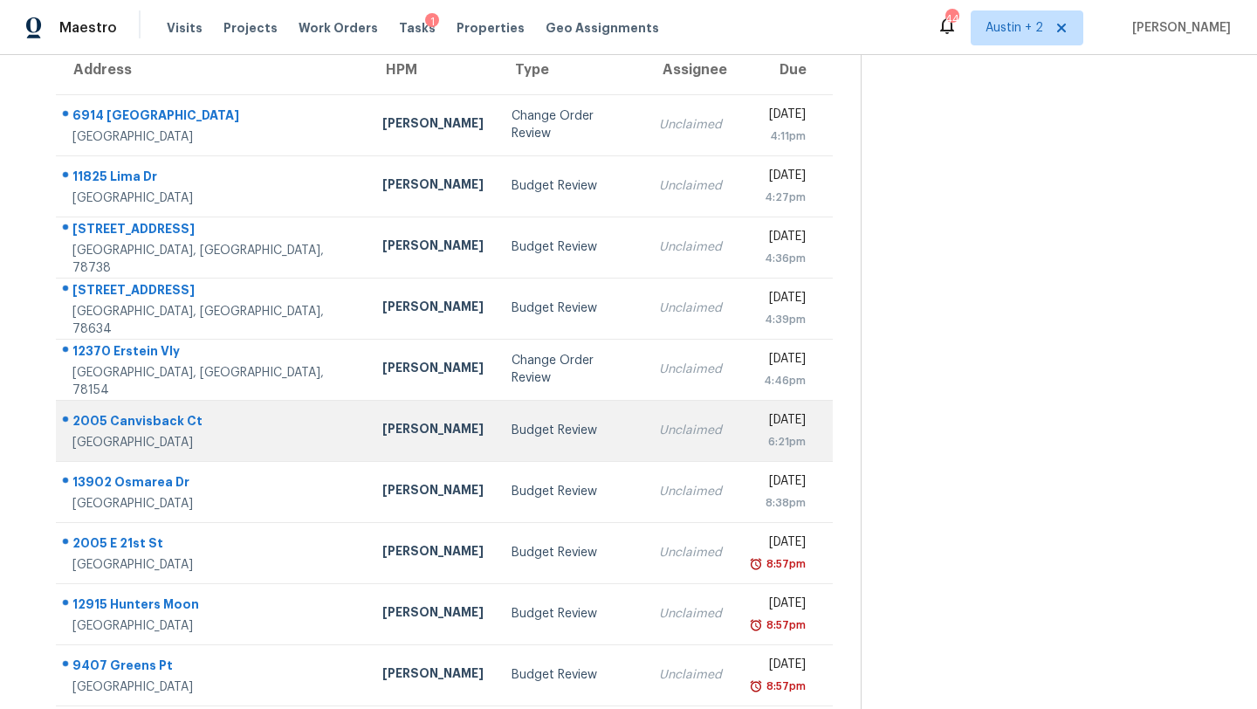
scroll to position [147, 0]
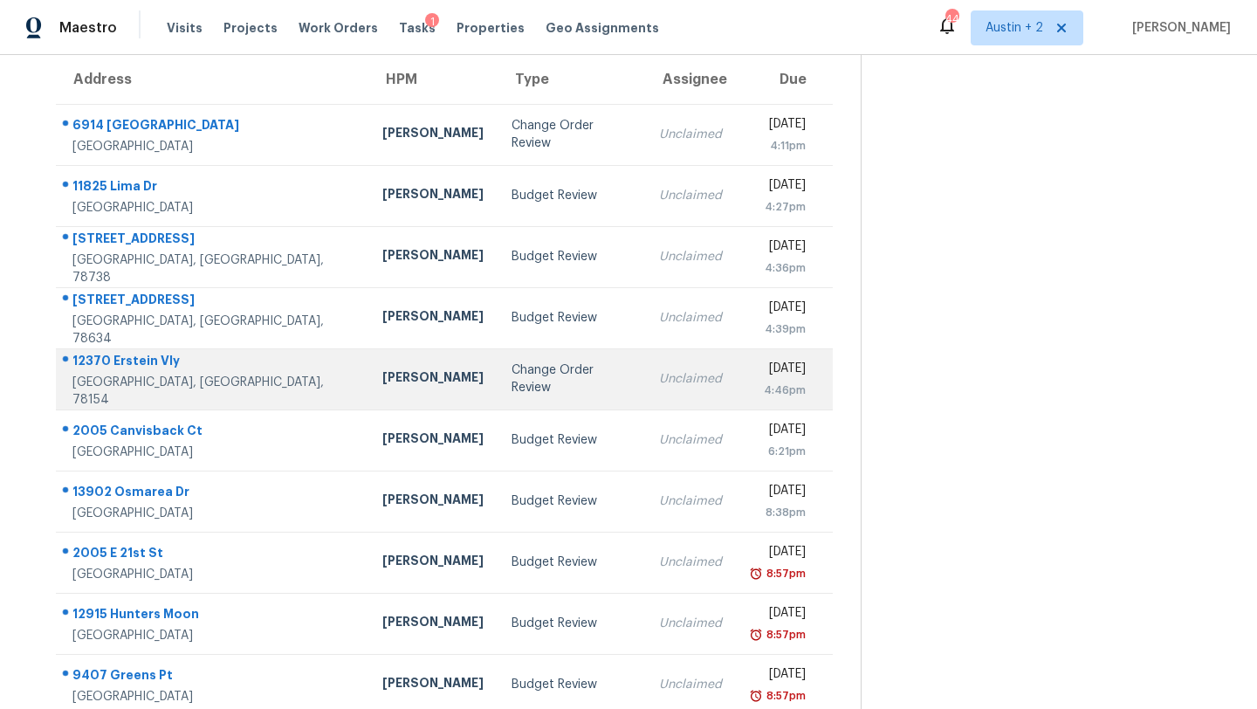
click at [511, 372] on div "Change Order Review" at bounding box center [570, 378] width 119 height 35
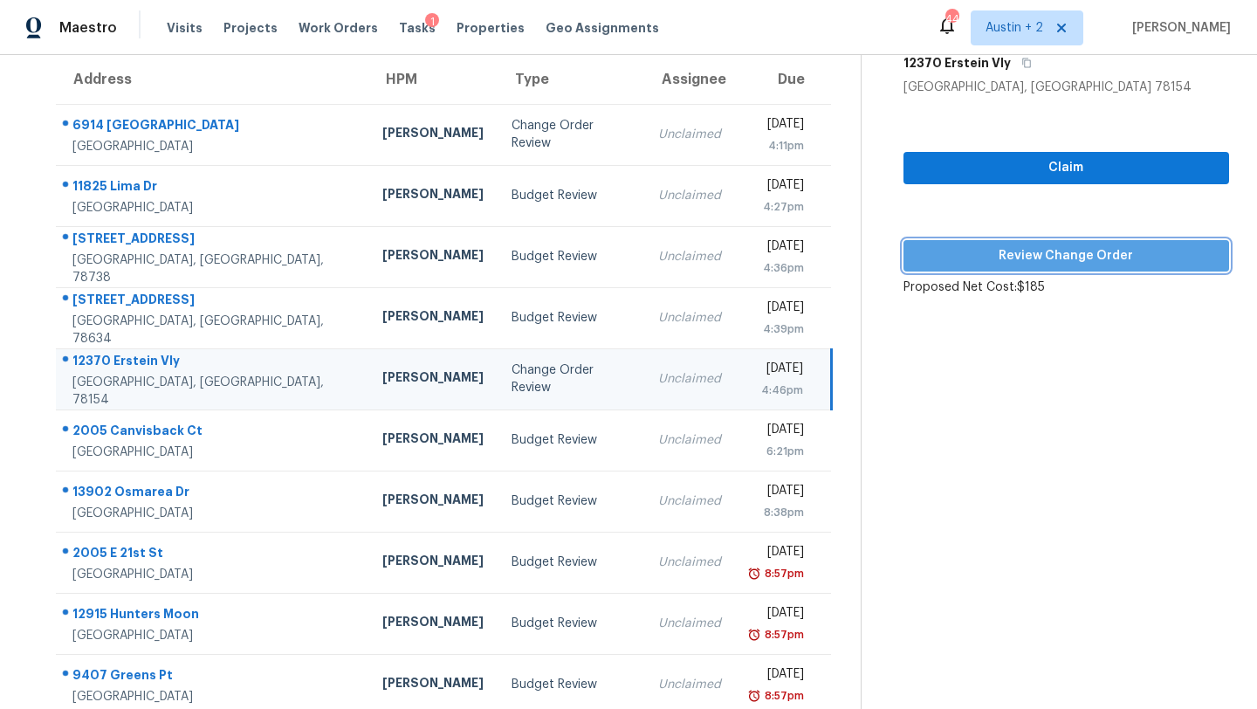
click at [925, 257] on span "Review Change Order" at bounding box center [1066, 256] width 298 height 22
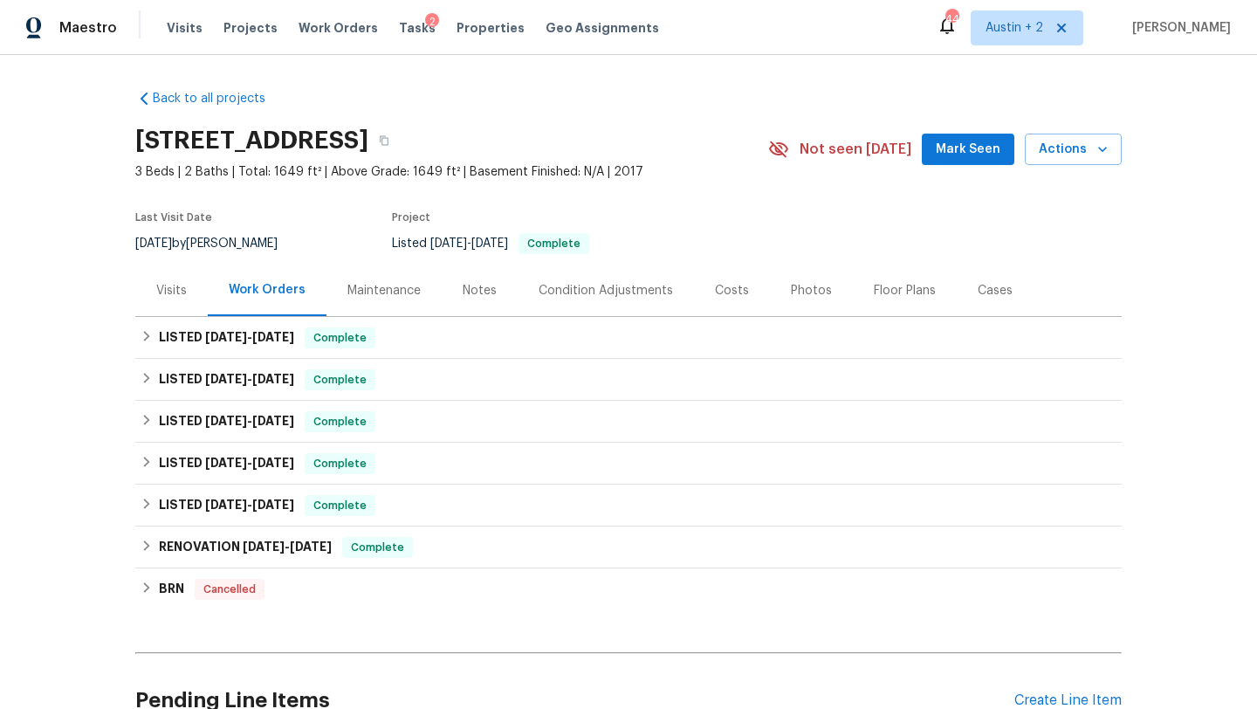
click at [956, 149] on span "Mark Seen" at bounding box center [968, 150] width 65 height 22
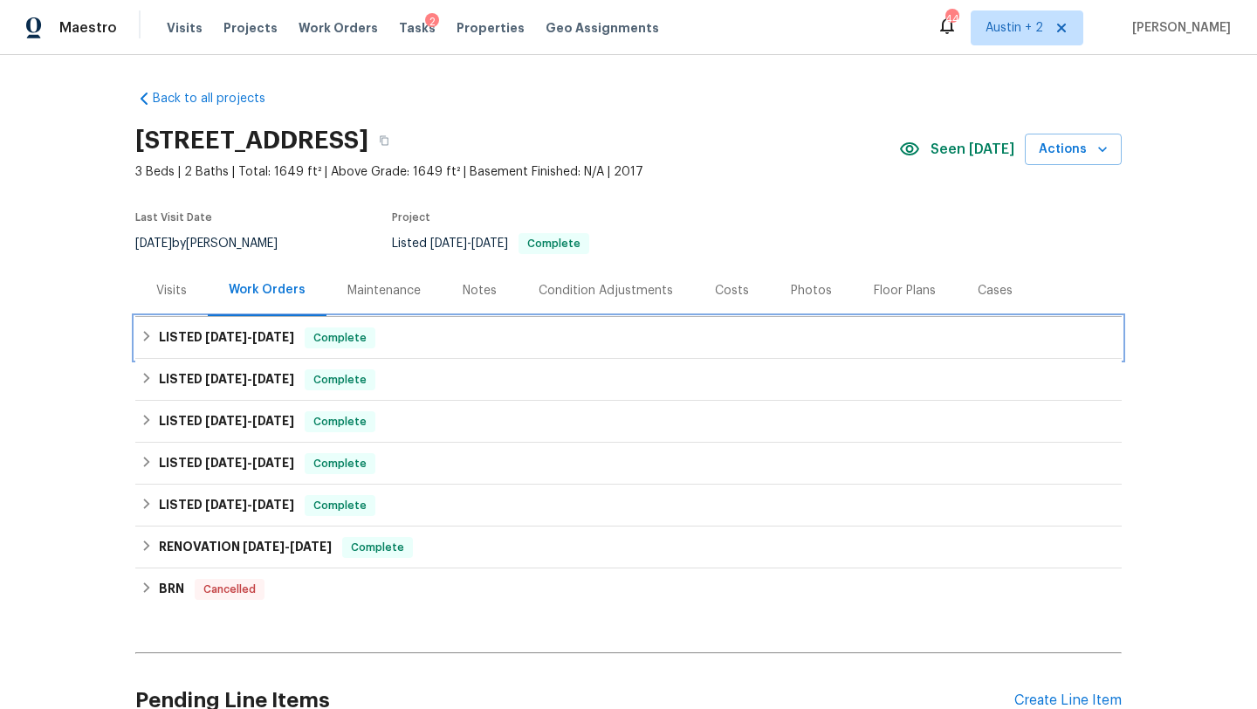
click at [499, 348] on div "LISTED 4/18/25 - 4/25/25 Complete" at bounding box center [628, 338] width 986 height 42
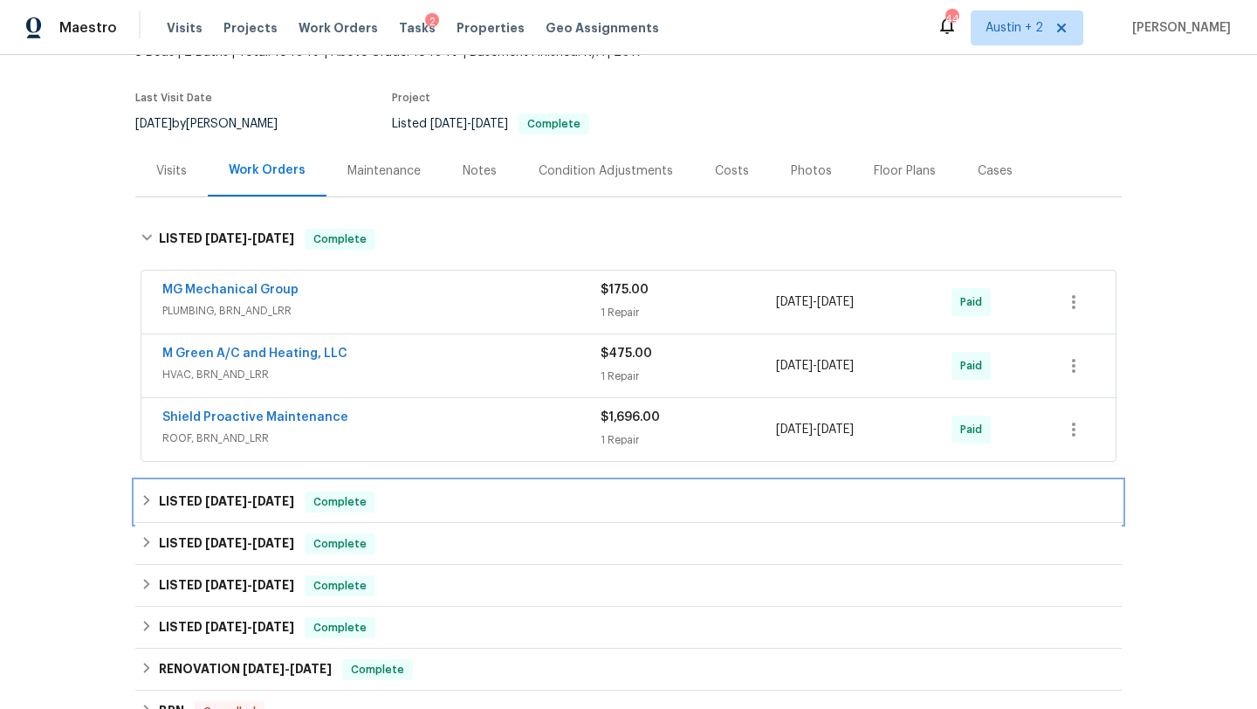
click at [475, 504] on div "LISTED 2/7/25 - 2/11/25 Complete" at bounding box center [629, 501] width 976 height 21
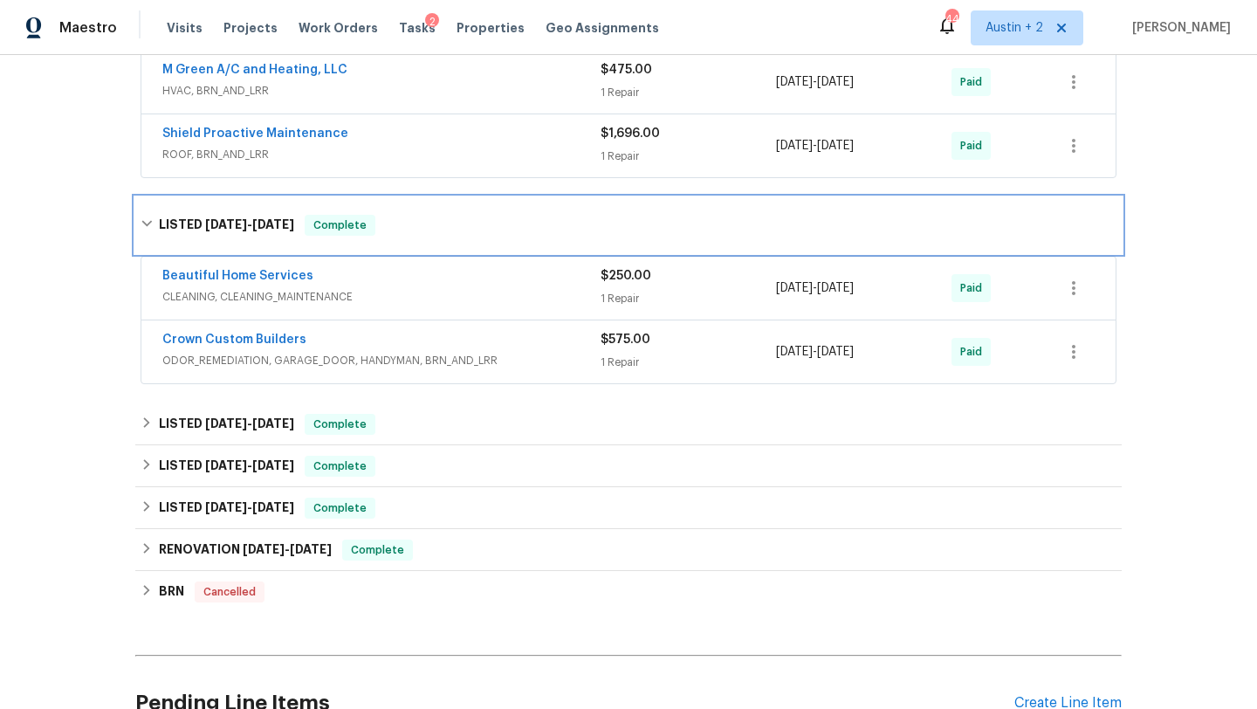
scroll to position [408, 0]
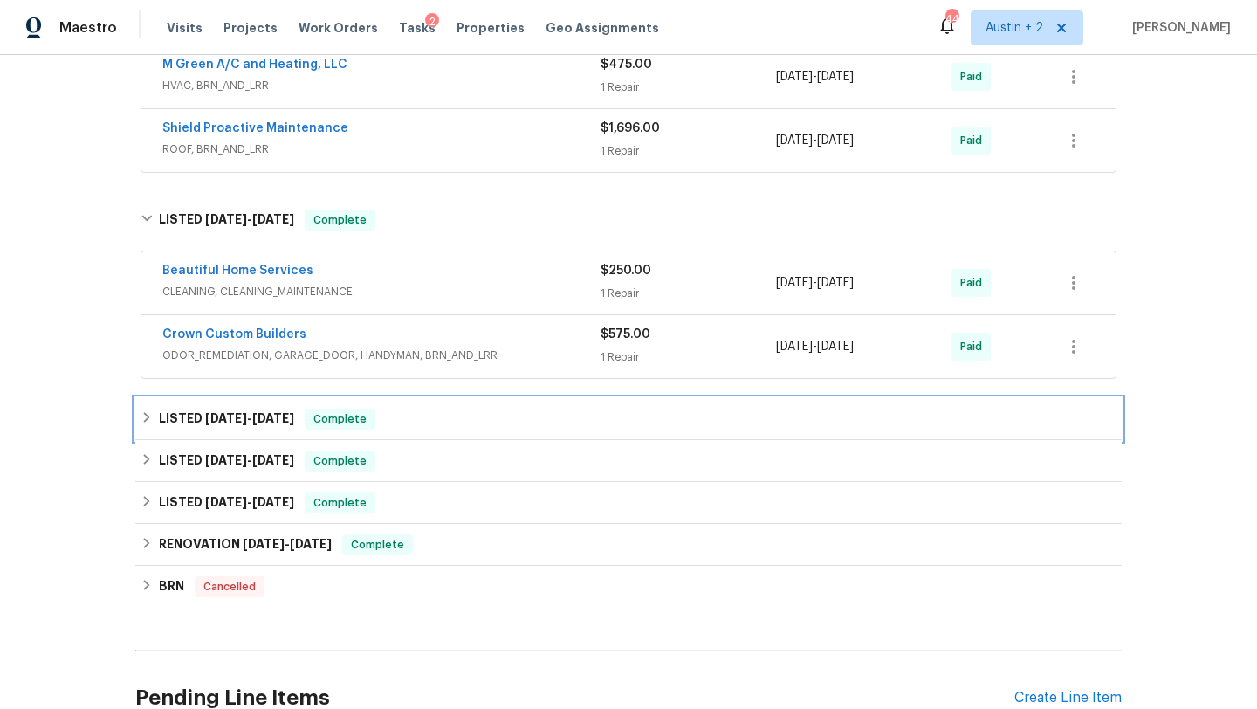
click at [487, 414] on div "LISTED 1/8/25 - 1/9/25 Complete" at bounding box center [629, 418] width 976 height 21
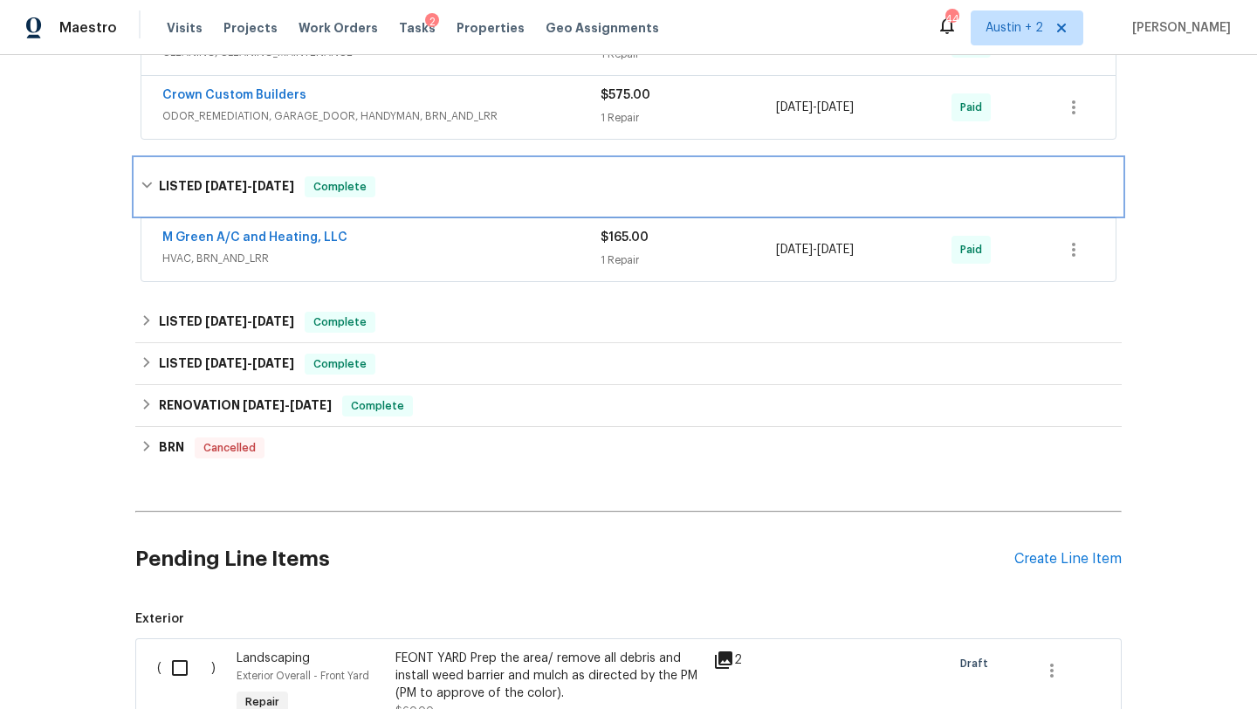
scroll to position [654, 0]
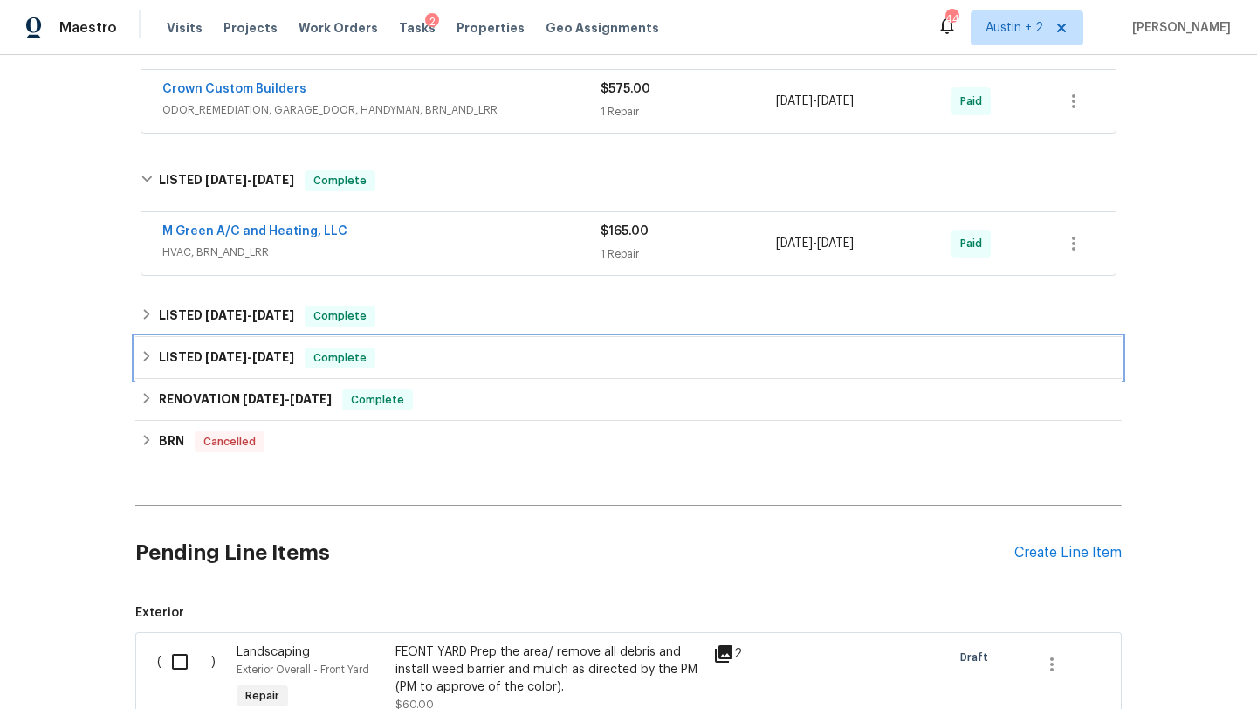
click at [521, 339] on div "LISTED 12/17/24 - 12/18/24 Complete" at bounding box center [628, 358] width 986 height 42
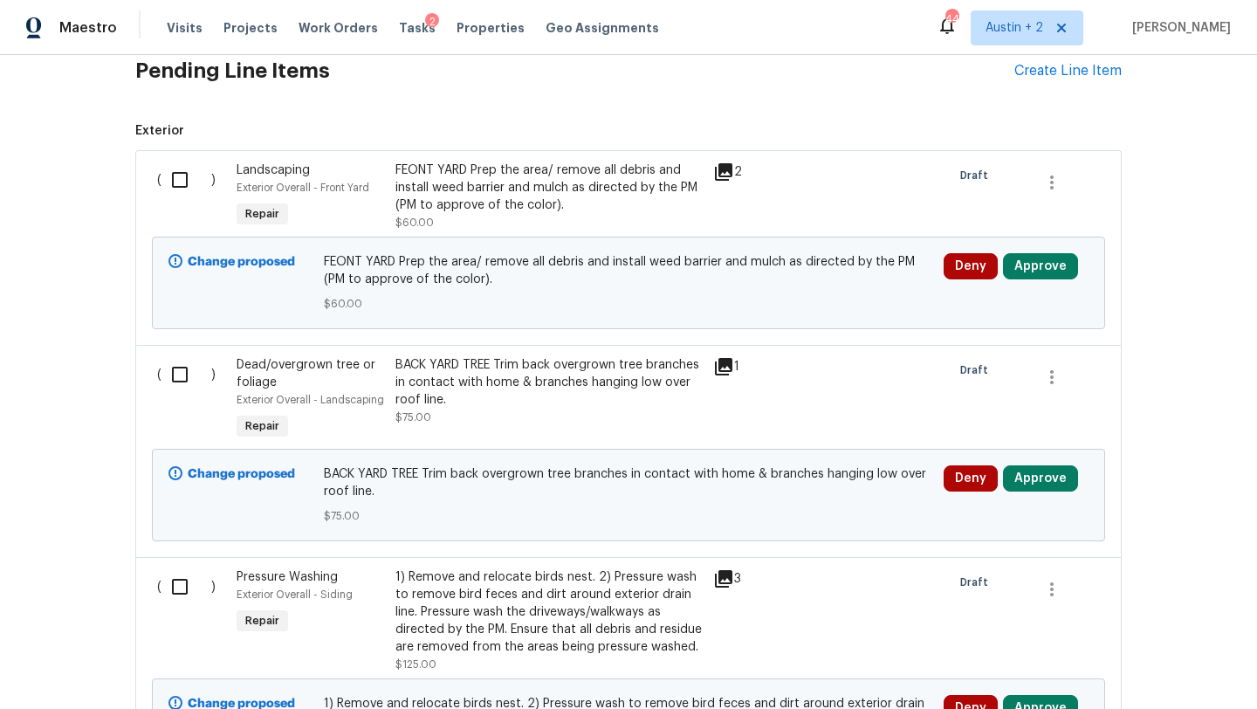
scroll to position [1256, 0]
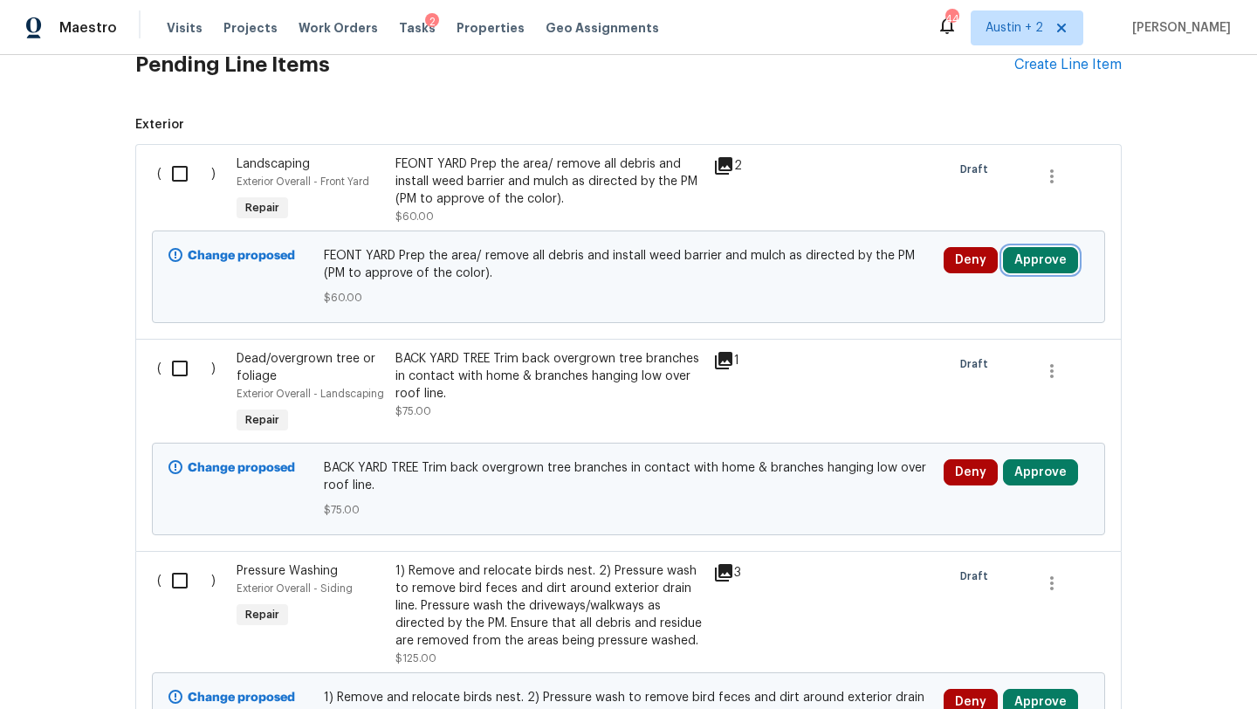
click at [1037, 268] on button "Approve" at bounding box center [1040, 260] width 75 height 26
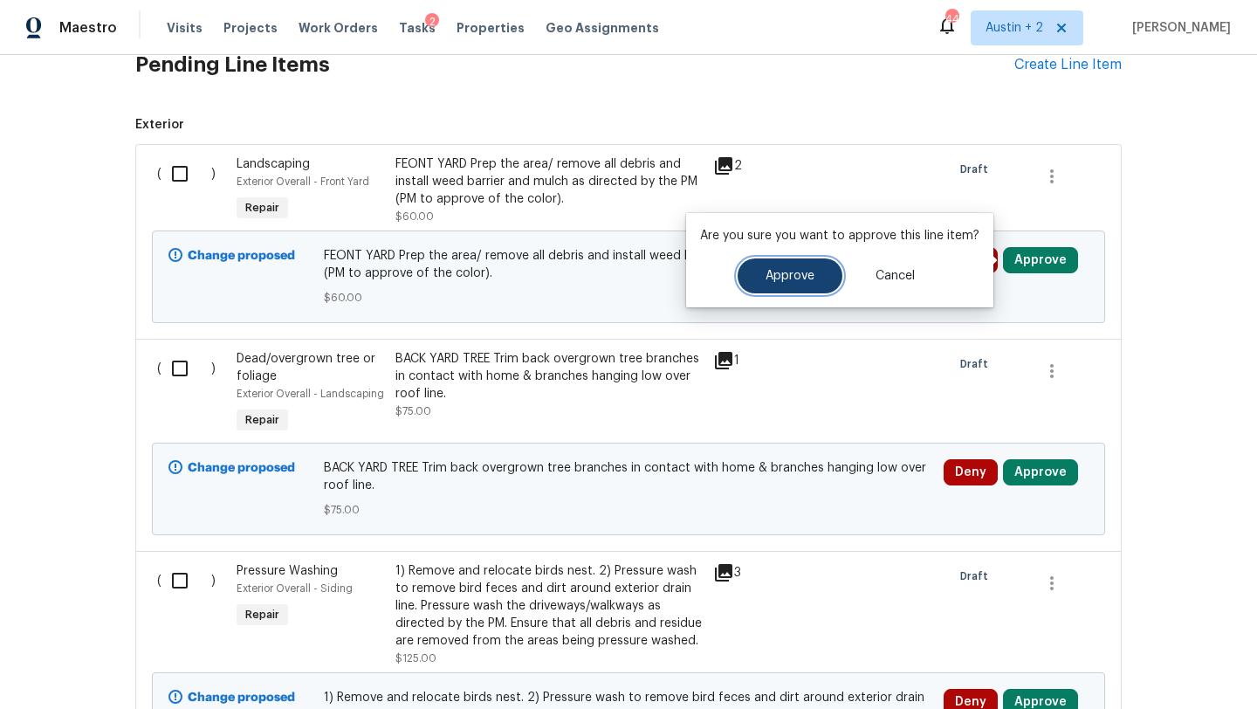
click at [810, 280] on button "Approve" at bounding box center [789, 275] width 105 height 35
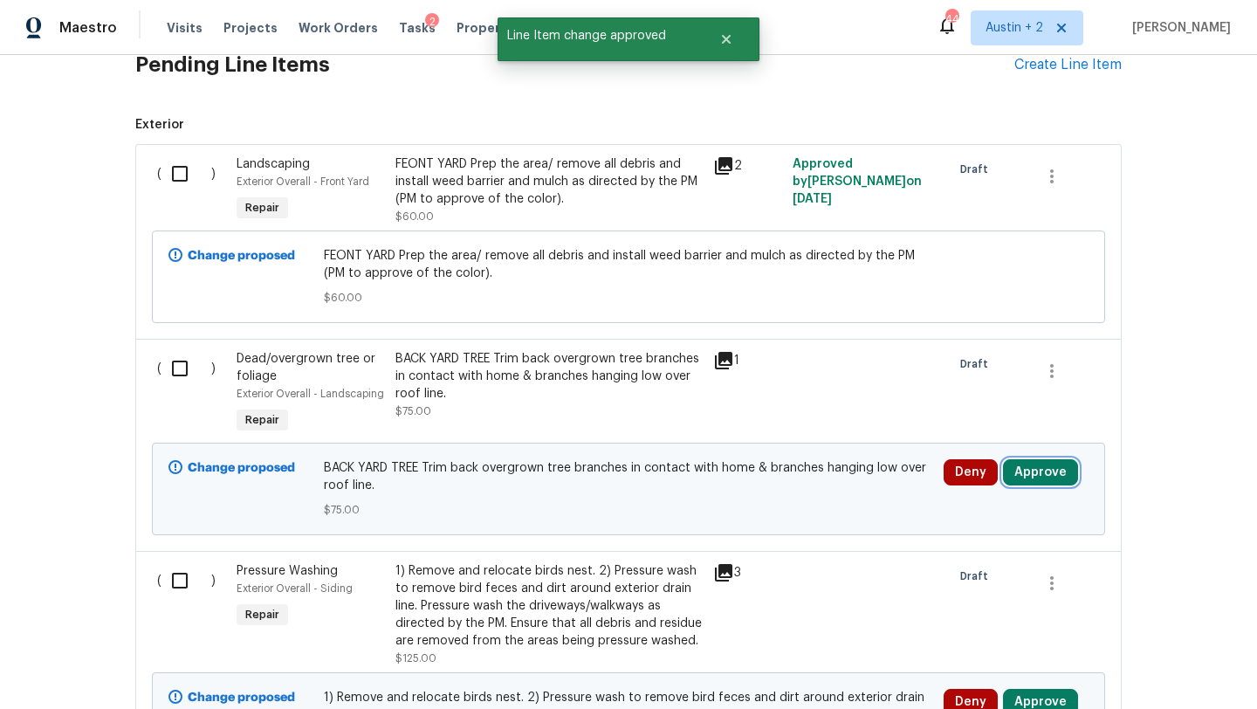
click at [1022, 468] on button "Approve" at bounding box center [1040, 472] width 75 height 26
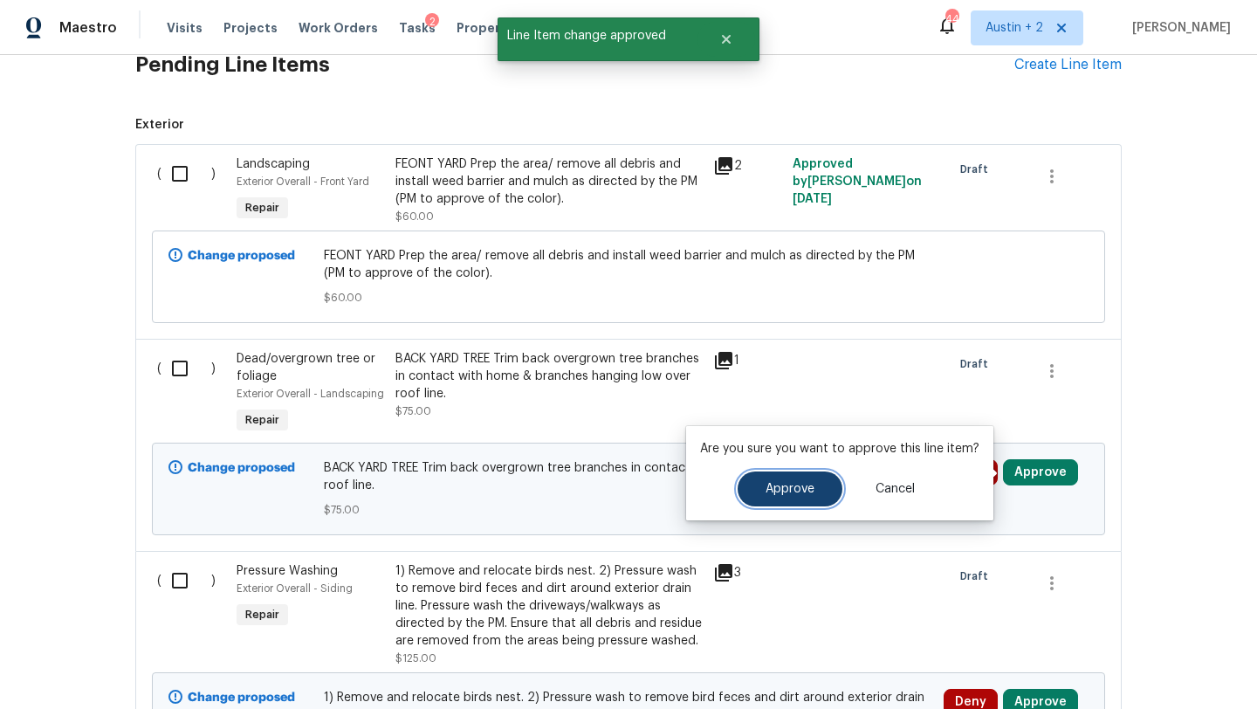
click at [805, 490] on span "Approve" at bounding box center [789, 489] width 49 height 13
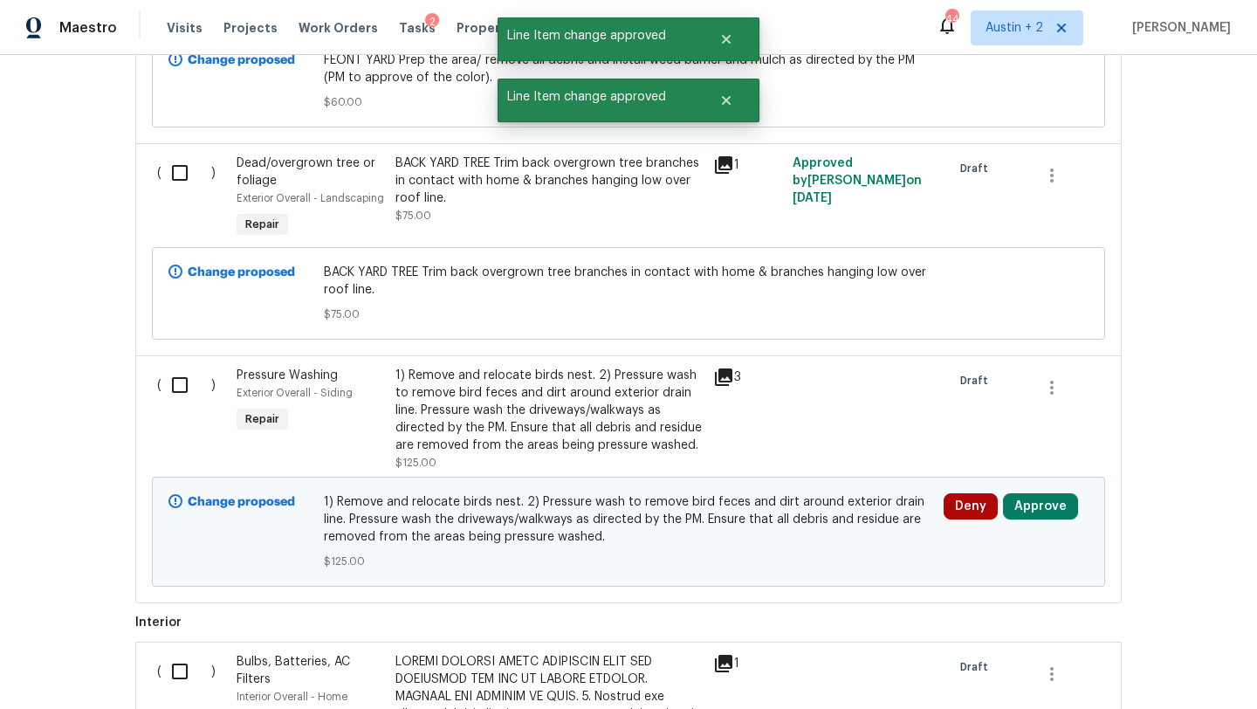
scroll to position [1459, 0]
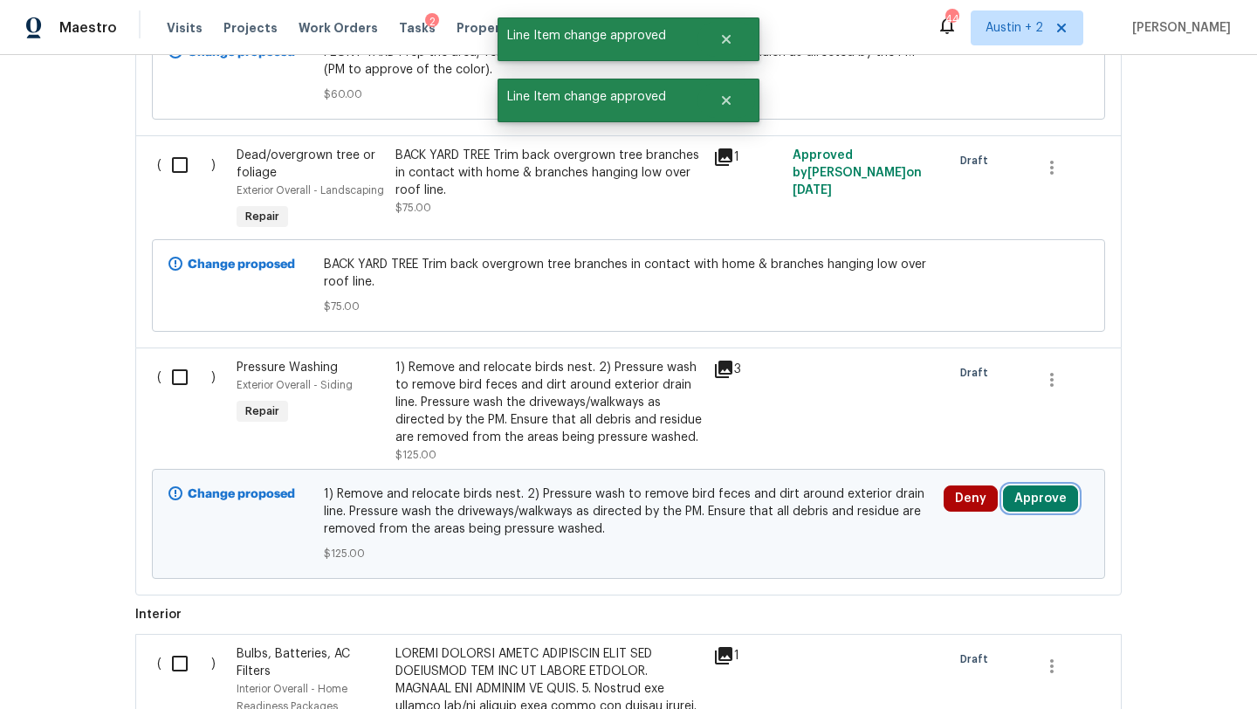
click at [1029, 497] on button "Approve" at bounding box center [1040, 498] width 75 height 26
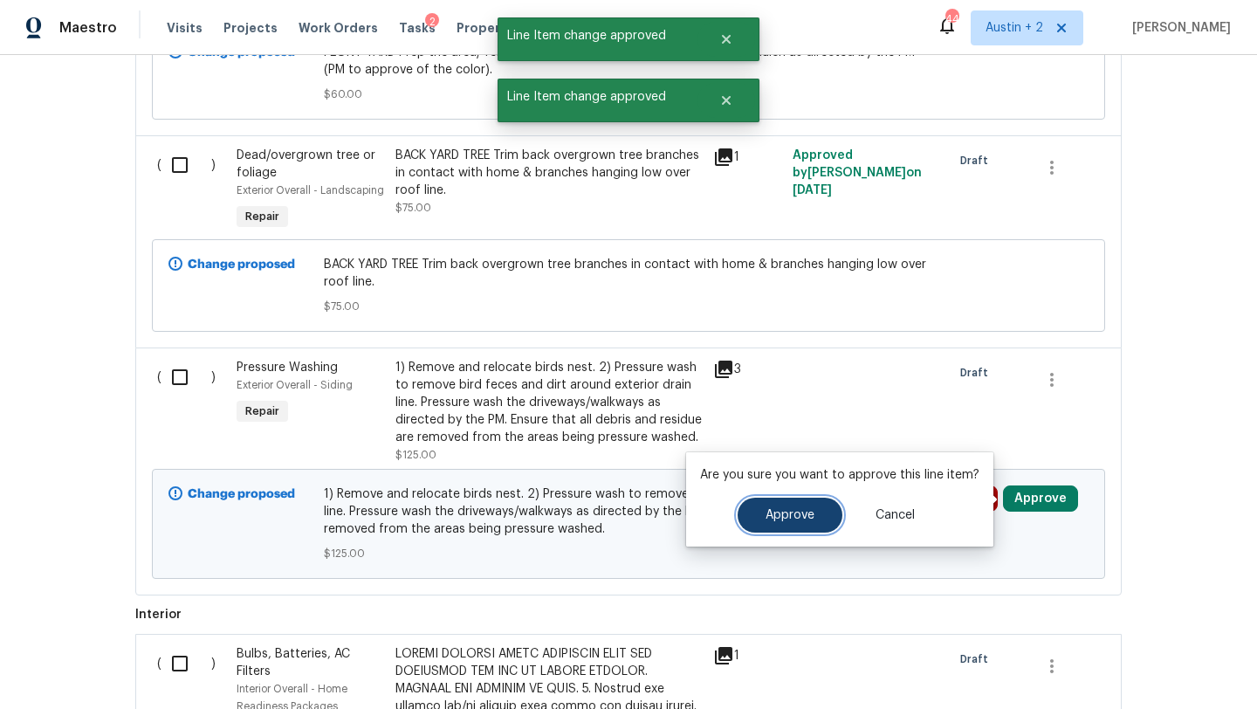
click at [785, 509] on span "Approve" at bounding box center [789, 515] width 49 height 13
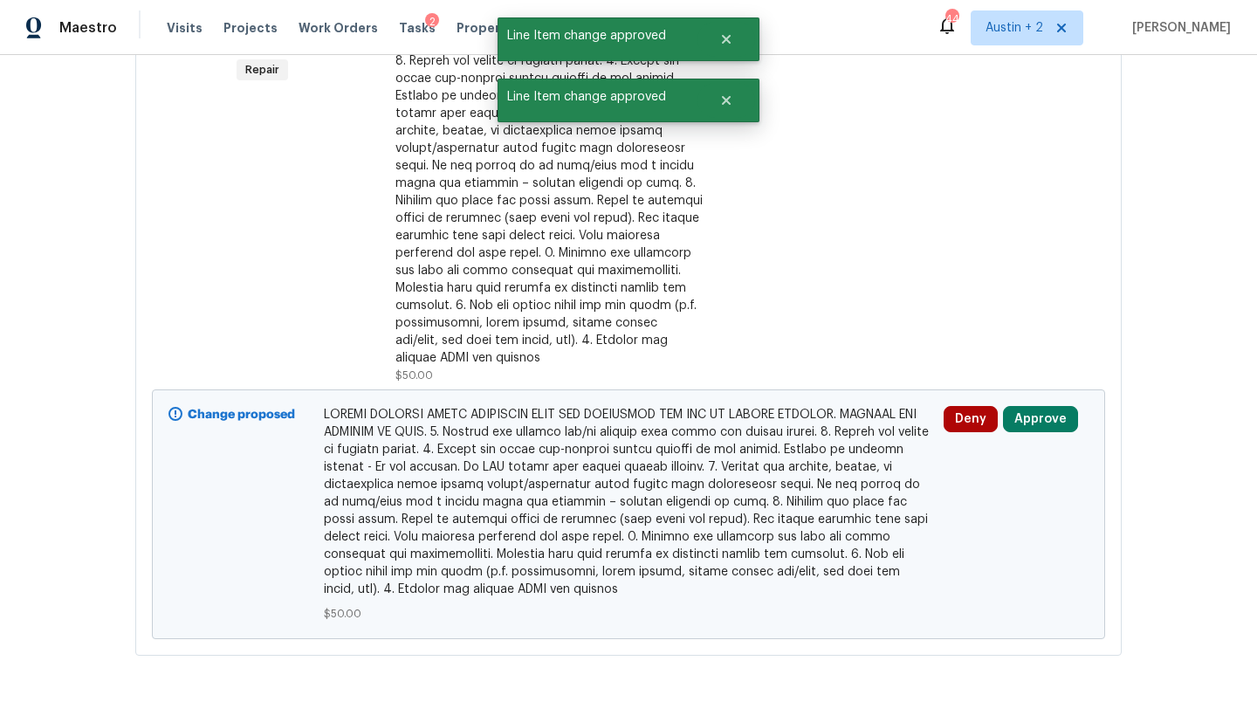
scroll to position [2041, 0]
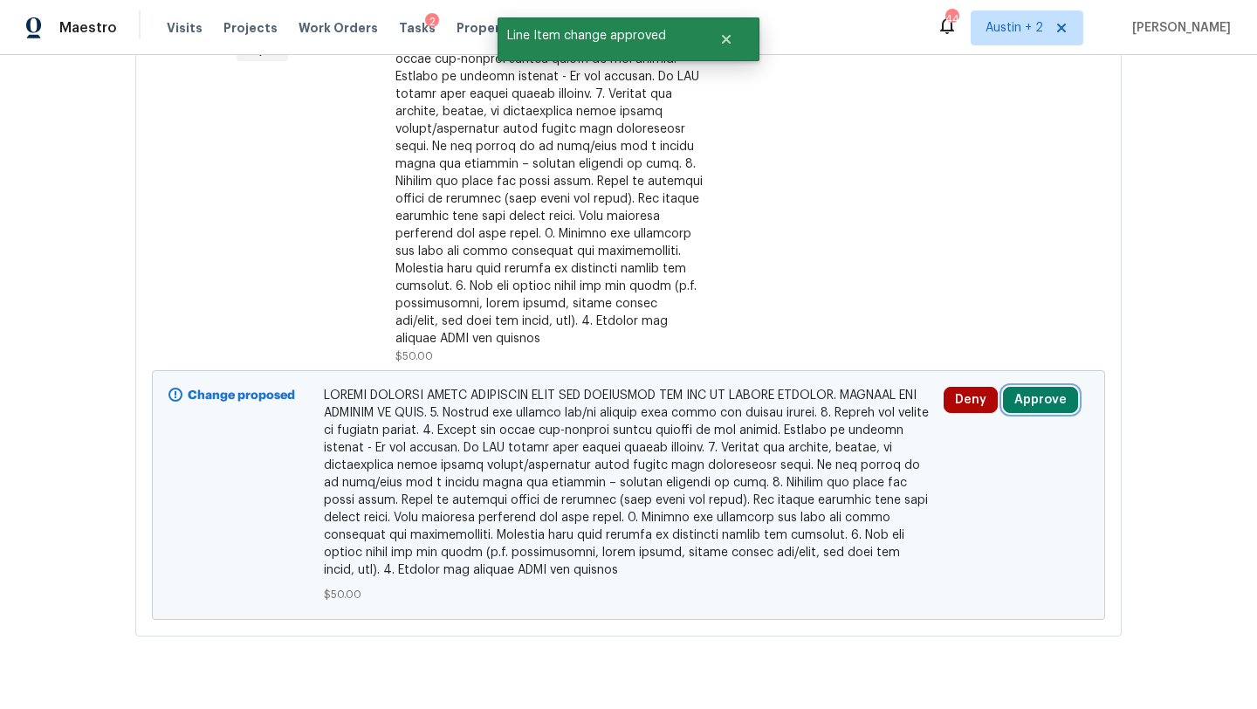
click at [1031, 387] on button "Approve" at bounding box center [1040, 400] width 75 height 26
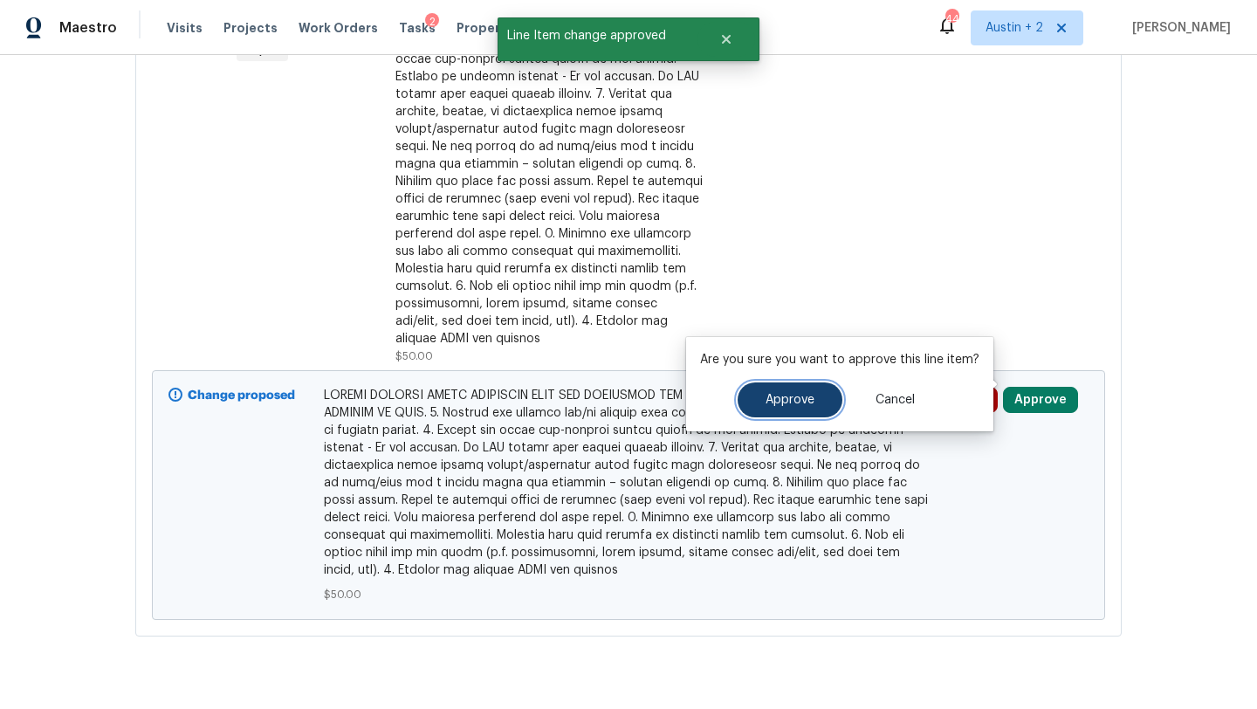
click at [776, 400] on span "Approve" at bounding box center [789, 400] width 49 height 13
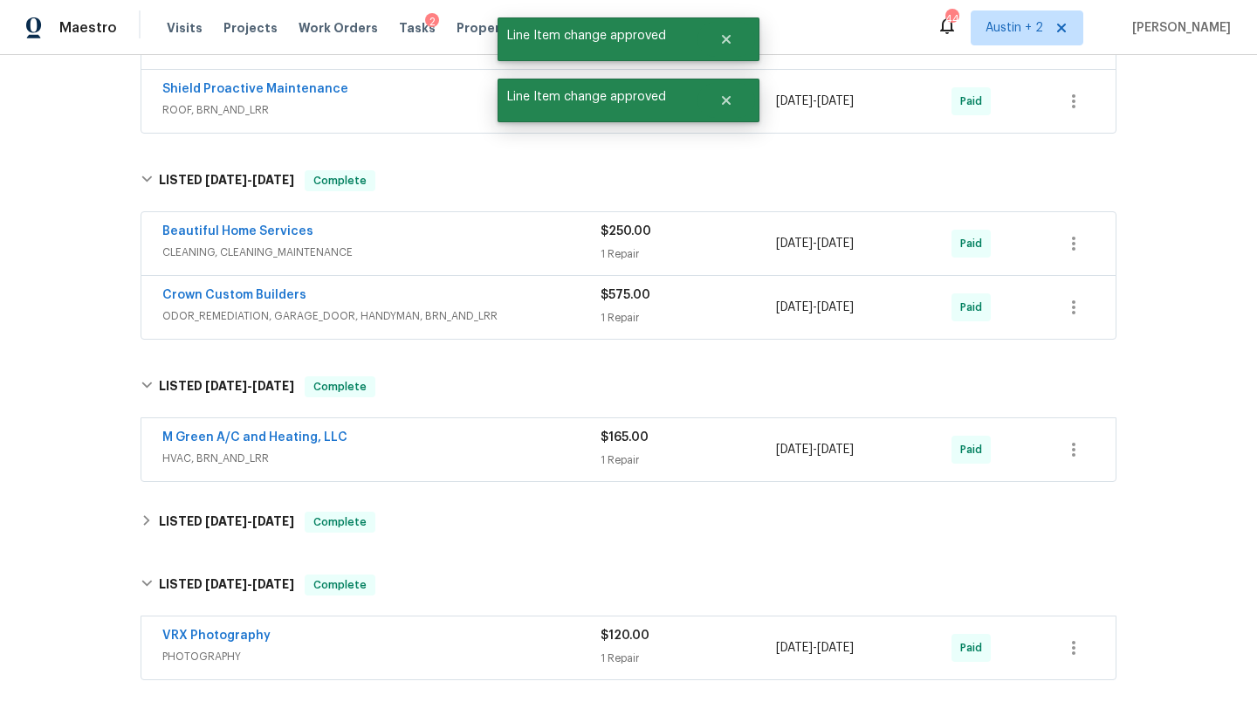
scroll to position [0, 0]
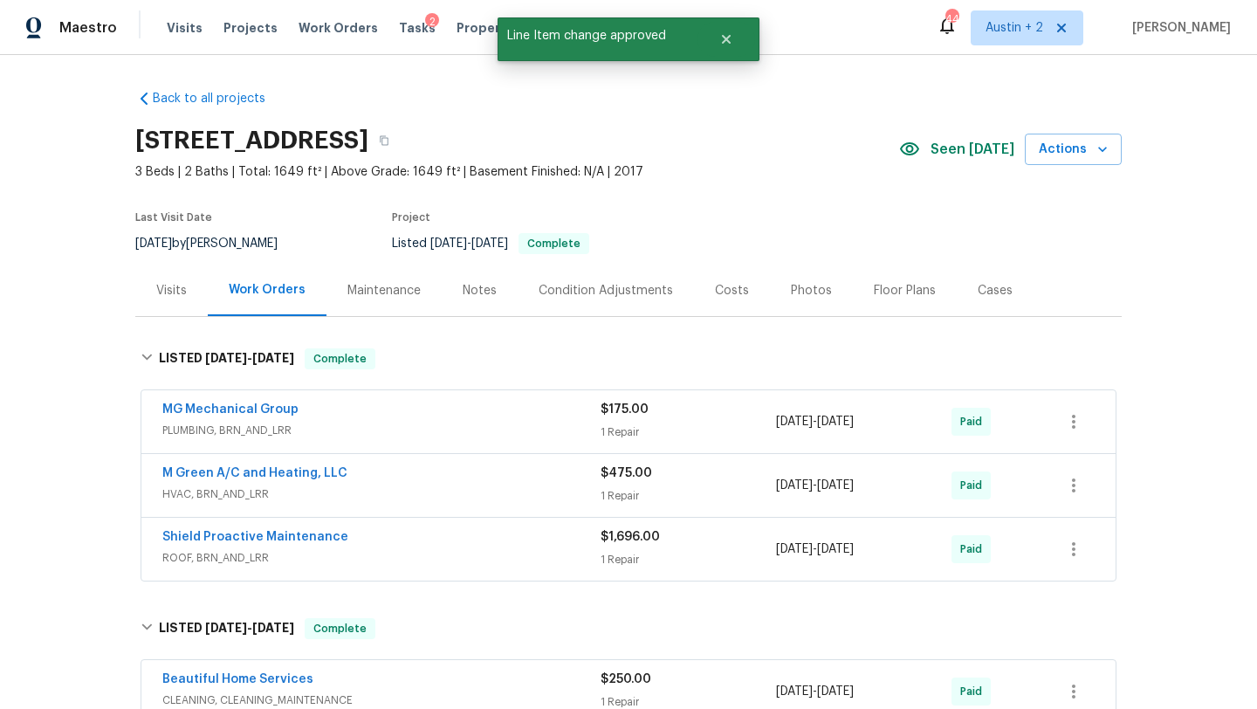
click at [730, 291] on div "Costs" at bounding box center [732, 290] width 34 height 17
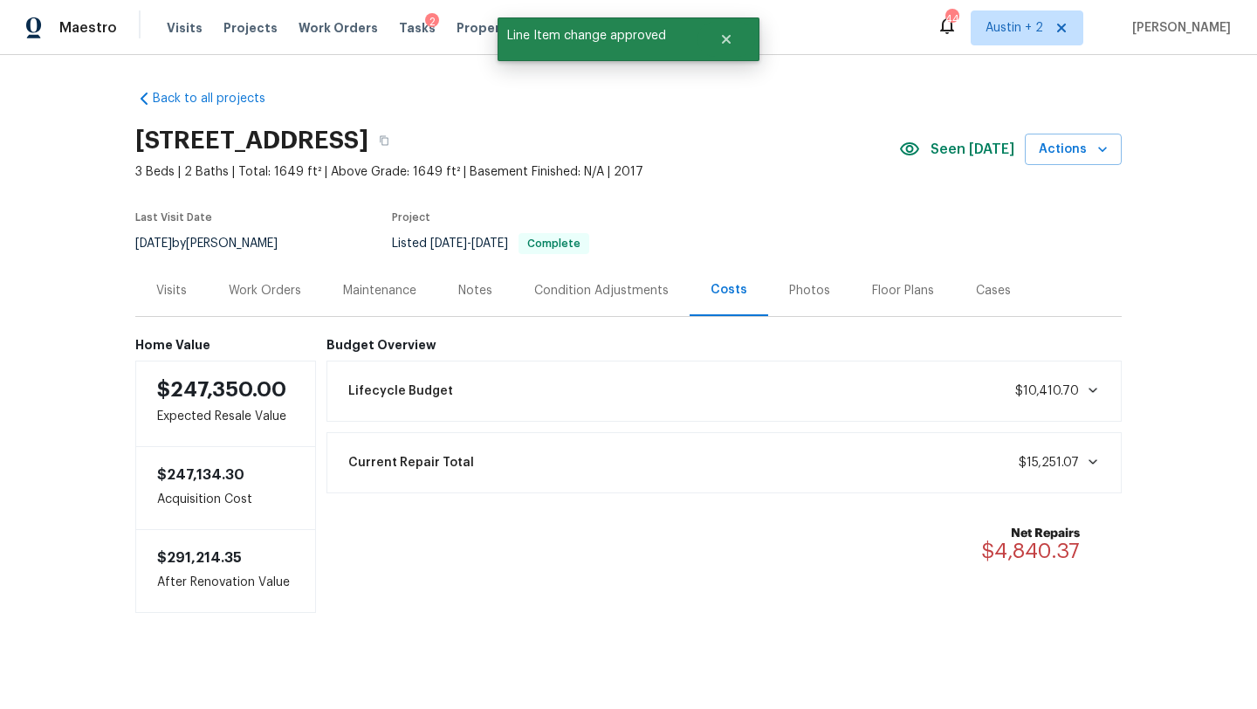
click at [263, 291] on div "Work Orders" at bounding box center [265, 290] width 72 height 17
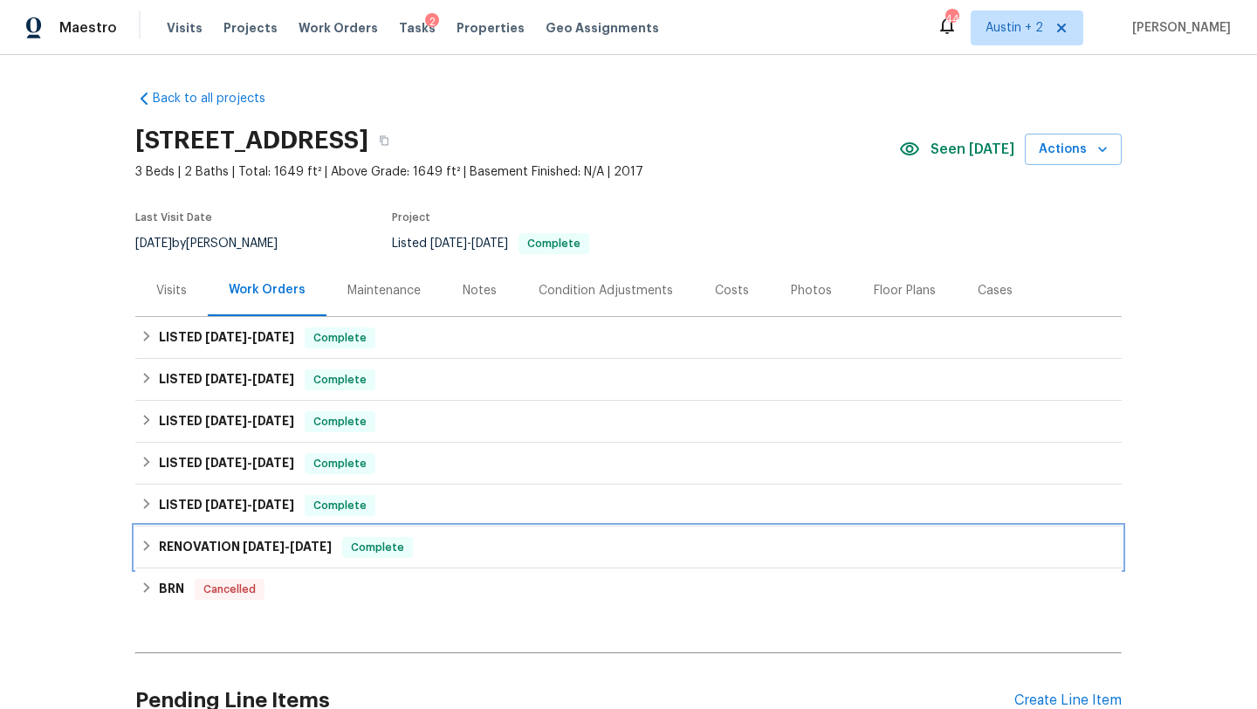
click at [499, 545] on div "RENOVATION 12/5/24 - 4/29/25 Complete" at bounding box center [629, 547] width 976 height 21
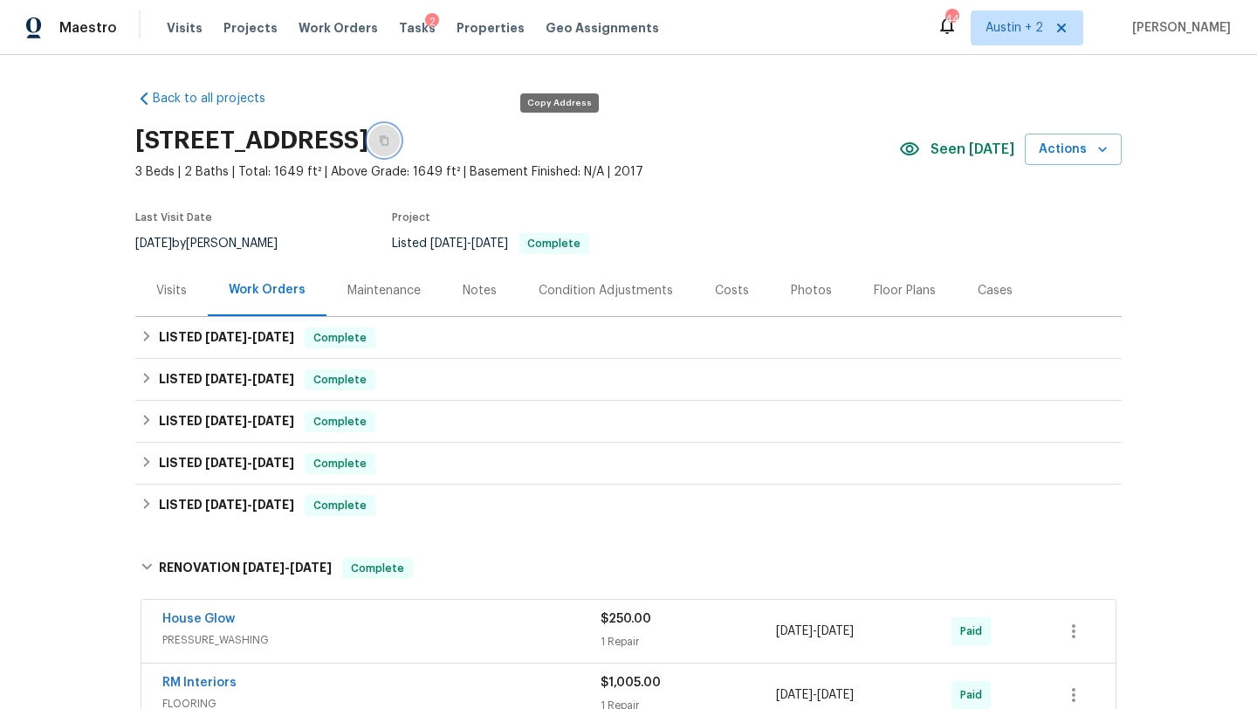
click at [389, 137] on icon "button" at bounding box center [384, 140] width 10 height 10
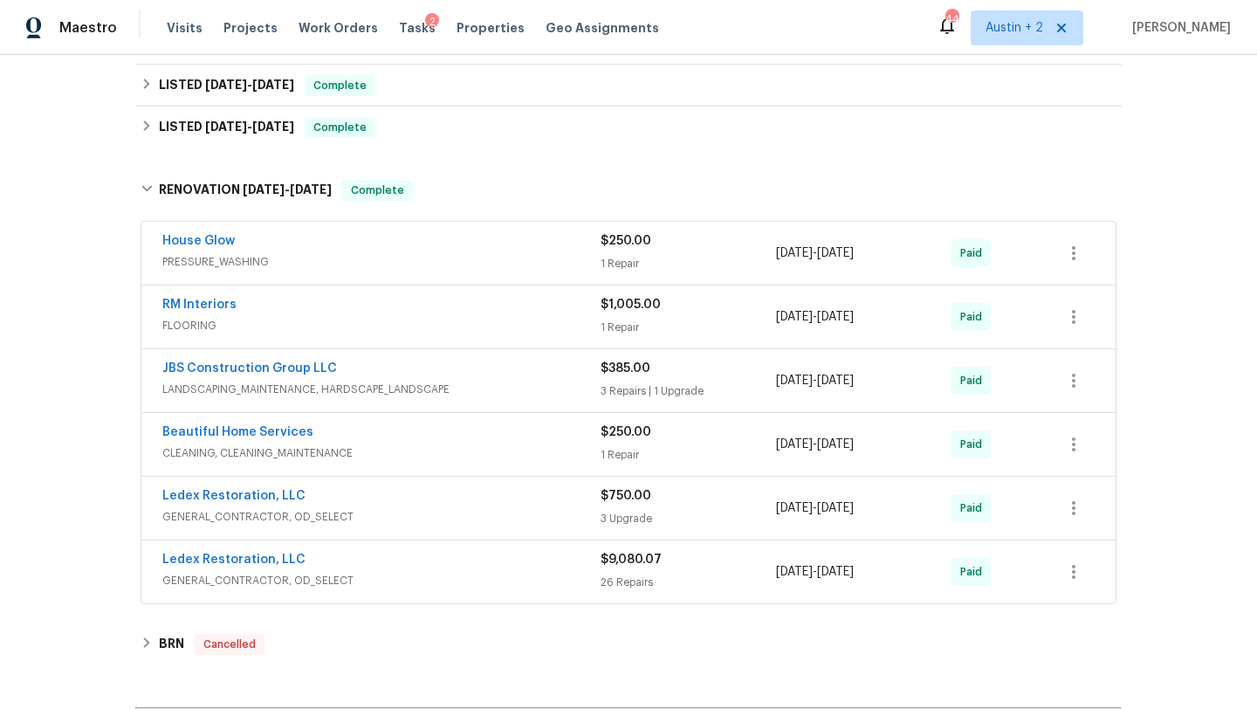
scroll to position [400, 0]
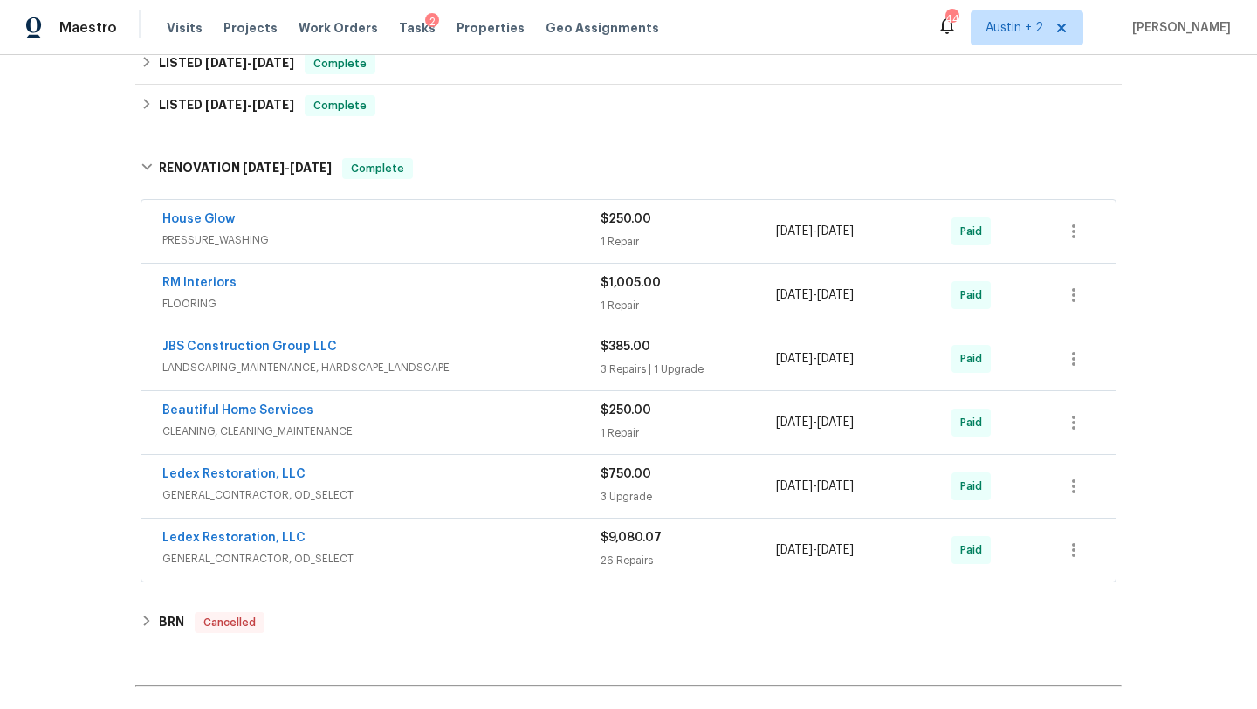
click at [360, 527] on div "Ledex Restoration, LLC GENERAL_CONTRACTOR, OD_SELECT $9,080.07 26 Repairs 12/5/…" at bounding box center [628, 549] width 974 height 63
click at [256, 535] on link "Ledex Restoration, LLC" at bounding box center [233, 538] width 143 height 12
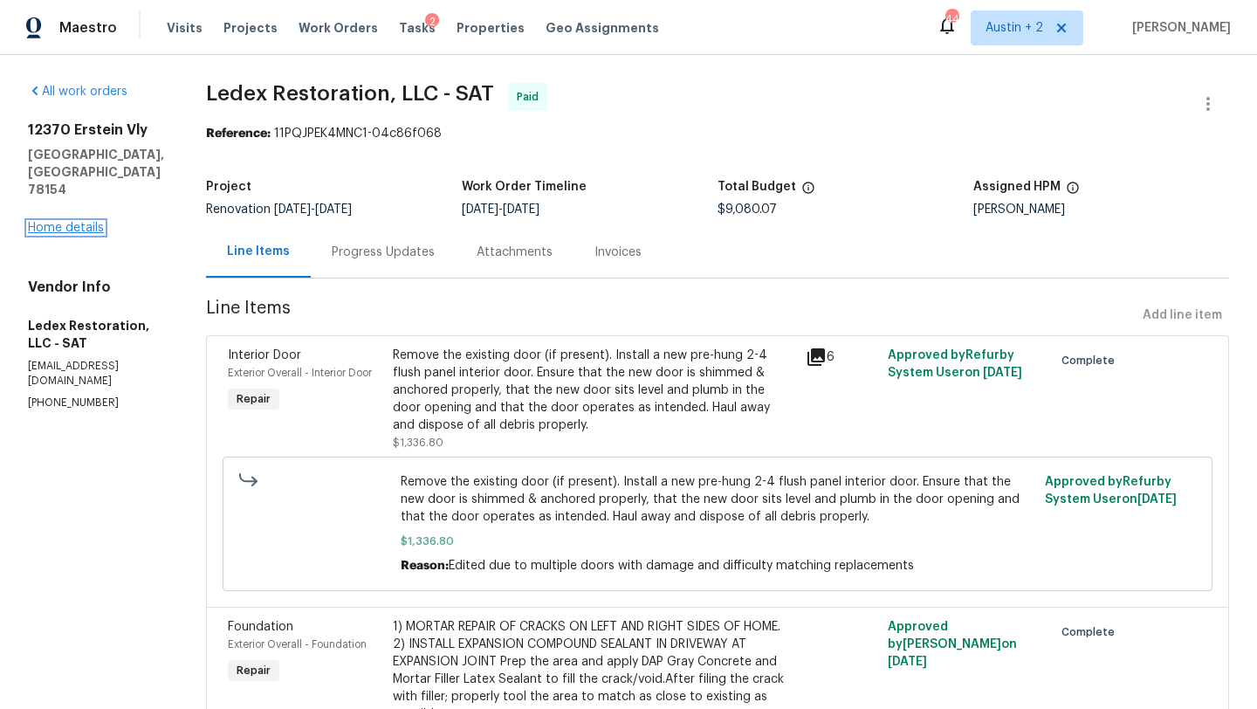
click at [92, 222] on link "Home details" at bounding box center [66, 228] width 76 height 12
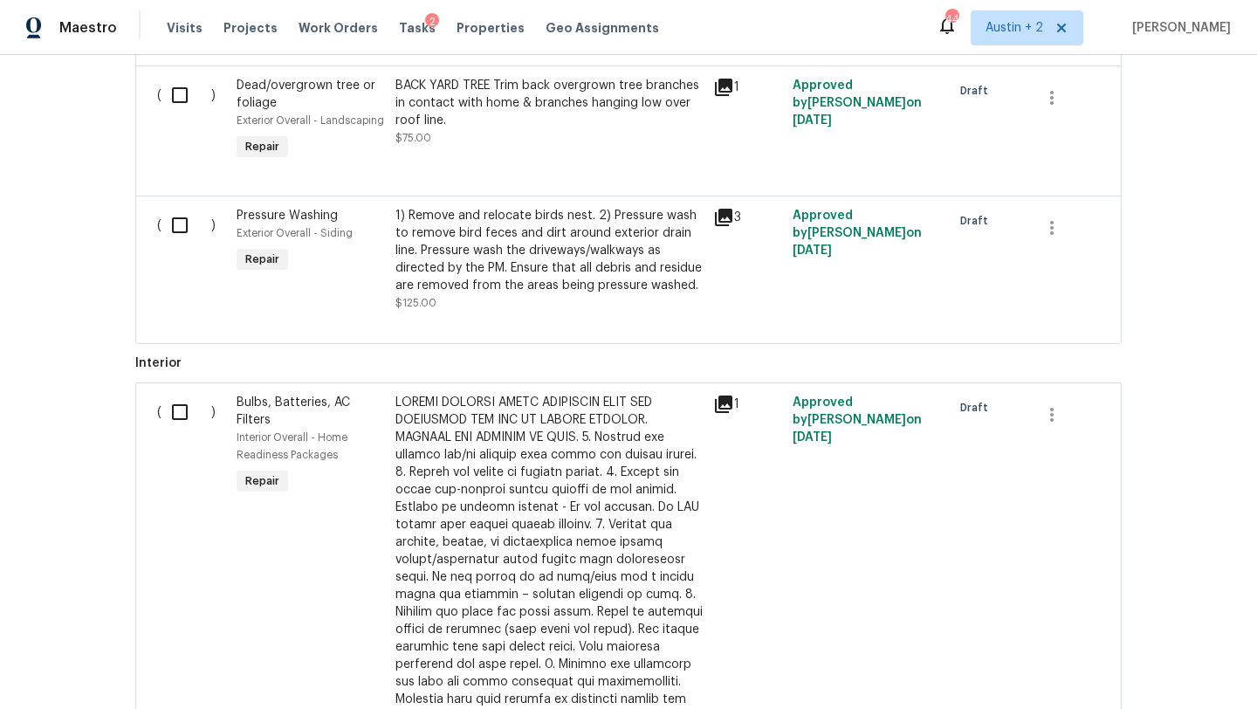
scroll to position [1048, 0]
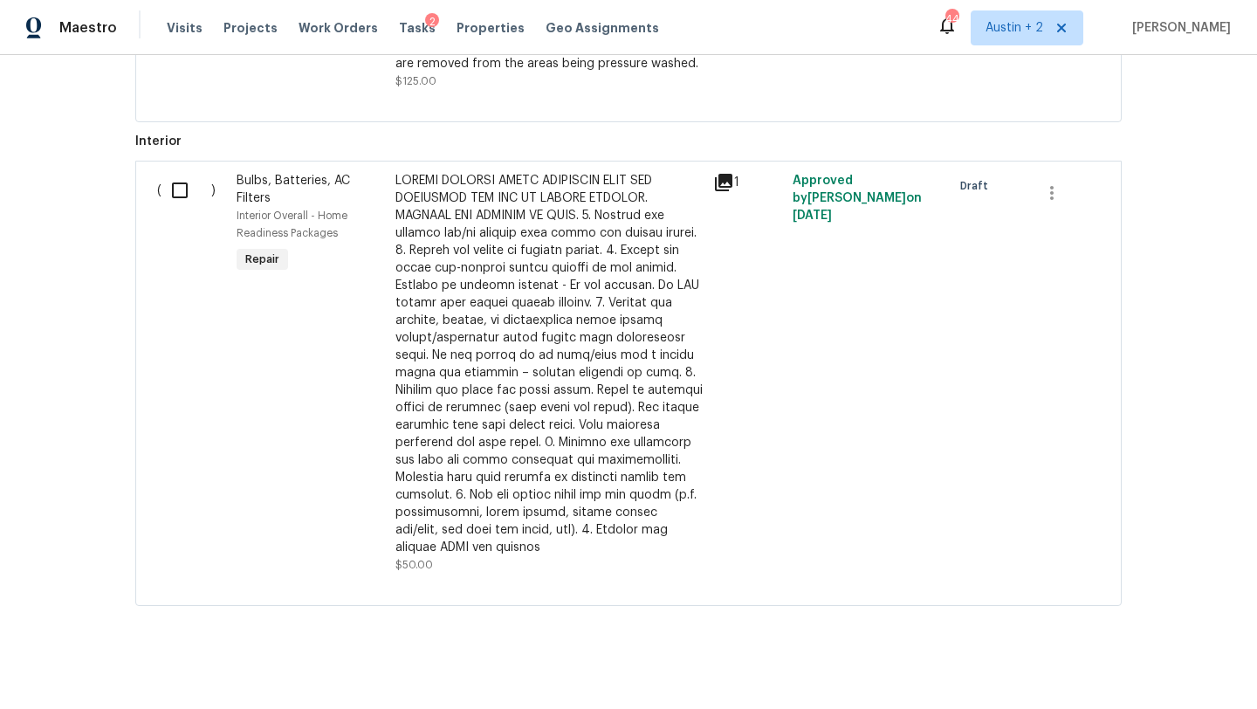
click at [722, 188] on icon at bounding box center [723, 182] width 17 height 17
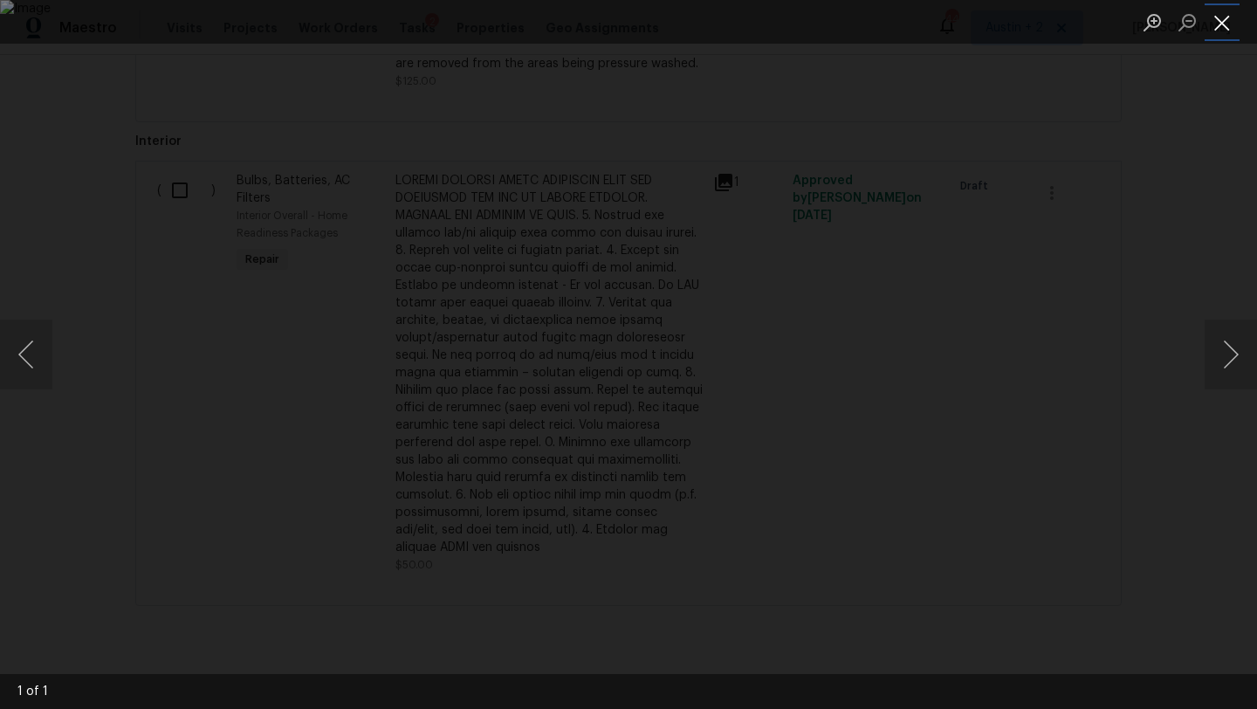
click at [1224, 27] on button "Close lightbox" at bounding box center [1221, 22] width 35 height 31
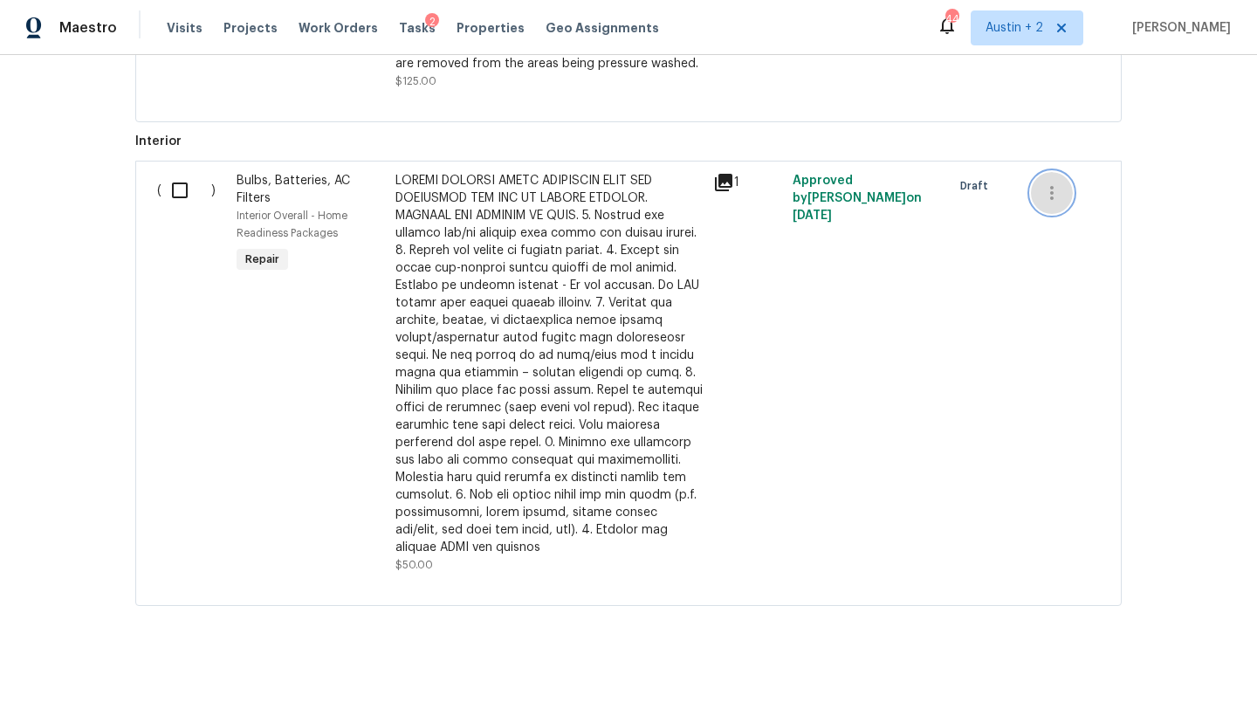
click at [1046, 193] on icon "button" at bounding box center [1051, 192] width 21 height 21
click at [871, 243] on div at bounding box center [628, 354] width 1257 height 709
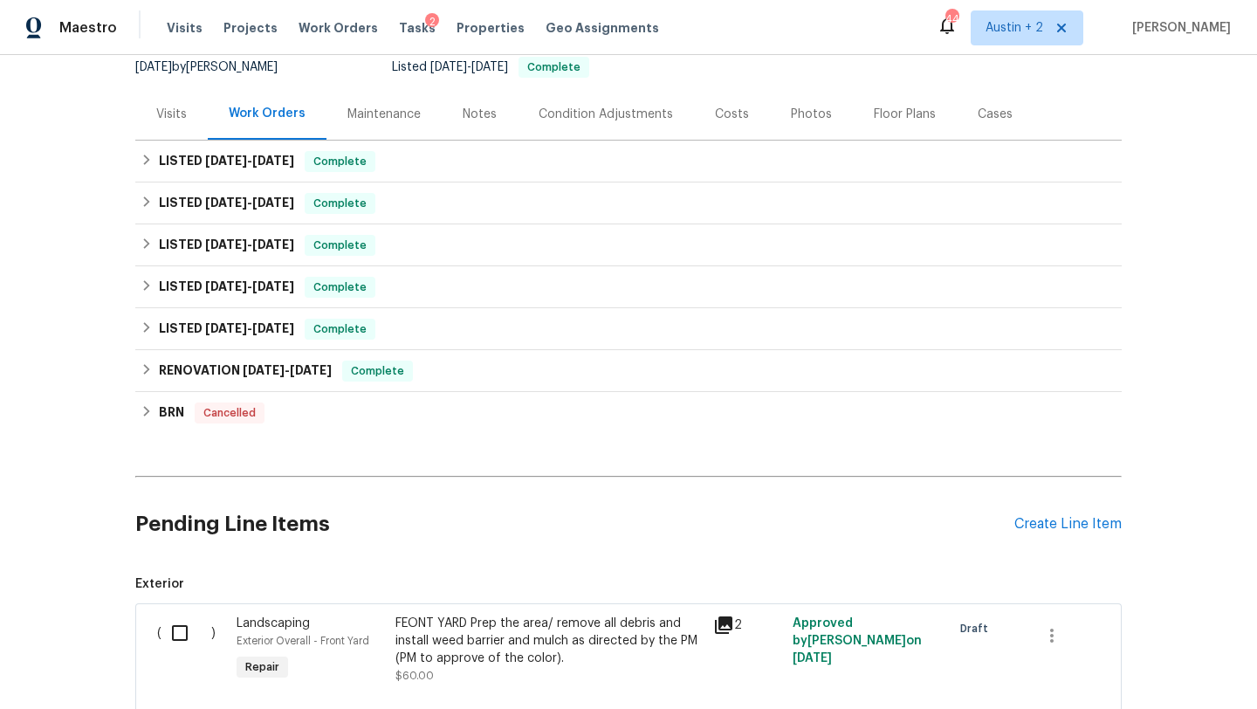
scroll to position [0, 0]
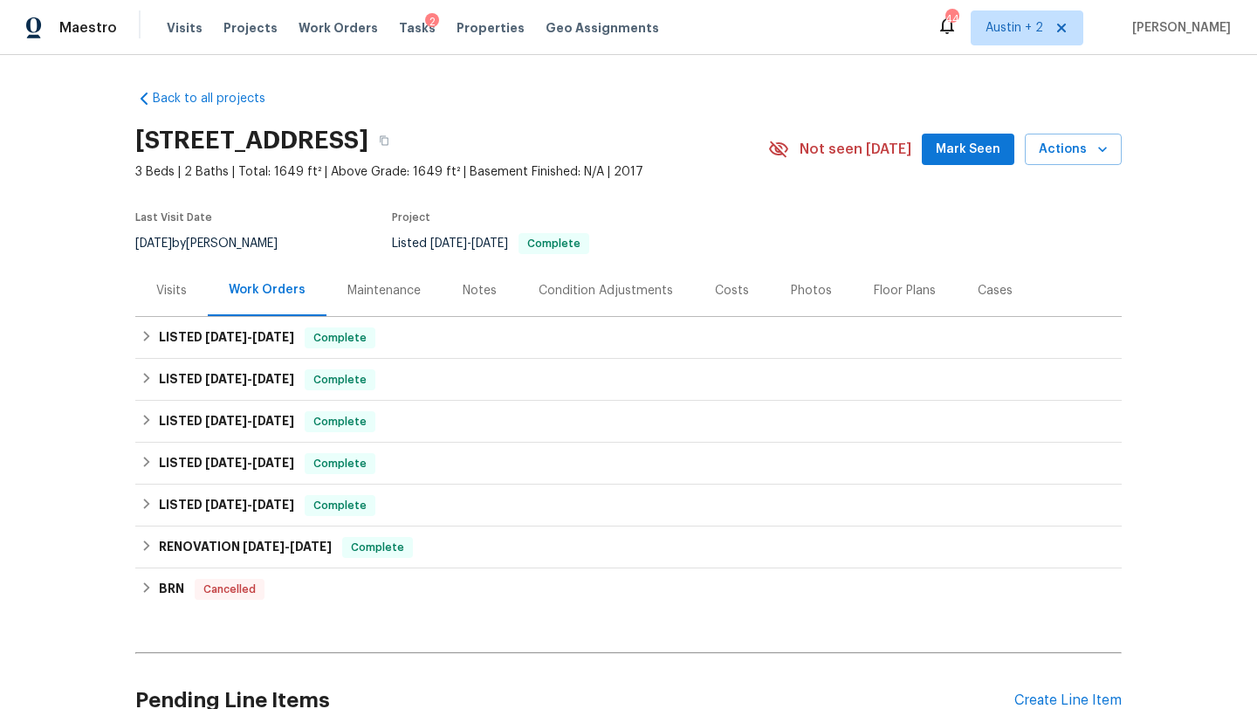
click at [957, 141] on span "Mark Seen" at bounding box center [968, 150] width 65 height 22
click at [463, 291] on div "Notes" at bounding box center [480, 290] width 34 height 17
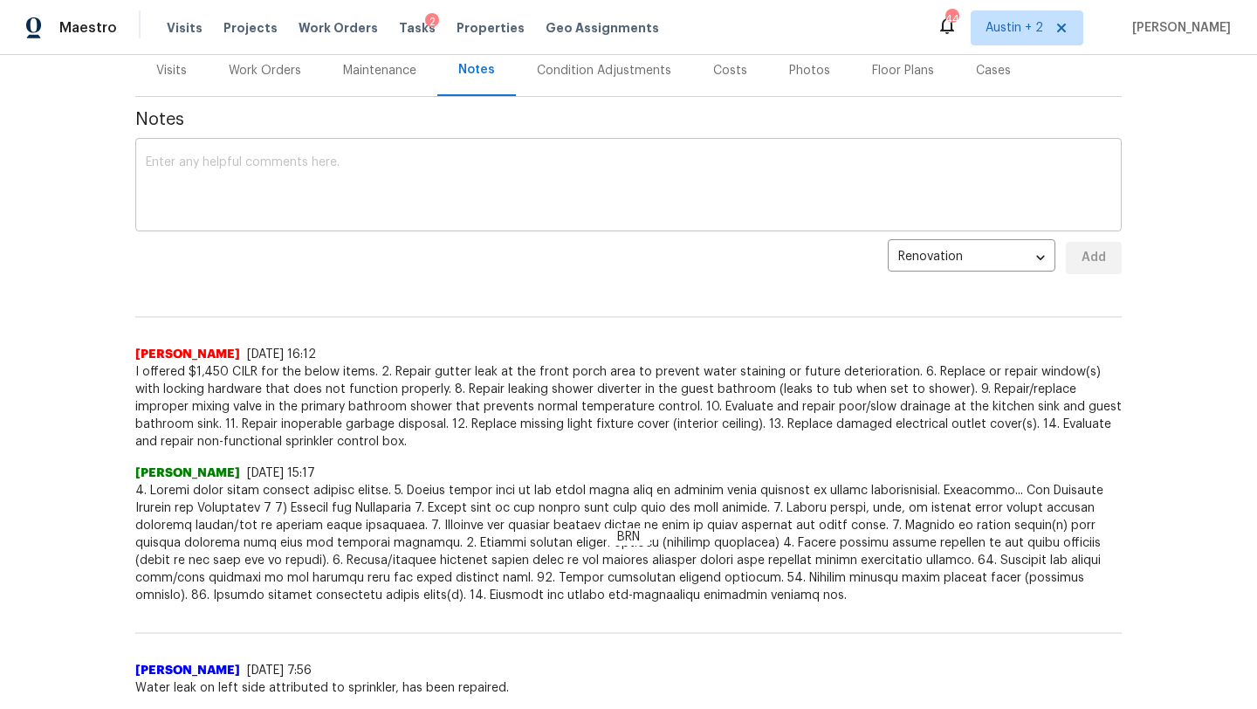
scroll to position [221, 0]
click at [169, 68] on div "Visits" at bounding box center [171, 69] width 31 height 17
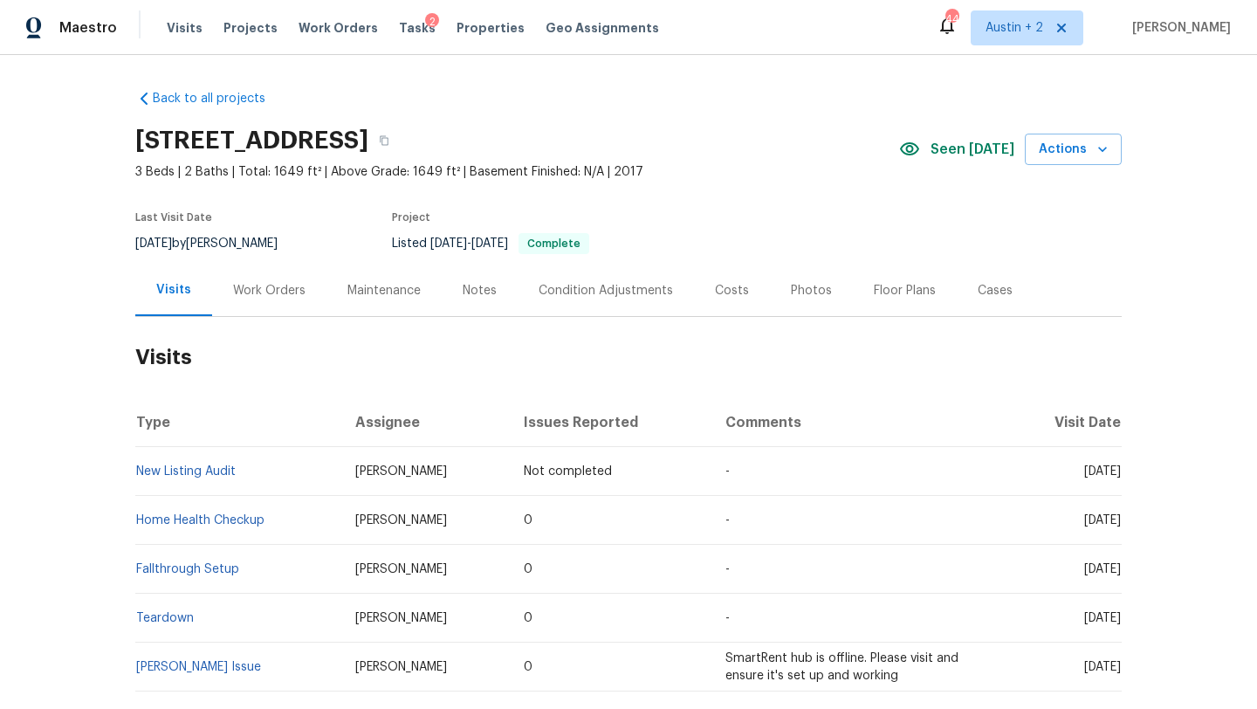
click at [472, 292] on div "Notes" at bounding box center [480, 290] width 34 height 17
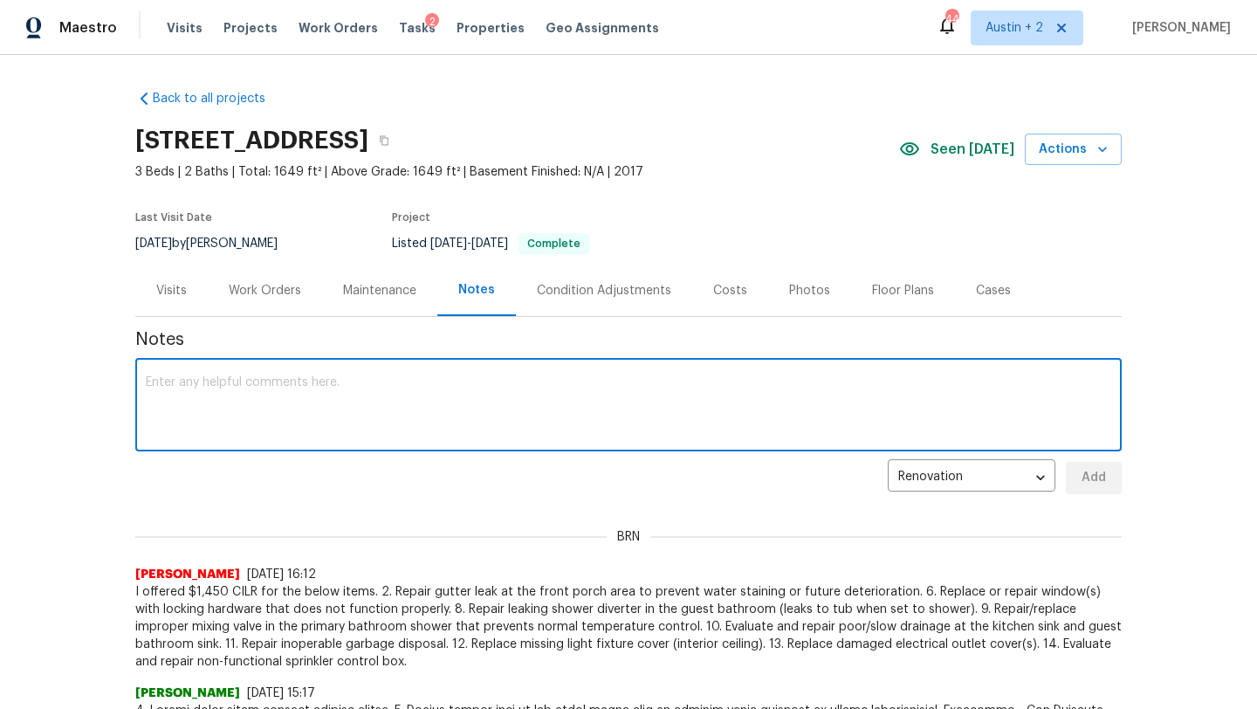
click at [442, 403] on textarea at bounding box center [628, 406] width 965 height 61
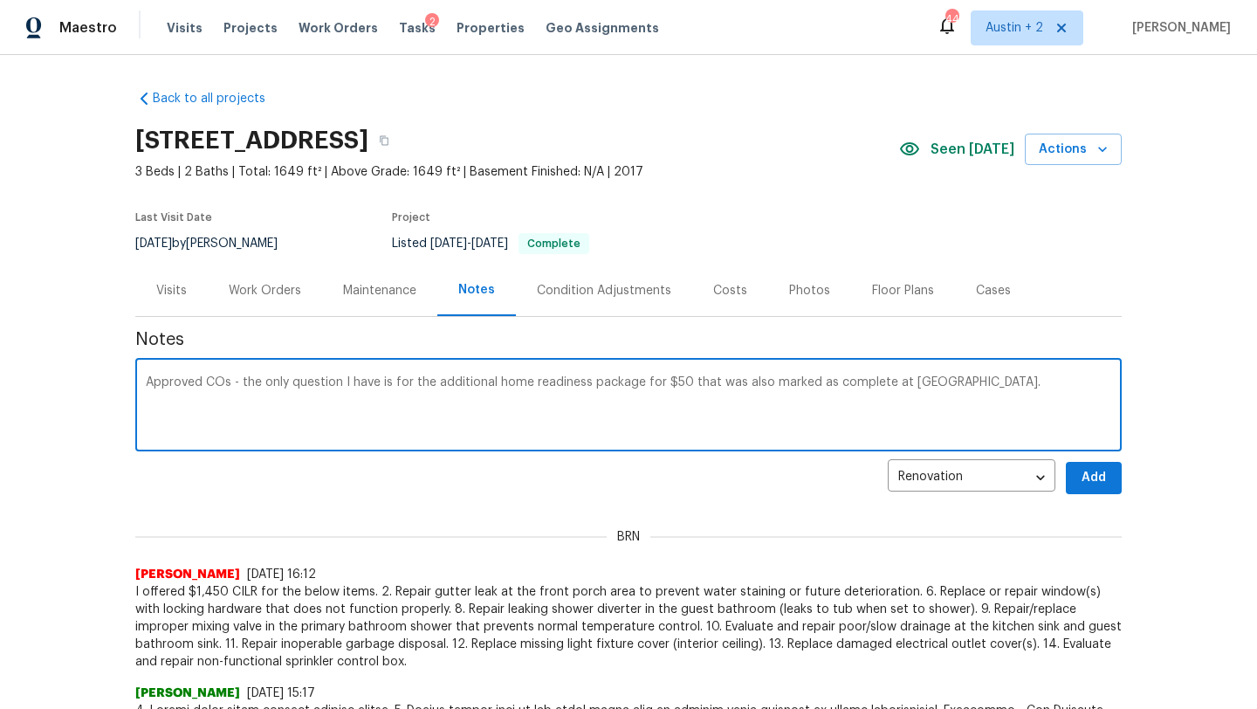
type textarea "Approved COs - the only question I have is for the additional home readiness pa…"
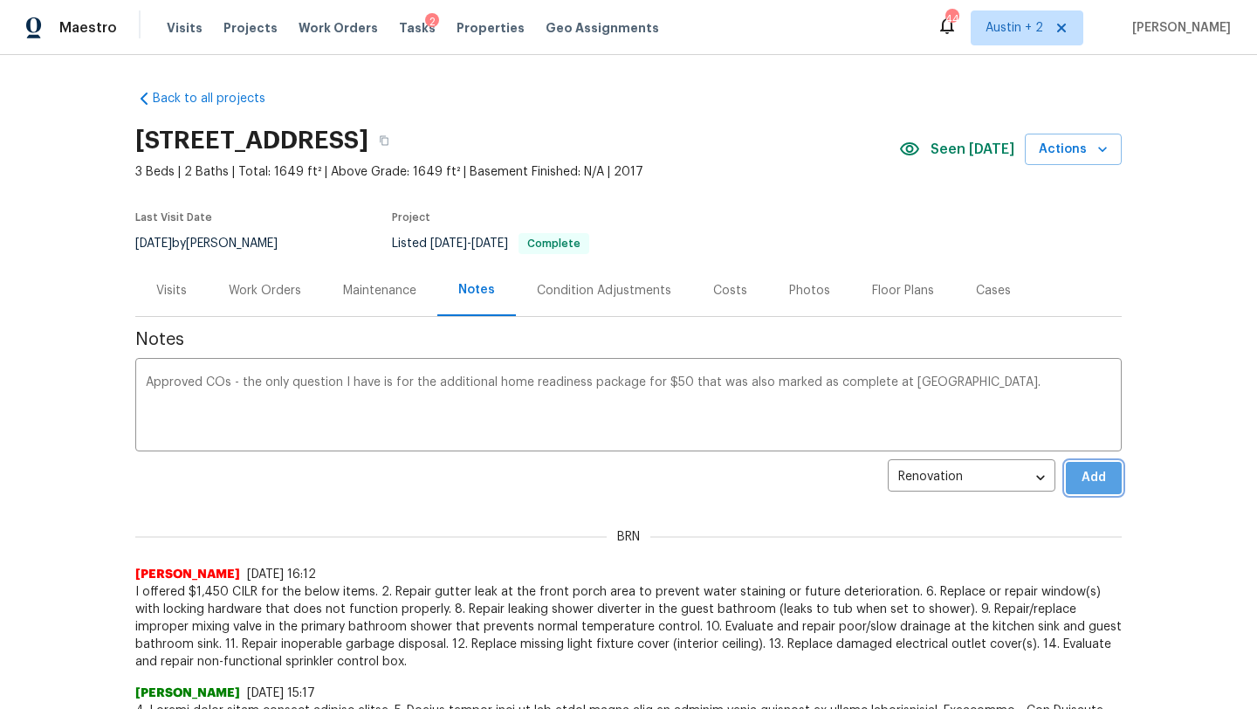
click at [1097, 478] on span "Add" at bounding box center [1094, 478] width 28 height 22
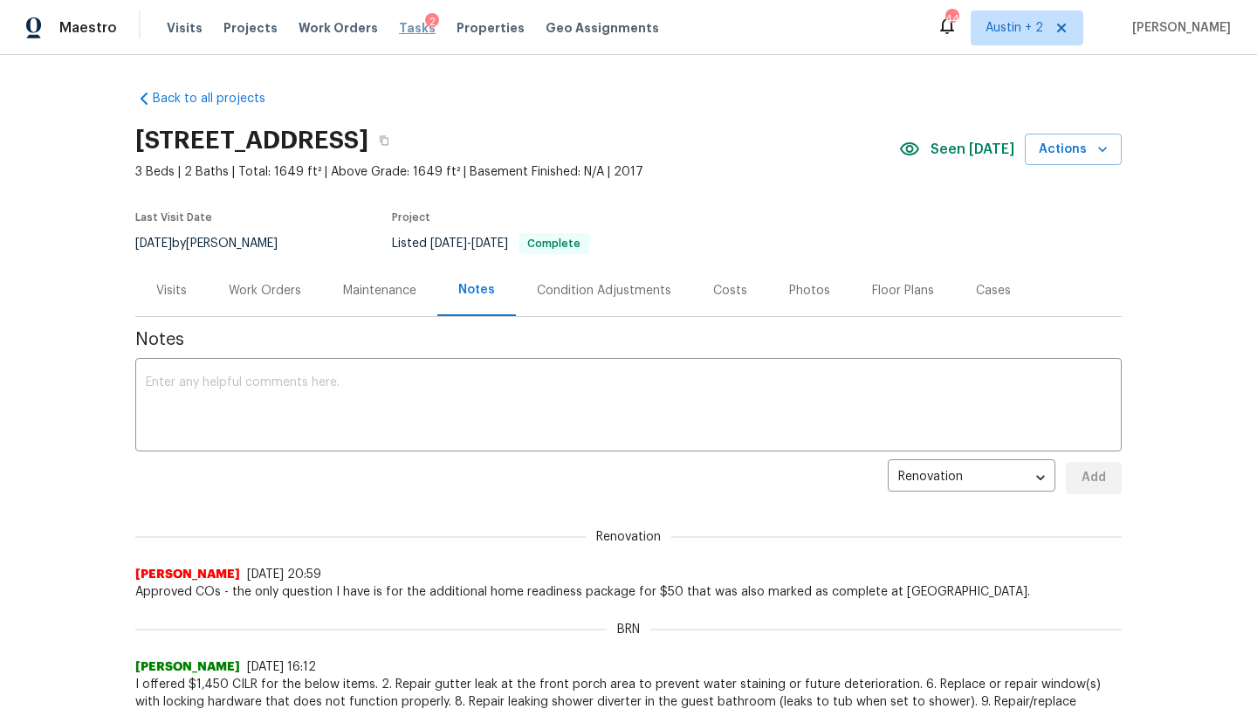
click at [402, 25] on span "Tasks" at bounding box center [417, 28] width 37 height 12
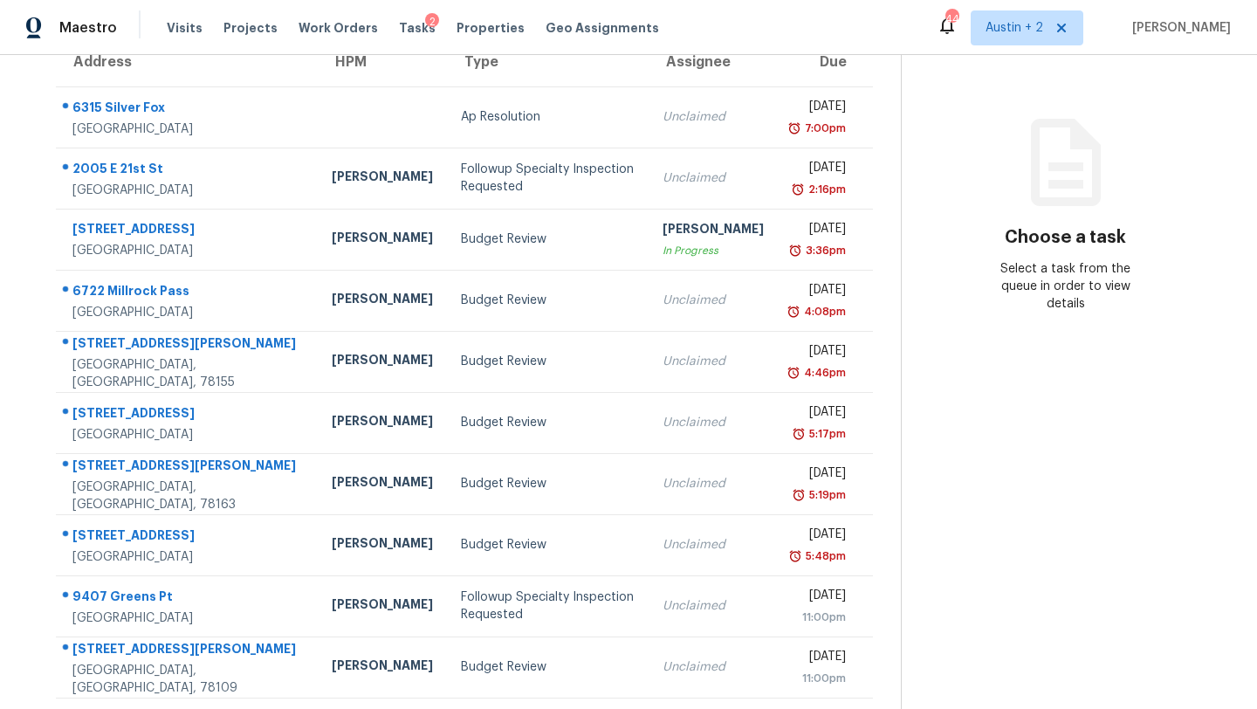
scroll to position [216, 0]
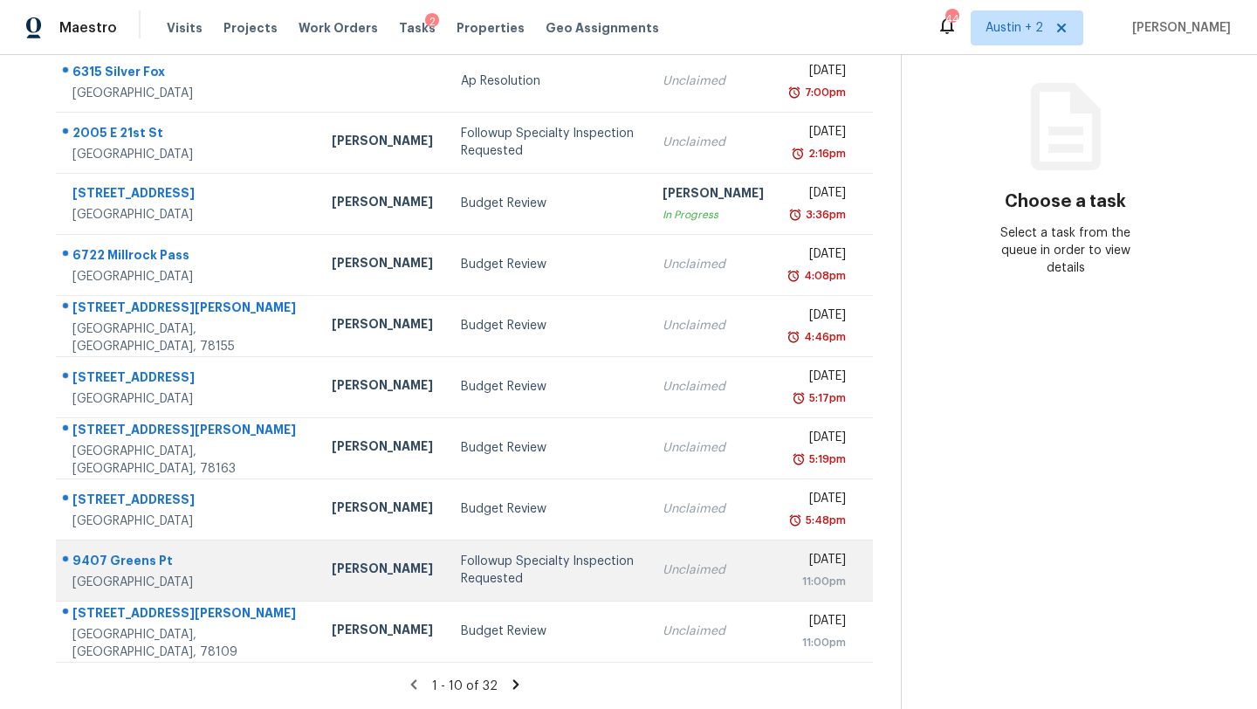
click at [470, 571] on div "Followup Specialty Inspection Requested" at bounding box center [548, 569] width 174 height 35
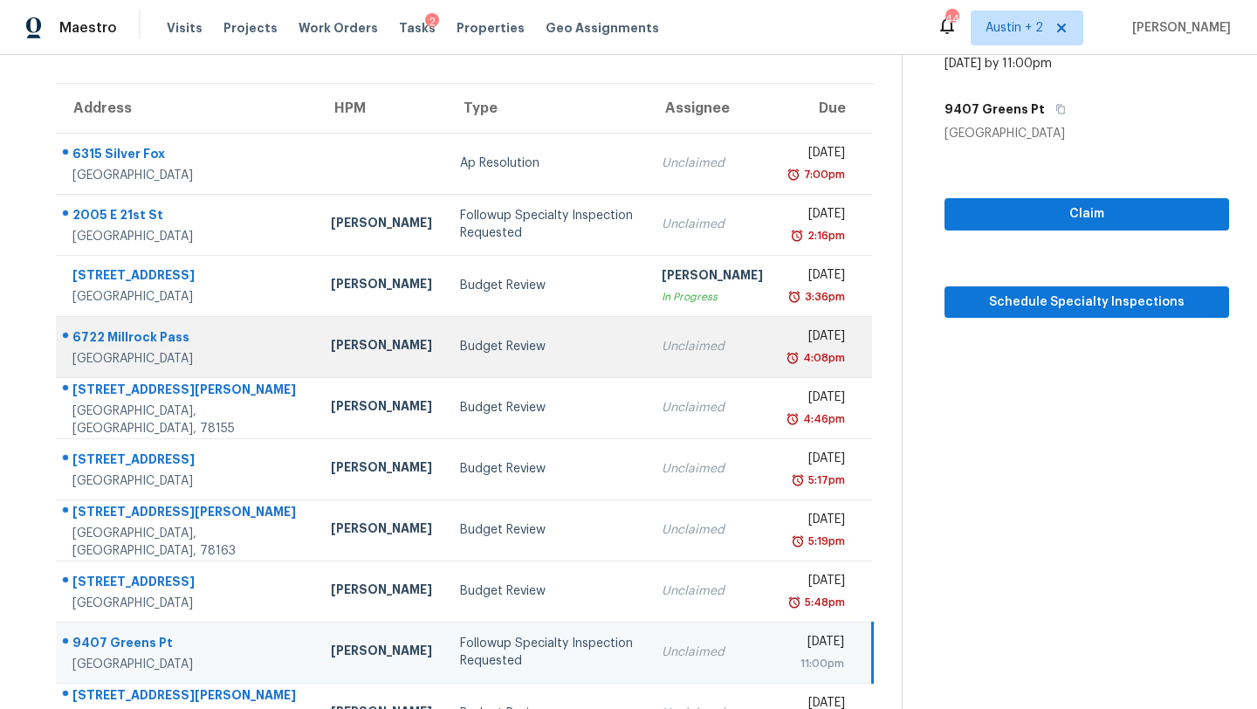
scroll to position [118, 0]
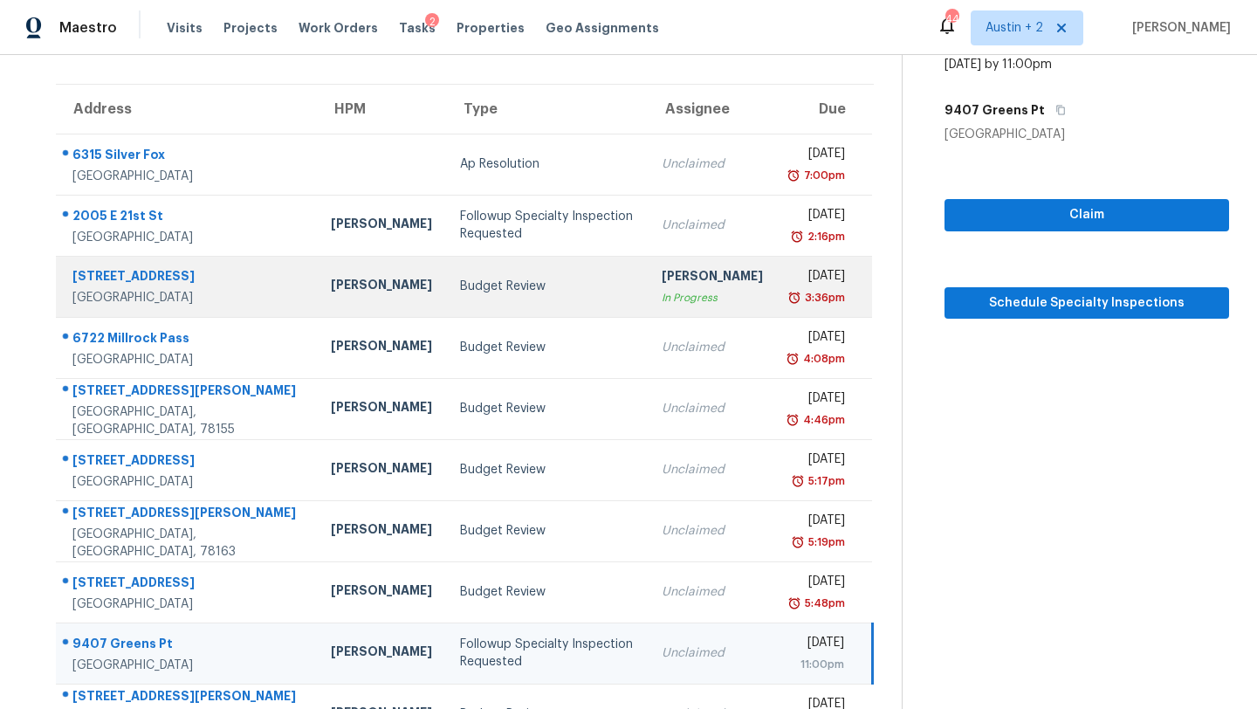
click at [460, 291] on div "Budget Review" at bounding box center [547, 286] width 174 height 17
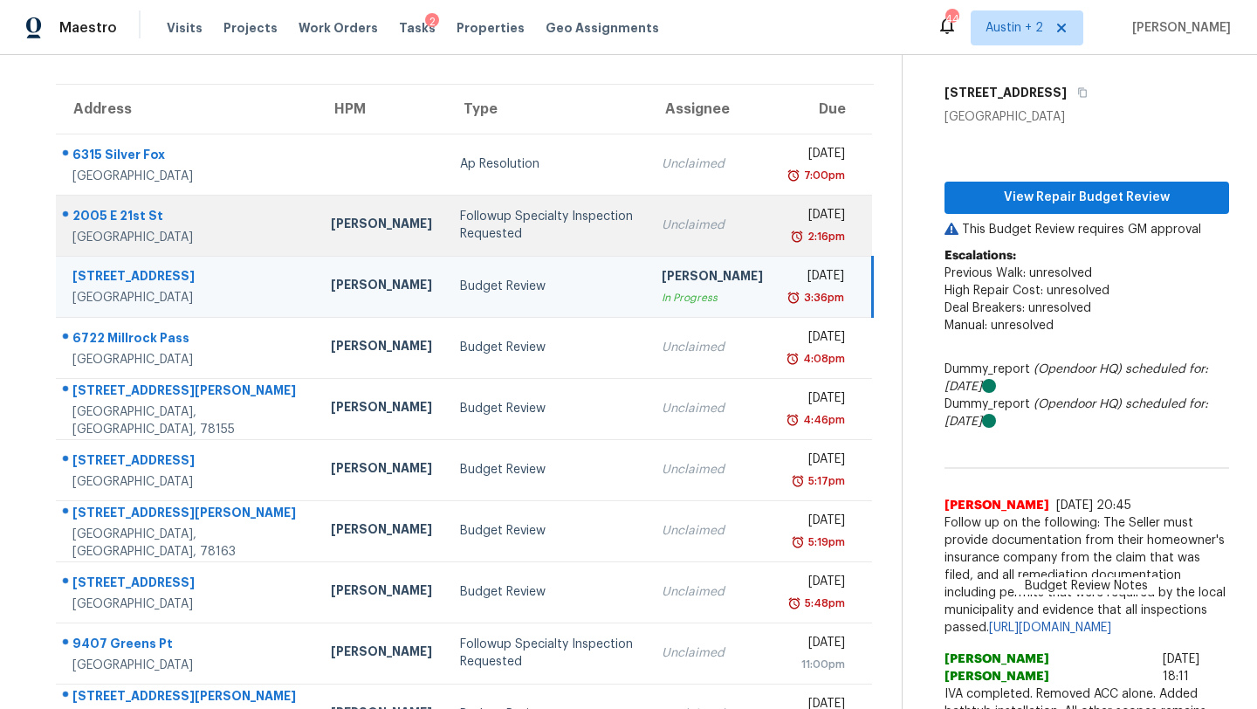
click at [540, 242] on td "Followup Specialty Inspection Requested" at bounding box center [547, 225] width 202 height 61
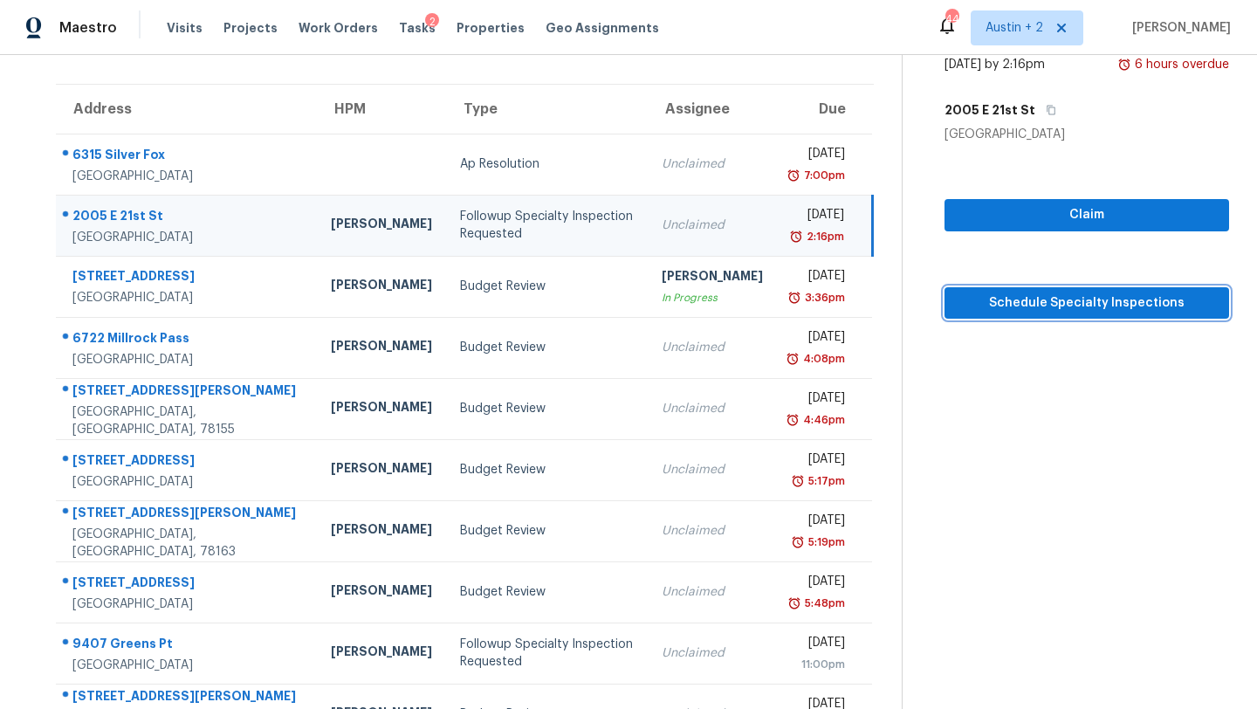
click at [981, 312] on span "Schedule Specialty Inspections" at bounding box center [1086, 303] width 257 height 22
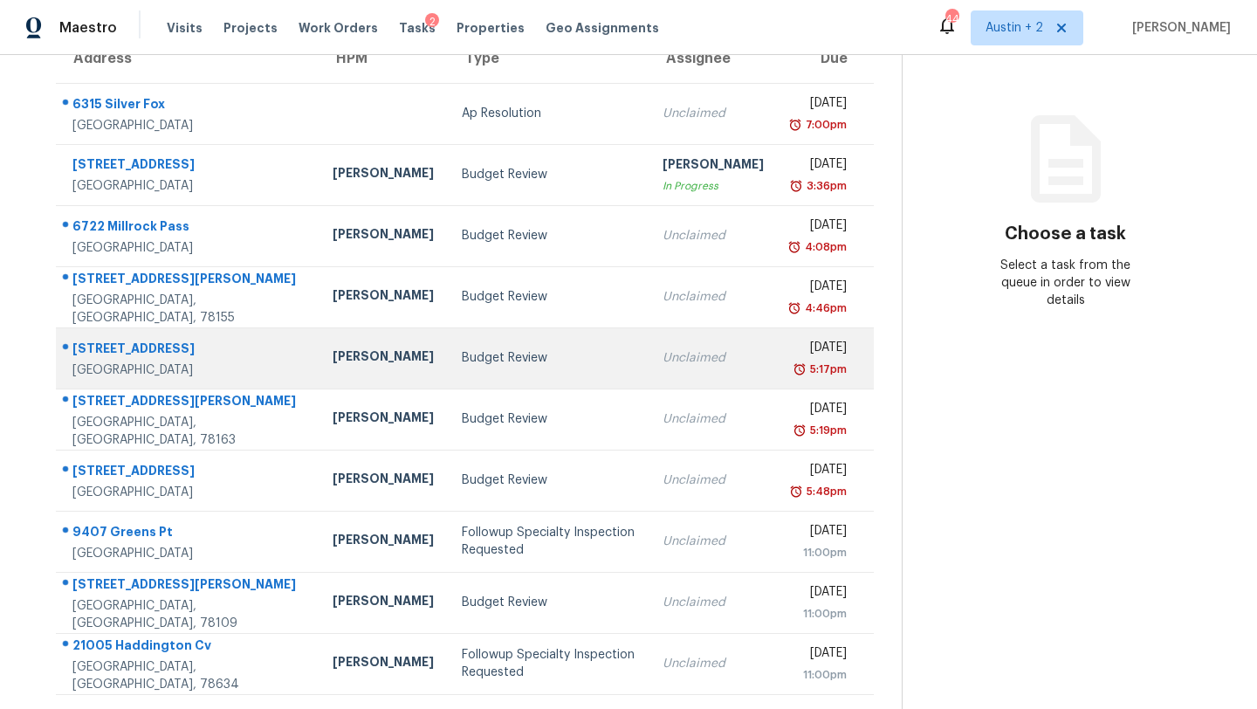
scroll to position [216, 0]
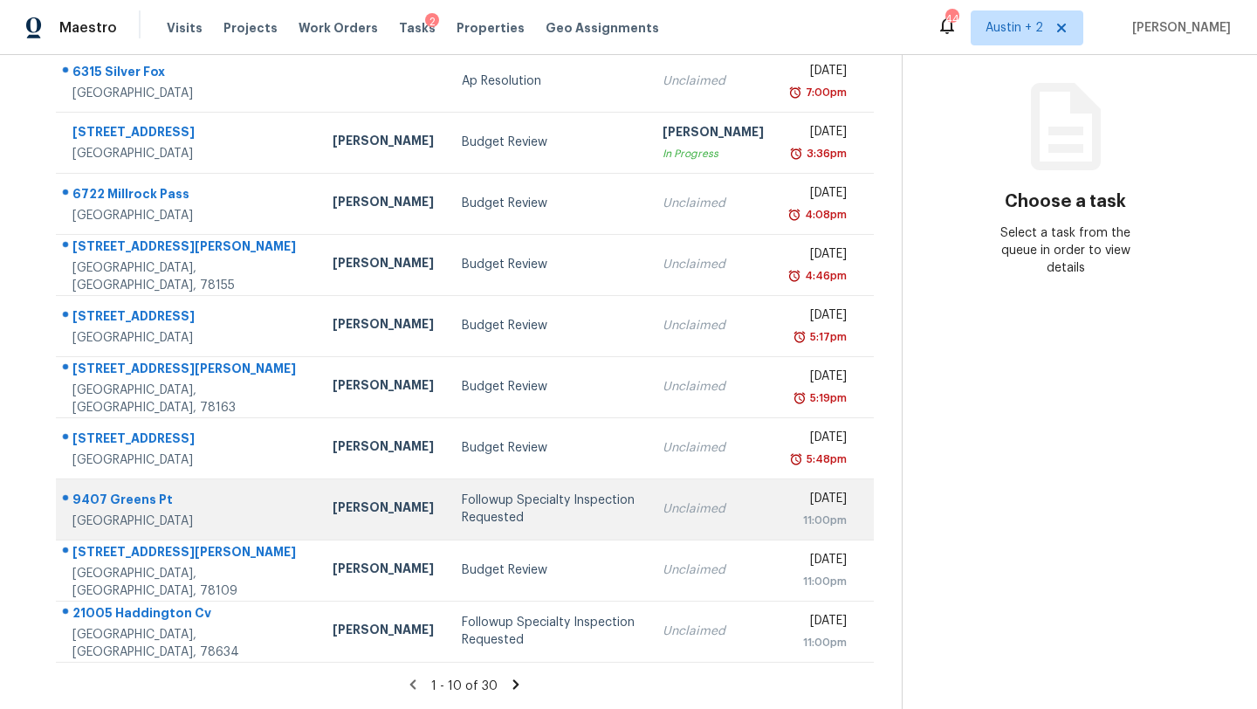
click at [462, 515] on div "Followup Specialty Inspection Requested" at bounding box center [549, 508] width 174 height 35
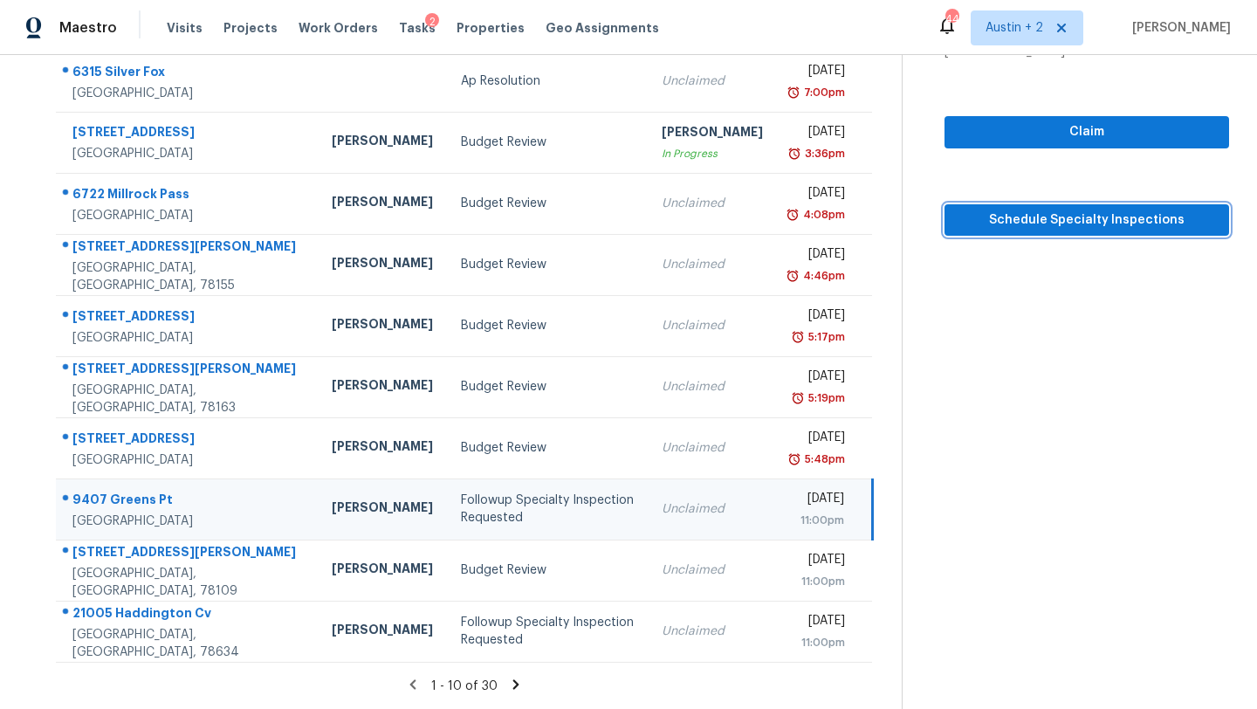
click at [975, 209] on span "Schedule Specialty Inspections" at bounding box center [1086, 220] width 257 height 22
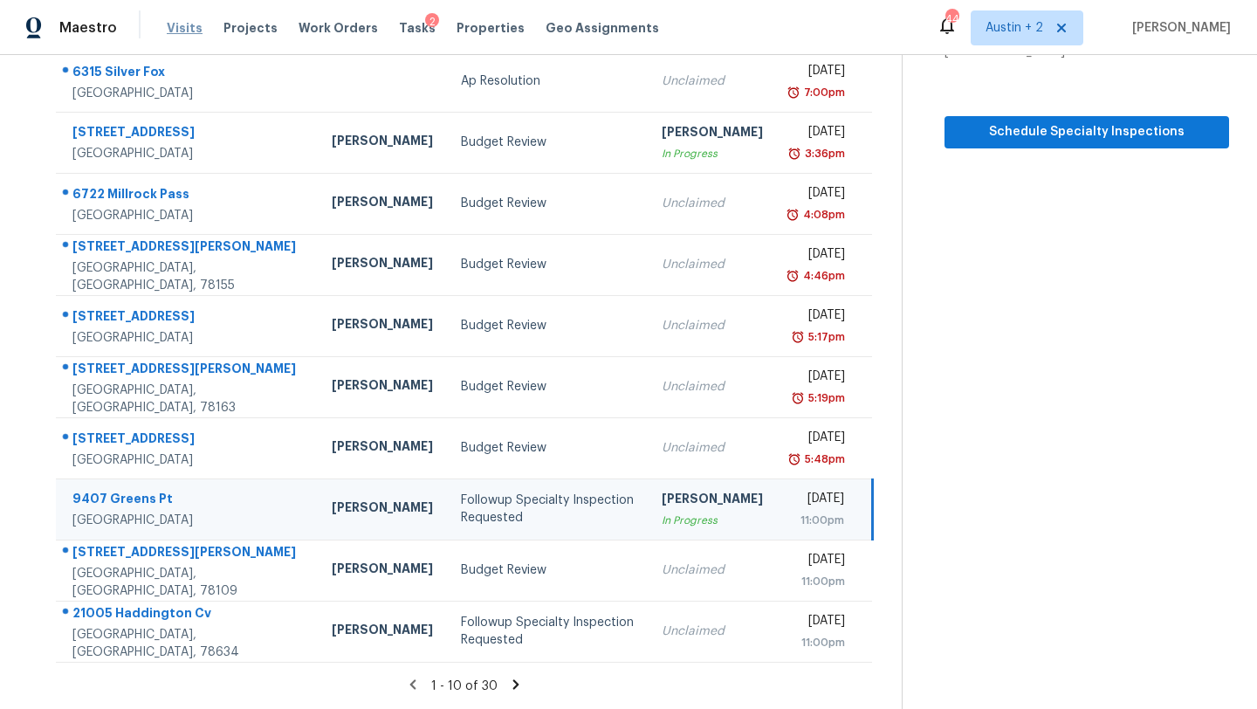
click at [182, 20] on span "Visits" at bounding box center [185, 27] width 36 height 17
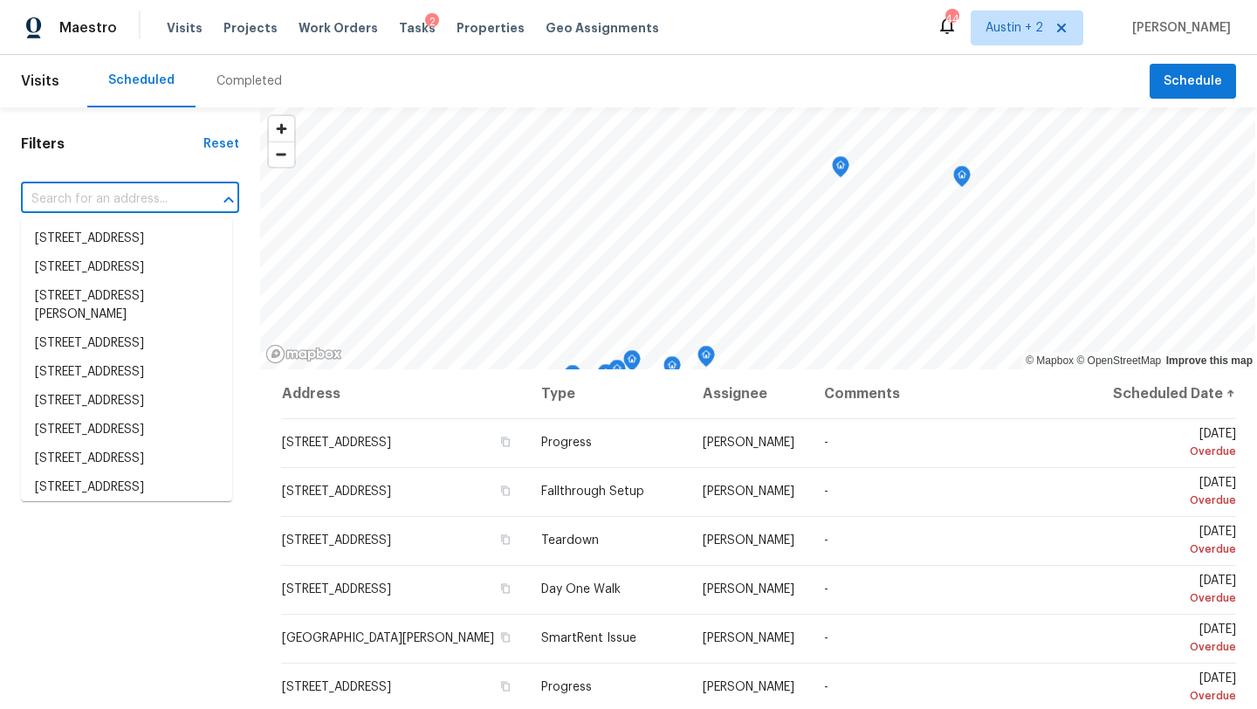
click at [117, 193] on input "text" at bounding box center [105, 199] width 169 height 27
paste input "[STREET_ADDRESS]"
type input "[STREET_ADDRESS]"
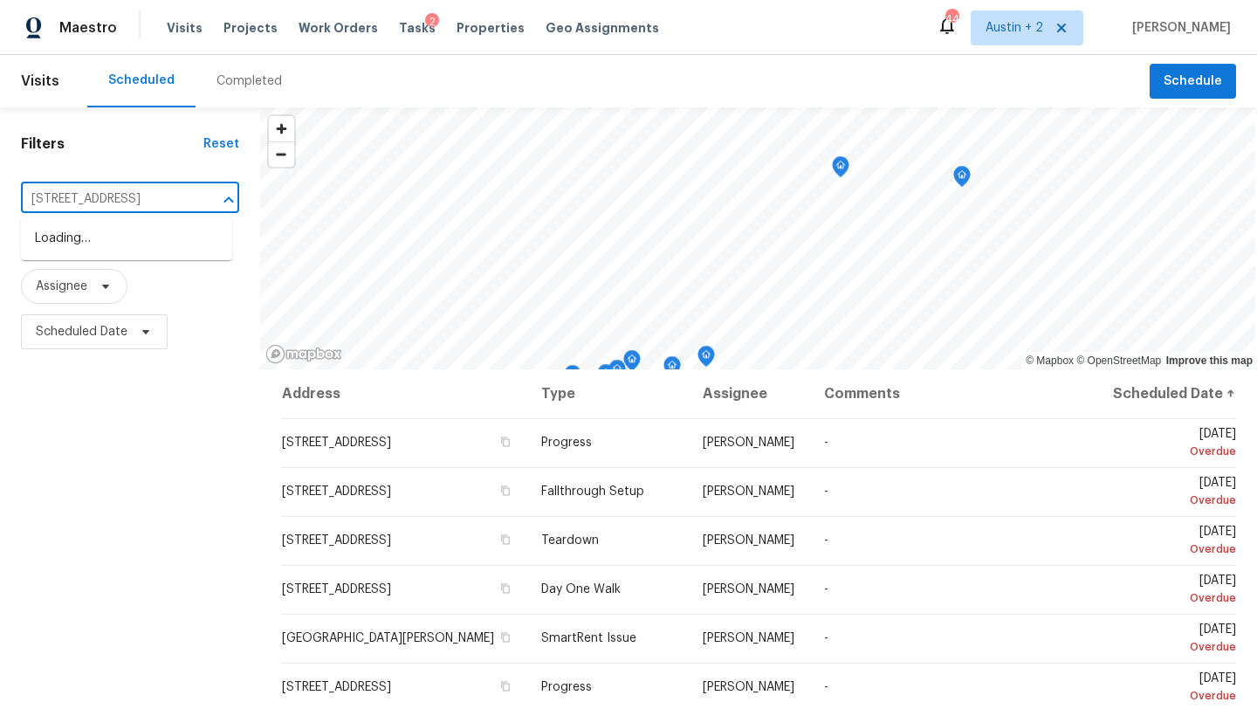
scroll to position [0, 31]
click at [107, 239] on li "[STREET_ADDRESS]" at bounding box center [126, 238] width 211 height 29
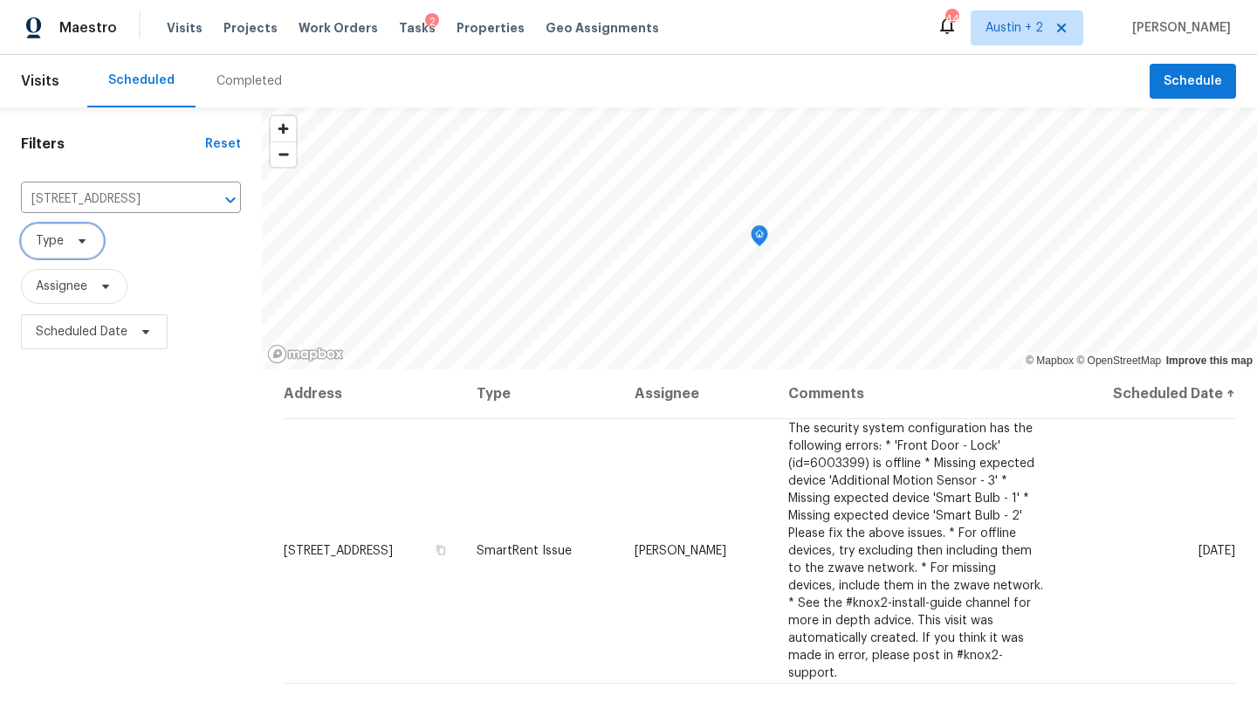
click at [75, 250] on span "Type" at bounding box center [62, 240] width 83 height 35
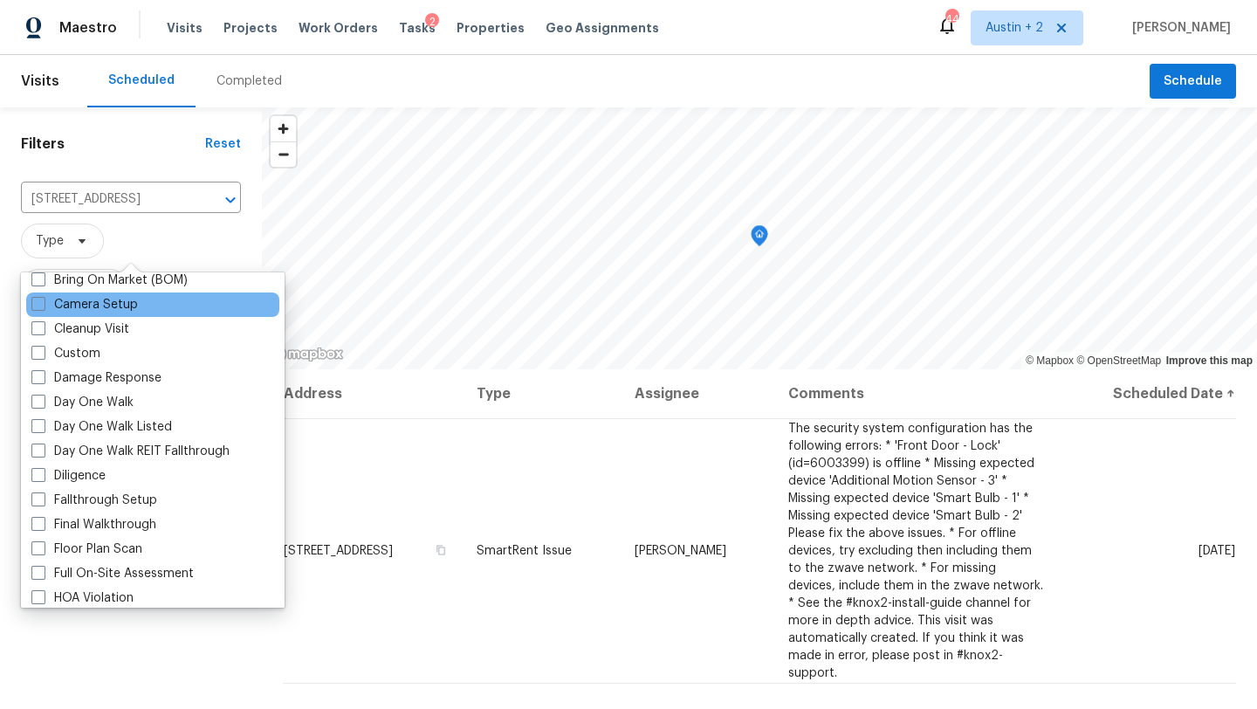
scroll to position [207, 0]
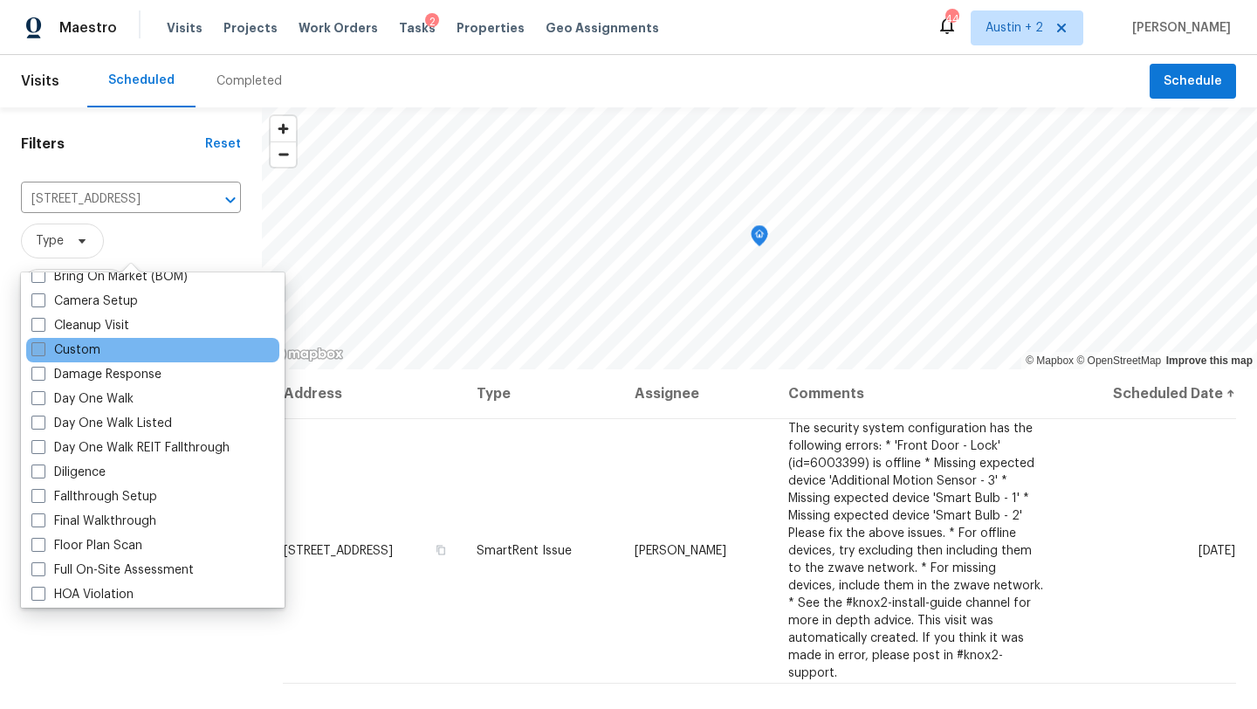
click at [86, 353] on label "Custom" at bounding box center [65, 349] width 69 height 17
click at [43, 353] on input "Custom" at bounding box center [36, 346] width 11 height 11
checkbox input "true"
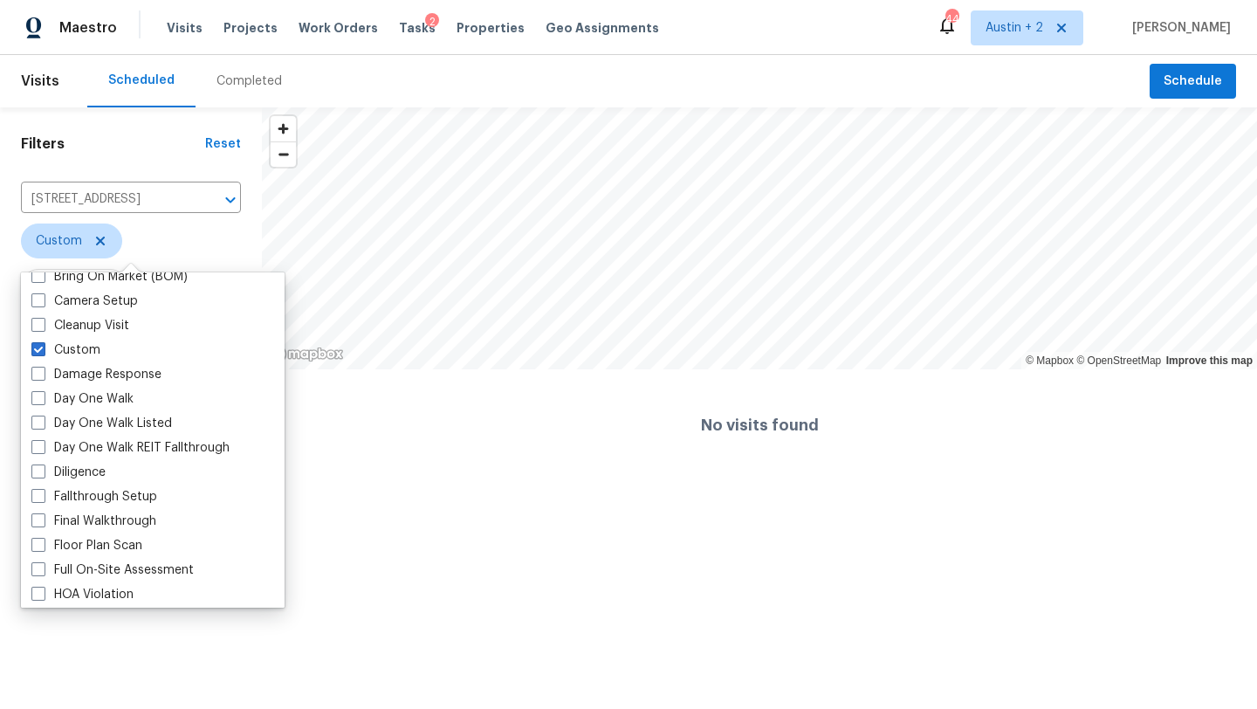
click at [58, 481] on html "Maestro Visits Projects Work Orders Tasks 2 Properties Geo Assignments 44 [GEOG…" at bounding box center [628, 240] width 1257 height 481
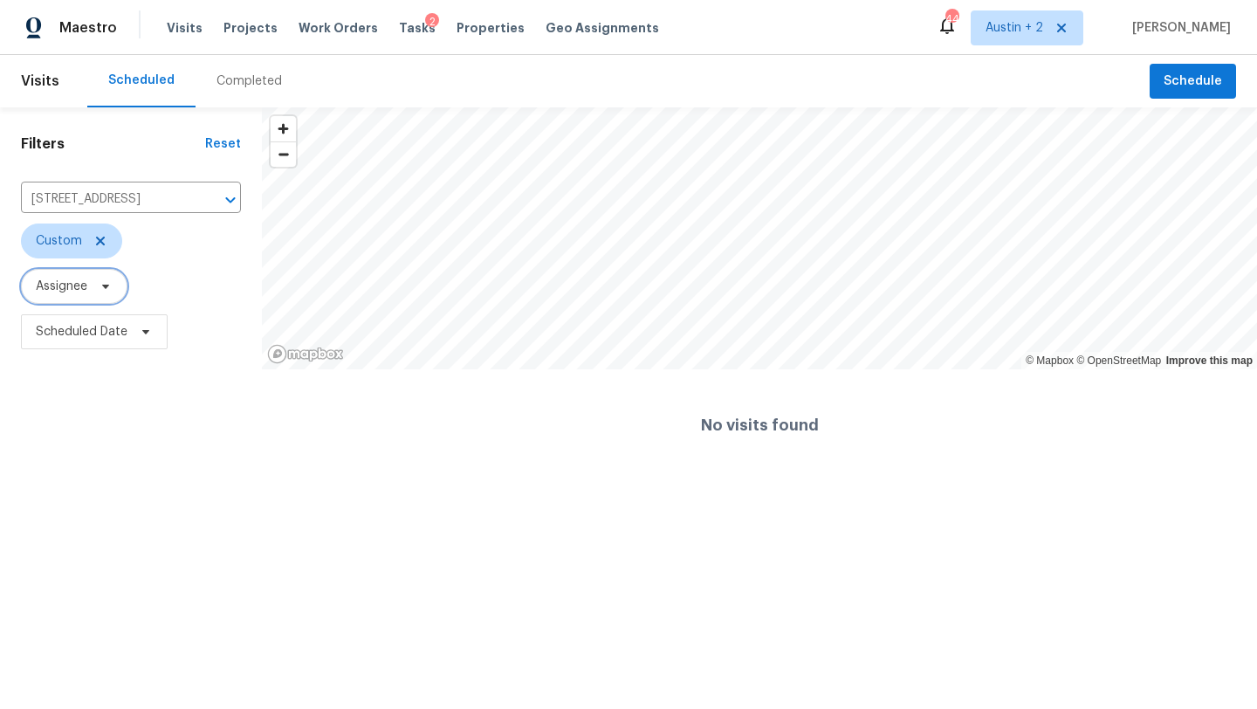
click at [100, 292] on icon at bounding box center [106, 286] width 14 height 14
type input "m"
click at [184, 345] on input "m" at bounding box center [123, 342] width 186 height 35
